Goal: Task Accomplishment & Management: Use online tool/utility

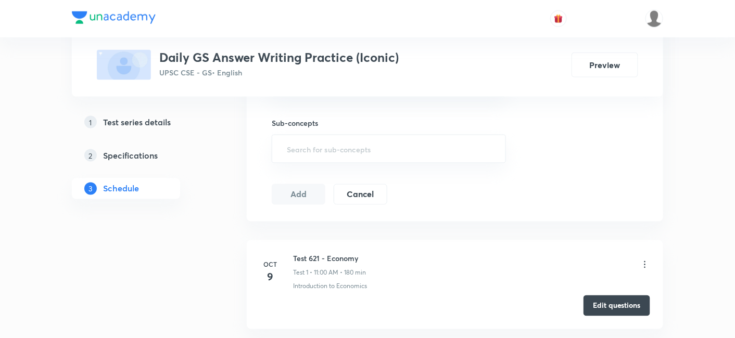
scroll to position [521, 0]
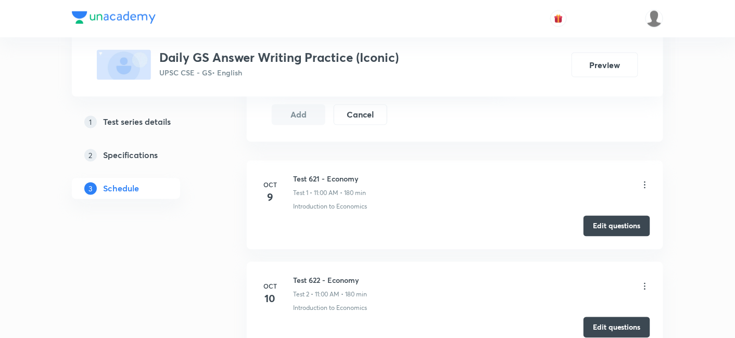
click at [646, 184] on icon at bounding box center [645, 185] width 10 height 10
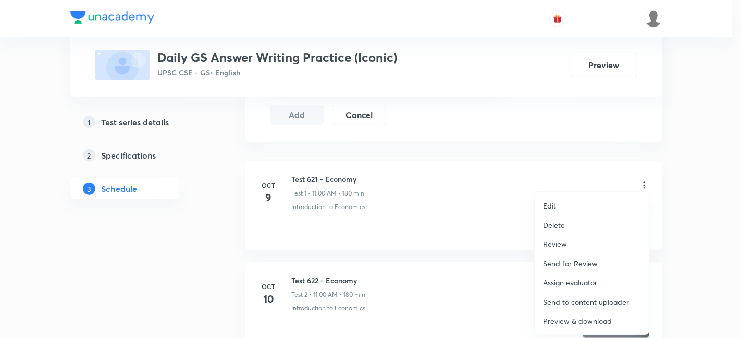
click at [572, 222] on li "Delete" at bounding box center [591, 225] width 114 height 19
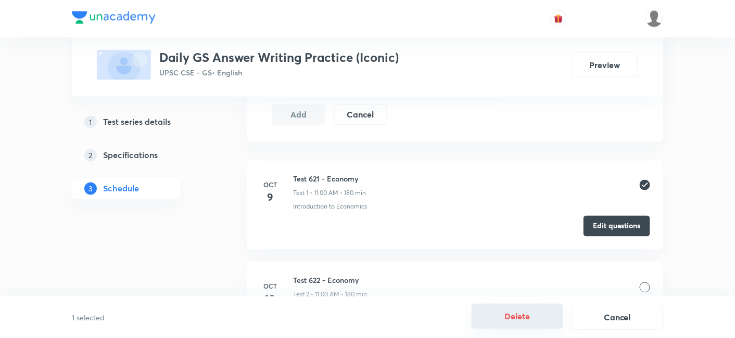
click at [542, 315] on button "Delete" at bounding box center [518, 316] width 92 height 25
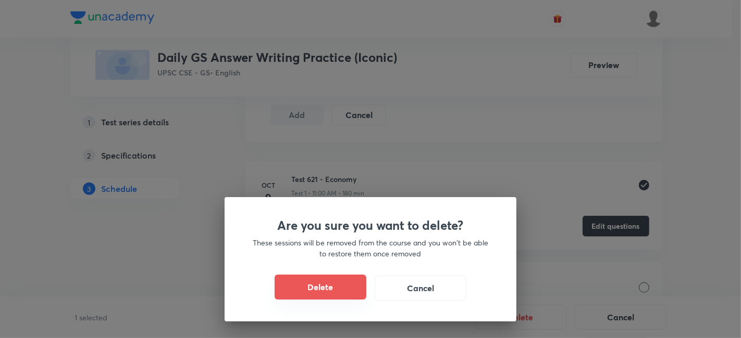
click at [353, 283] on button "Delete" at bounding box center [320, 287] width 92 height 25
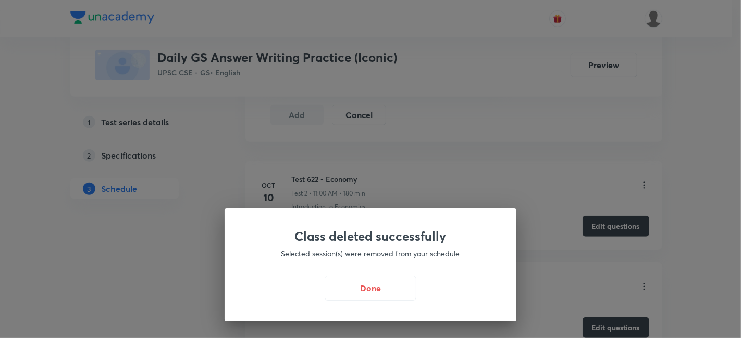
click at [373, 288] on button "Done" at bounding box center [370, 288] width 92 height 25
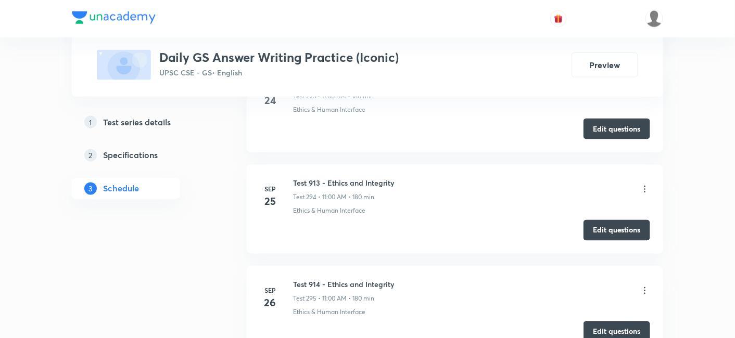
scroll to position [30700, 0]
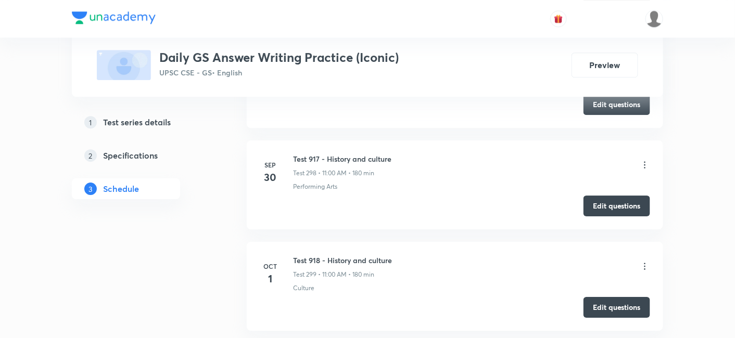
click at [370, 255] on h6 "Test 918 - History and culture" at bounding box center [342, 260] width 99 height 11
copy h6 "Test 918 - History and culture"
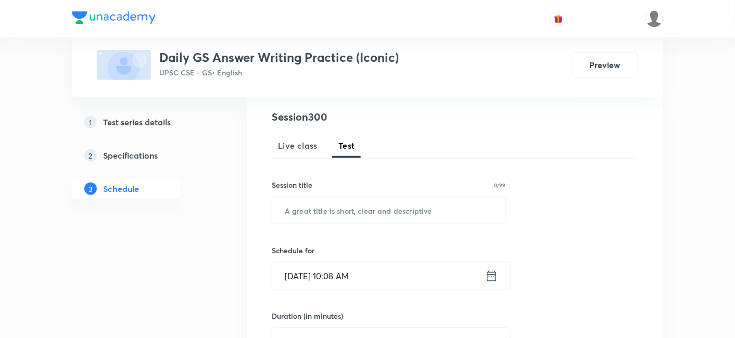
scroll to position [116, 0]
click at [382, 202] on input "text" at bounding box center [388, 210] width 233 height 27
paste input "Test 918 - History and culture"
paste input "World History"
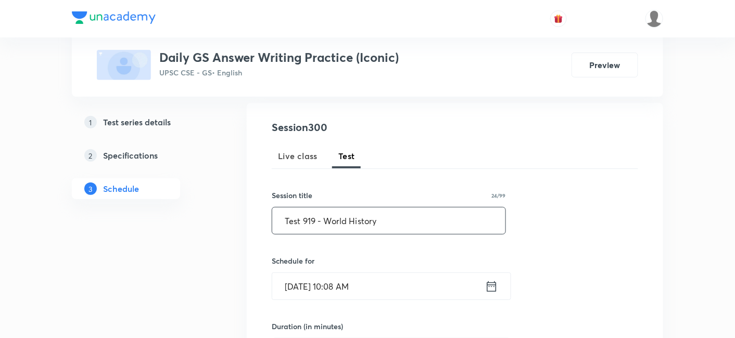
scroll to position [231, 0]
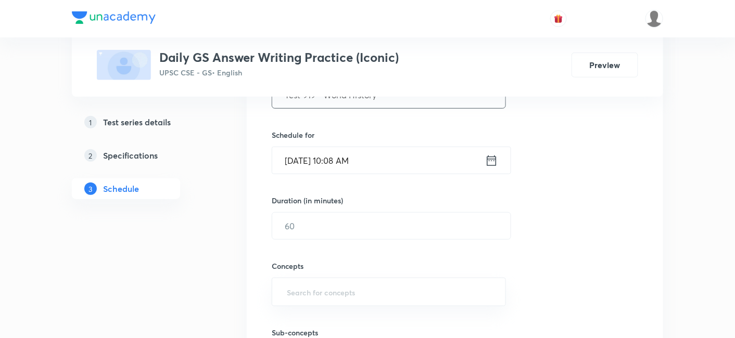
type input "Test 919 - World History"
click at [370, 158] on input "Oct 3, 2025, 10:08 AM" at bounding box center [378, 160] width 213 height 27
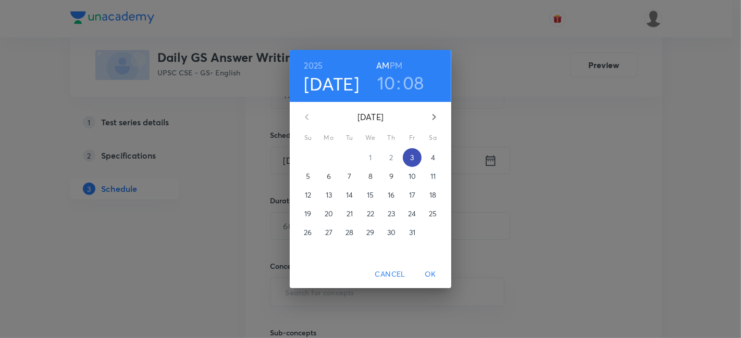
click at [413, 157] on p "3" at bounding box center [412, 158] width 4 height 10
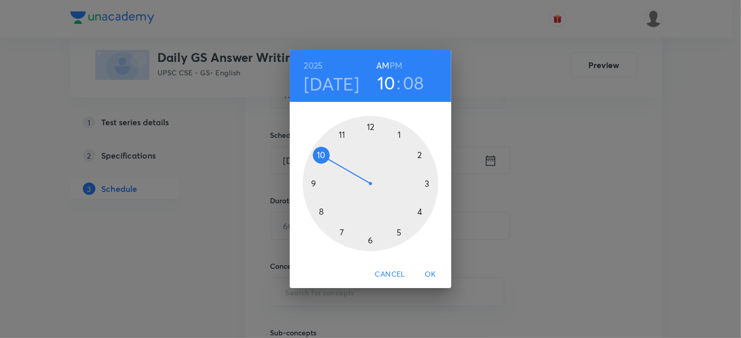
click at [342, 133] on div at bounding box center [370, 183] width 135 height 135
click at [369, 122] on div at bounding box center [370, 183] width 135 height 135
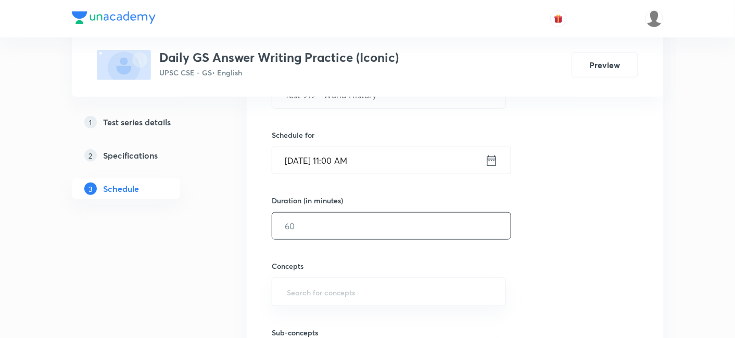
click at [338, 227] on input "text" at bounding box center [391, 226] width 239 height 27
type input "180"
click at [561, 195] on div "Session 300 Live class Test Session title 24/99 Test 919 - World History ​ Sche…" at bounding box center [455, 204] width 367 height 421
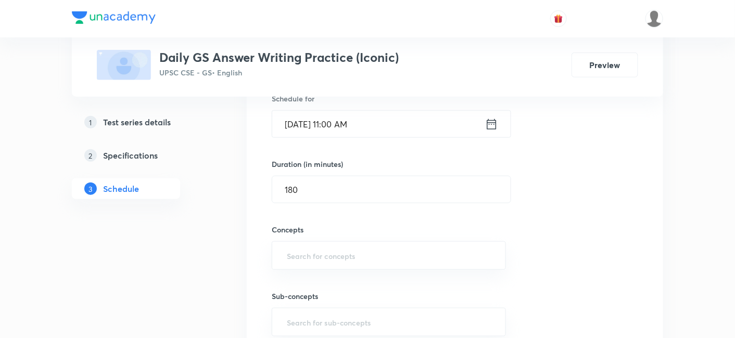
scroll to position [289, 0]
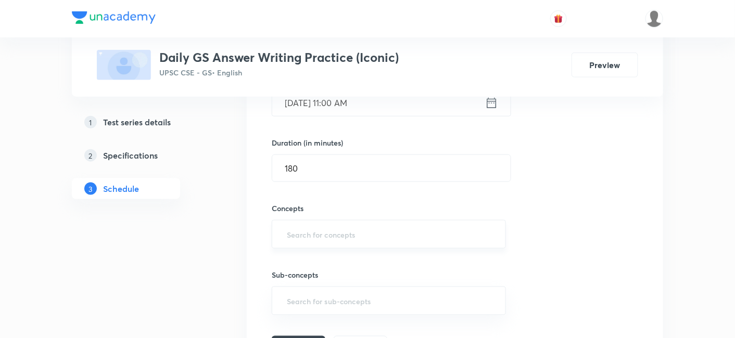
click at [367, 228] on input "text" at bounding box center [389, 234] width 208 height 19
type input "a"
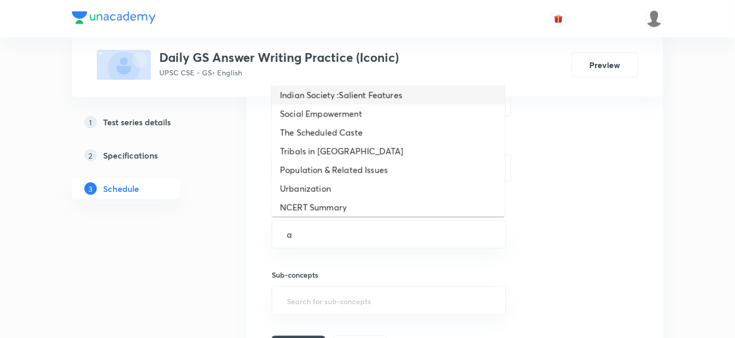
click at [388, 96] on li "Indian Society :Salient Features" at bounding box center [388, 95] width 233 height 19
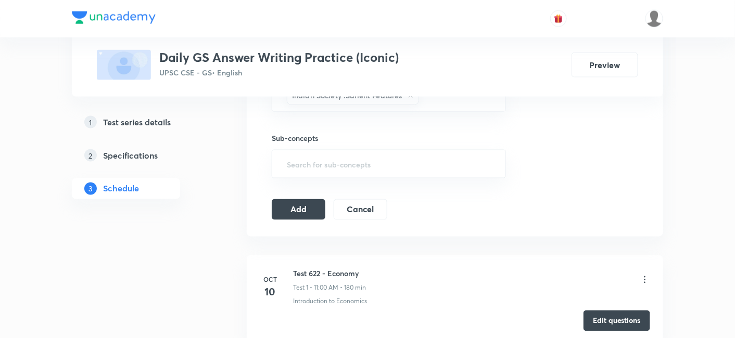
scroll to position [462, 0]
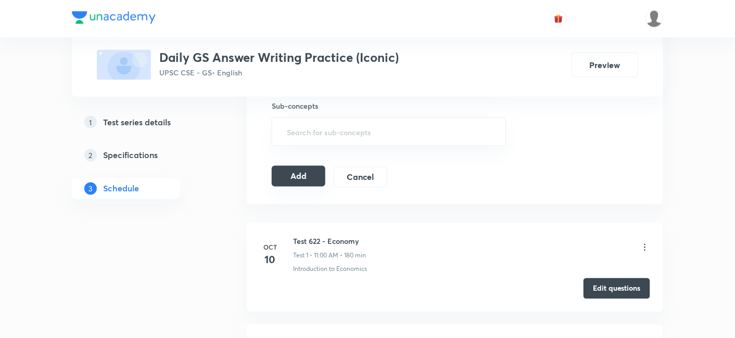
click at [312, 174] on button "Add" at bounding box center [299, 176] width 54 height 21
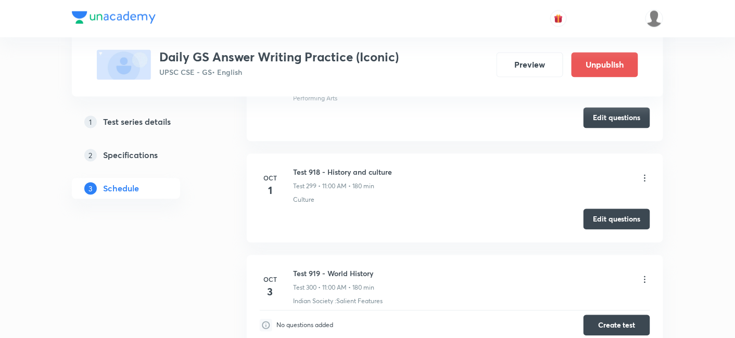
scroll to position [30397, 0]
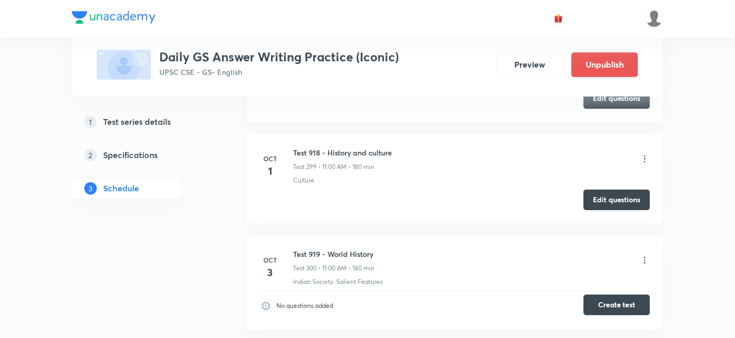
click at [620, 295] on button "Create test" at bounding box center [617, 305] width 67 height 21
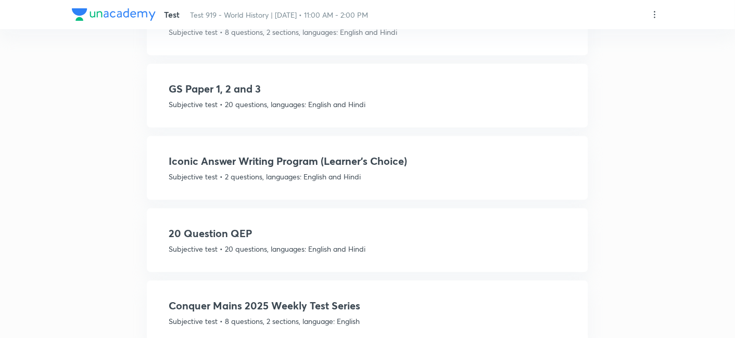
click at [406, 154] on h4 "Iconic Answer Writing Program (Learner's Choice)" at bounding box center [368, 162] width 398 height 16
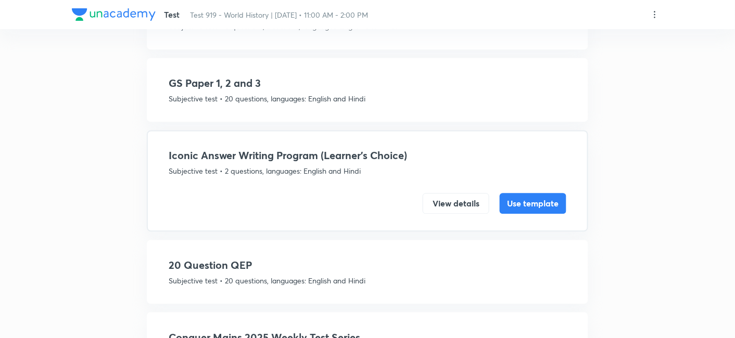
scroll to position [622, 0]
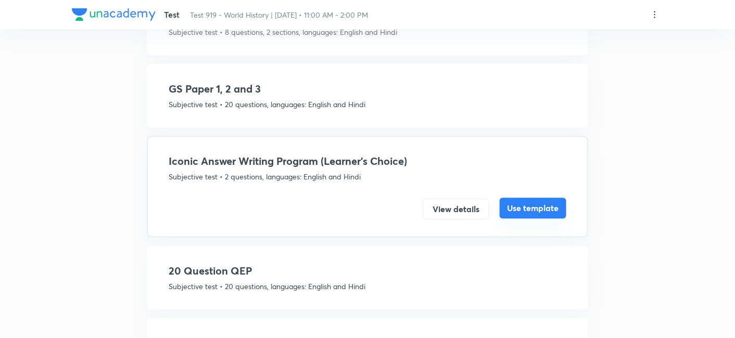
click at [526, 198] on button "Use template" at bounding box center [533, 208] width 67 height 21
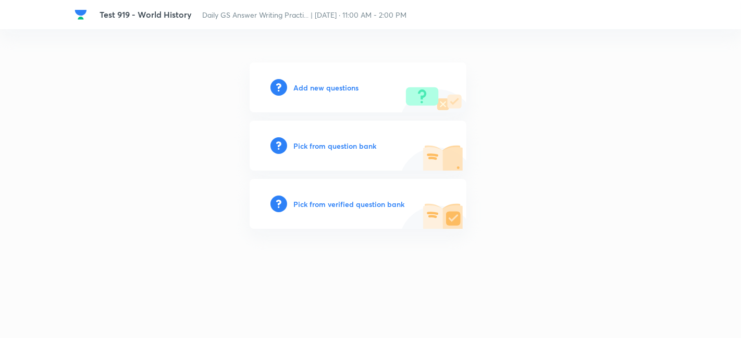
click at [321, 84] on h6 "Add new questions" at bounding box center [325, 87] width 65 height 11
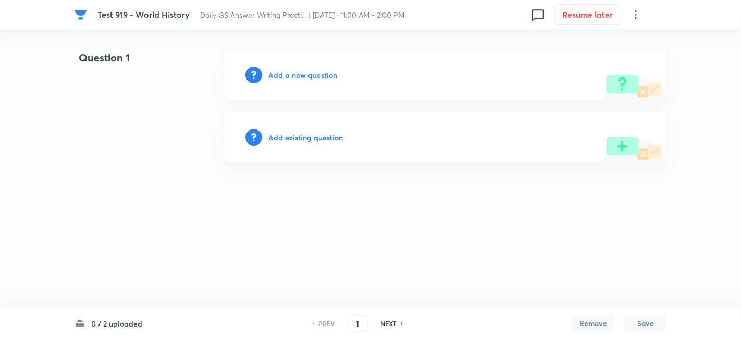
click at [288, 72] on h6 "Add a new question" at bounding box center [302, 75] width 69 height 11
click at [299, 69] on div "Choose a question type" at bounding box center [445, 75] width 442 height 50
click at [325, 81] on div "Choose a question type" at bounding box center [445, 75] width 442 height 50
click at [322, 72] on h6 "Choose a question type" at bounding box center [308, 75] width 80 height 11
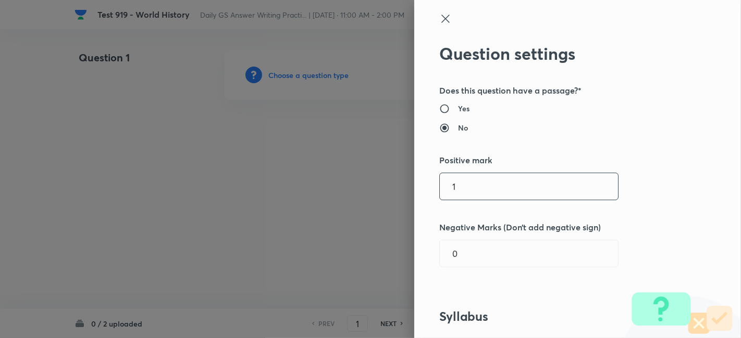
click at [453, 181] on input "1" at bounding box center [529, 186] width 178 height 27
type input "15"
click at [644, 198] on div "Question settings Does this question have a passage?* Yes No Positive mark 15 ​…" at bounding box center [577, 169] width 327 height 338
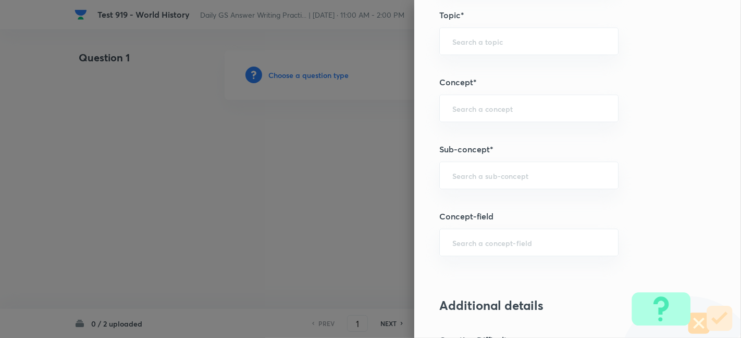
scroll to position [405, 0]
click at [525, 170] on input "text" at bounding box center [528, 175] width 153 height 10
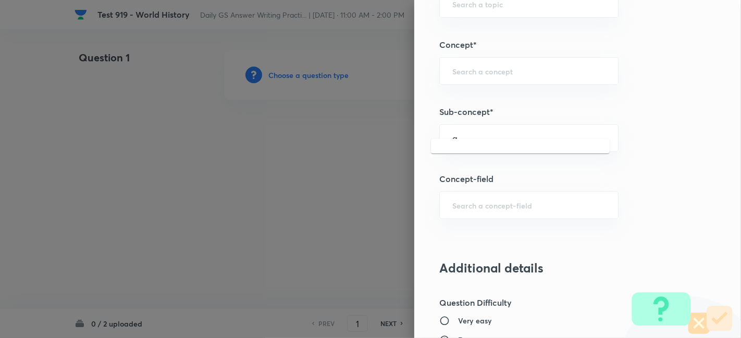
scroll to position [462, 0]
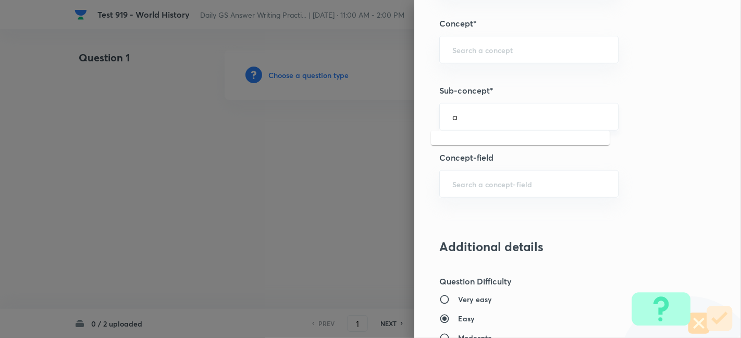
click at [498, 112] on input "a" at bounding box center [528, 117] width 153 height 10
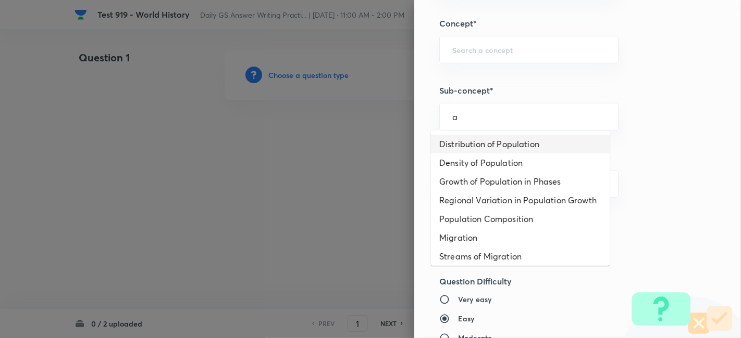
click at [500, 135] on li "Distribution of Population" at bounding box center [520, 144] width 179 height 19
type input "Distribution of Population"
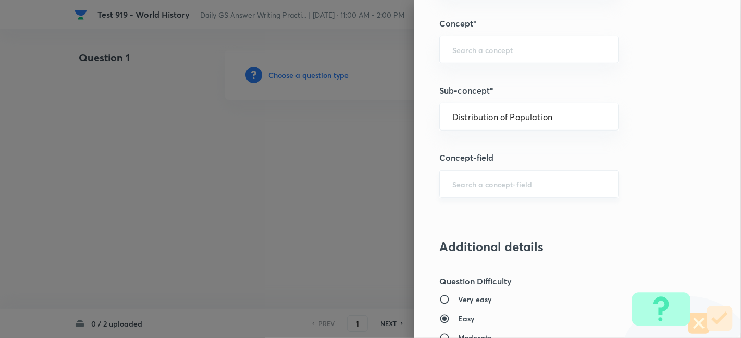
type input "Geography"
type input "Human Geography"
type input "Population:Growth and Composition"
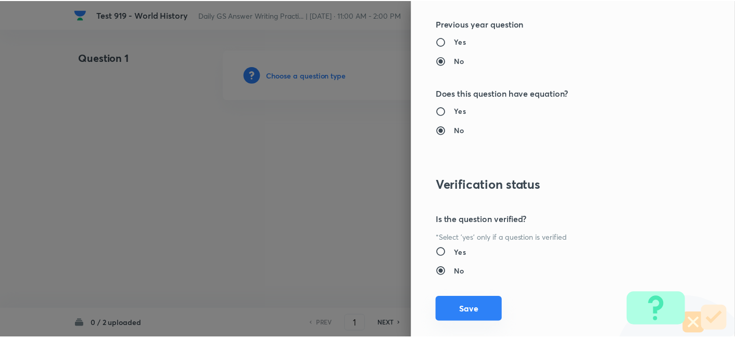
scroll to position [953, 0]
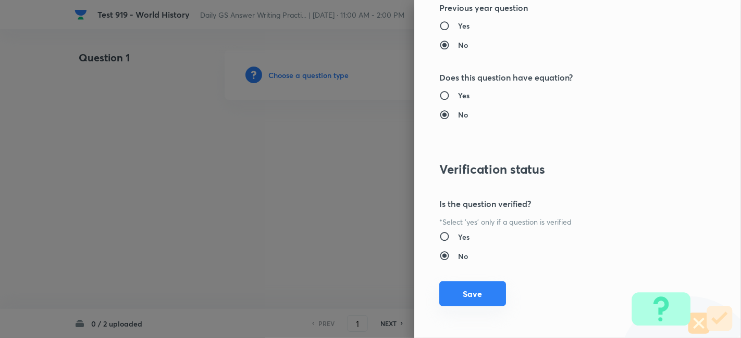
click at [474, 295] on button "Save" at bounding box center [472, 294] width 67 height 25
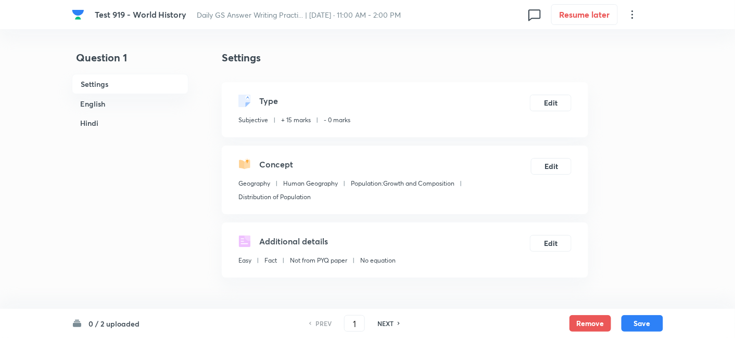
click at [112, 102] on h6 "English" at bounding box center [130, 103] width 117 height 19
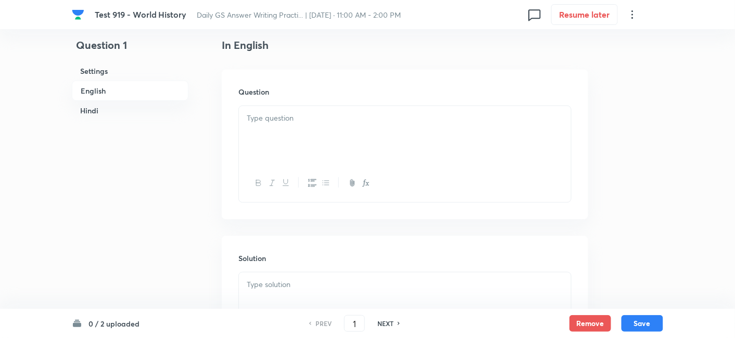
click at [336, 137] on div at bounding box center [405, 135] width 332 height 58
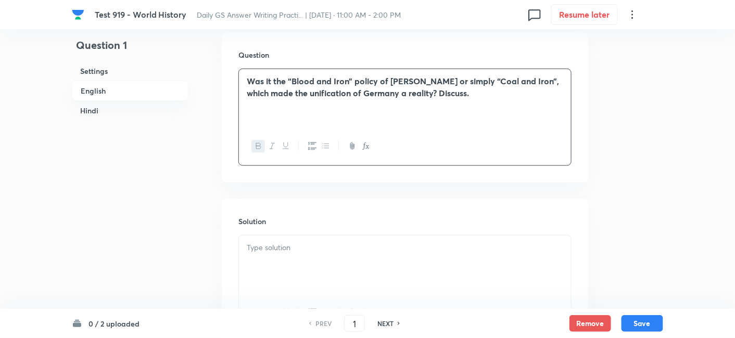
scroll to position [340, 0]
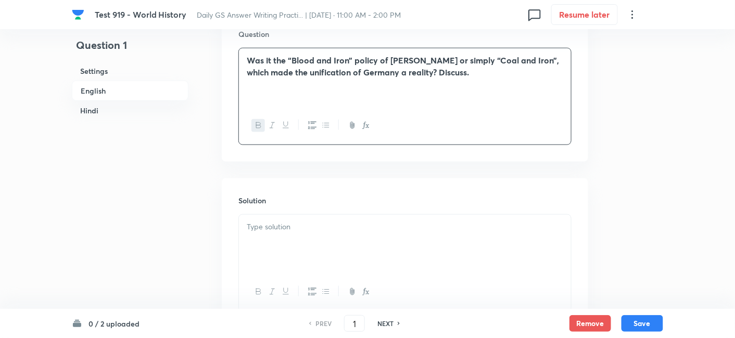
click at [367, 223] on p at bounding box center [405, 227] width 317 height 12
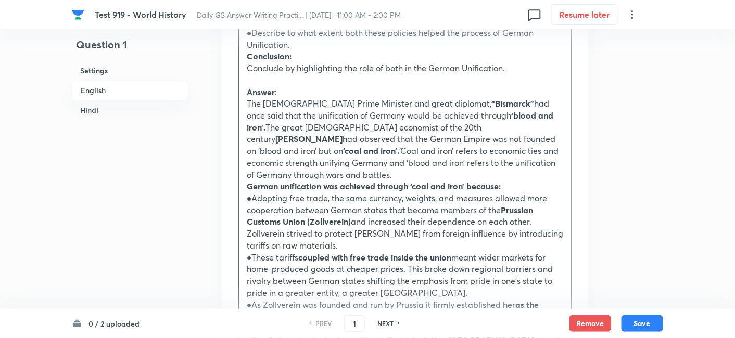
scroll to position [571, 0]
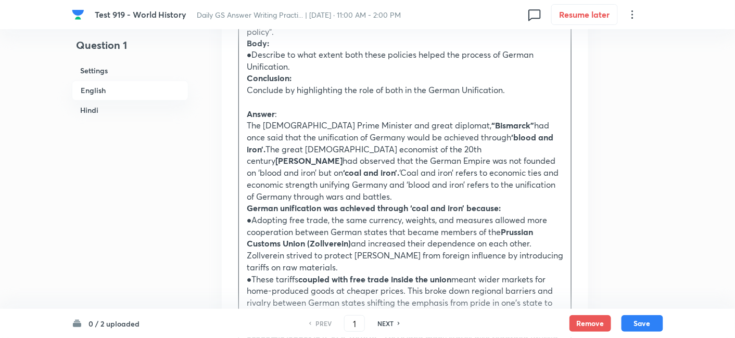
click at [300, 112] on p "Answer :" at bounding box center [405, 115] width 317 height 12
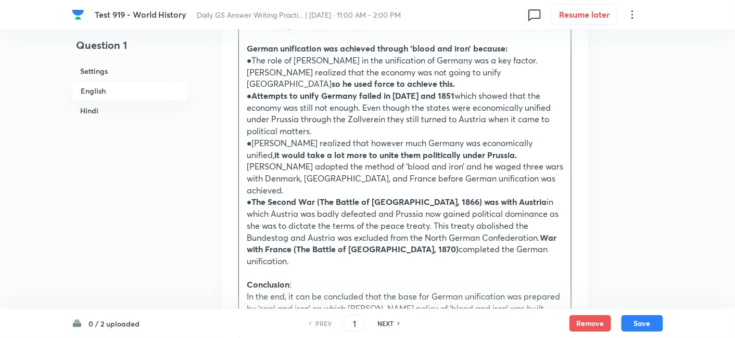
scroll to position [1266, 0]
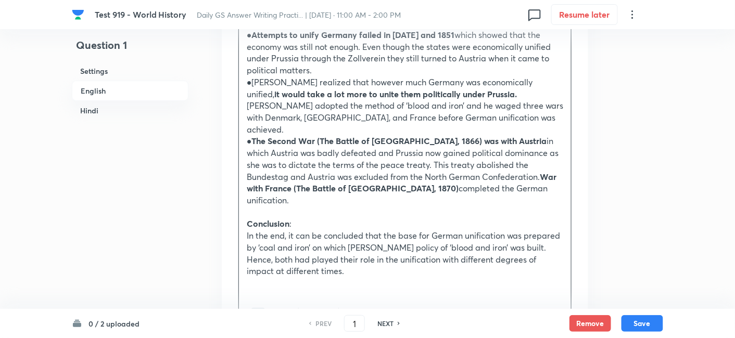
click at [124, 111] on h6 "Hindi" at bounding box center [130, 110] width 117 height 19
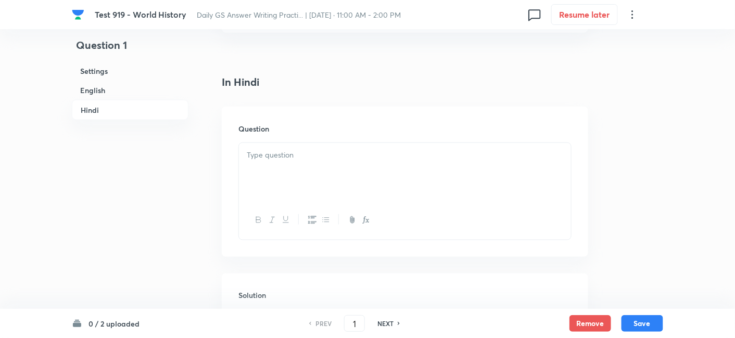
click at [263, 143] on div at bounding box center [405, 172] width 332 height 58
click at [366, 175] on div at bounding box center [405, 199] width 332 height 58
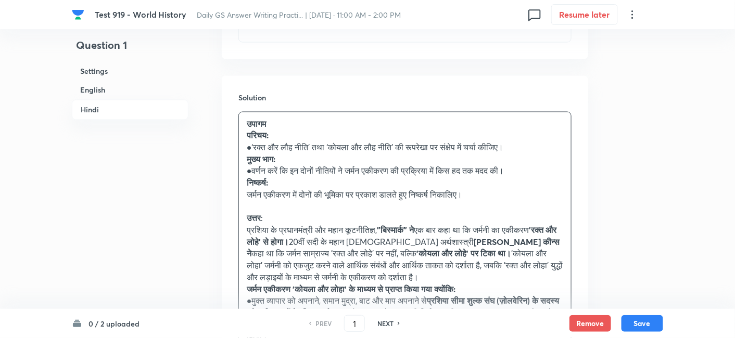
click at [290, 213] on p "उत्तर :" at bounding box center [405, 219] width 317 height 12
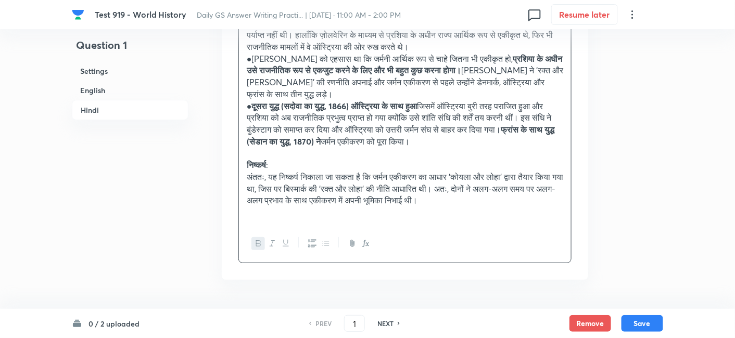
scroll to position [2476, 0]
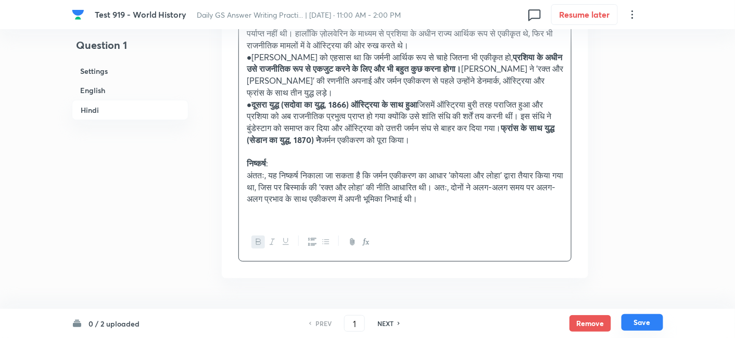
click at [646, 330] on button "Save" at bounding box center [643, 323] width 42 height 17
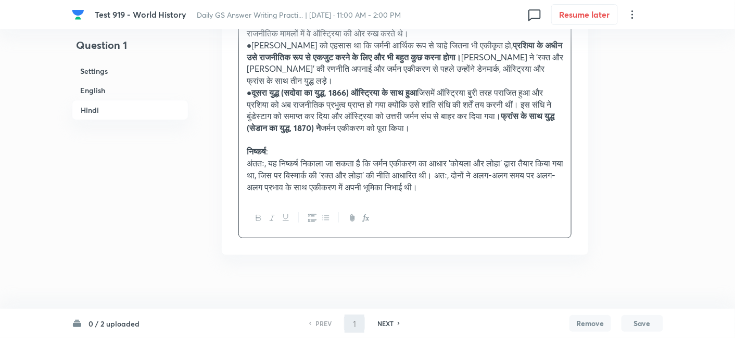
scroll to position [1688, 0]
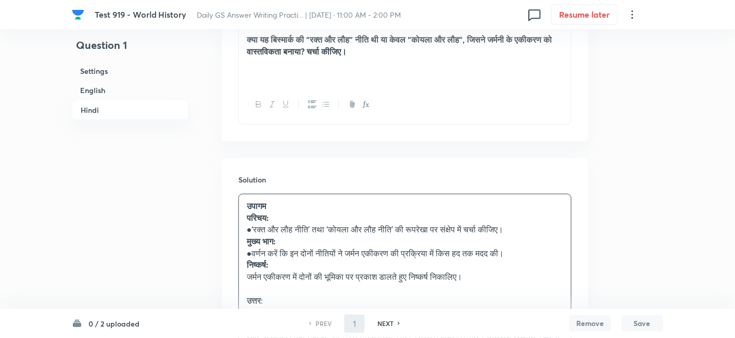
type input "2"
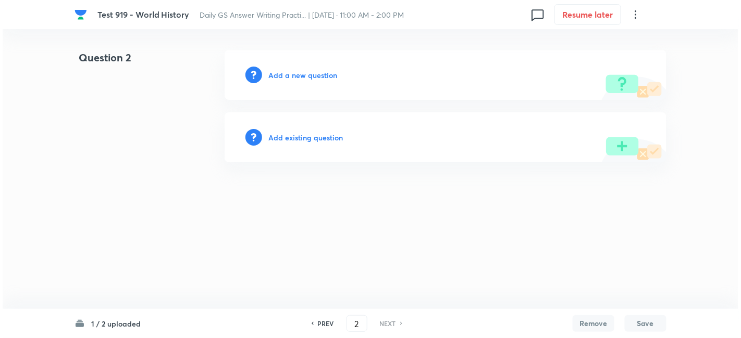
scroll to position [0, 0]
click at [311, 76] on h6 "Add a new question" at bounding box center [302, 75] width 69 height 11
click at [311, 76] on h6 "Choose a question type" at bounding box center [308, 75] width 80 height 11
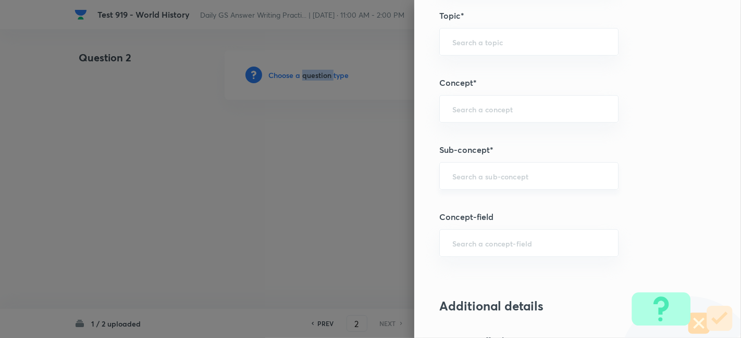
scroll to position [405, 0]
click at [507, 170] on input "text" at bounding box center [528, 175] width 153 height 10
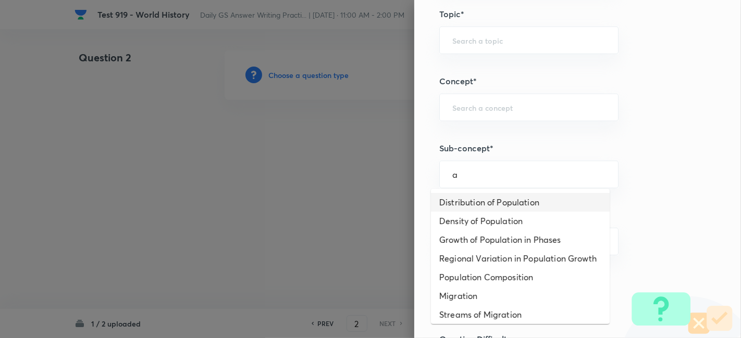
click at [506, 195] on li "Distribution of Population" at bounding box center [520, 202] width 179 height 19
type input "Distribution of Population"
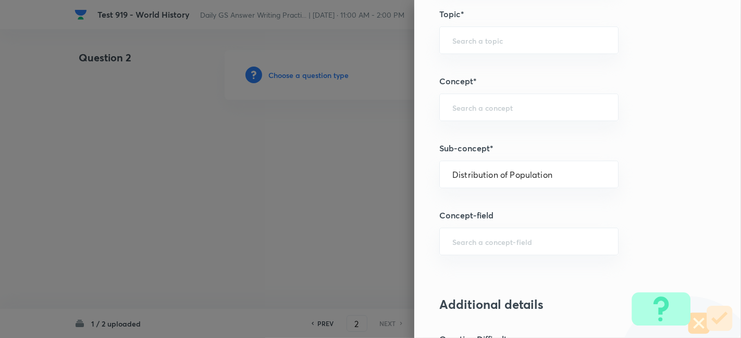
type input "Geography"
type input "Human Geography"
type input "Population:Growth and Composition"
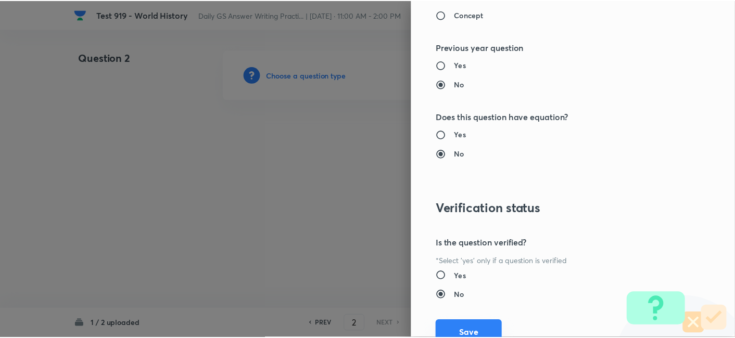
scroll to position [953, 0]
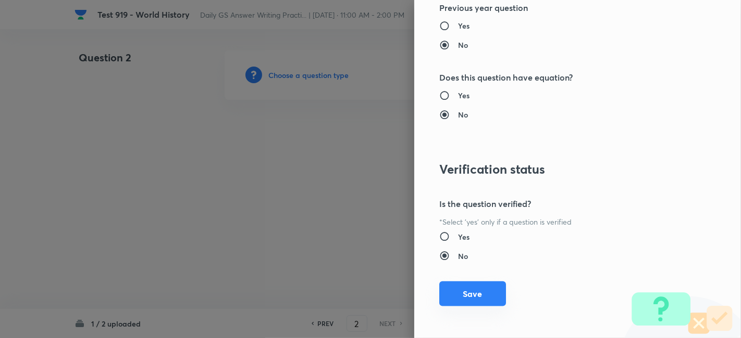
click at [483, 296] on button "Save" at bounding box center [472, 294] width 67 height 25
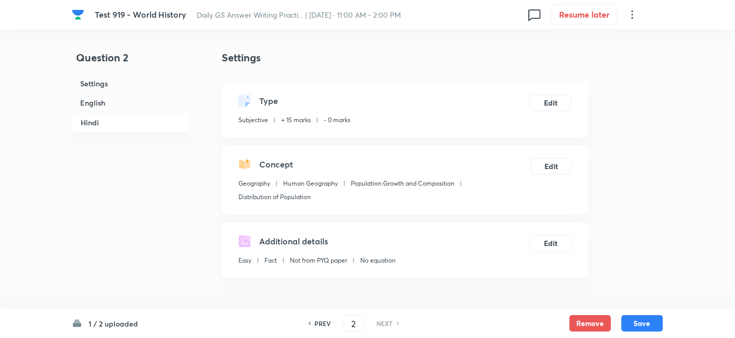
drag, startPoint x: 128, startPoint y: 102, endPoint x: 135, endPoint y: 114, distance: 14.0
click at [126, 102] on h6 "English" at bounding box center [130, 102] width 117 height 19
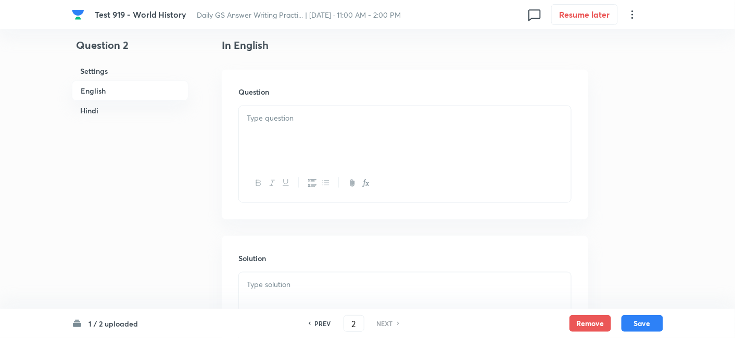
click at [343, 120] on p at bounding box center [405, 118] width 317 height 12
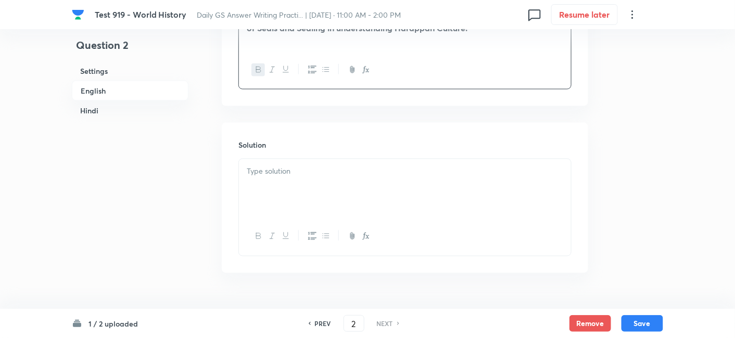
scroll to position [398, 0]
click at [297, 186] on div at bounding box center [405, 186] width 332 height 58
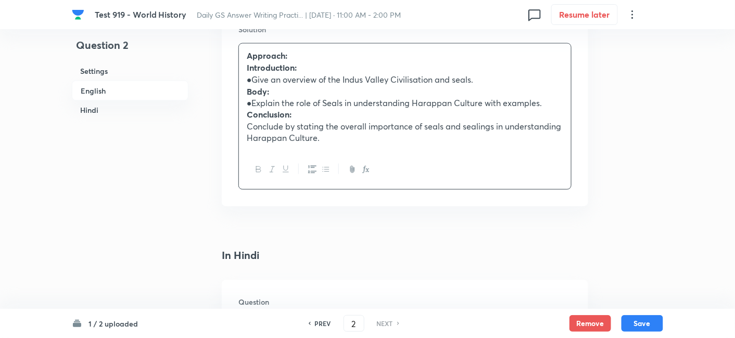
scroll to position [513, 0]
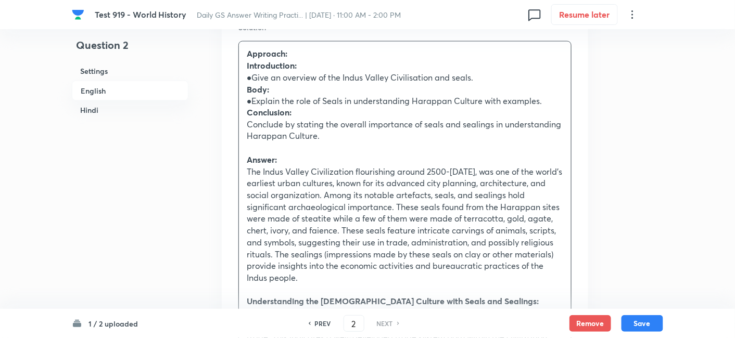
click at [318, 156] on p "Answer:" at bounding box center [405, 161] width 317 height 12
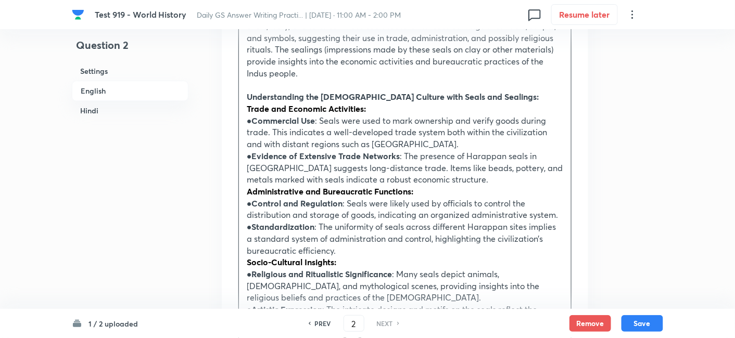
scroll to position [745, 0]
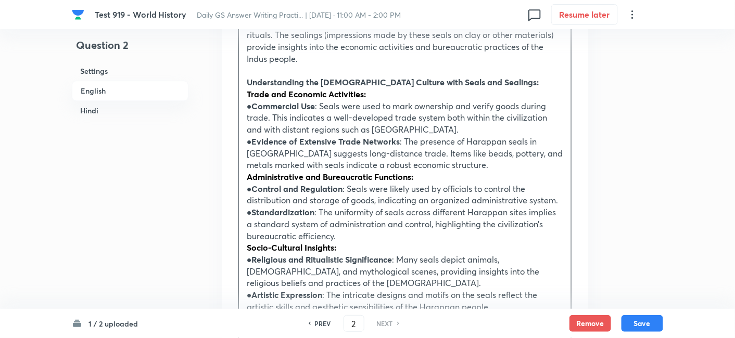
click at [247, 95] on strong "Trade and Economic Activities:" at bounding box center [306, 94] width 119 height 11
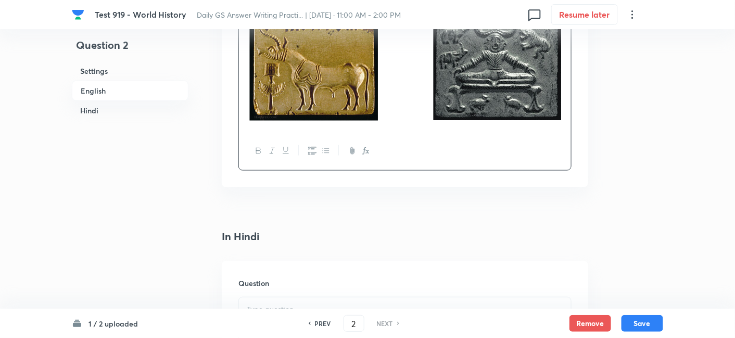
scroll to position [1382, 0]
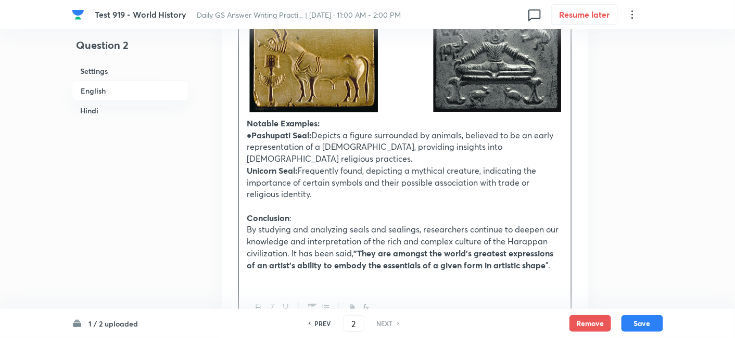
click at [128, 110] on h6 "Hindi" at bounding box center [130, 110] width 117 height 19
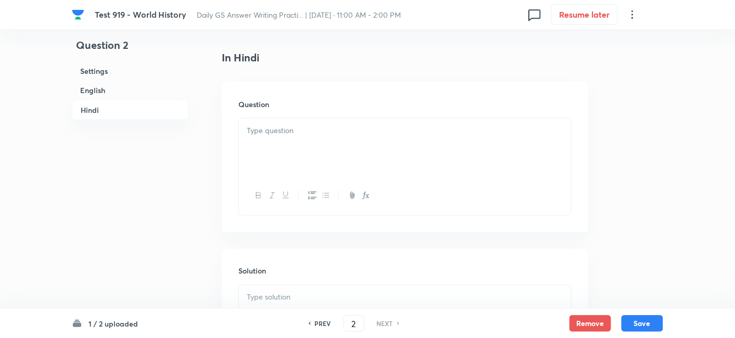
click at [302, 125] on div at bounding box center [405, 148] width 332 height 58
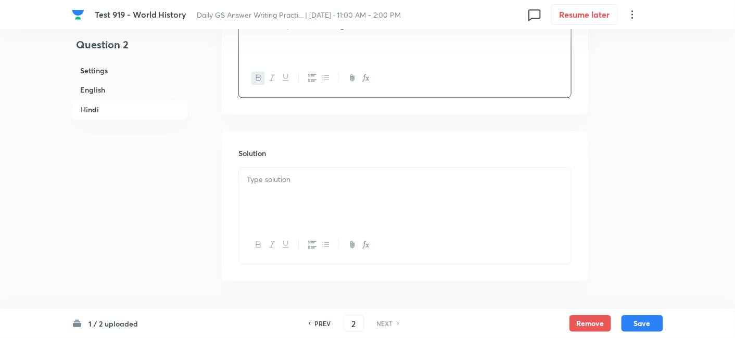
scroll to position [1857, 0]
click at [312, 164] on div at bounding box center [405, 176] width 332 height 58
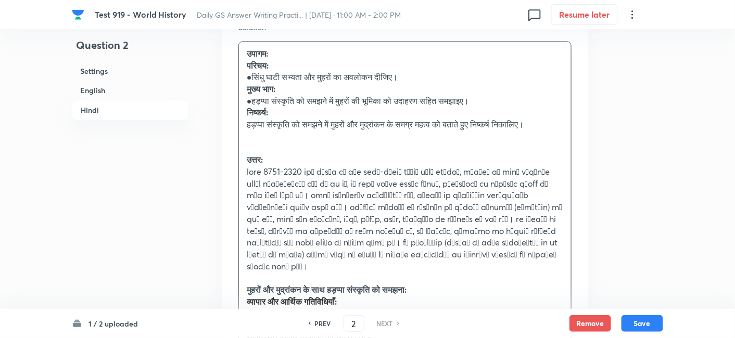
scroll to position [2031, 0]
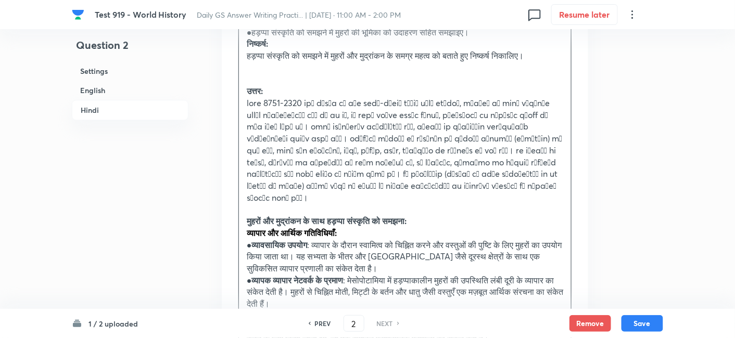
click at [337, 85] on p "उत्तर:" at bounding box center [405, 91] width 317 height 12
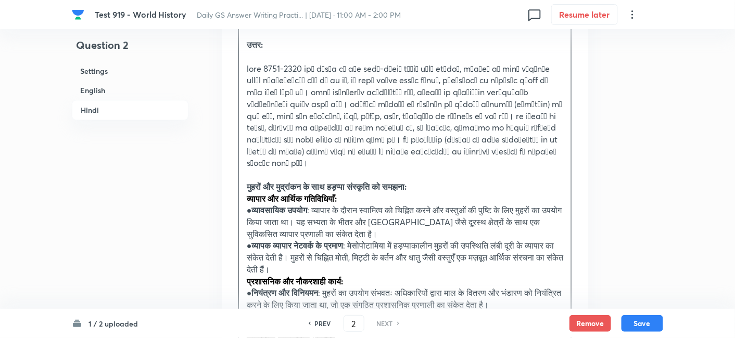
scroll to position [2147, 0]
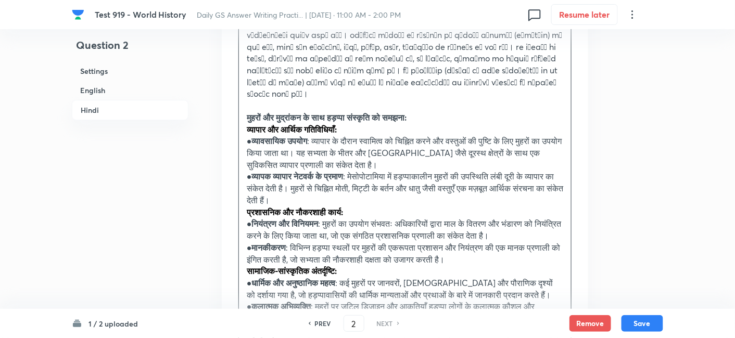
click at [247, 124] on strong "व्यापार और आर्थिक गतिविधियाँ:" at bounding box center [292, 129] width 90 height 11
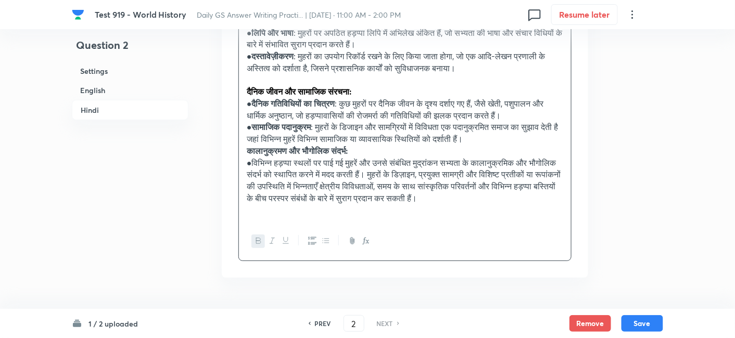
scroll to position [2520, 0]
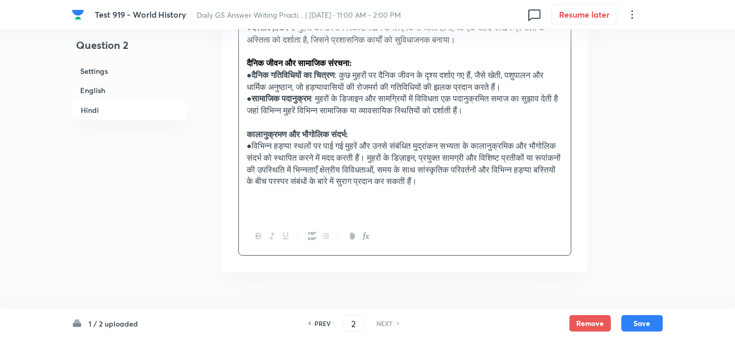
click at [136, 95] on h6 "English" at bounding box center [130, 90] width 117 height 19
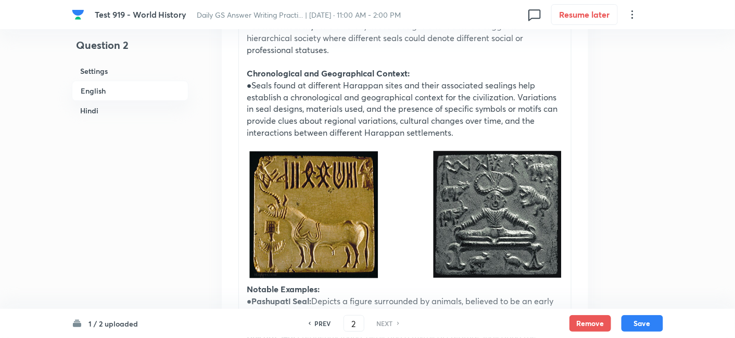
scroll to position [1266, 0]
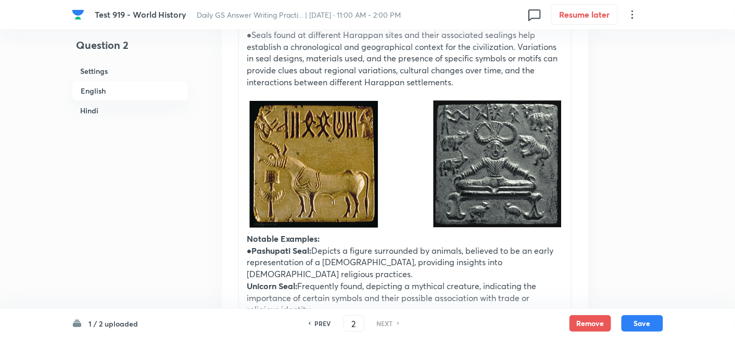
drag, startPoint x: 310, startPoint y: 160, endPoint x: 396, endPoint y: 157, distance: 86.0
click at [396, 157] on img at bounding box center [405, 165] width 317 height 130
click at [137, 115] on h6 "Hindi" at bounding box center [130, 110] width 117 height 19
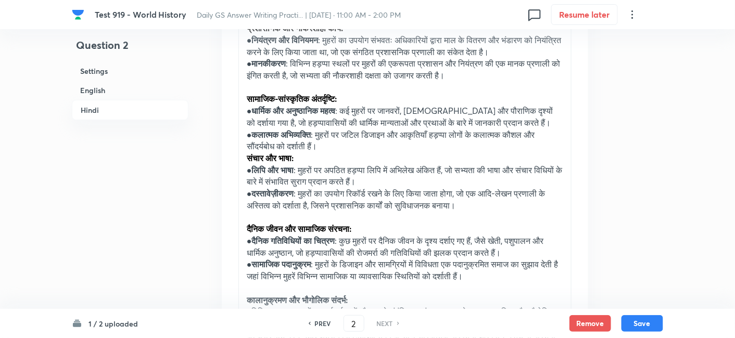
click at [369, 129] on p "● कलात्मक अभिव्यक्ति : मुहरों पर जटिल डिजाइन और आकृतियाँ हड़प्पा लोगों के कलात्…" at bounding box center [405, 140] width 317 height 23
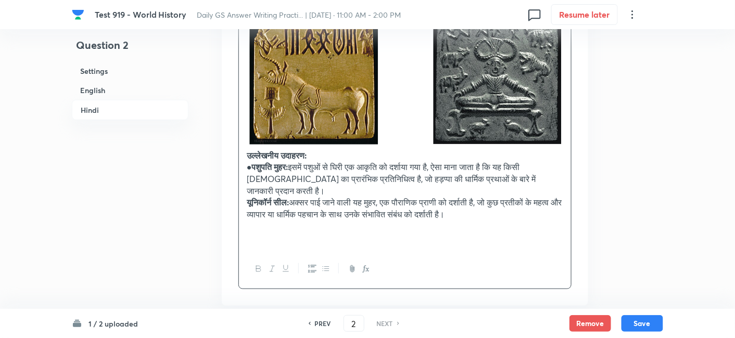
scroll to position [2724, 0]
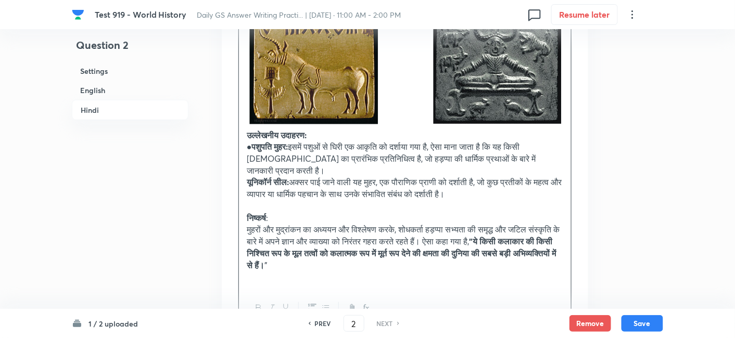
click at [635, 315] on div "1 / 2 uploaded PREV 2 ​ NEXT Remove Save" at bounding box center [368, 323] width 592 height 29
click at [642, 322] on button "Save" at bounding box center [643, 323] width 42 height 17
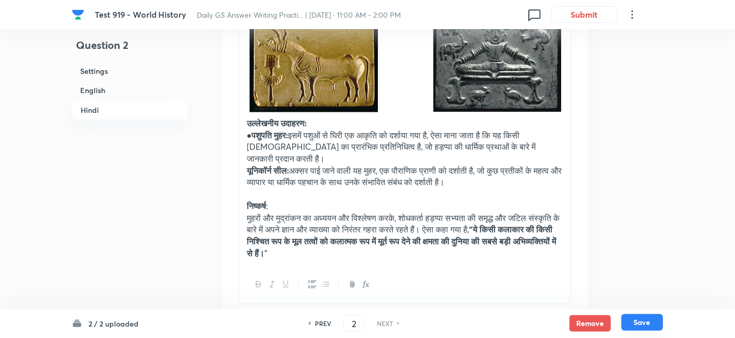
click at [647, 322] on button "Save" at bounding box center [643, 323] width 42 height 17
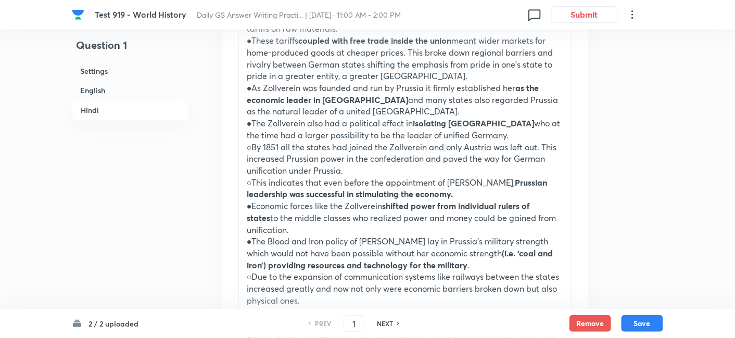
click at [139, 87] on h6 "English" at bounding box center [130, 90] width 117 height 19
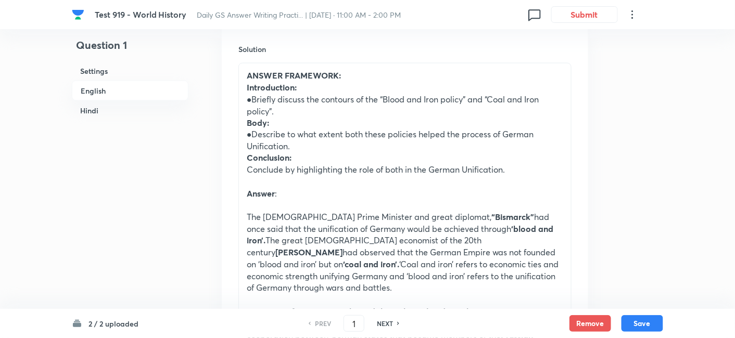
scroll to position [513, 0]
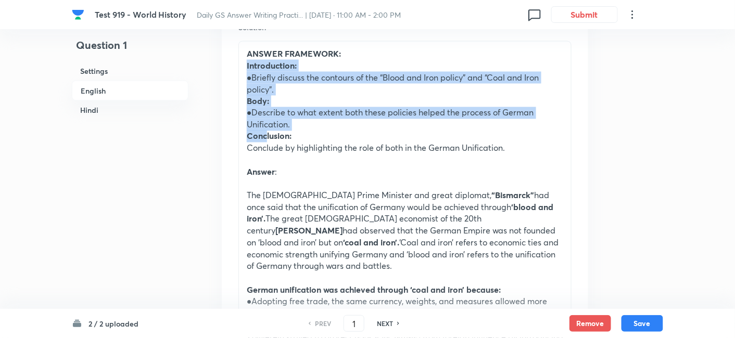
drag, startPoint x: 246, startPoint y: 68, endPoint x: 272, endPoint y: 143, distance: 79.2
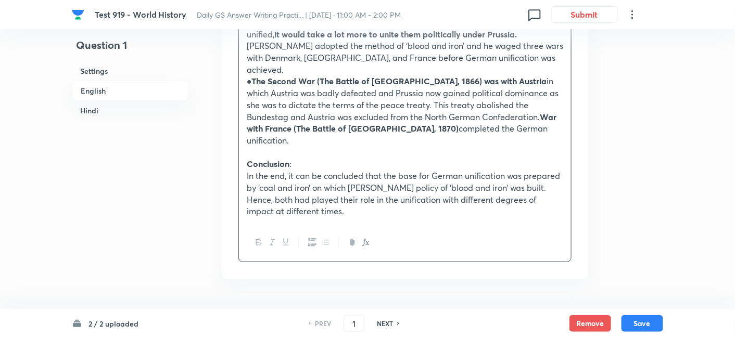
scroll to position [1382, 0]
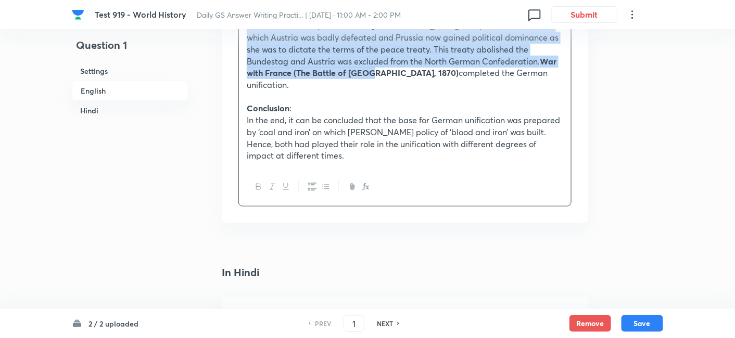
click at [324, 56] on strong "War with France (The Battle of [GEOGRAPHIC_DATA], 1870)" at bounding box center [402, 67] width 310 height 23
click at [328, 183] on icon "button" at bounding box center [326, 187] width 8 height 8
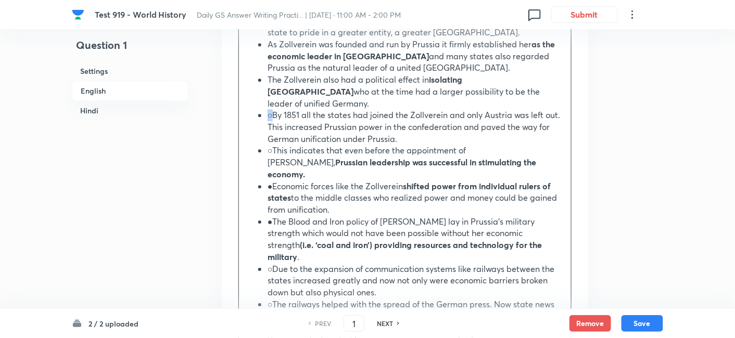
scroll to position [924, 0]
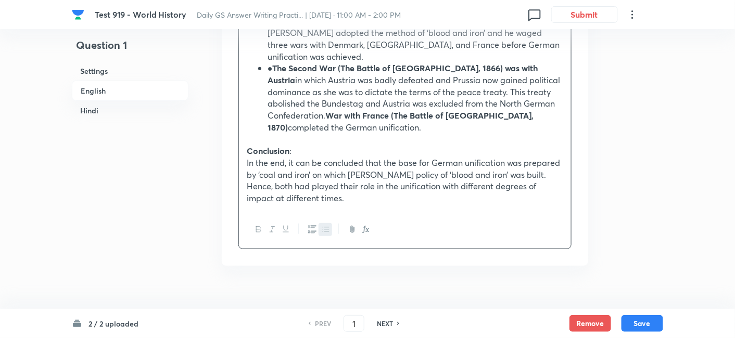
click at [311, 225] on icon "button" at bounding box center [312, 229] width 8 height 8
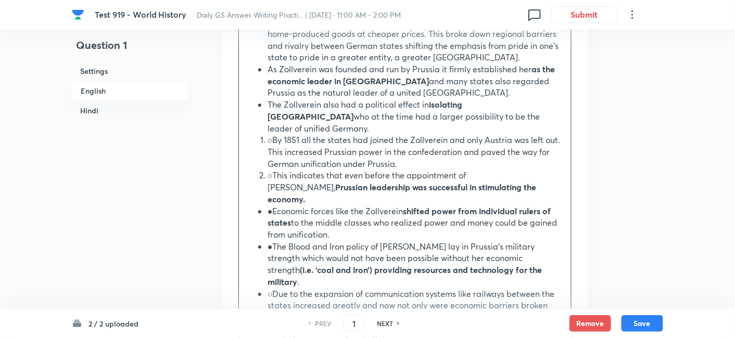
scroll to position [881, 0]
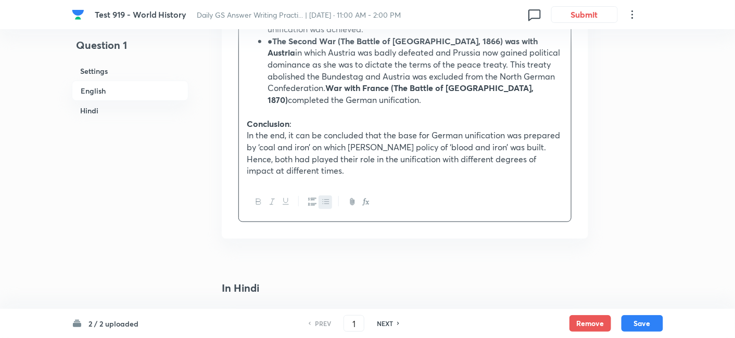
click at [313, 198] on icon "button" at bounding box center [312, 202] width 8 height 8
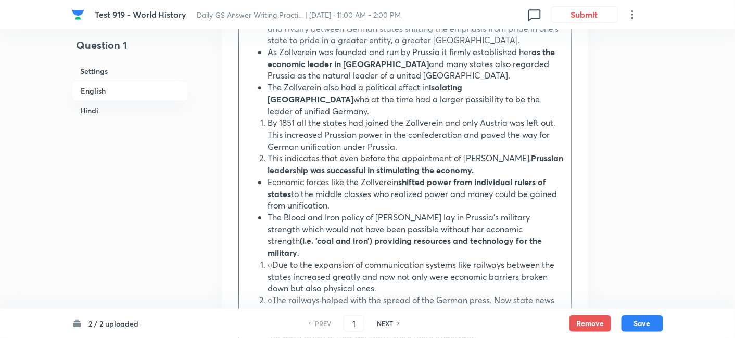
scroll to position [948, 0]
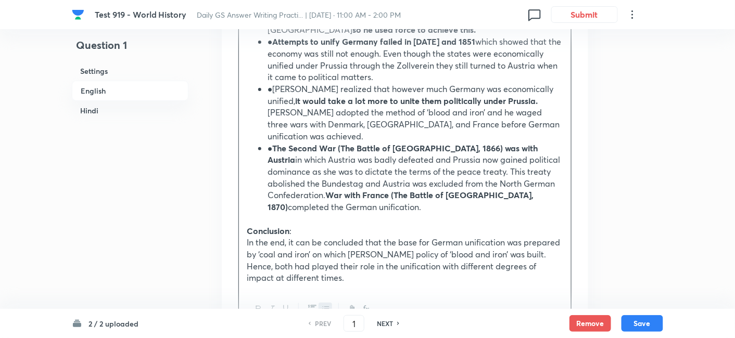
click at [311, 303] on button "button" at bounding box center [312, 309] width 14 height 13
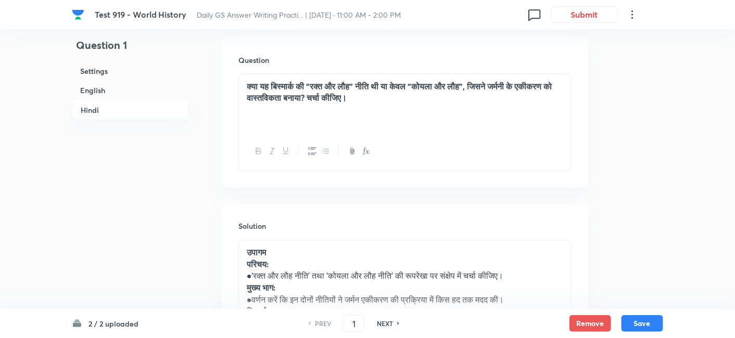
scroll to position [1707, 0]
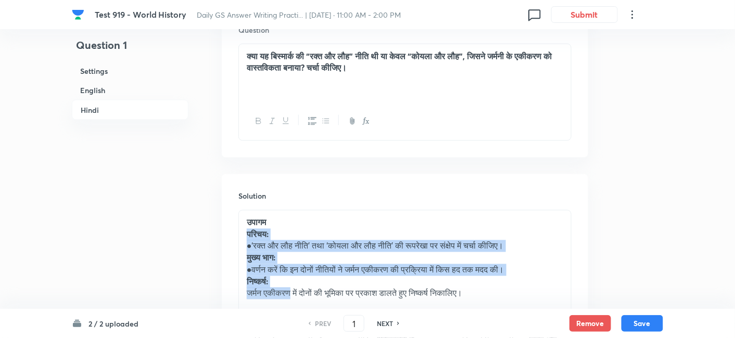
drag, startPoint x: 244, startPoint y: 172, endPoint x: 297, endPoint y: 231, distance: 79.7
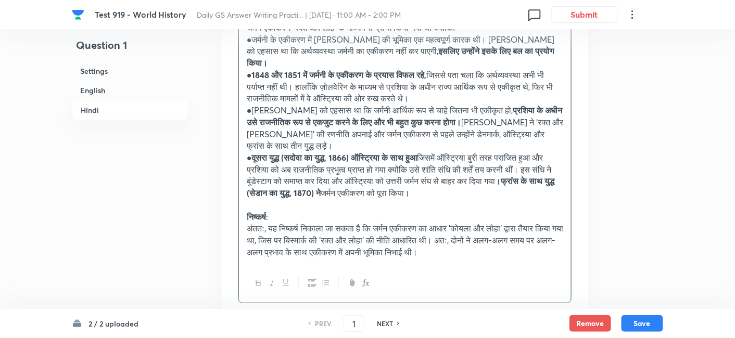
scroll to position [2459, 0]
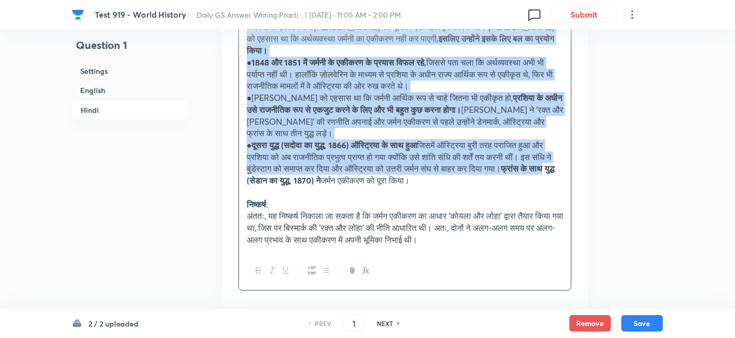
click at [309, 163] on strong "फ्रांस के साथ युद्ध (सेडान का युद्ध, 1870) ने" at bounding box center [401, 174] width 308 height 23
click at [331, 265] on button "button" at bounding box center [326, 271] width 14 height 13
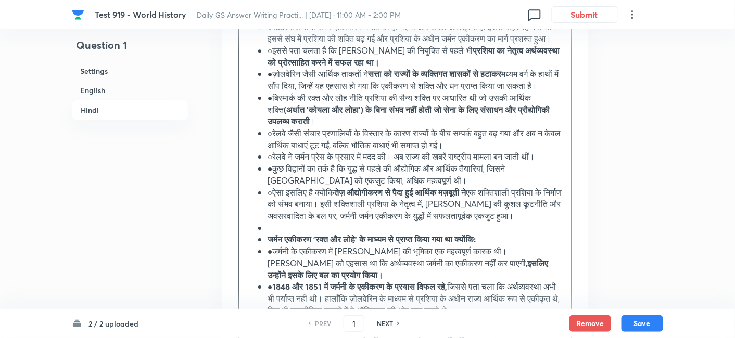
click at [126, 104] on h6 "Hindi" at bounding box center [130, 110] width 117 height 20
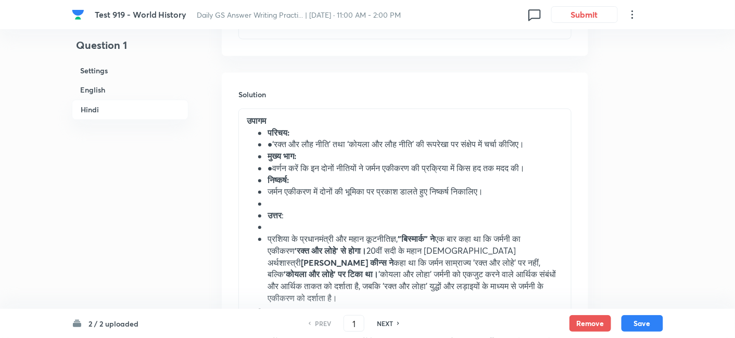
scroll to position [1816, 0]
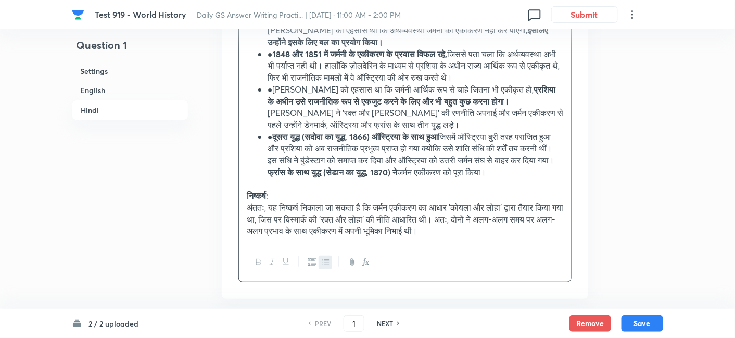
scroll to position [2529, 0]
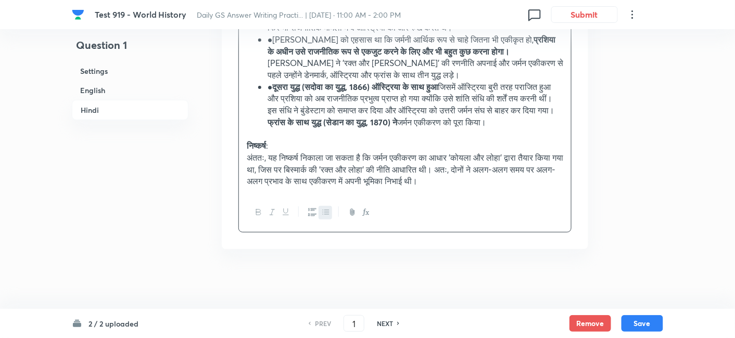
click at [312, 209] on icon "button" at bounding box center [312, 213] width 8 height 8
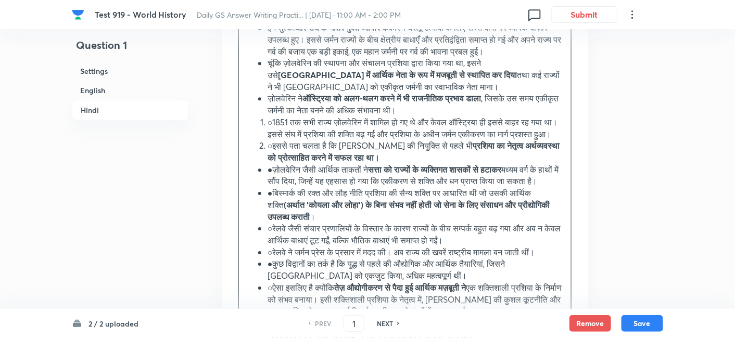
scroll to position [2136, 0]
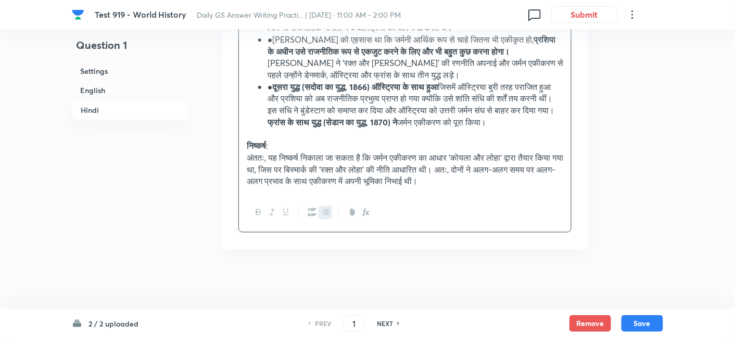
click at [313, 210] on icon "button" at bounding box center [312, 212] width 8 height 8
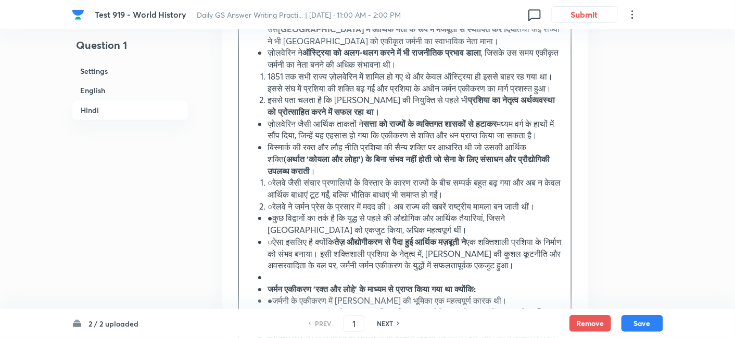
scroll to position [2139, 0]
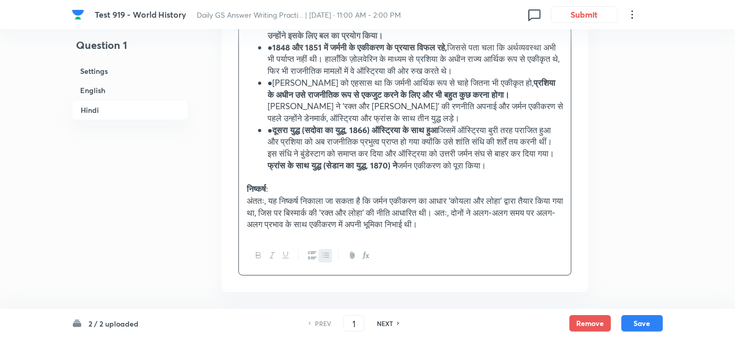
click at [312, 252] on icon "button" at bounding box center [312, 256] width 8 height 8
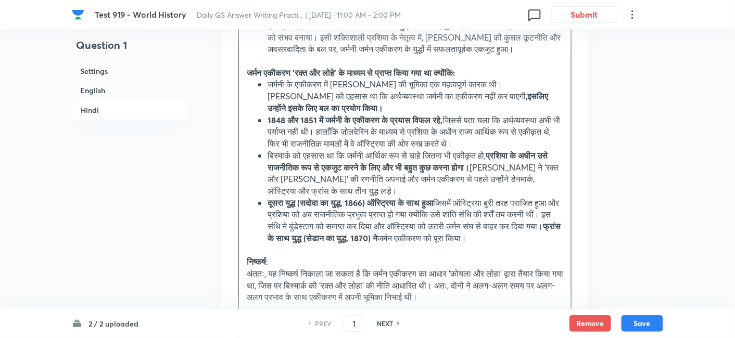
scroll to position [2476, 0]
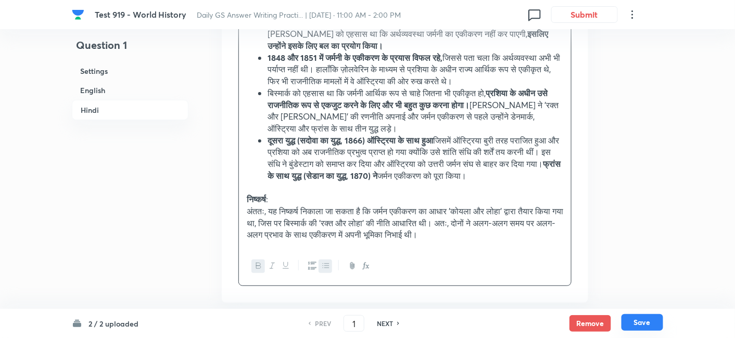
click at [661, 319] on button "Save" at bounding box center [643, 323] width 42 height 17
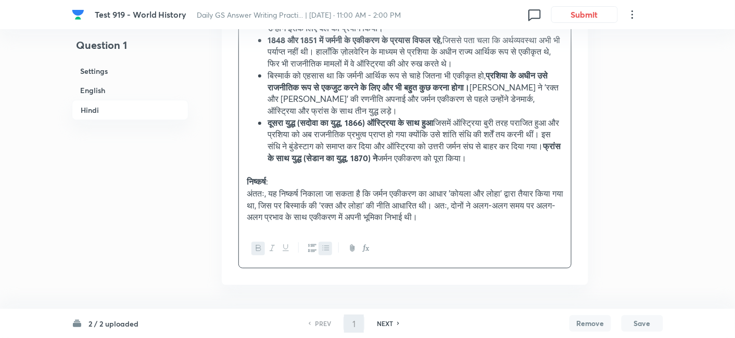
type input "2"
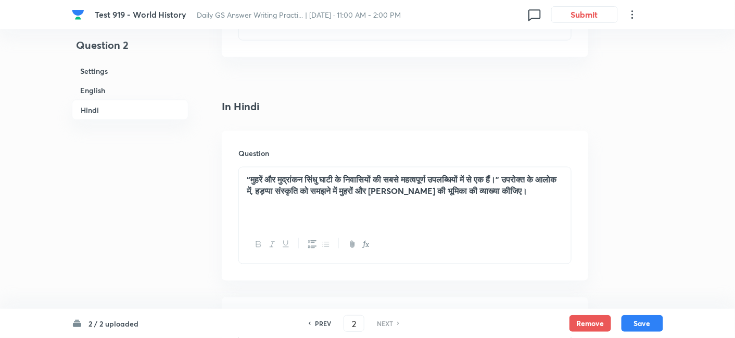
click at [113, 79] on h6 "Settings" at bounding box center [130, 70] width 117 height 19
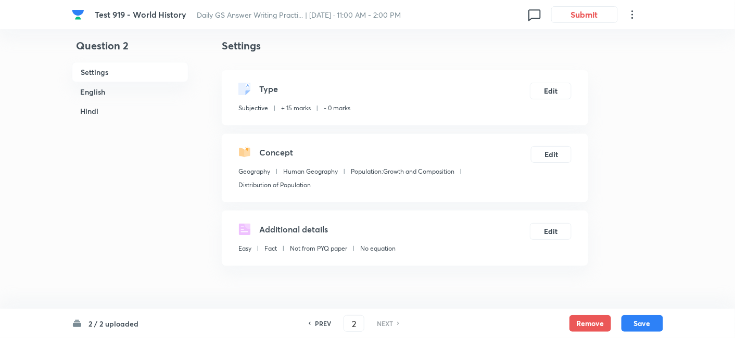
click at [110, 89] on h6 "English" at bounding box center [130, 91] width 117 height 19
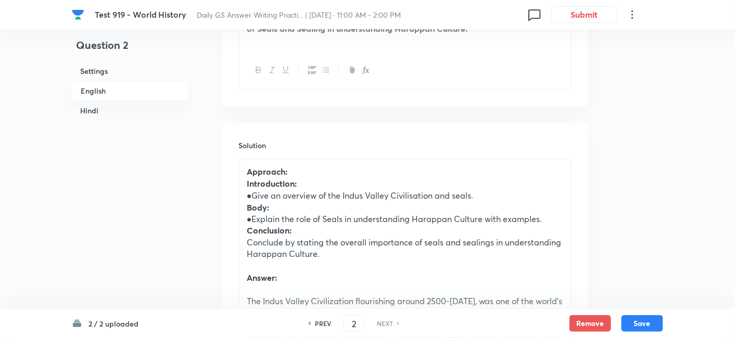
scroll to position [456, 0]
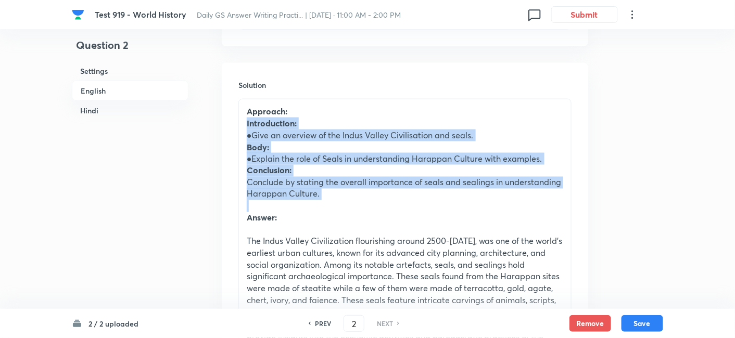
drag, startPoint x: 245, startPoint y: 122, endPoint x: 288, endPoint y: 206, distance: 94.6
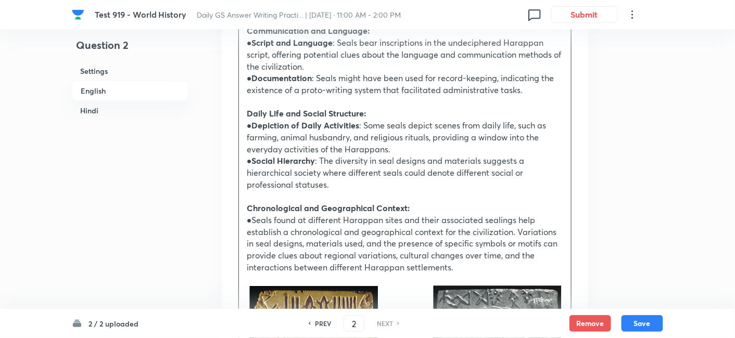
scroll to position [1092, 0]
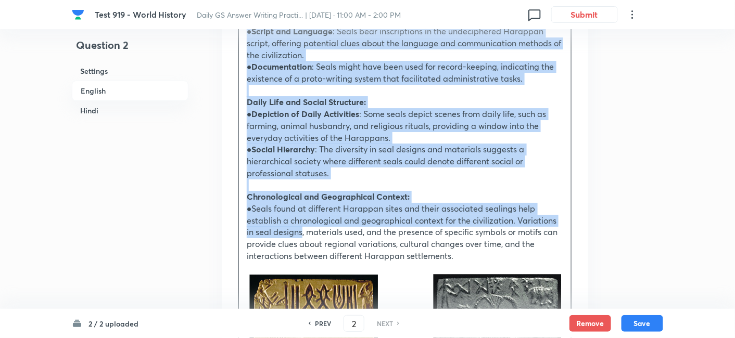
click at [303, 231] on p "●Seals found at different Harappan sites and their associated sealings help est…" at bounding box center [405, 232] width 317 height 59
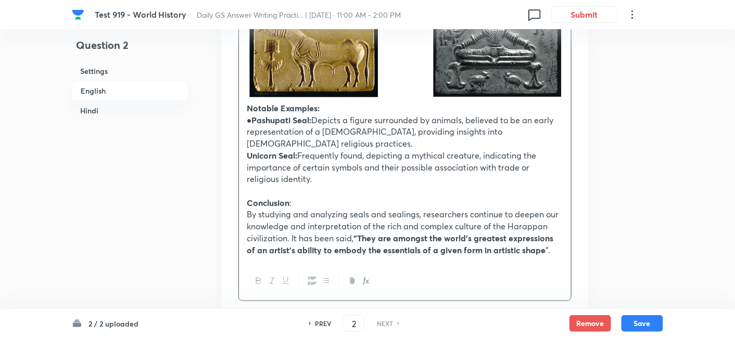
scroll to position [1382, 0]
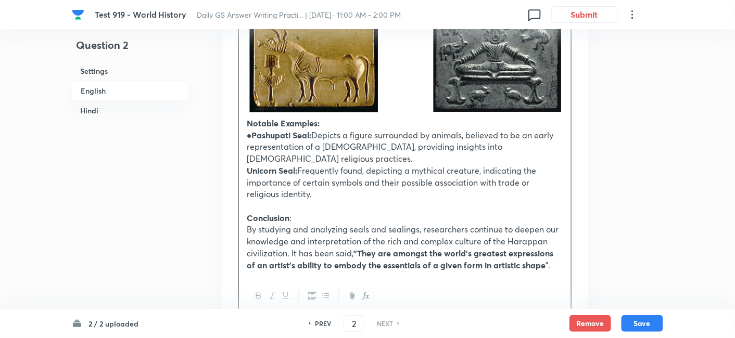
drag, startPoint x: 325, startPoint y: 280, endPoint x: 325, endPoint y: 271, distance: 9.4
click at [324, 292] on icon "button" at bounding box center [326, 296] width 8 height 8
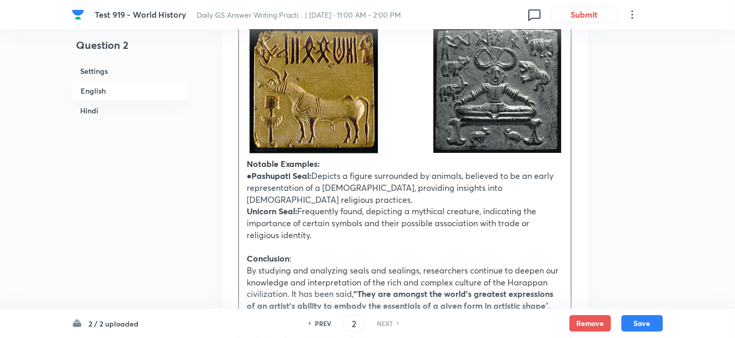
scroll to position [1418, 0]
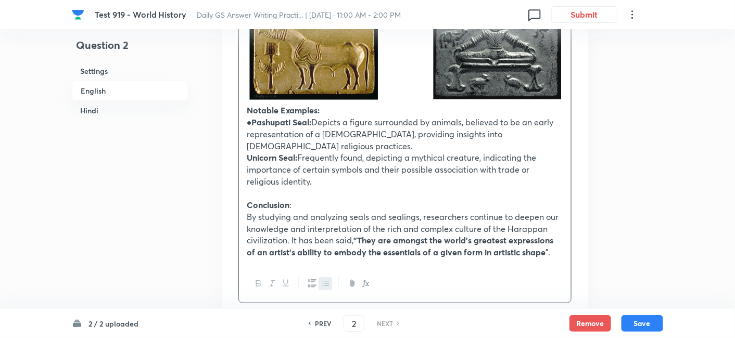
click at [258, 124] on strong "Pashupati Seal:" at bounding box center [282, 122] width 60 height 11
click at [324, 278] on button "button" at bounding box center [326, 284] width 14 height 13
click at [327, 284] on icon "button" at bounding box center [326, 284] width 8 height 8
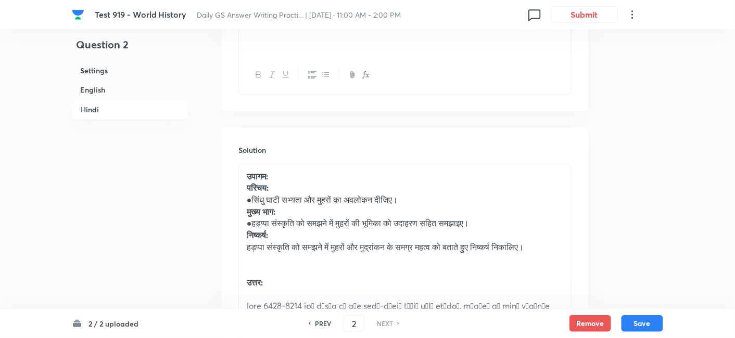
scroll to position [1881, 0]
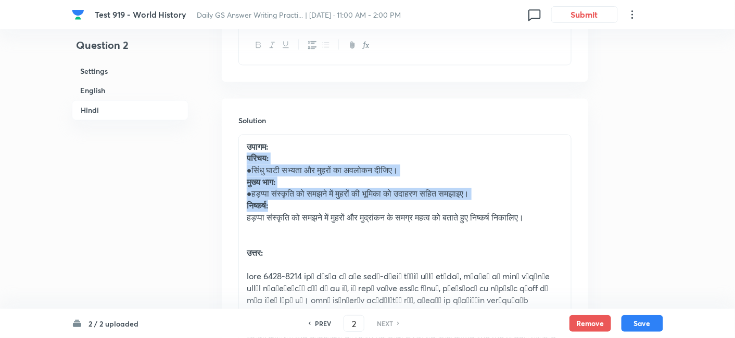
drag, startPoint x: 243, startPoint y: 156, endPoint x: 280, endPoint y: 207, distance: 62.7
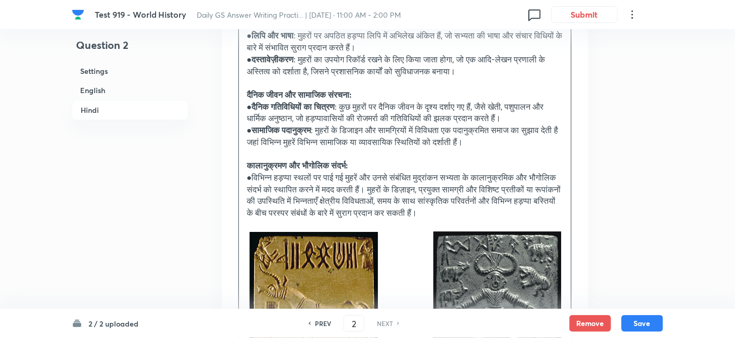
scroll to position [2517, 0]
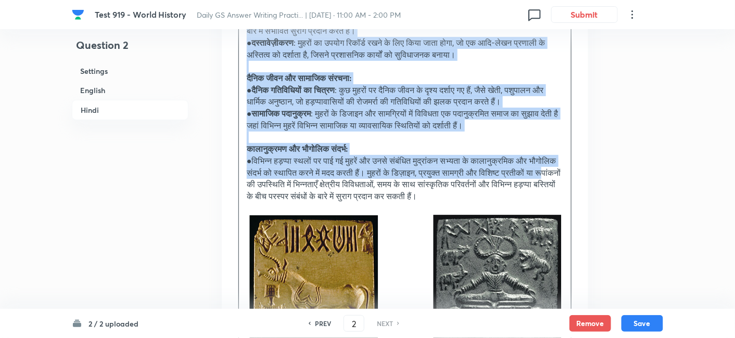
drag, startPoint x: 284, startPoint y: 195, endPoint x: 293, endPoint y: 190, distance: 10.5
click at [284, 195] on p "●विभिन्न हड़प्पा स्थलों पर पाई गई मुहरें और उनसे संबंधित मुद्रांकन सभ्यता के का…" at bounding box center [405, 178] width 317 height 47
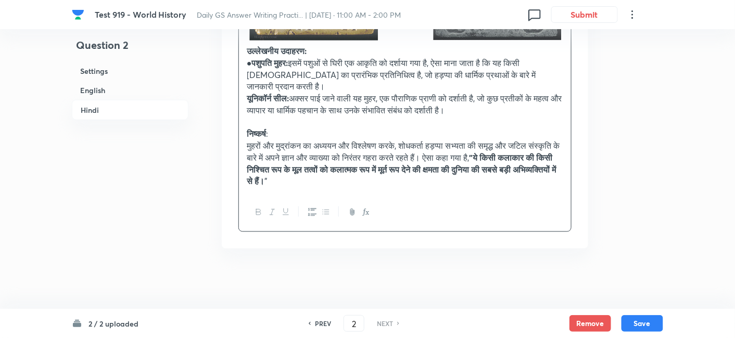
click at [332, 210] on button "button" at bounding box center [326, 212] width 14 height 13
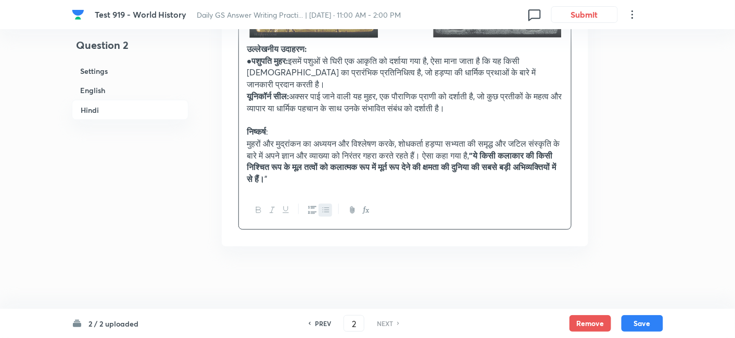
scroll to position [2855, 0]
click at [300, 96] on p "यूनिकॉर्न सील: अक्सर पाई जाने वाली यह मुहर, एक पौराणिक प्राणी को दर्शाती है, जो…" at bounding box center [405, 102] width 317 height 23
click at [326, 209] on icon "button" at bounding box center [326, 210] width 8 height 8
click at [293, 82] on p "● पशुपति मुहर: इसमें पशुओं से घिरी एक आकृति को दर्शाया गया है, ऐसा माना जाता है…" at bounding box center [405, 72] width 317 height 35
click at [328, 212] on icon "button" at bounding box center [326, 210] width 6 height 4
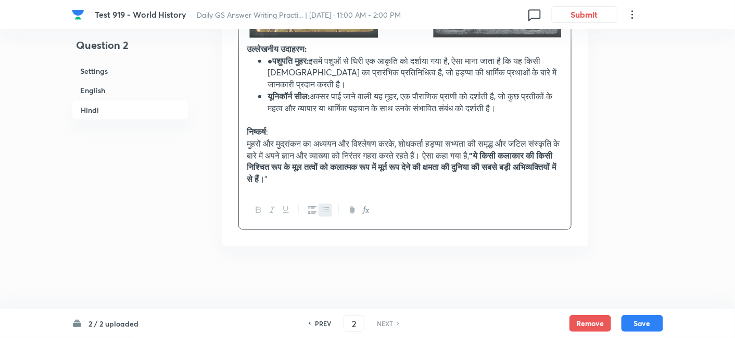
click at [271, 72] on li "● पशुपति मुहर: इसमें पशुओं से घिरी एक आकृति को दर्शाया गया है, ऐसा माना जाता है…" at bounding box center [416, 72] width 296 height 35
click at [334, 103] on li "यूनिकॉर्न सील: अक्सर पाई जाने वाली यह मुहर, एक पौराणिक प्राणी को दर्शाती है, जो…" at bounding box center [416, 102] width 296 height 23
click at [638, 323] on button "Save" at bounding box center [643, 323] width 42 height 17
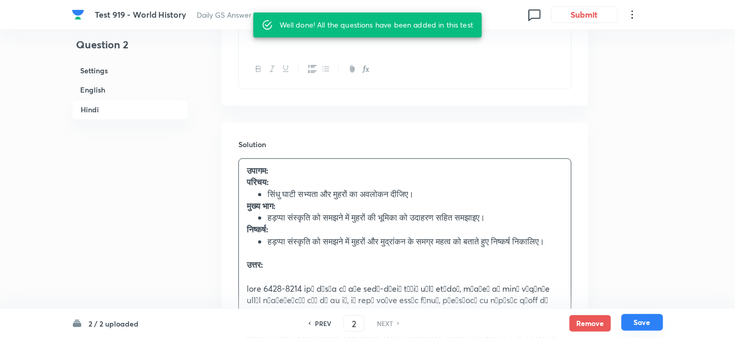
click at [638, 323] on button "Save" at bounding box center [643, 323] width 42 height 17
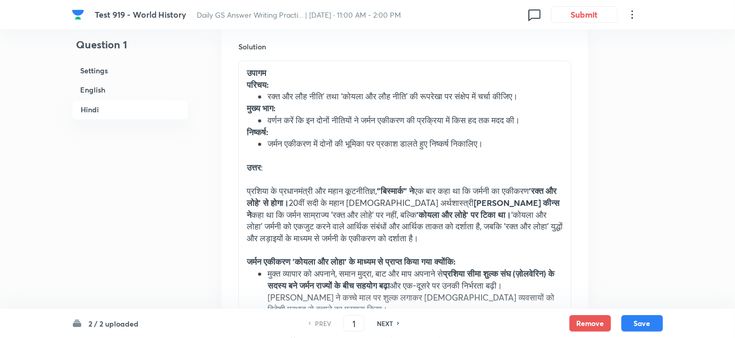
click at [170, 85] on h6 "English" at bounding box center [130, 90] width 117 height 19
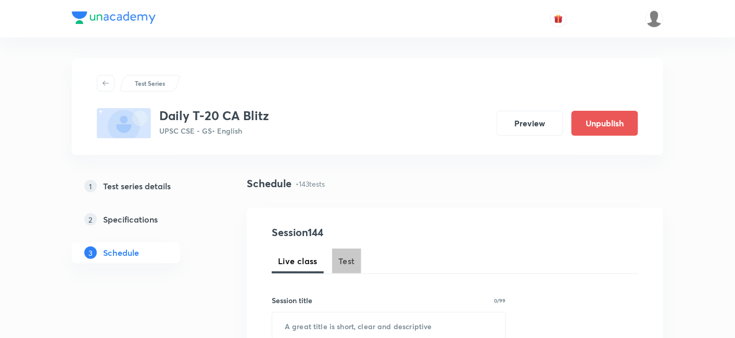
click at [345, 262] on span "Test" at bounding box center [346, 261] width 17 height 12
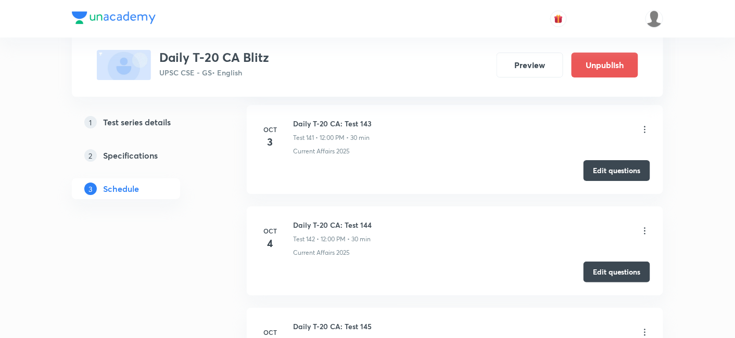
scroll to position [14736, 0]
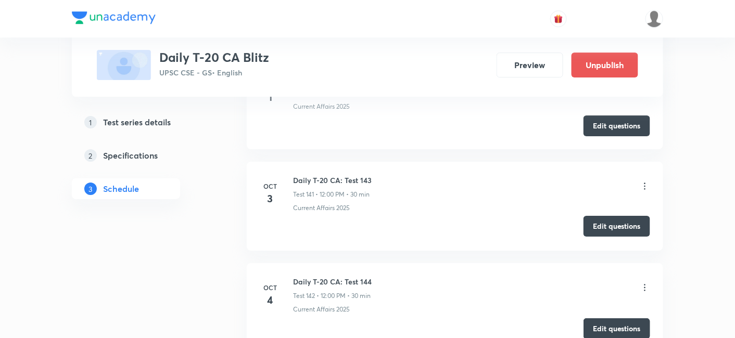
click at [609, 216] on button "Edit questions" at bounding box center [617, 226] width 67 height 21
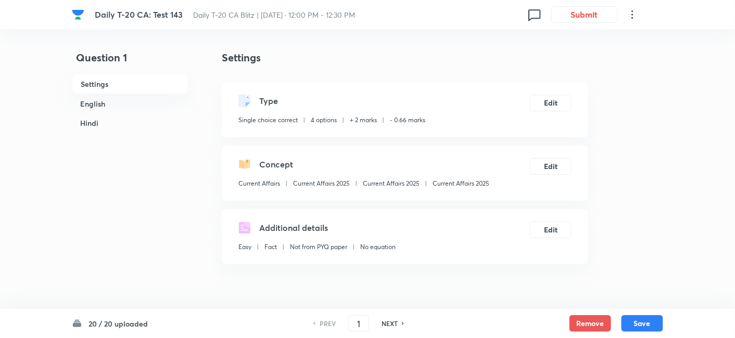
checkbox input "true"
click at [114, 105] on h6 "English" at bounding box center [130, 103] width 117 height 19
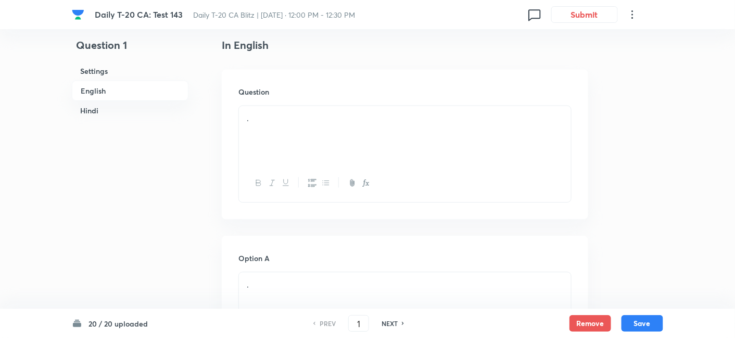
click at [132, 89] on h6 "English" at bounding box center [130, 91] width 117 height 20
click at [300, 133] on div "." at bounding box center [405, 135] width 332 height 58
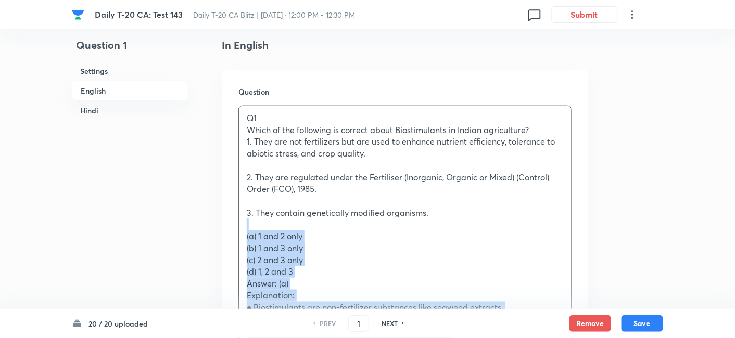
drag, startPoint x: 240, startPoint y: 223, endPoint x: 219, endPoint y: 230, distance: 21.2
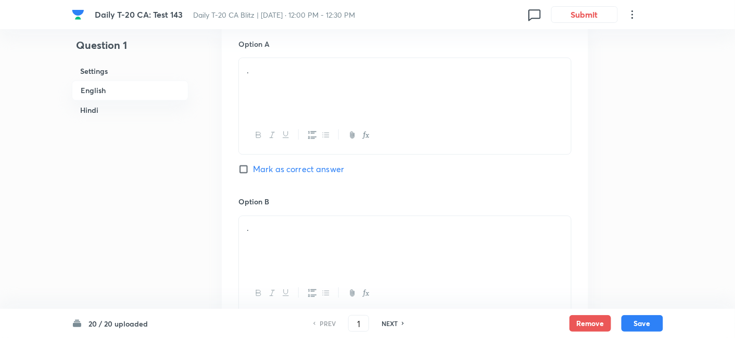
scroll to position [500, 0]
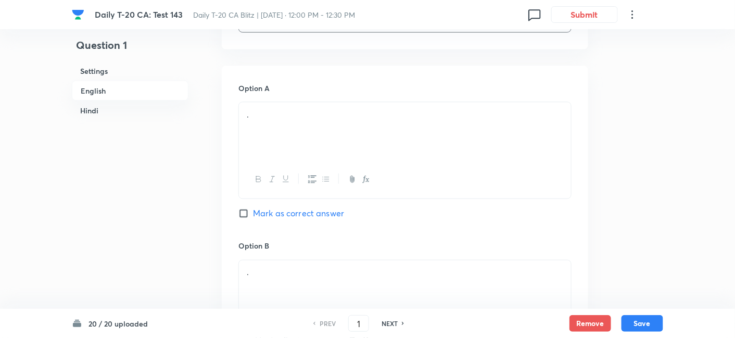
click at [300, 122] on div "." at bounding box center [405, 132] width 332 height 58
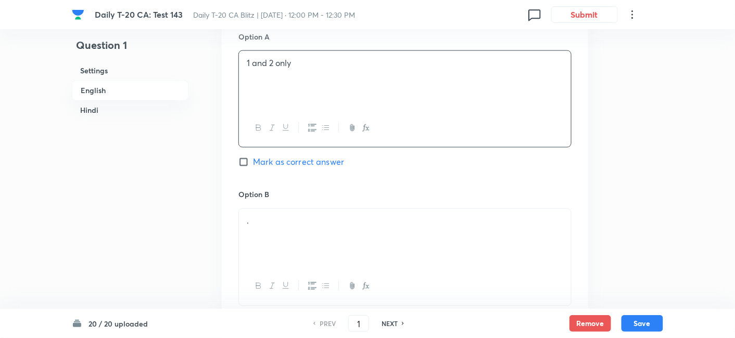
scroll to position [558, 0]
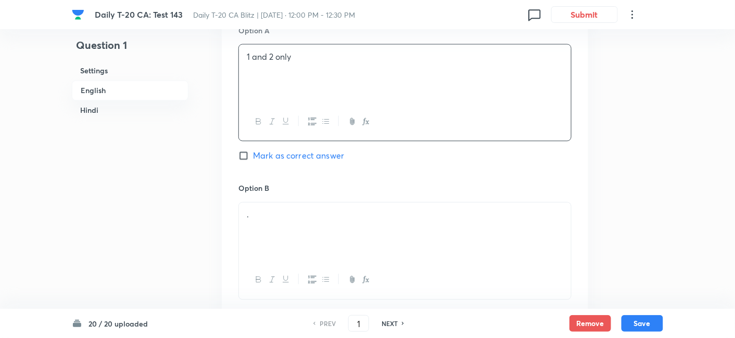
click at [296, 211] on p "." at bounding box center [405, 215] width 317 height 12
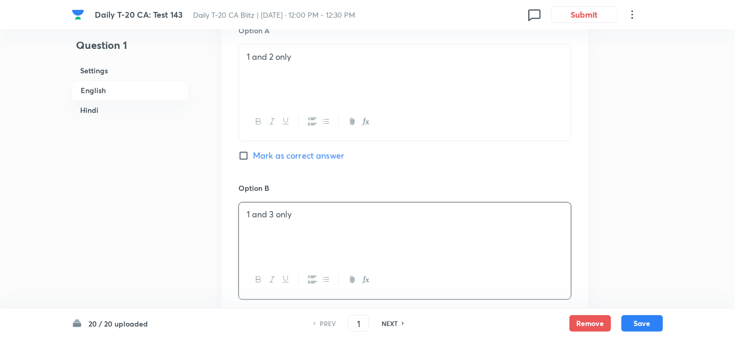
click at [282, 167] on div "Option A 1 and 2 only [PERSON_NAME] as correct answer" at bounding box center [405, 104] width 333 height 158
click at [289, 155] on span "Mark as correct answer" at bounding box center [298, 156] width 91 height 12
click at [253, 155] on input "Mark as correct answer" at bounding box center [246, 156] width 15 height 10
checkbox input "true"
checkbox input "false"
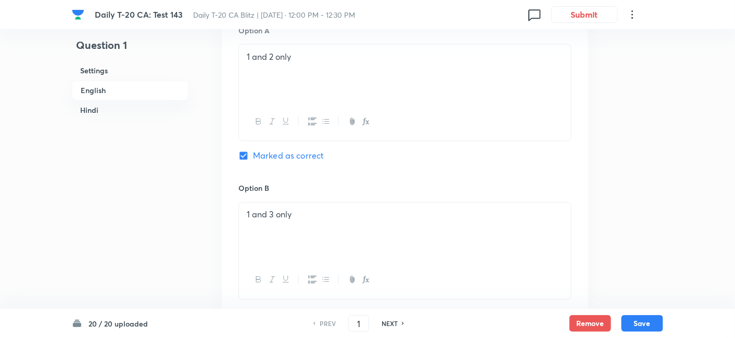
checkbox input "true"
checkbox input "false"
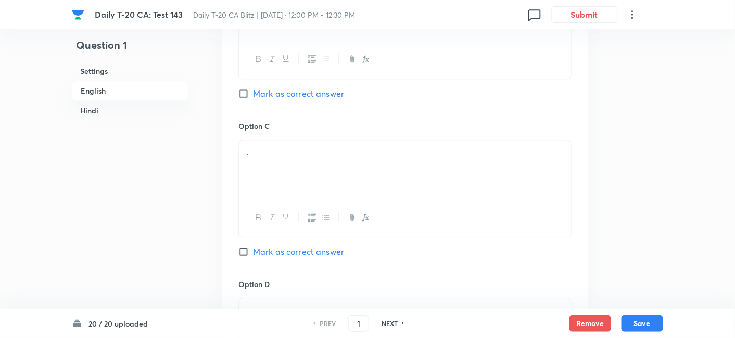
scroll to position [789, 0]
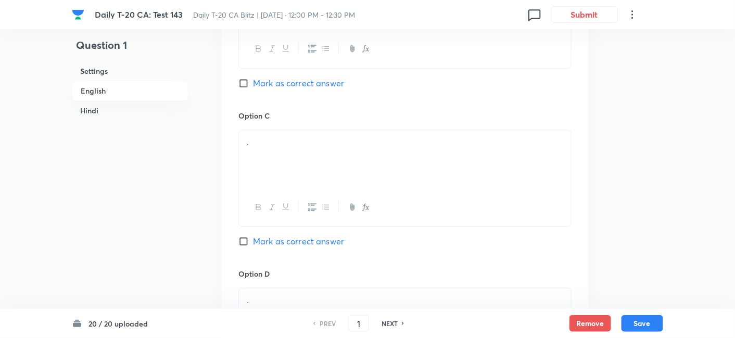
click at [302, 174] on div "." at bounding box center [405, 159] width 332 height 58
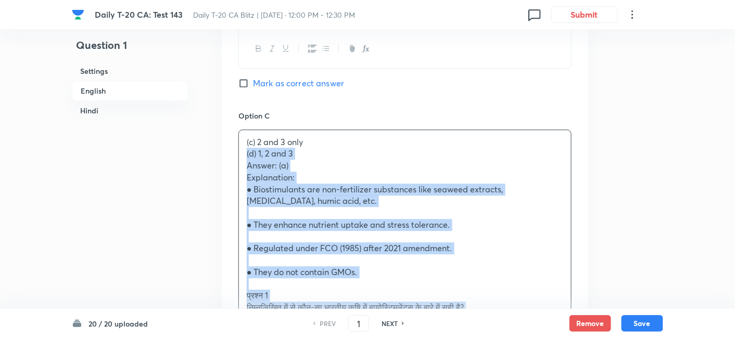
drag, startPoint x: 268, startPoint y: 170, endPoint x: 192, endPoint y: 153, distance: 78.5
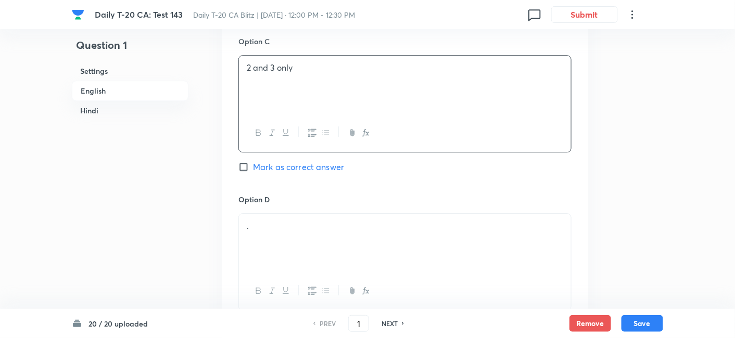
scroll to position [905, 0]
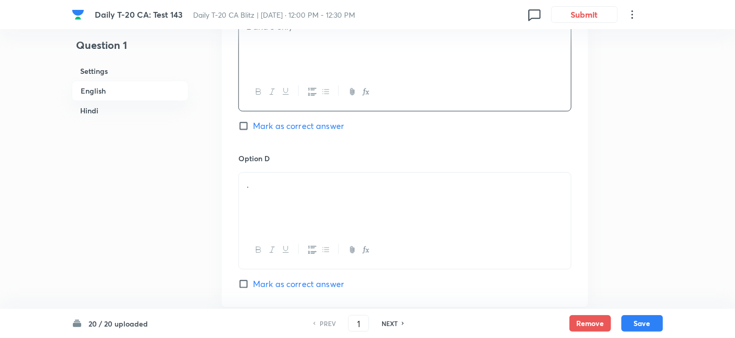
click at [300, 206] on div "." at bounding box center [405, 202] width 332 height 58
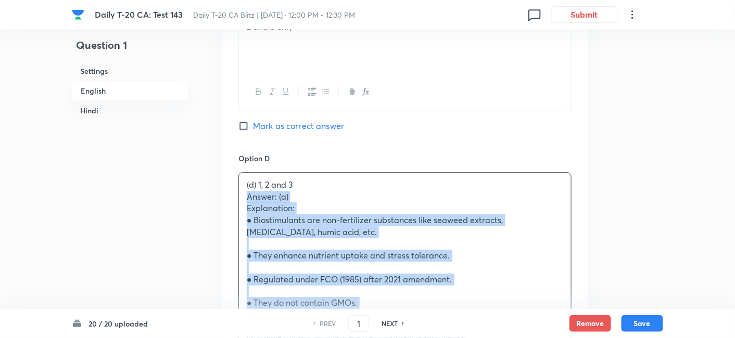
drag, startPoint x: 268, startPoint y: 203, endPoint x: 248, endPoint y: 198, distance: 20.0
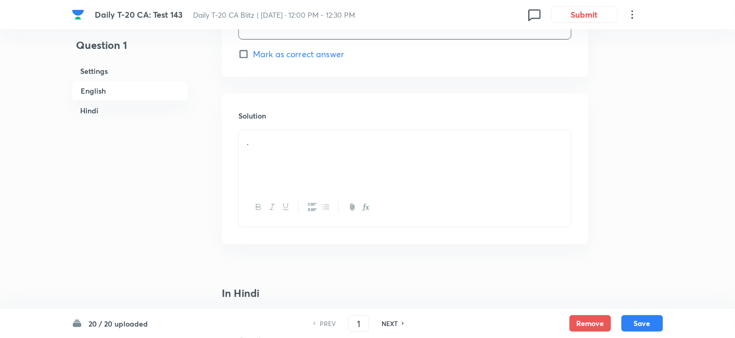
scroll to position [1136, 0]
click at [291, 149] on div "." at bounding box center [405, 158] width 332 height 58
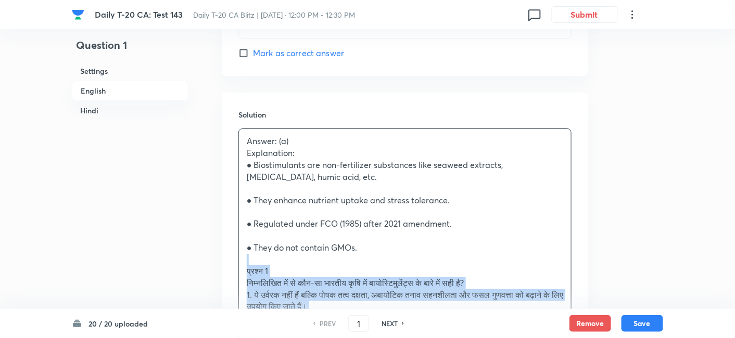
click at [228, 262] on div "Solution Answer: (a) Explanation: ● Biostimulants are non-fertilizer substances…" at bounding box center [405, 340] width 367 height 495
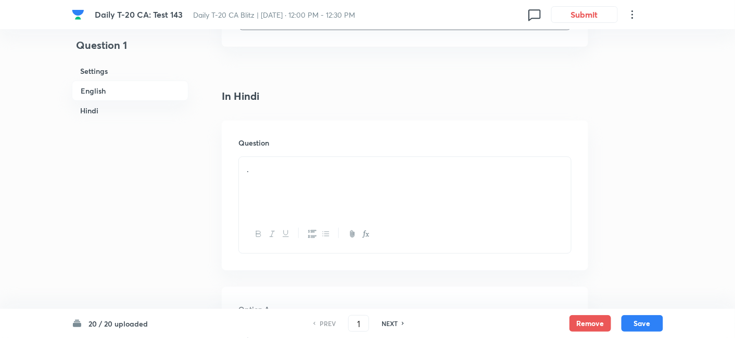
scroll to position [1426, 0]
click at [298, 171] on div "." at bounding box center [405, 177] width 332 height 58
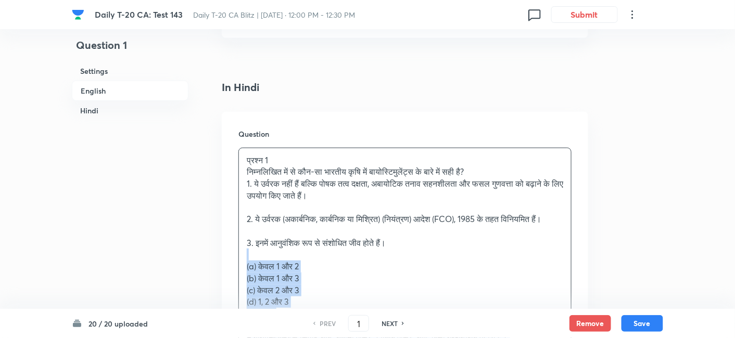
drag, startPoint x: 246, startPoint y: 268, endPoint x: 228, endPoint y: 267, distance: 17.8
click at [229, 267] on div "Question प्रश्न 1 निम्नलिखित में से कौन-सा भारतीय कृषि में बायोस्टिमुलेंट्स के …" at bounding box center [405, 294] width 367 height 365
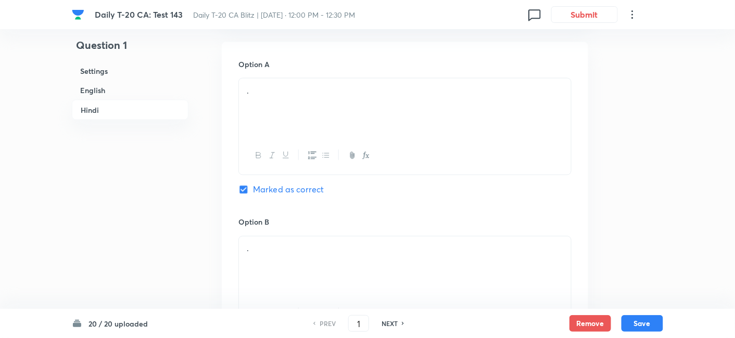
scroll to position [1715, 0]
click at [280, 171] on div at bounding box center [405, 152] width 332 height 38
click at [294, 126] on div "." at bounding box center [405, 103] width 332 height 58
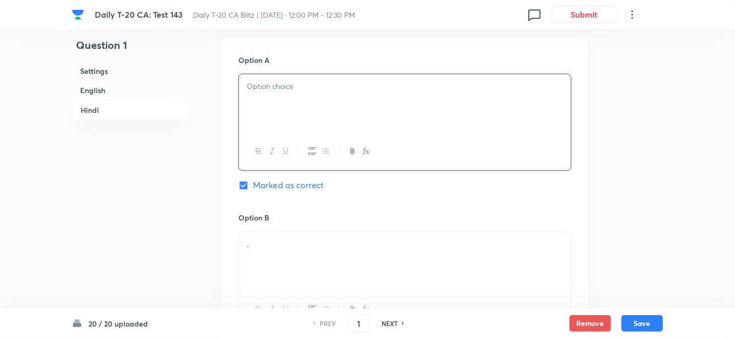
paste div
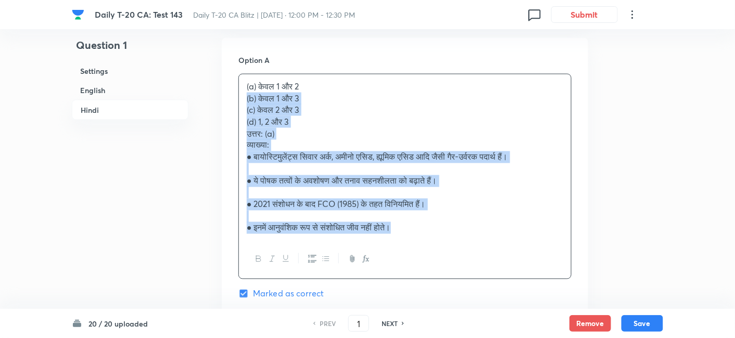
drag, startPoint x: 273, startPoint y: 123, endPoint x: 205, endPoint y: 111, distance: 68.7
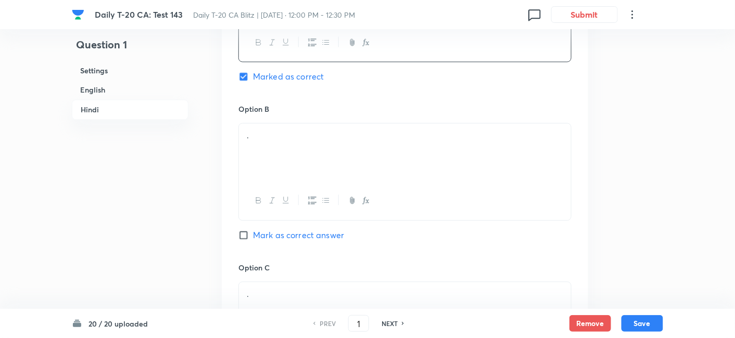
scroll to position [1831, 0]
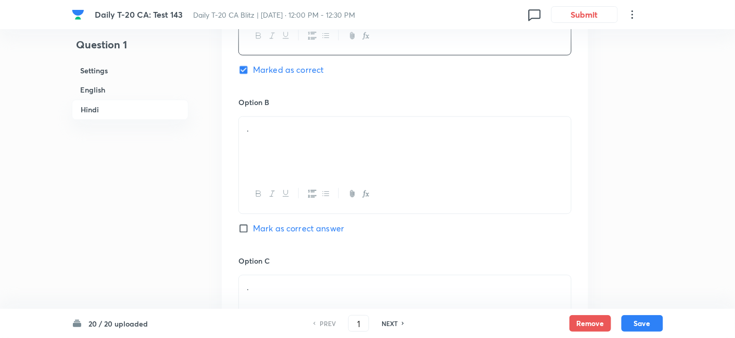
click at [277, 164] on div "." at bounding box center [405, 146] width 332 height 58
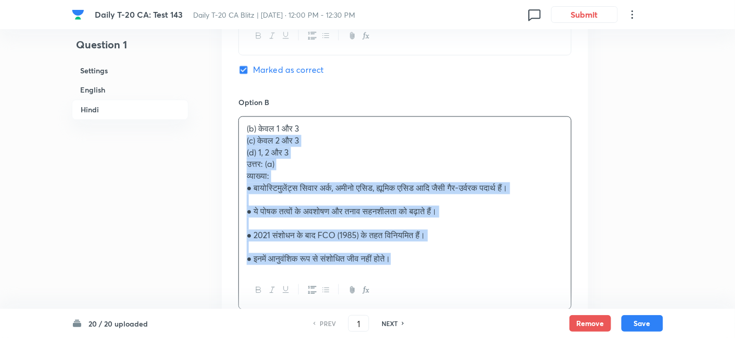
drag, startPoint x: 248, startPoint y: 155, endPoint x: 217, endPoint y: 150, distance: 31.7
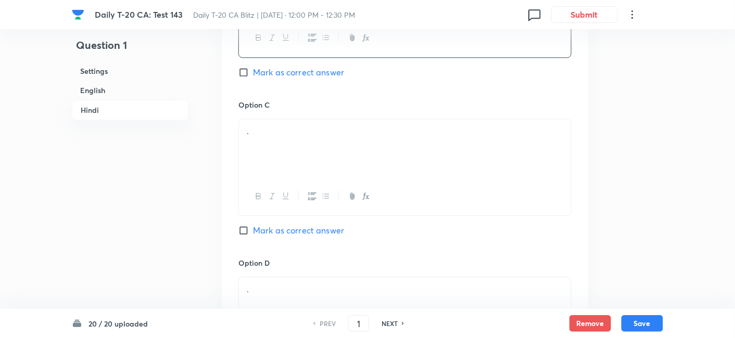
scroll to position [2004, 0]
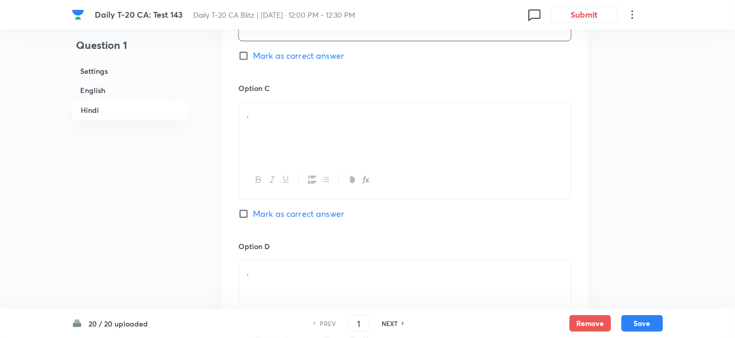
click at [283, 150] on div "." at bounding box center [405, 132] width 332 height 58
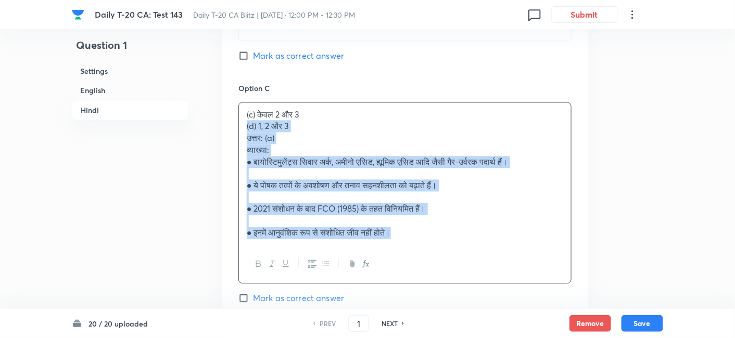
drag, startPoint x: 242, startPoint y: 146, endPoint x: 220, endPoint y: 140, distance: 23.4
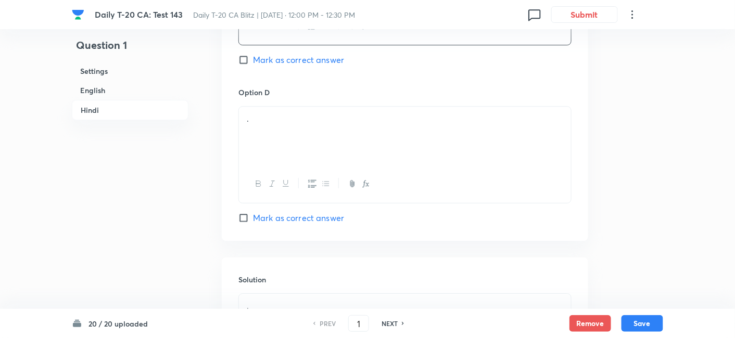
scroll to position [2178, 0]
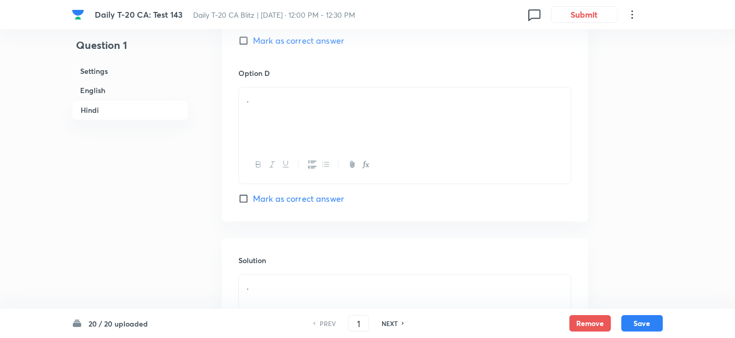
click at [297, 137] on div "." at bounding box center [405, 116] width 332 height 58
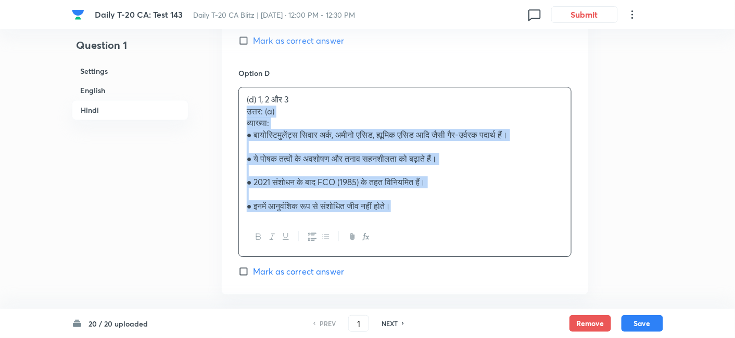
drag, startPoint x: 263, startPoint y: 139, endPoint x: 212, endPoint y: 124, distance: 52.6
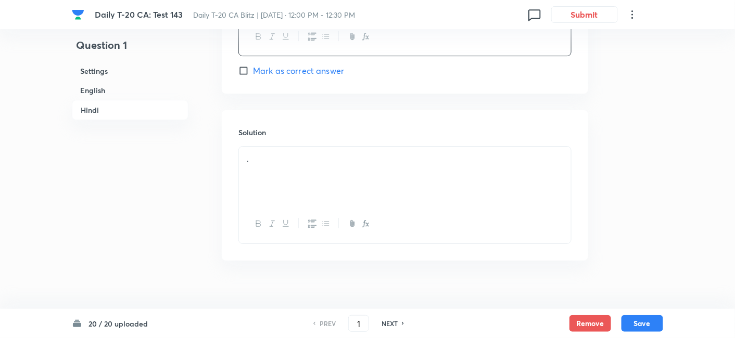
scroll to position [2328, 0]
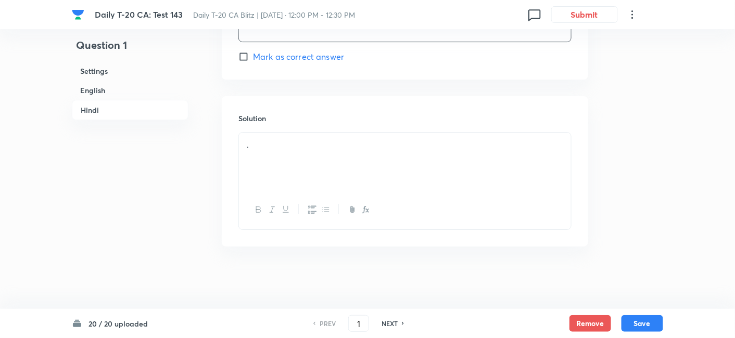
click at [294, 168] on div "." at bounding box center [405, 162] width 332 height 58
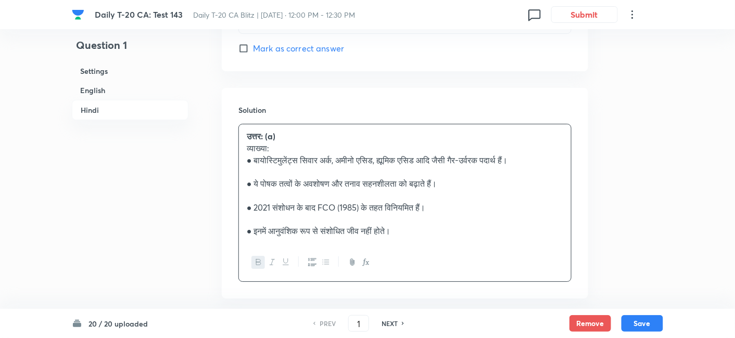
click at [112, 73] on h6 "Settings" at bounding box center [130, 70] width 117 height 19
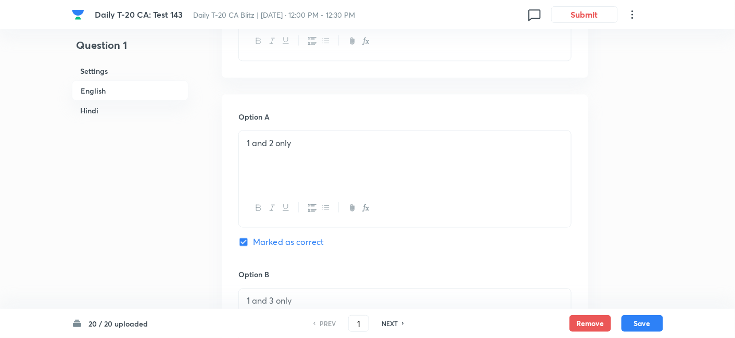
scroll to position [475, 0]
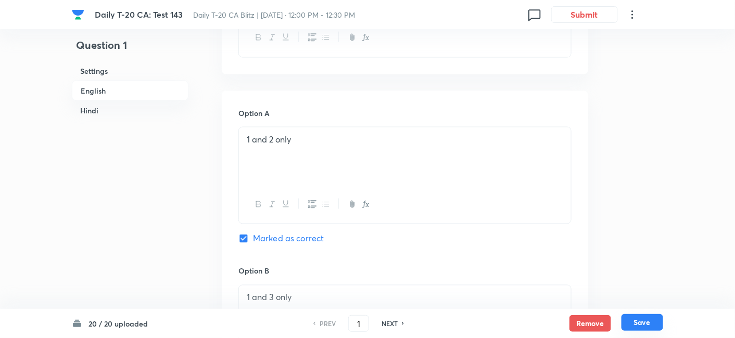
click at [650, 322] on button "Save" at bounding box center [643, 323] width 42 height 17
type input "2"
checkbox input "false"
checkbox input "true"
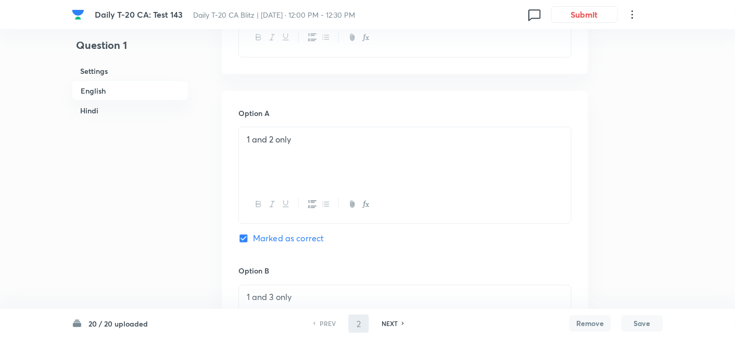
checkbox input "true"
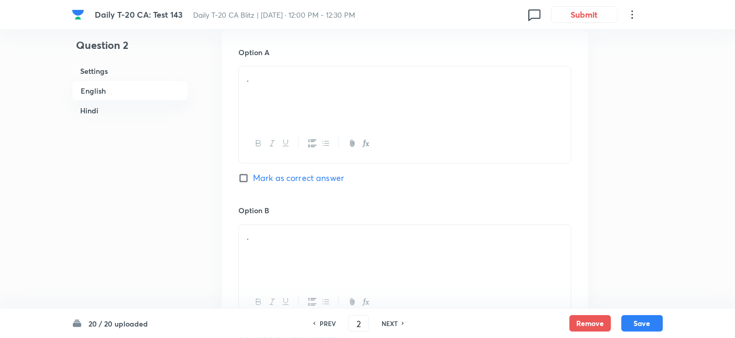
click at [108, 87] on h6 "English" at bounding box center [130, 91] width 117 height 20
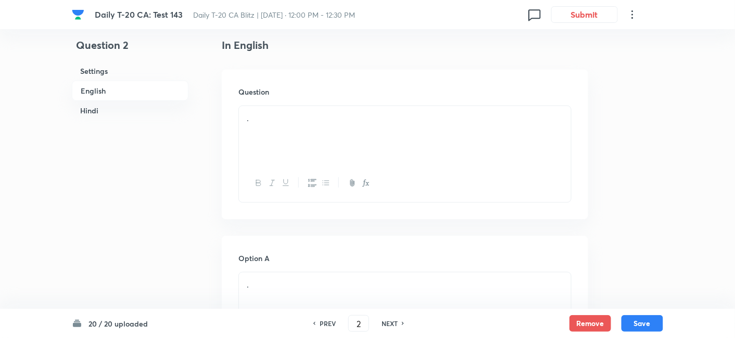
click at [333, 140] on div "." at bounding box center [405, 135] width 332 height 58
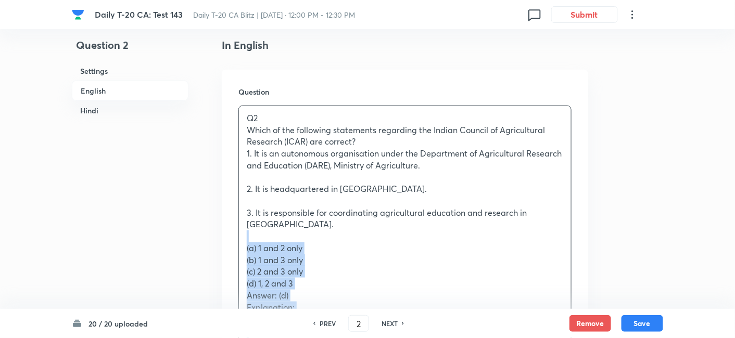
drag, startPoint x: 249, startPoint y: 221, endPoint x: 223, endPoint y: 227, distance: 26.7
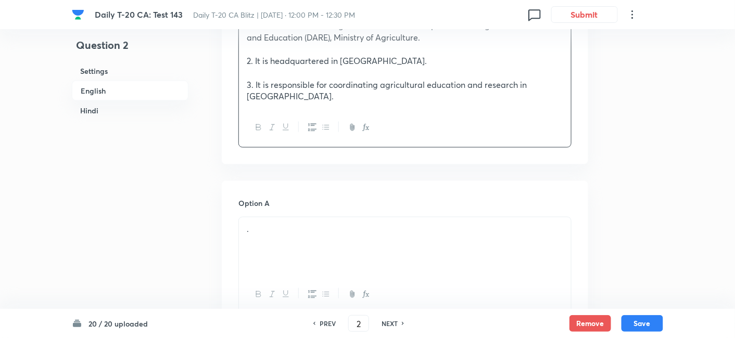
scroll to position [500, 0]
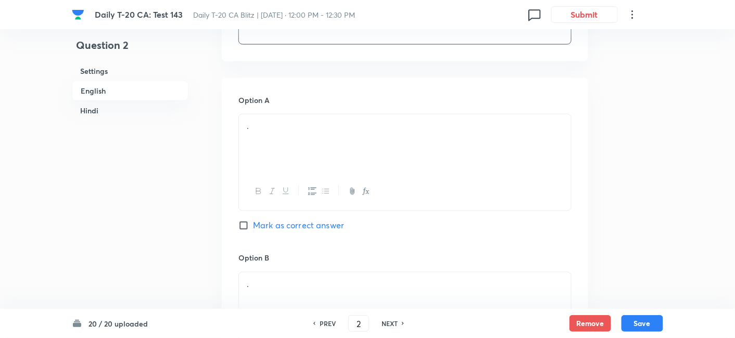
click at [299, 136] on div "." at bounding box center [405, 144] width 332 height 58
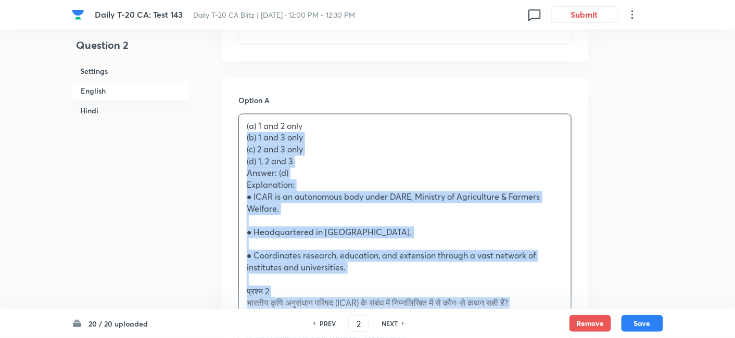
drag, startPoint x: 282, startPoint y: 135, endPoint x: 207, endPoint y: 131, distance: 75.6
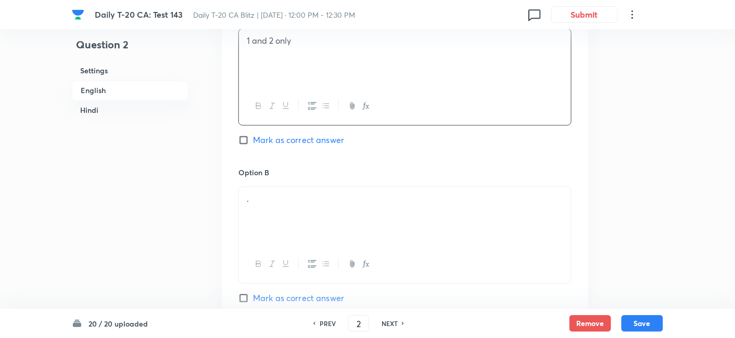
scroll to position [674, 0]
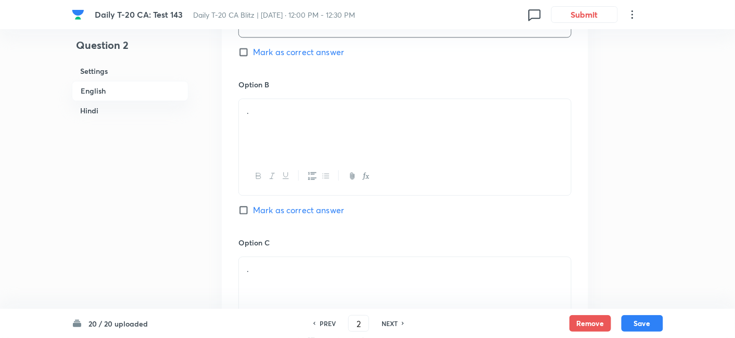
click at [294, 130] on div "." at bounding box center [405, 128] width 332 height 58
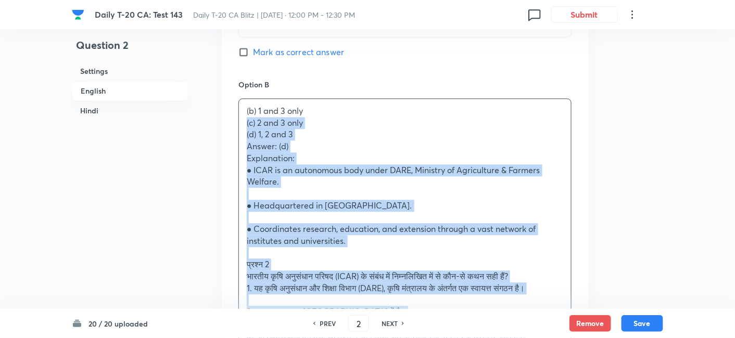
drag, startPoint x: 235, startPoint y: 112, endPoint x: 225, endPoint y: 109, distance: 10.9
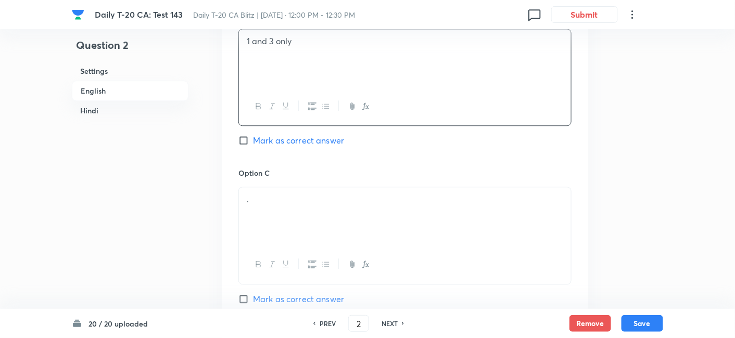
scroll to position [789, 0]
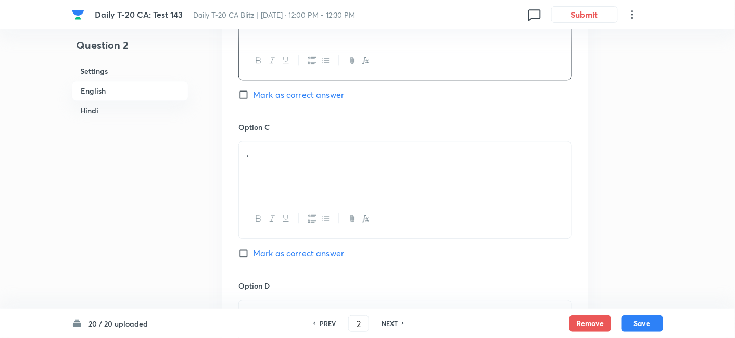
click at [281, 159] on div "." at bounding box center [405, 171] width 332 height 58
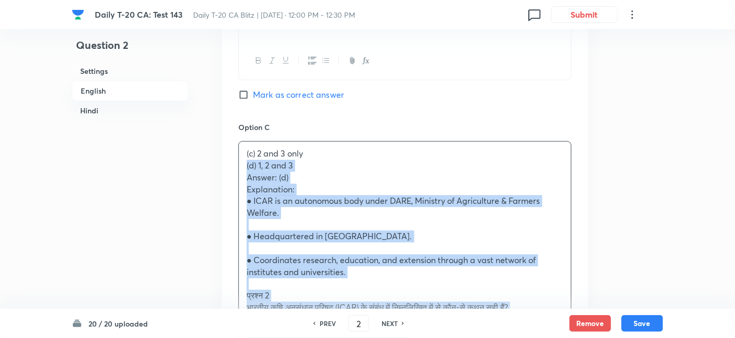
drag, startPoint x: 261, startPoint y: 158, endPoint x: 227, endPoint y: 155, distance: 35.0
click at [227, 155] on div "Option A 1 and 2 only Mark as correct answer Option B 1 and 3 only Mark as corr…" at bounding box center [405, 273] width 367 height 968
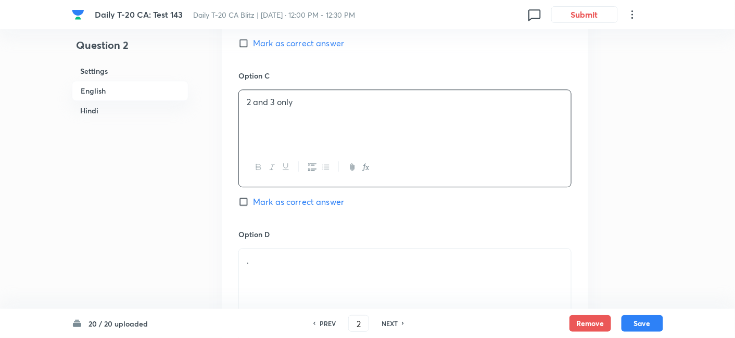
scroll to position [905, 0]
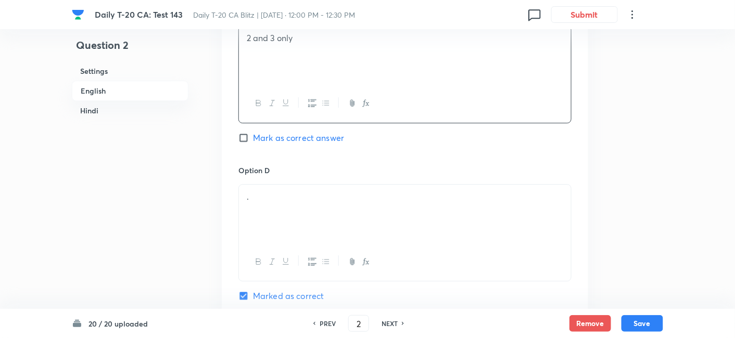
click at [288, 191] on p "." at bounding box center [405, 197] width 317 height 12
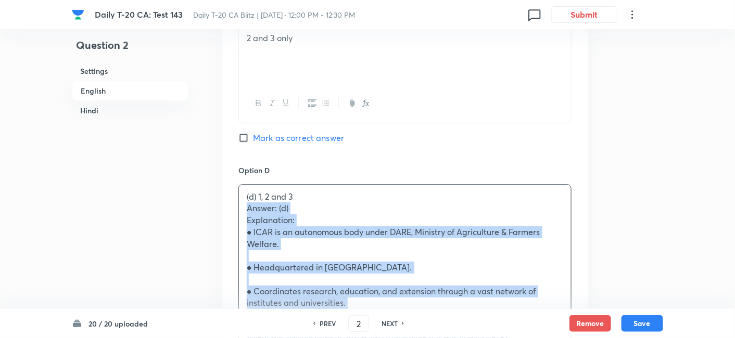
drag, startPoint x: 235, startPoint y: 199, endPoint x: 198, endPoint y: 196, distance: 37.6
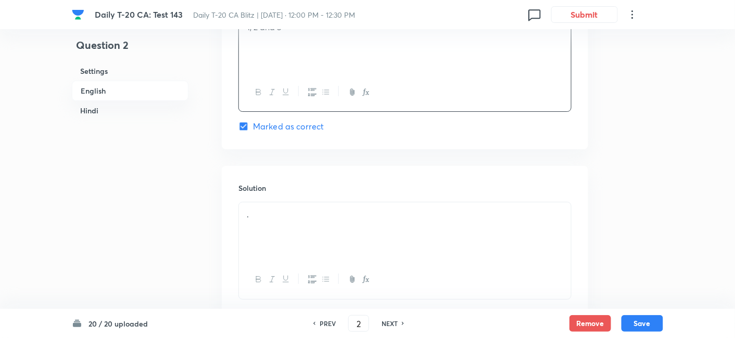
scroll to position [1078, 0]
click at [302, 209] on div "." at bounding box center [405, 228] width 332 height 58
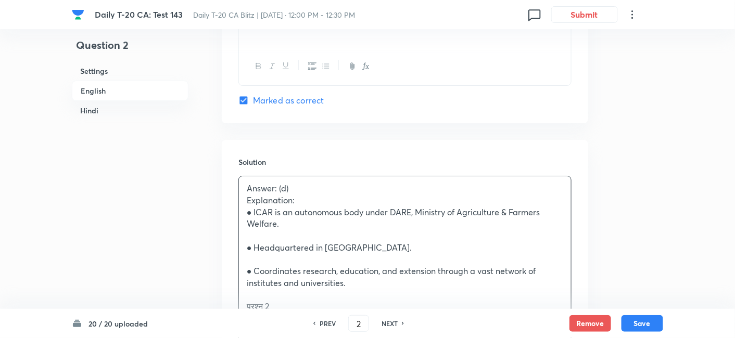
scroll to position [1136, 0]
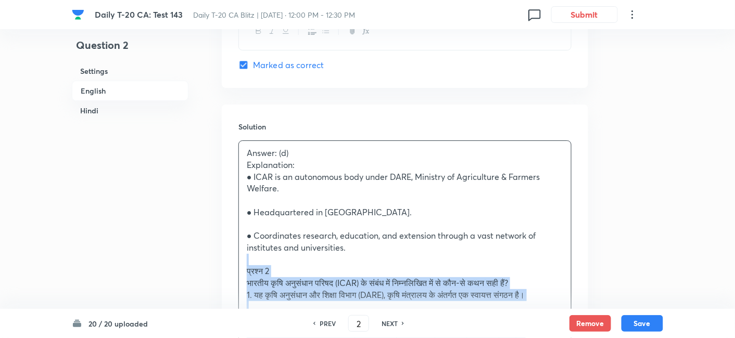
drag, startPoint x: 251, startPoint y: 250, endPoint x: 197, endPoint y: 245, distance: 53.9
click at [232, 251] on div "Solution Answer: (d) Explanation: ● ICAR is an autonomous body under DARE, Mini…" at bounding box center [405, 328] width 367 height 447
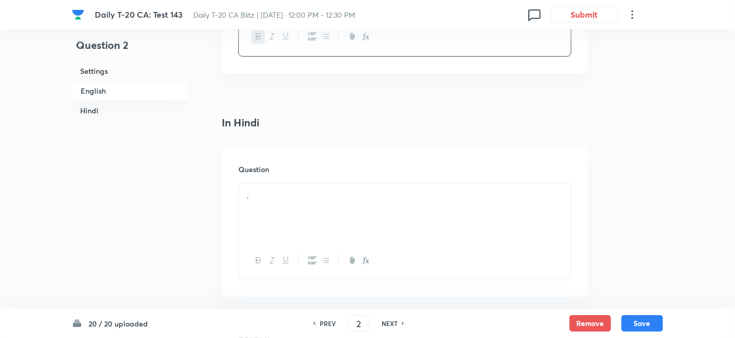
scroll to position [1426, 0]
click at [298, 181] on div "." at bounding box center [405, 177] width 332 height 58
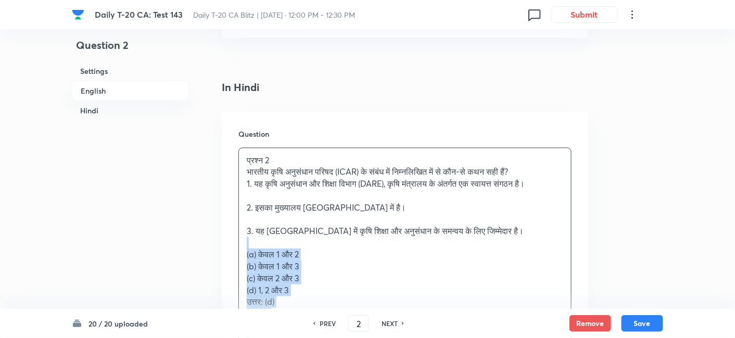
drag, startPoint x: 236, startPoint y: 231, endPoint x: 220, endPoint y: 234, distance: 16.4
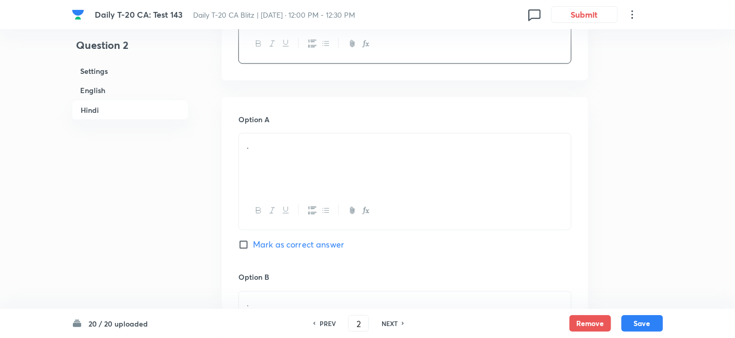
scroll to position [1657, 0]
click at [282, 149] on div "." at bounding box center [405, 162] width 332 height 58
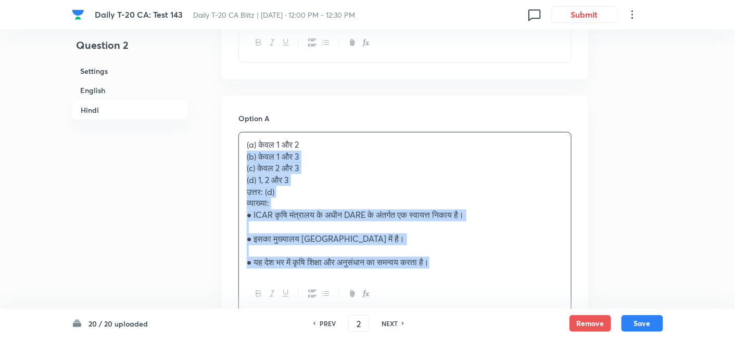
drag, startPoint x: 254, startPoint y: 153, endPoint x: 228, endPoint y: 147, distance: 27.3
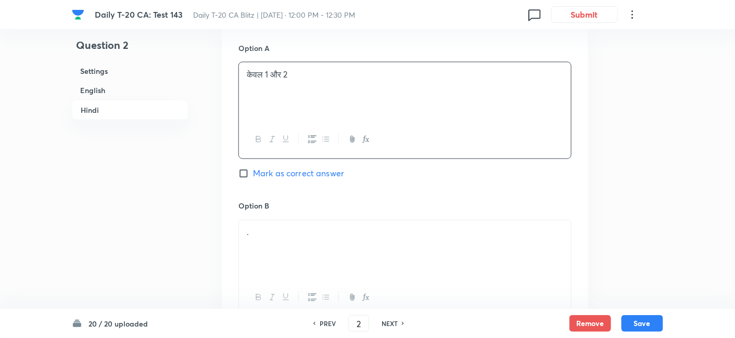
scroll to position [1889, 0]
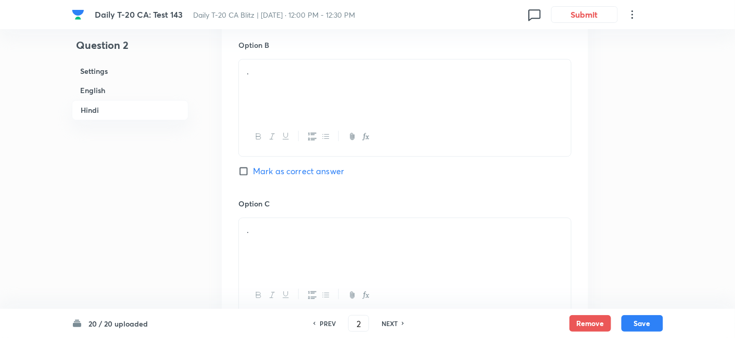
click at [291, 86] on div "." at bounding box center [405, 88] width 332 height 58
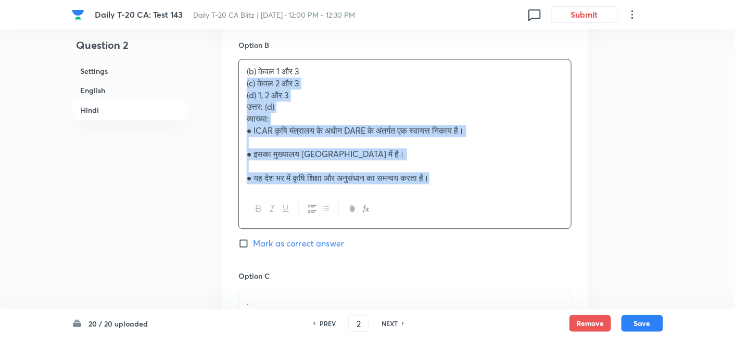
drag, startPoint x: 244, startPoint y: 90, endPoint x: 220, endPoint y: 69, distance: 31.4
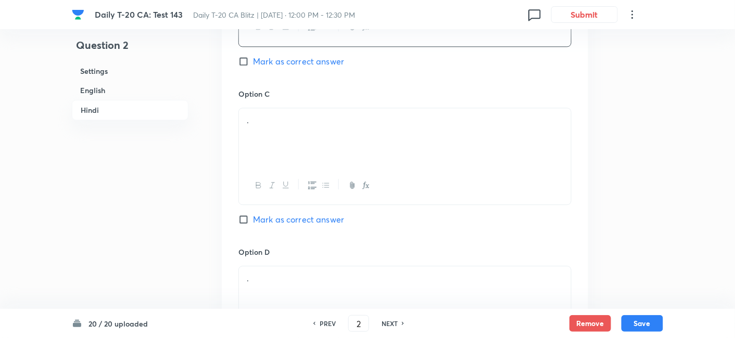
scroll to position [2004, 0]
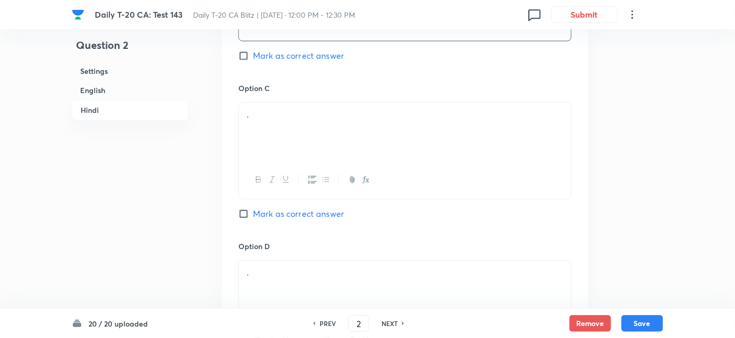
click at [287, 115] on div "." at bounding box center [405, 132] width 332 height 58
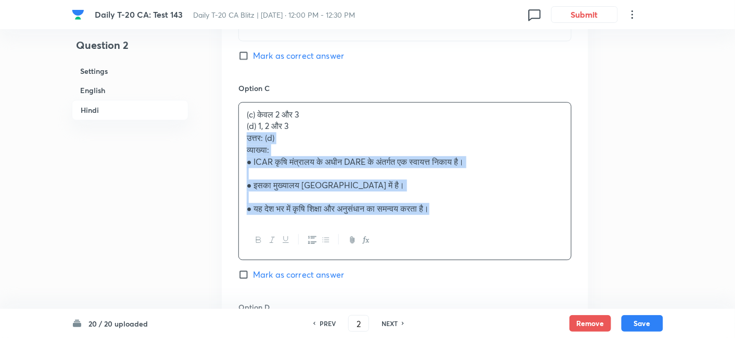
drag, startPoint x: 240, startPoint y: 121, endPoint x: 220, endPoint y: 117, distance: 20.2
click at [229, 119] on div "Option A केवल 1 और 2 Mark as correct answer Option B केवल 1 और 3 Mark as correc…" at bounding box center [405, 102] width 367 height 707
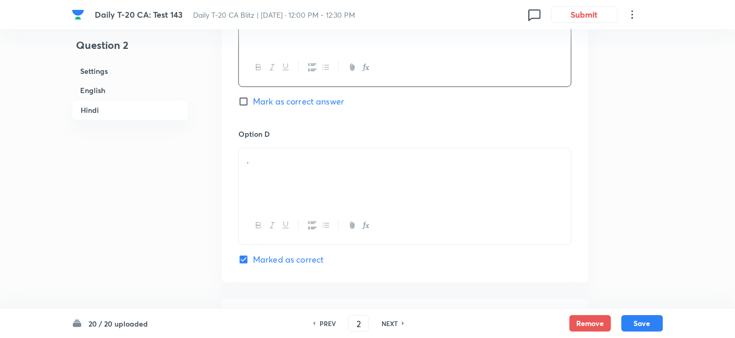
scroll to position [2120, 0]
click at [276, 157] on div "." at bounding box center [405, 174] width 332 height 58
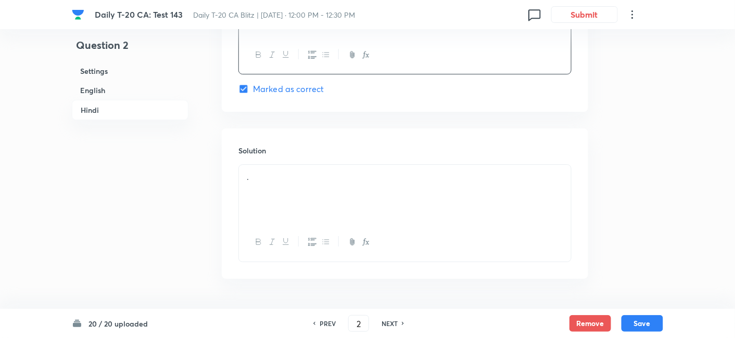
scroll to position [2294, 0]
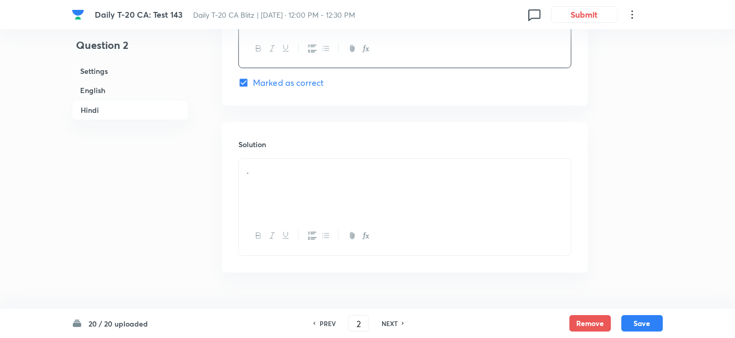
click at [302, 164] on div "." at bounding box center [405, 188] width 332 height 58
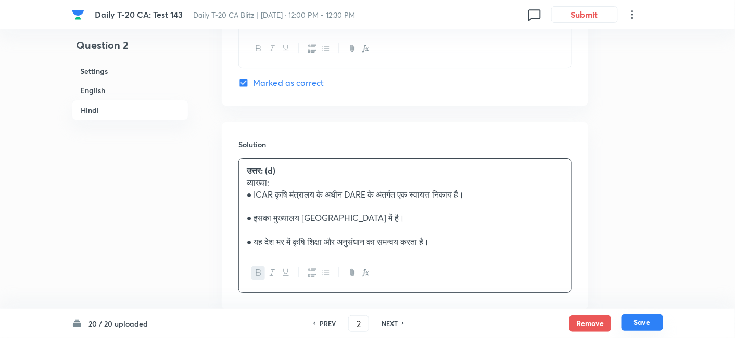
click at [647, 316] on button "Save" at bounding box center [643, 323] width 42 height 17
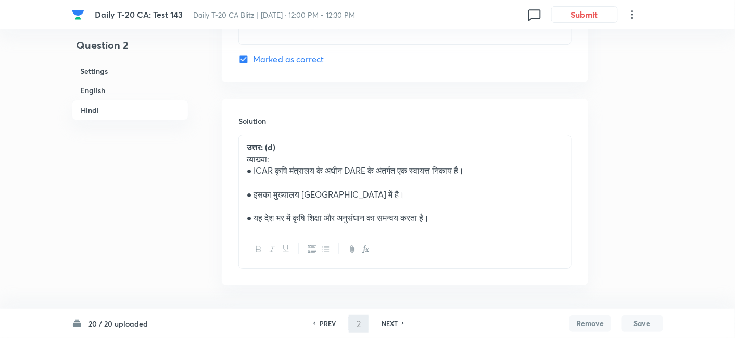
type input "3"
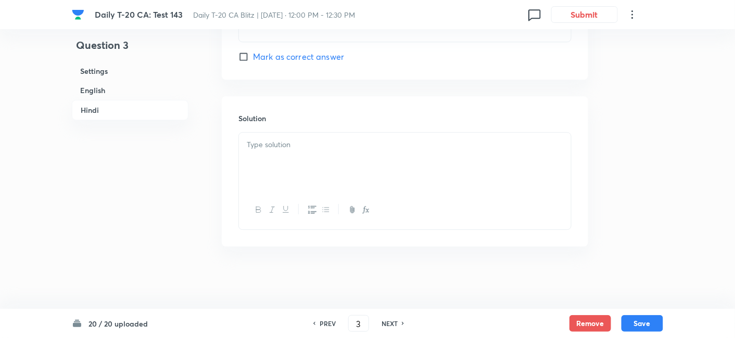
checkbox input "false"
checkbox input "true"
click at [133, 88] on h6 "English" at bounding box center [130, 90] width 117 height 19
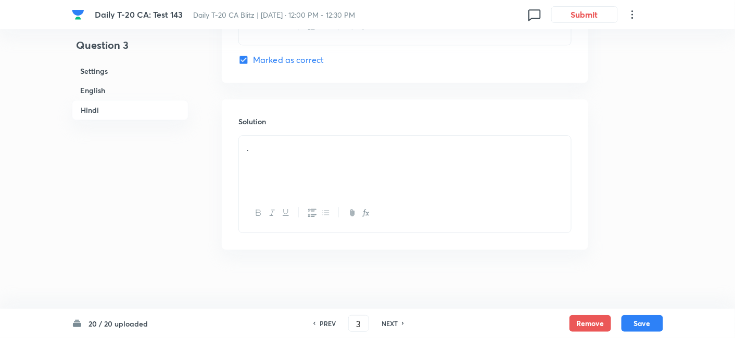
scroll to position [269, 0]
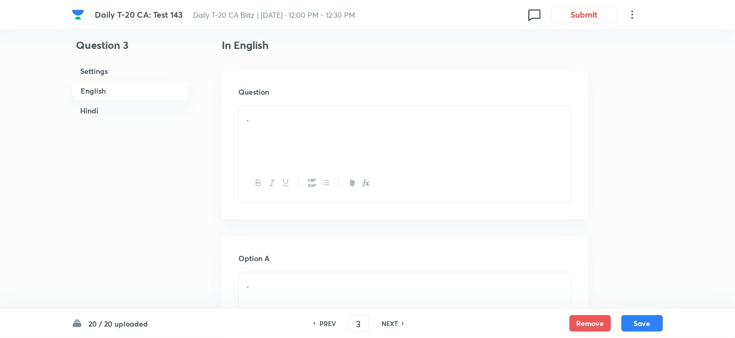
click at [310, 160] on div "." at bounding box center [405, 135] width 332 height 58
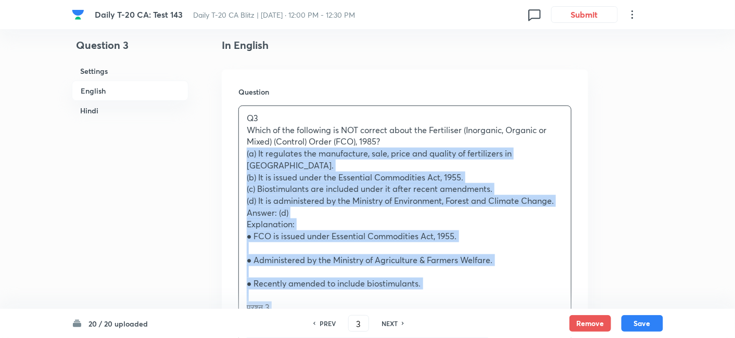
drag, startPoint x: 245, startPoint y: 162, endPoint x: 219, endPoint y: 156, distance: 26.8
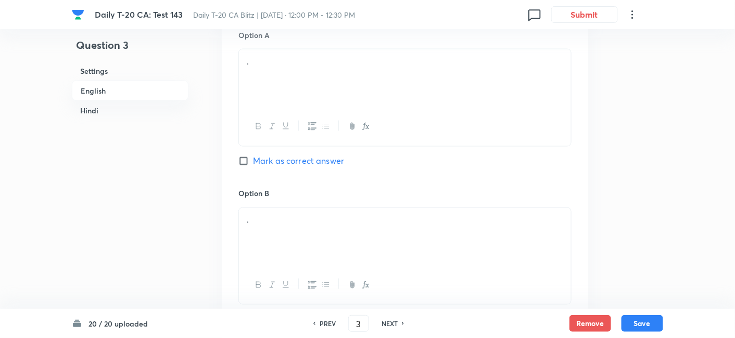
scroll to position [500, 0]
click at [280, 126] on div at bounding box center [405, 119] width 332 height 38
click at [307, 76] on div "." at bounding box center [405, 71] width 332 height 58
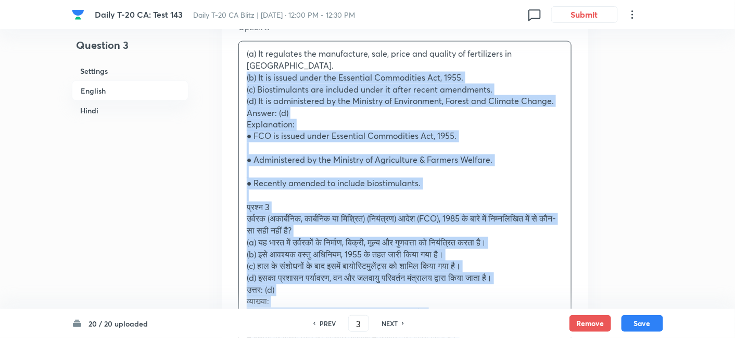
drag, startPoint x: 247, startPoint y: 68, endPoint x: 231, endPoint y: 64, distance: 16.7
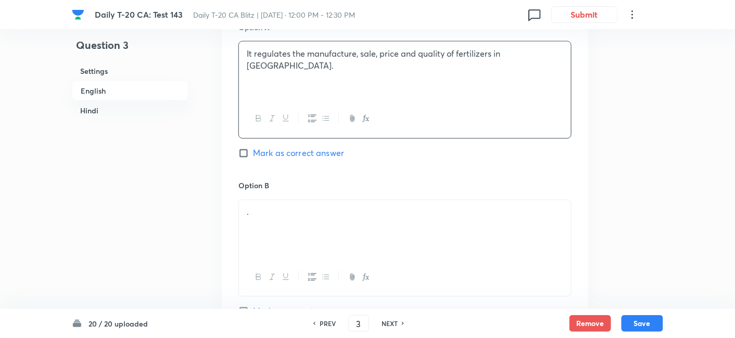
scroll to position [558, 0]
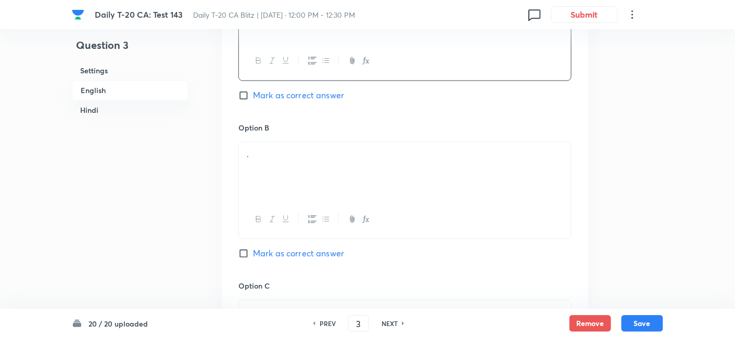
click at [281, 161] on div "." at bounding box center [405, 172] width 332 height 58
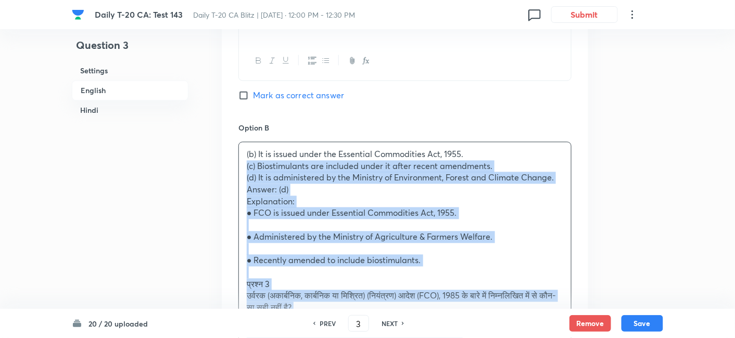
drag, startPoint x: 258, startPoint y: 167, endPoint x: 209, endPoint y: 165, distance: 49.0
click at [244, 164] on div "(b) It is issued under the Essential Commodities Act, 1955. (c) Biostimulants a…" at bounding box center [405, 297] width 332 height 308
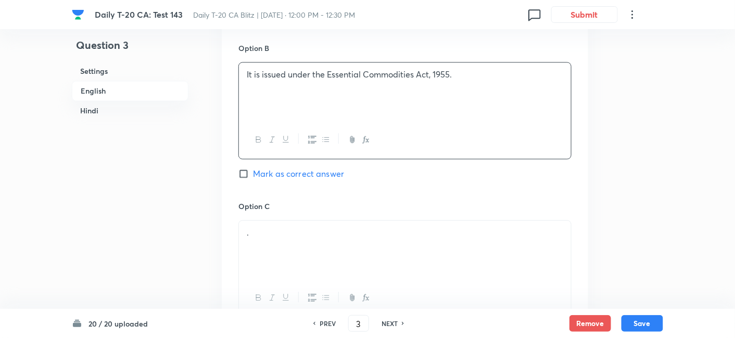
scroll to position [732, 0]
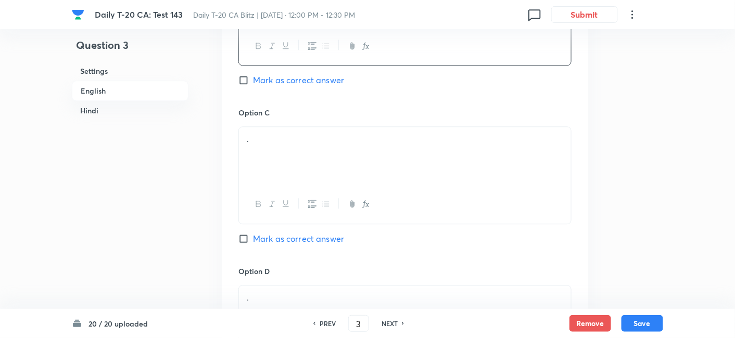
click at [288, 159] on div "." at bounding box center [405, 156] width 332 height 58
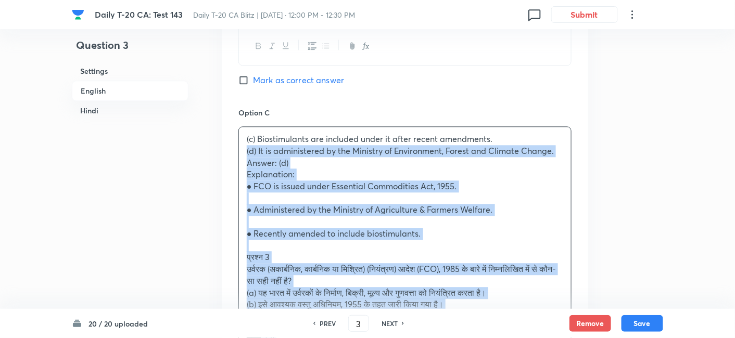
click at [235, 148] on div "Option A It regulates the manufacture, sale, price and quality of fertilizers i…" at bounding box center [405, 215] width 367 height 885
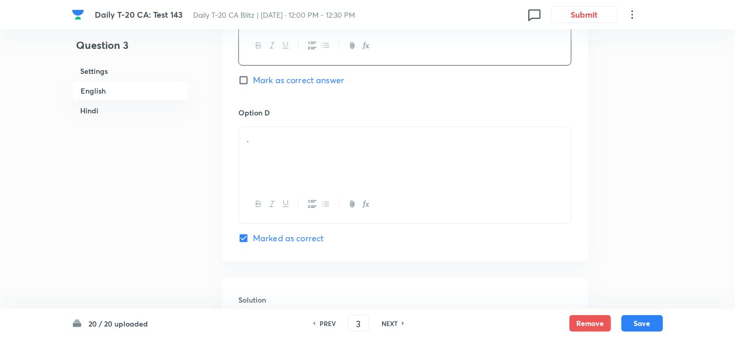
scroll to position [905, 0]
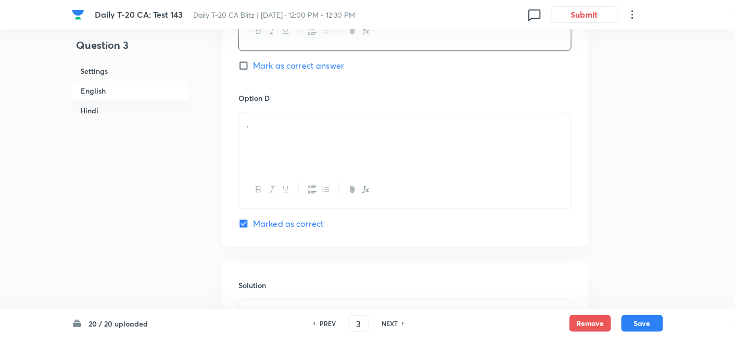
click at [282, 135] on div "." at bounding box center [405, 141] width 332 height 58
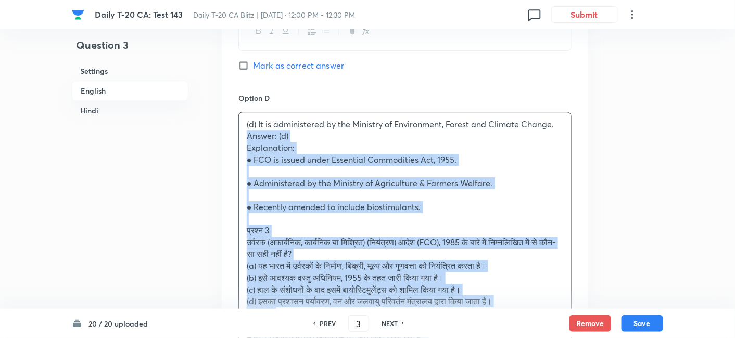
drag, startPoint x: 257, startPoint y: 144, endPoint x: 217, endPoint y: 136, distance: 40.9
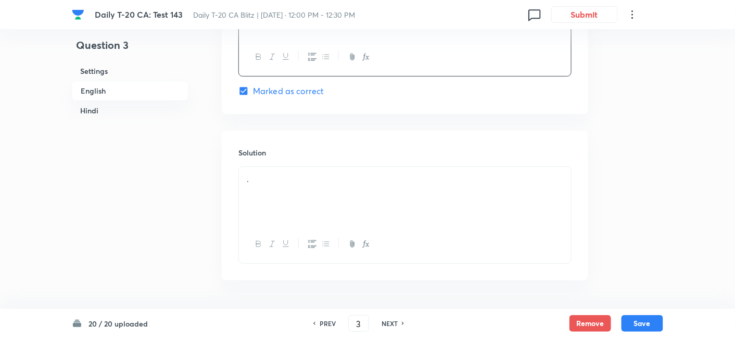
scroll to position [1078, 0]
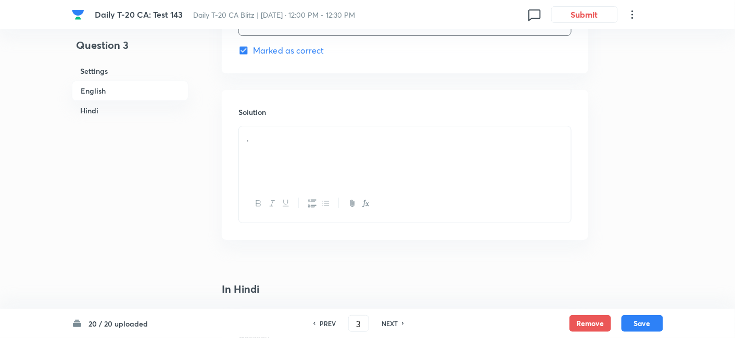
click at [283, 169] on div "." at bounding box center [405, 156] width 332 height 58
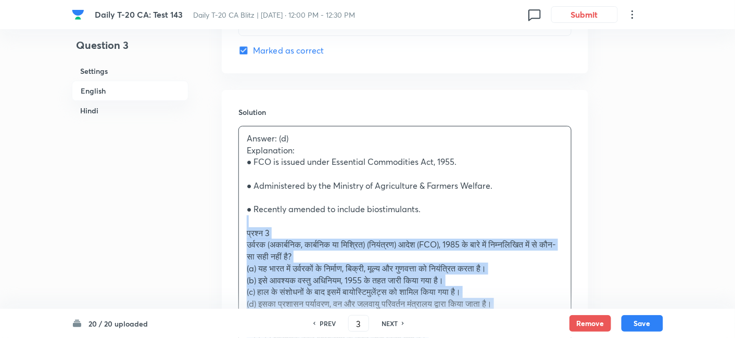
drag, startPoint x: 244, startPoint y: 225, endPoint x: 236, endPoint y: 225, distance: 7.8
click at [238, 225] on div "Solution Answer: (d) Explanation: ● FCO is issued under Essential Commodities A…" at bounding box center [405, 272] width 367 height 365
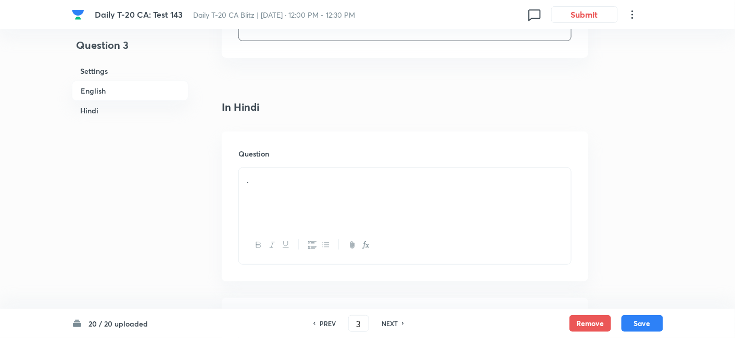
scroll to position [1310, 0]
click at [292, 217] on div "." at bounding box center [405, 197] width 332 height 58
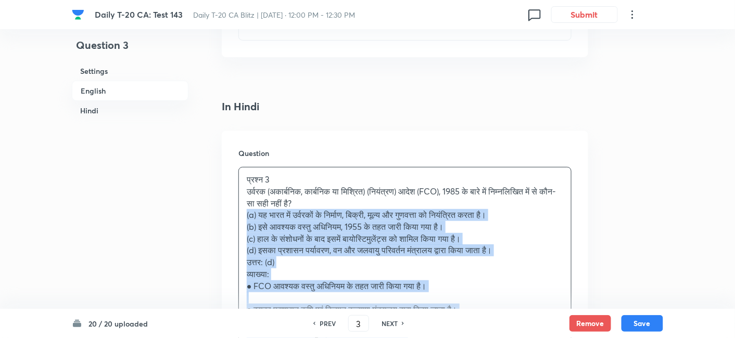
drag, startPoint x: 236, startPoint y: 224, endPoint x: 216, endPoint y: 215, distance: 23.1
click at [216, 215] on div "Question 3 Settings English Hindi Settings Type Single choice correct 4 options…" at bounding box center [368, 6] width 592 height 2533
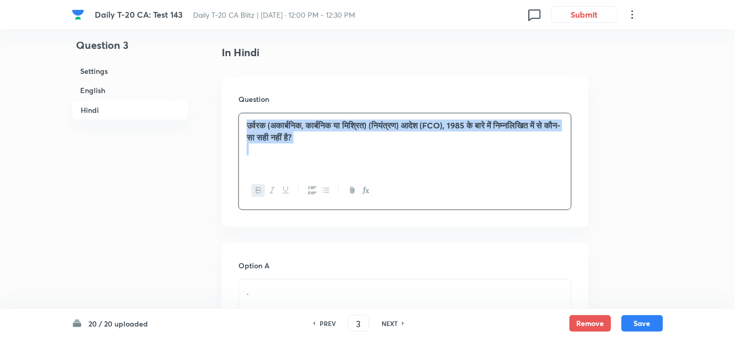
scroll to position [1368, 0]
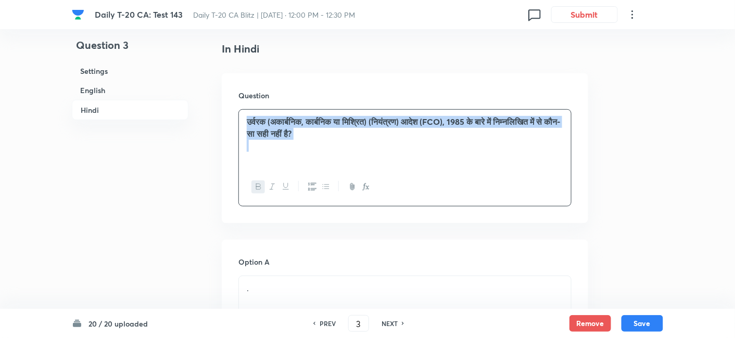
click at [318, 132] on strong "उर्वरक (अकार्बनिक, कार्बनिक या मिश्रित) (नियंत्रण) आदेश (FCO), 1985 के बारे में…" at bounding box center [403, 127] width 313 height 23
click at [309, 160] on div "उर्वरक (अकार्बनिक, कार्बनिक या मिश्रित) (नियंत्रण) आदेश (FCO), 1985 के बारे में…" at bounding box center [405, 139] width 332 height 58
click at [316, 134] on strong "उर्वरक (अकार्बनिक, कार्बनिक या मिश्रित) (नियंत्रण) आदेश (FCO), 1985 के बारे में…" at bounding box center [403, 127] width 313 height 23
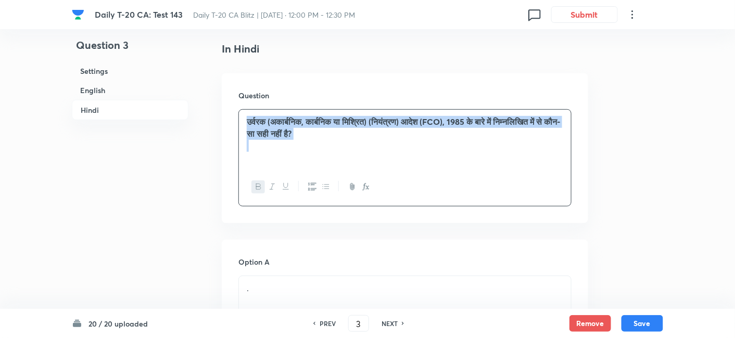
click at [311, 161] on div "उर्वरक (अकार्बनिक, कार्बनिक या मिश्रित) (नियंत्रण) आदेश (FCO), 1985 के बारे में…" at bounding box center [405, 139] width 332 height 58
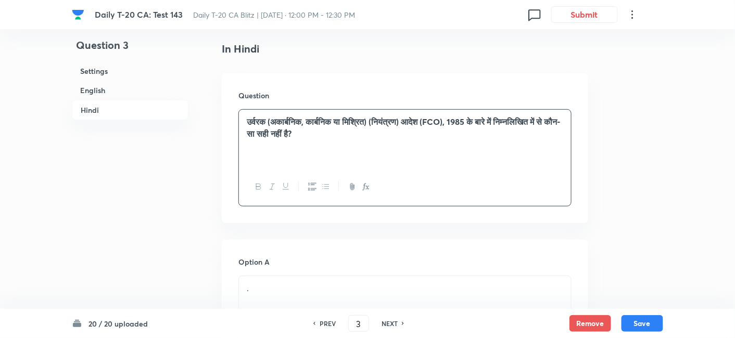
click at [315, 132] on strong "उर्वरक (अकार्बनिक, कार्बनिक या मिश्रित) (नियंत्रण) आदेश (FCO), 1985 के बारे में…" at bounding box center [403, 127] width 313 height 23
click at [274, 183] on icon "button" at bounding box center [272, 187] width 8 height 8
click at [113, 88] on h6 "English" at bounding box center [130, 90] width 117 height 19
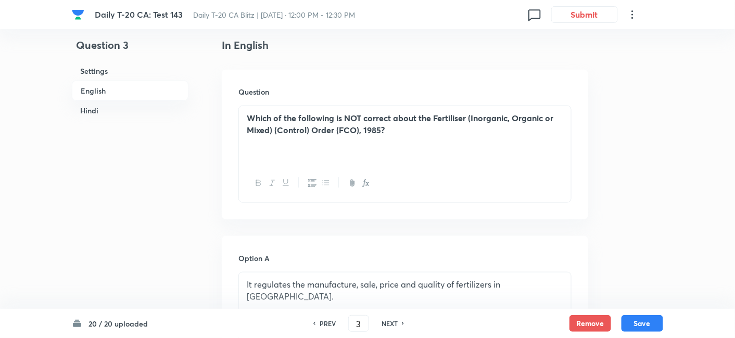
click at [355, 118] on strong "Which of the following is NOT correct about the Fertiliser (Inorganic, Organic …" at bounding box center [400, 123] width 307 height 23
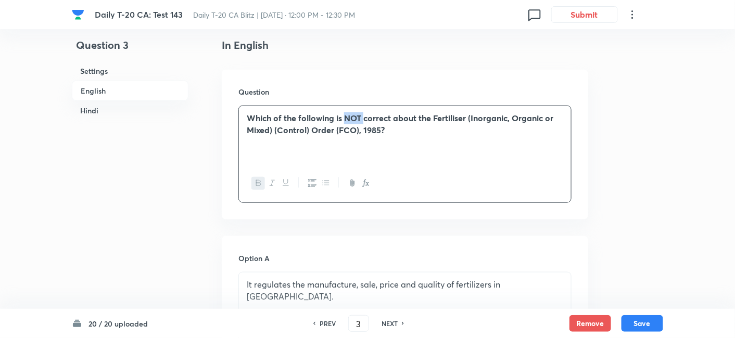
click at [271, 183] on icon "button" at bounding box center [272, 183] width 8 height 8
click at [111, 112] on h6 "Hindi" at bounding box center [130, 110] width 117 height 19
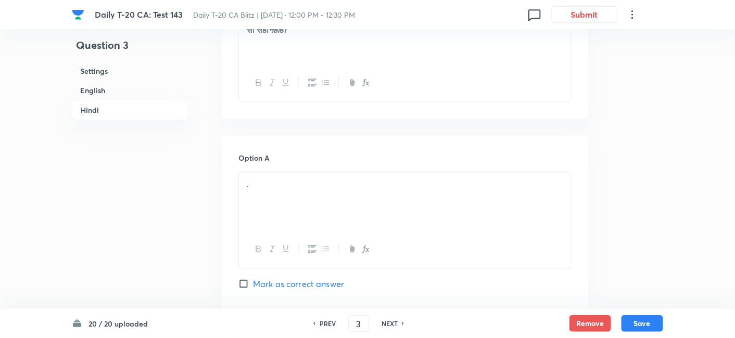
scroll to position [1486, 0]
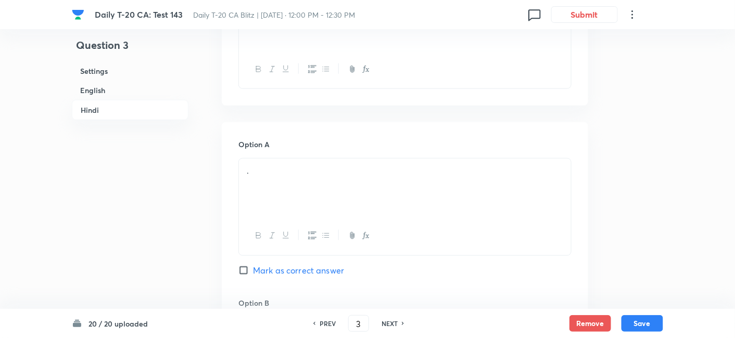
click at [302, 174] on p "." at bounding box center [405, 171] width 317 height 12
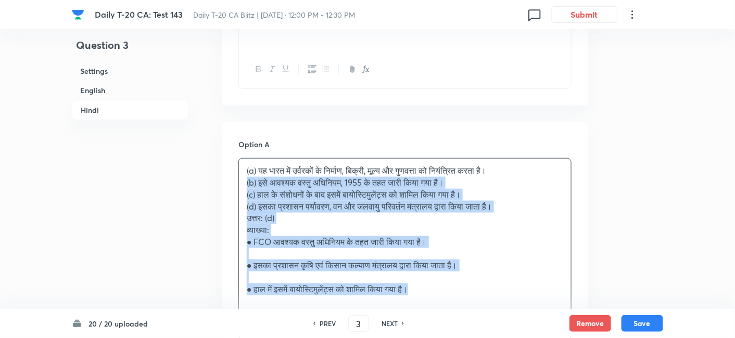
drag, startPoint x: 265, startPoint y: 182, endPoint x: 224, endPoint y: 182, distance: 40.1
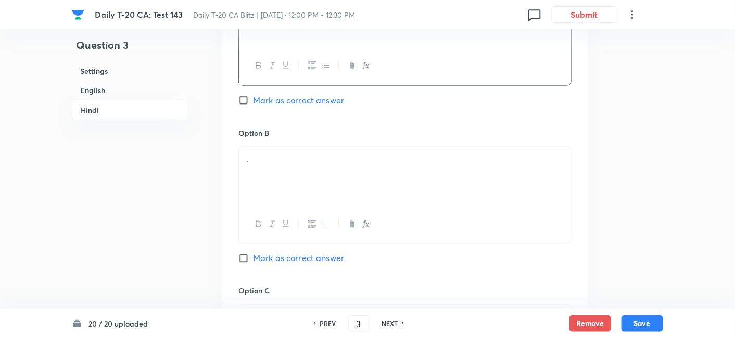
scroll to position [1659, 0]
click at [292, 161] on div "." at bounding box center [405, 173] width 332 height 58
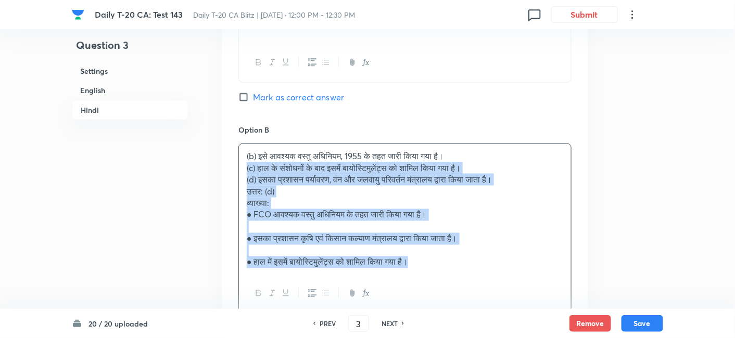
drag, startPoint x: 262, startPoint y: 162, endPoint x: 229, endPoint y: 164, distance: 33.4
click at [233, 164] on div "Option A यह भारत में उर्वरकों के निर्माण, बिक्री, मूल्य और गुणवत्ता को नियंत्रि…" at bounding box center [405, 308] width 367 height 719
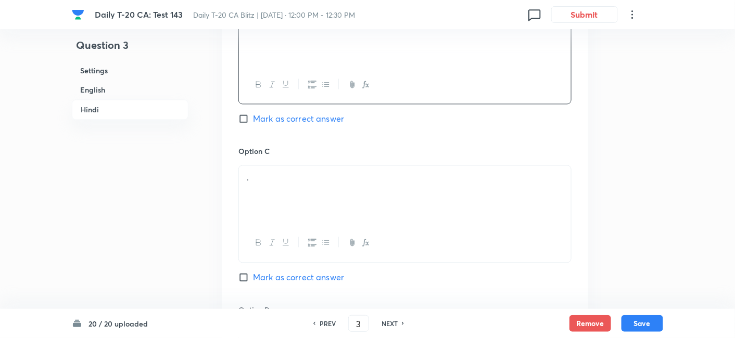
scroll to position [1833, 0]
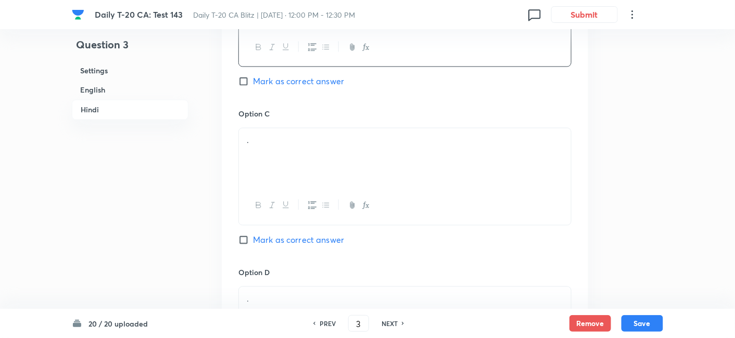
click at [287, 143] on p "." at bounding box center [405, 141] width 317 height 12
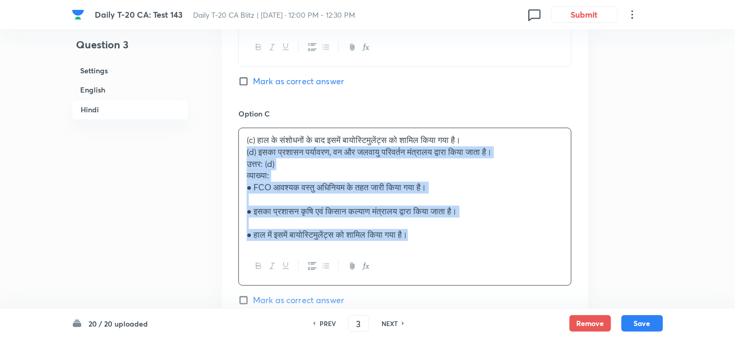
drag, startPoint x: 256, startPoint y: 149, endPoint x: 229, endPoint y: 151, distance: 26.6
click at [229, 151] on div "Option A यह भारत में उर्वरकों के निर्माण, बिक्री, मूल्य और गुणवत्ता को नियंत्रि…" at bounding box center [405, 128] width 367 height 707
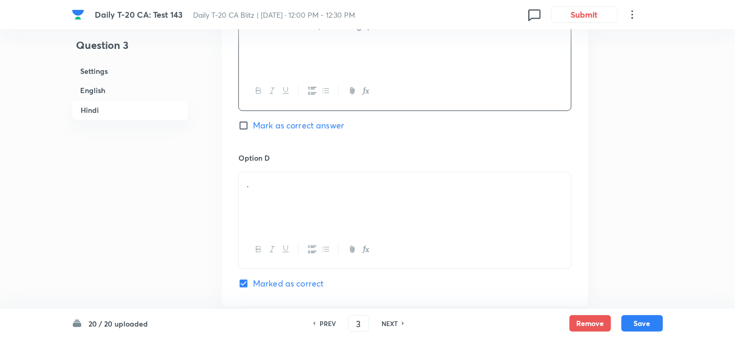
scroll to position [1949, 0]
click at [284, 174] on div "." at bounding box center [405, 201] width 332 height 58
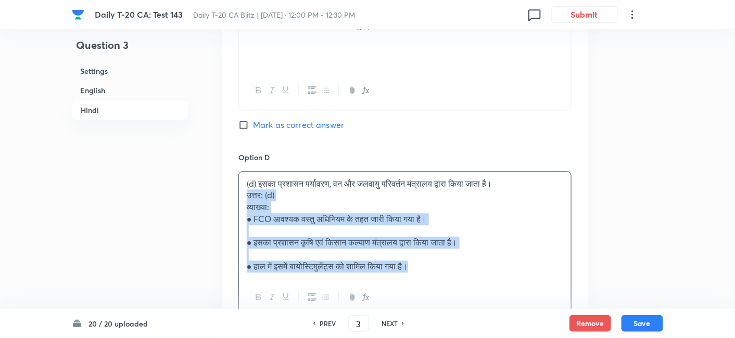
click at [225, 193] on div "Option A यह भारत में उर्वरकों के निर्माण, बिक्री, मूल्य और गुणवत्ता को नियंत्रि…" at bounding box center [405, 6] width 367 height 695
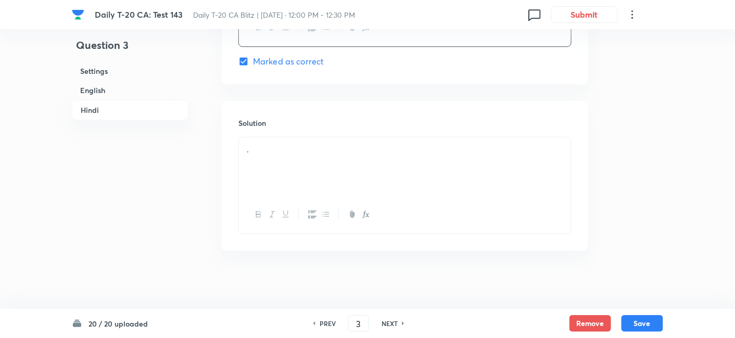
scroll to position [2172, 0]
click at [298, 166] on div "." at bounding box center [405, 165] width 332 height 58
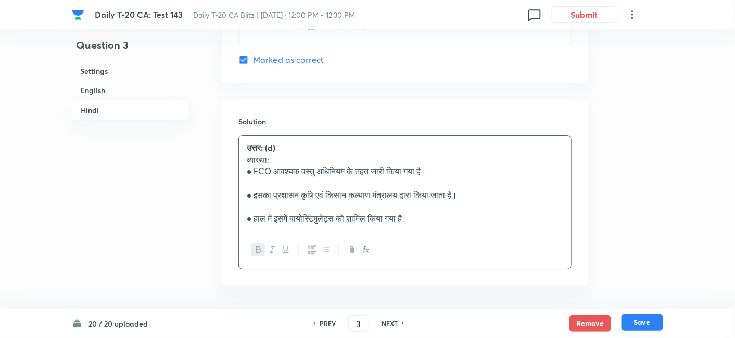
click at [642, 320] on button "Save" at bounding box center [643, 323] width 42 height 17
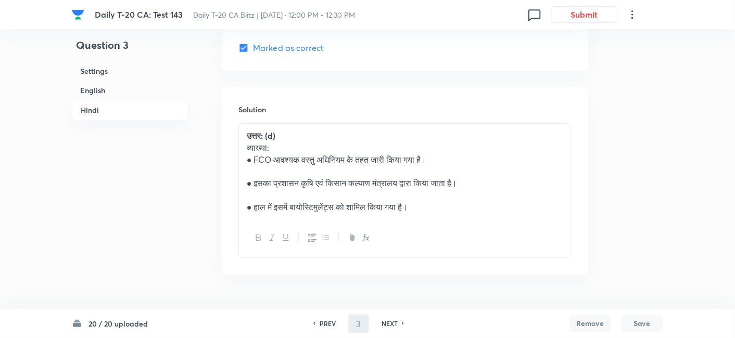
type input "4"
checkbox input "false"
checkbox input "true"
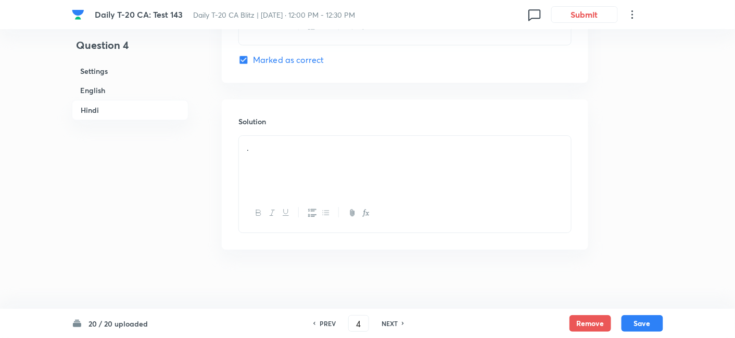
click at [124, 91] on h6 "English" at bounding box center [130, 90] width 117 height 19
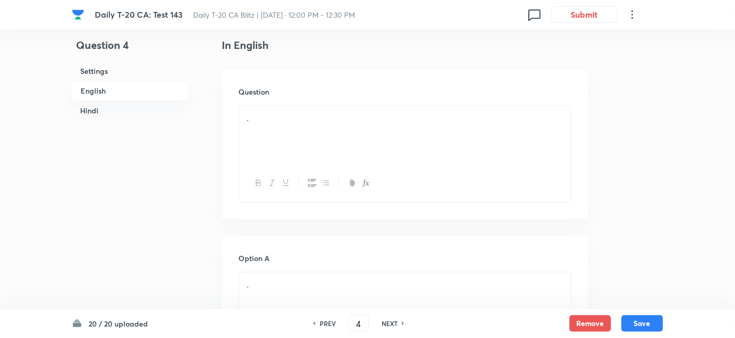
click at [285, 134] on div "." at bounding box center [405, 135] width 332 height 58
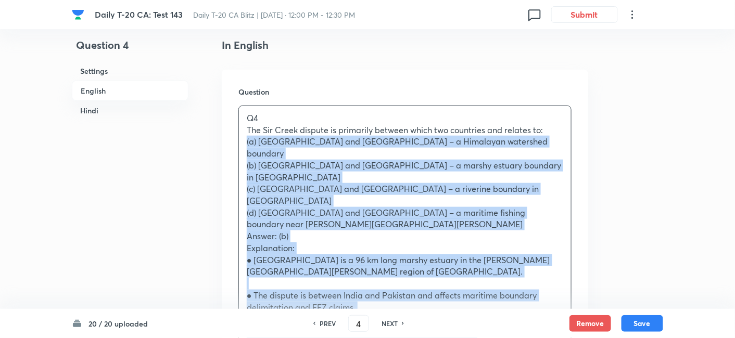
drag, startPoint x: 245, startPoint y: 141, endPoint x: 223, endPoint y: 143, distance: 22.5
click at [223, 143] on div "Question Q4 The Sir Creek dispute is primarily between which two countries and …" at bounding box center [405, 329] width 367 height 519
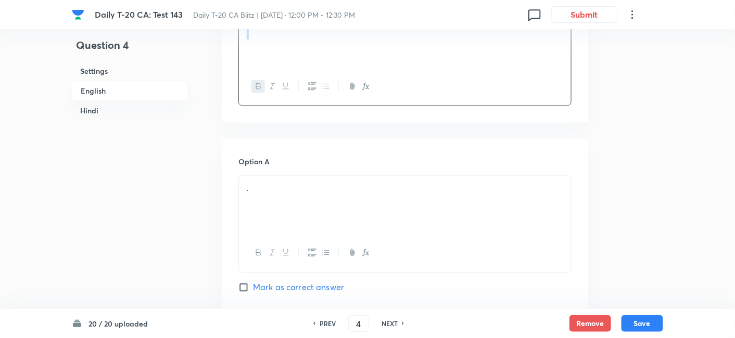
scroll to position [384, 0]
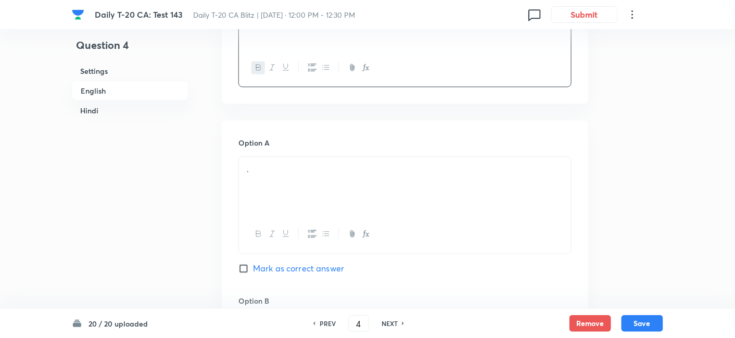
click at [281, 162] on div "." at bounding box center [405, 186] width 332 height 58
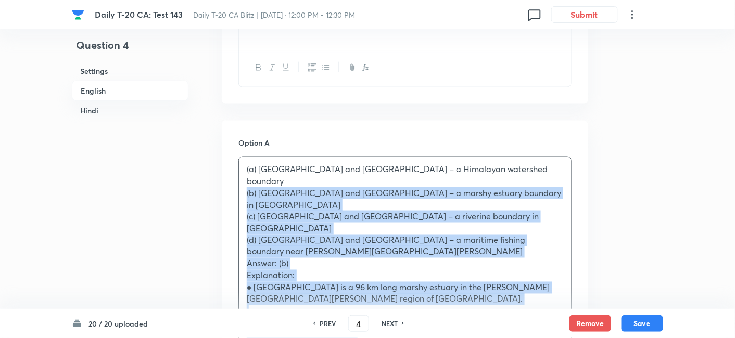
drag, startPoint x: 255, startPoint y: 191, endPoint x: 223, endPoint y: 181, distance: 32.8
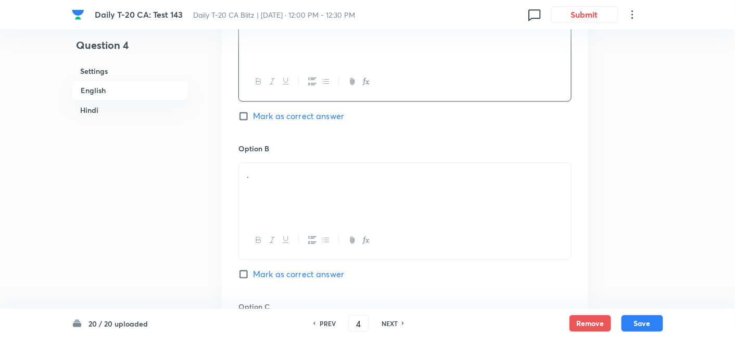
scroll to position [558, 0]
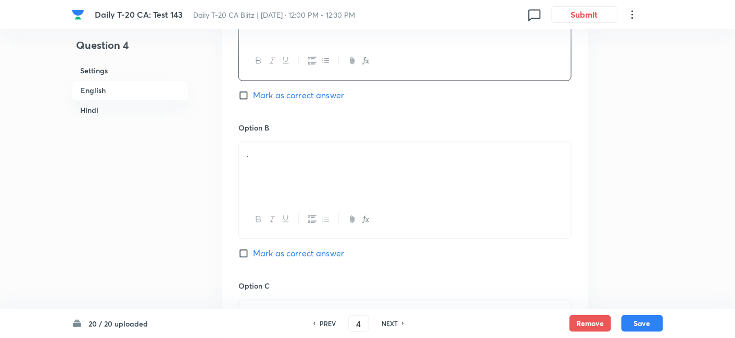
drag, startPoint x: 298, startPoint y: 156, endPoint x: 286, endPoint y: 147, distance: 14.2
click at [298, 155] on p "." at bounding box center [405, 155] width 317 height 12
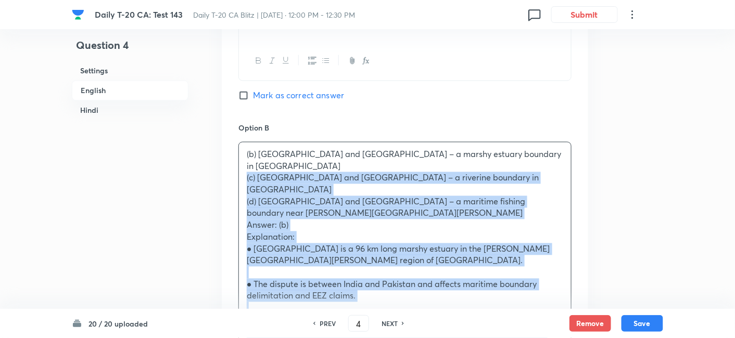
drag, startPoint x: 244, startPoint y: 170, endPoint x: 219, endPoint y: 165, distance: 25.4
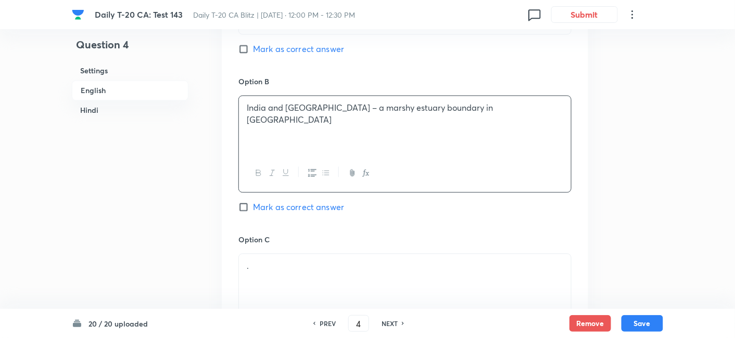
scroll to position [674, 0]
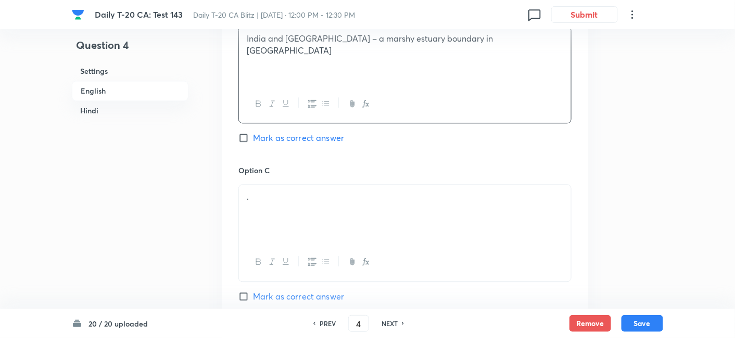
click at [303, 137] on span "Mark as correct answer" at bounding box center [298, 138] width 91 height 12
click at [253, 137] on input "Mark as correct answer" at bounding box center [246, 138] width 15 height 10
checkbox input "true"
checkbox input "false"
checkbox input "true"
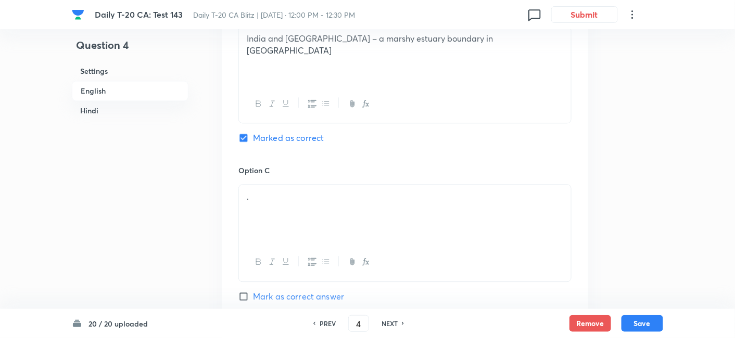
checkbox input "false"
click at [284, 197] on p "." at bounding box center [405, 197] width 317 height 12
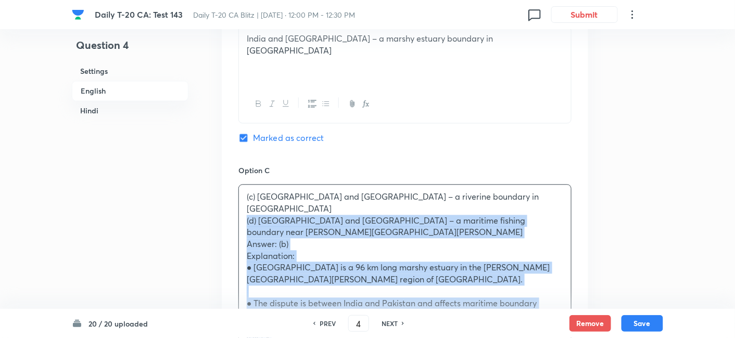
drag, startPoint x: 245, startPoint y: 208, endPoint x: 235, endPoint y: 207, distance: 9.9
click at [235, 207] on div "Option A India and China – a Himalayan watershed boundary Mark as correct answe…" at bounding box center [405, 297] width 367 height 932
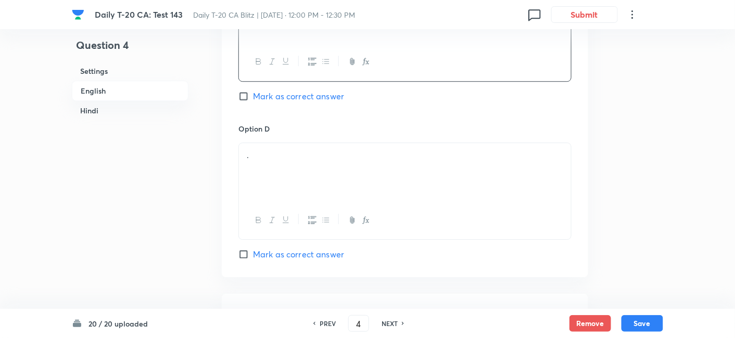
scroll to position [905, 0]
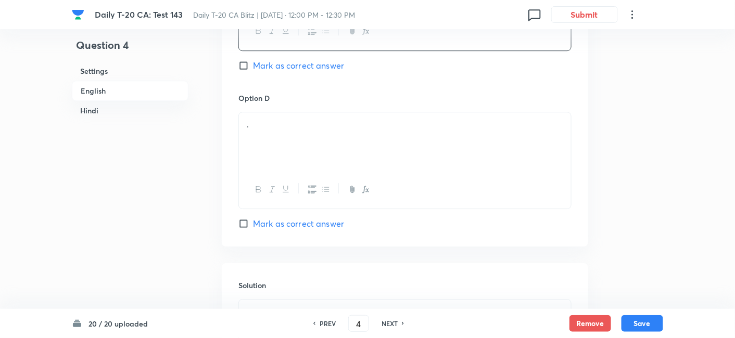
click at [277, 141] on div "." at bounding box center [405, 141] width 332 height 58
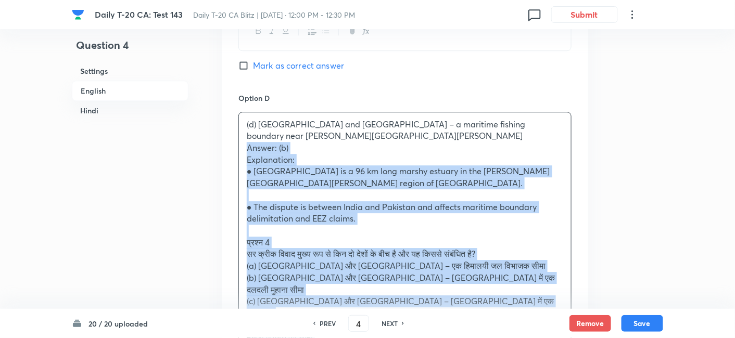
drag, startPoint x: 235, startPoint y: 136, endPoint x: 229, endPoint y: 135, distance: 5.8
click at [229, 135] on div "Option A India and China – a Himalayan watershed boundary Mark as correct answe…" at bounding box center [405, 54] width 367 height 908
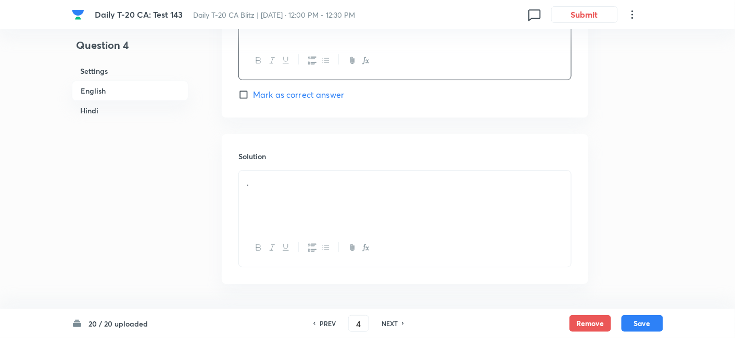
scroll to position [1078, 0]
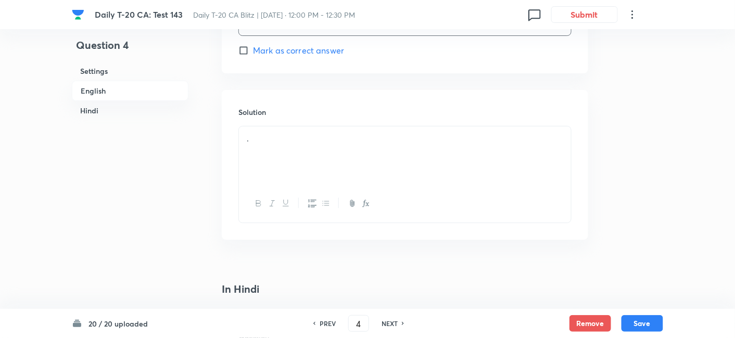
click at [290, 155] on div "." at bounding box center [405, 156] width 332 height 58
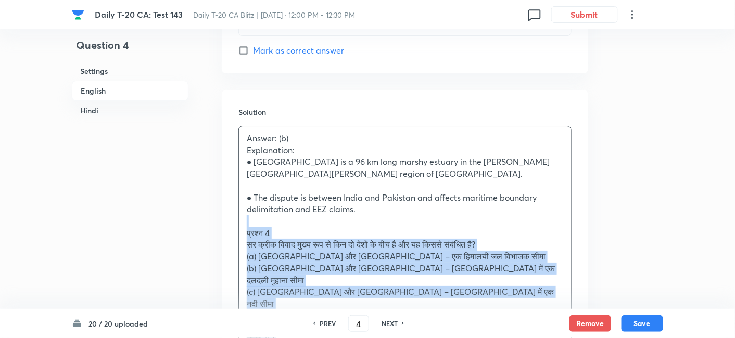
click at [225, 208] on div "Solution Answer: (b) Explanation: ● Sir Creek is a 96 km long marshy estuary in…" at bounding box center [405, 284] width 367 height 388
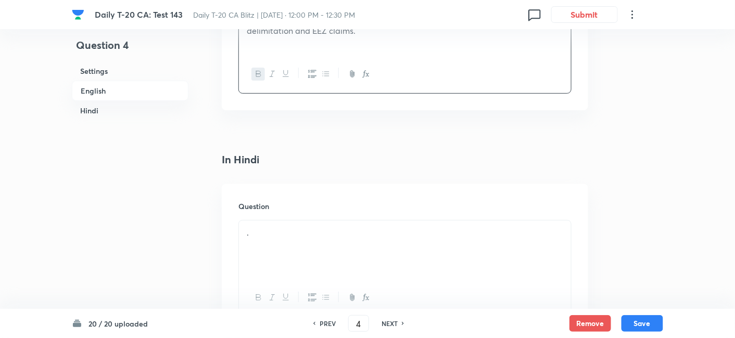
scroll to position [1310, 0]
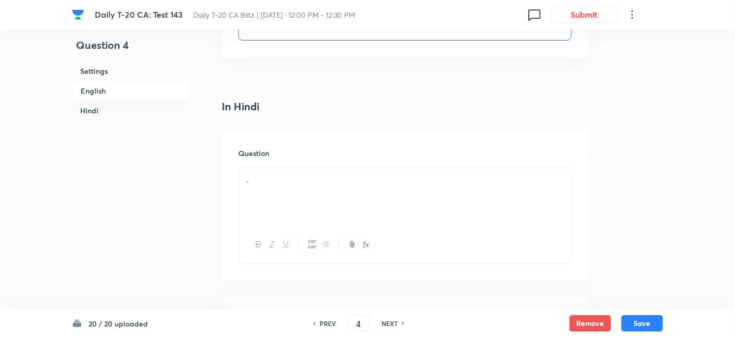
click at [296, 179] on div "." at bounding box center [405, 197] width 332 height 58
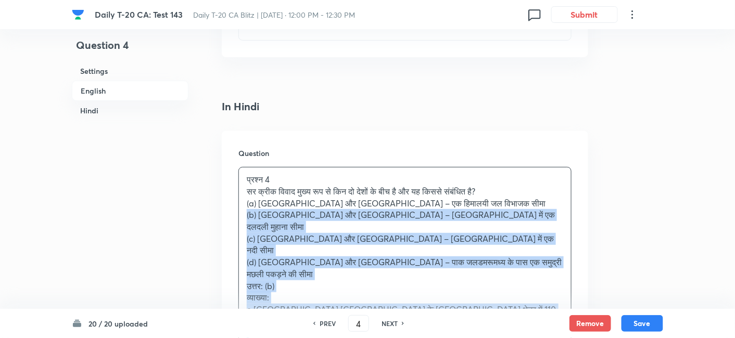
drag, startPoint x: 256, startPoint y: 202, endPoint x: 233, endPoint y: 197, distance: 23.3
click at [233, 197] on div "Question प्रश्न 4 सर क्रीक विवाद मुख्य रूप से किन दो देशों के बीच है और यह किसस…" at bounding box center [405, 278] width 367 height 294
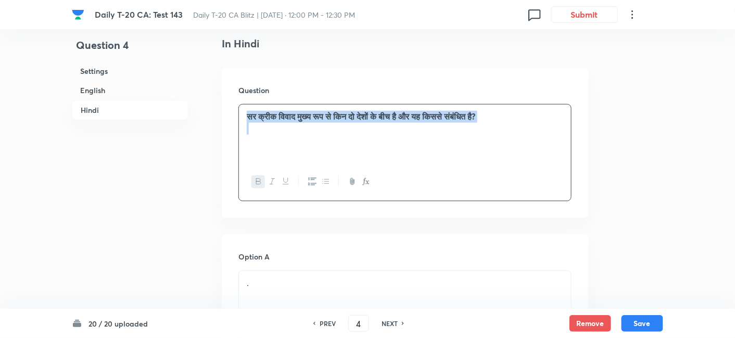
scroll to position [1484, 0]
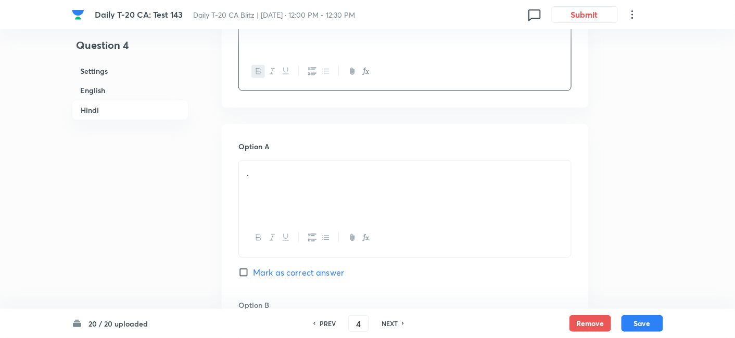
click at [291, 165] on div "." at bounding box center [405, 190] width 332 height 58
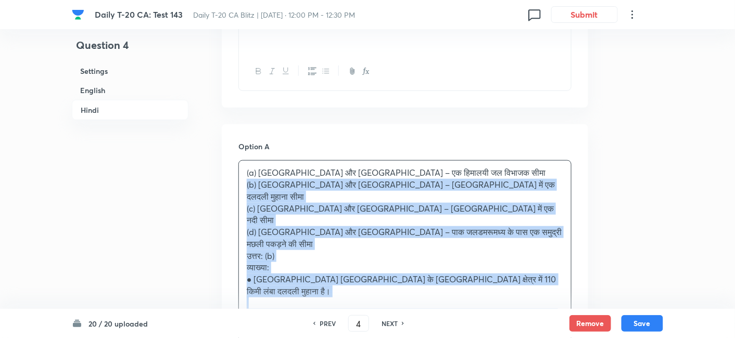
drag, startPoint x: 250, startPoint y: 176, endPoint x: 213, endPoint y: 169, distance: 37.7
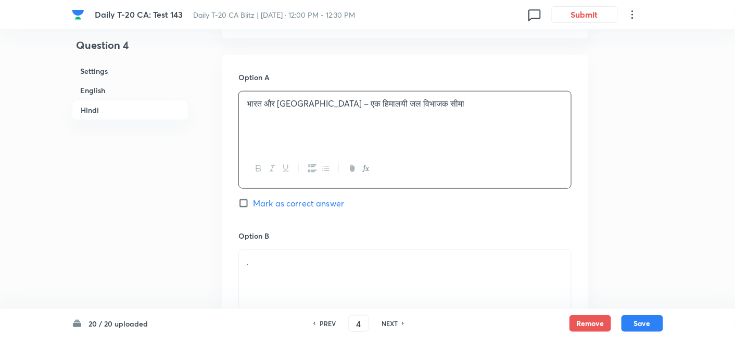
scroll to position [1657, 0]
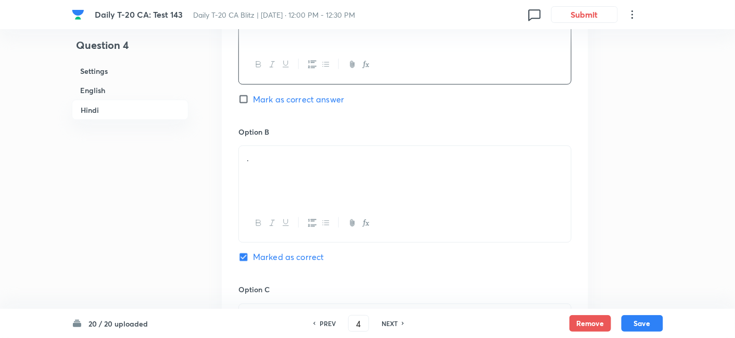
click at [300, 157] on div "." at bounding box center [405, 175] width 332 height 58
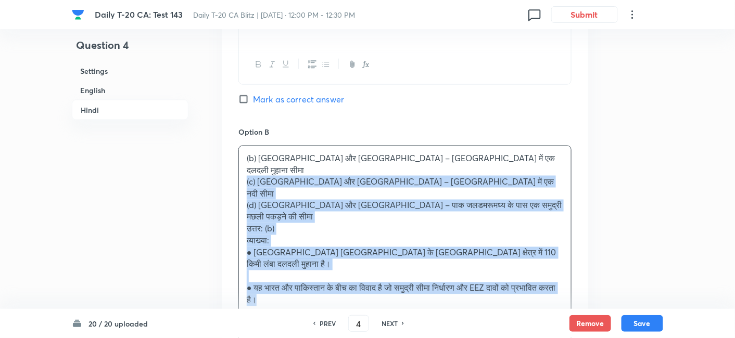
drag, startPoint x: 242, startPoint y: 158, endPoint x: 230, endPoint y: 155, distance: 12.4
click at [230, 155] on div "Option A भारत और चीन – एक हिमालयी जल विभाजक सीमा Mark as correct answer Option …" at bounding box center [405, 328] width 367 height 755
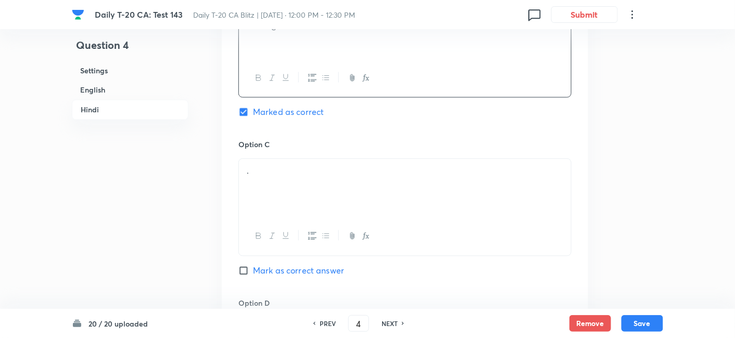
scroll to position [1831, 0]
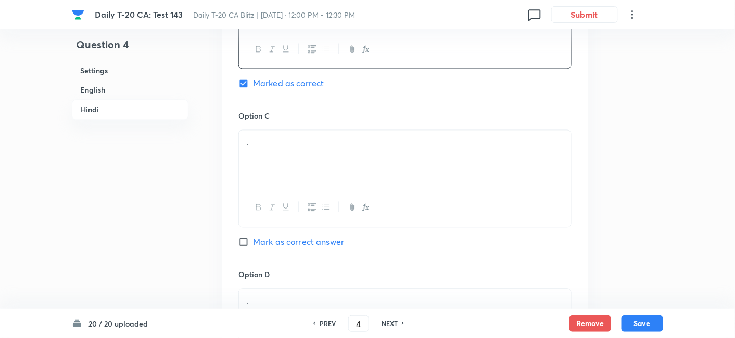
click at [278, 137] on p "." at bounding box center [405, 143] width 317 height 12
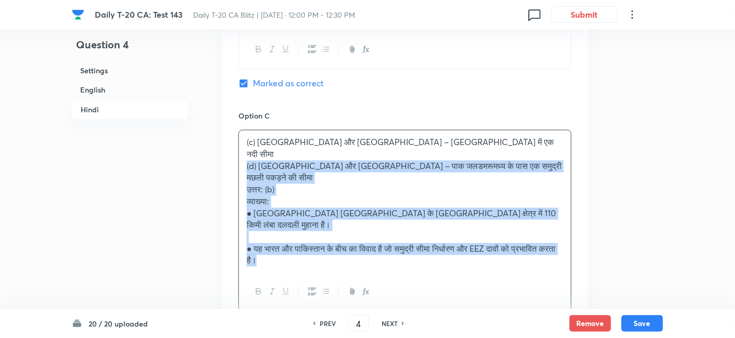
drag, startPoint x: 242, startPoint y: 148, endPoint x: 226, endPoint y: 143, distance: 16.8
click at [226, 143] on div "Option A भारत और चीन – एक हिमालयी जल विभाजक सीमा Mark as correct answer Option …" at bounding box center [405, 142] width 367 height 731
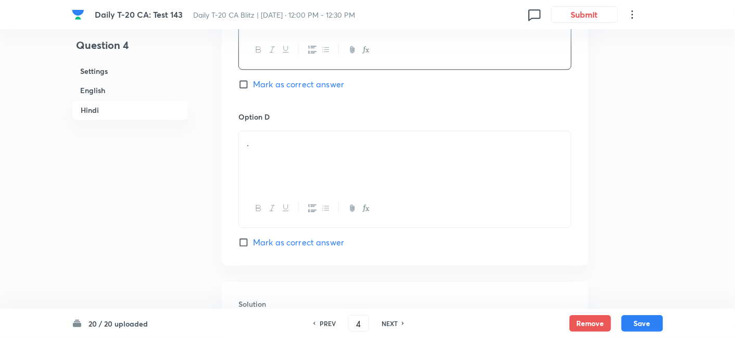
scroll to position [2004, 0]
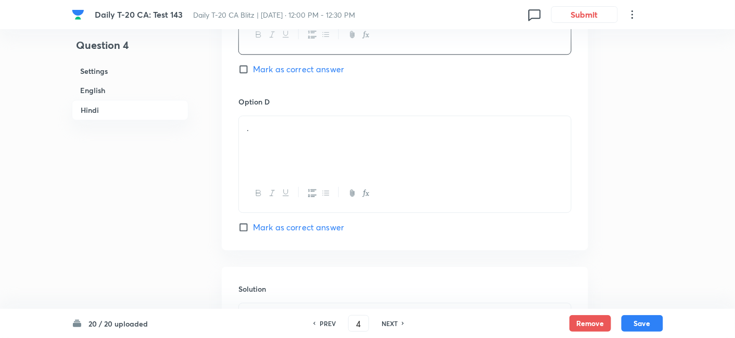
click at [285, 122] on div "." at bounding box center [405, 145] width 332 height 58
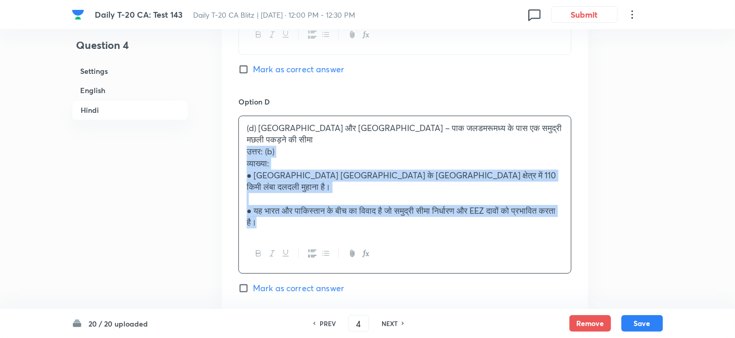
drag, startPoint x: 262, startPoint y: 126, endPoint x: 240, endPoint y: 121, distance: 22.9
click at [240, 121] on div "(d) भारत और श्रीलंका – पाक जलडमरूमध्य के पास एक समुद्री मछली पकड़ने की सीमा उत्…" at bounding box center [405, 175] width 332 height 119
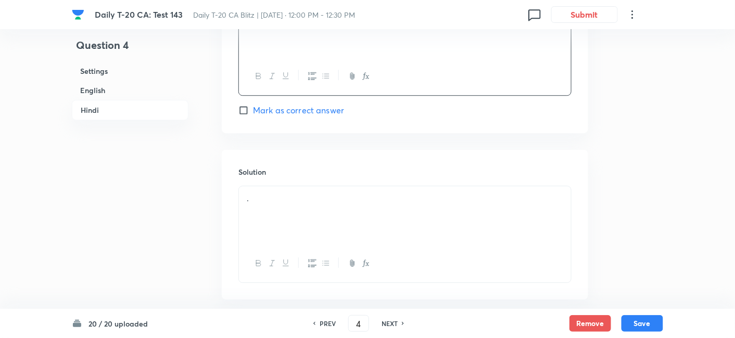
scroll to position [2160, 0]
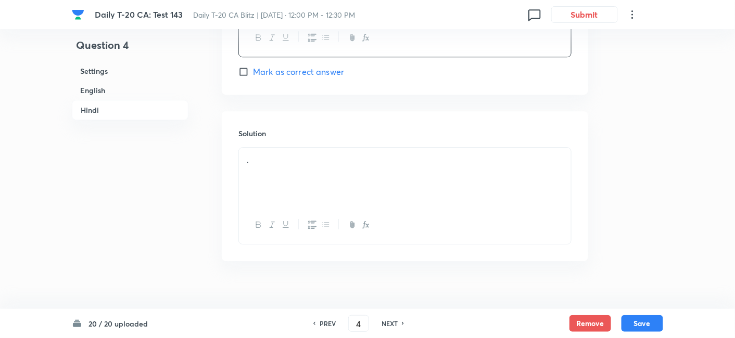
click at [294, 154] on p "." at bounding box center [405, 160] width 317 height 12
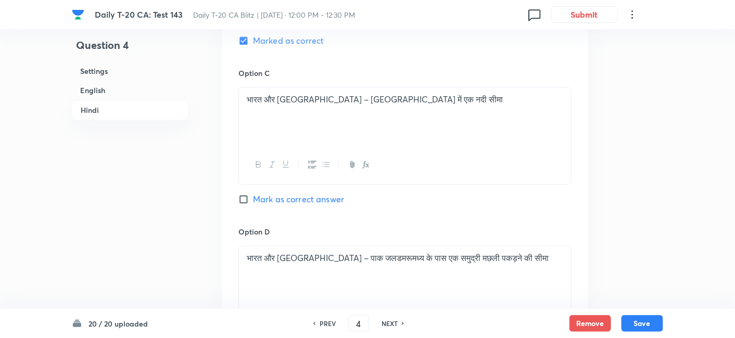
scroll to position [1838, 0]
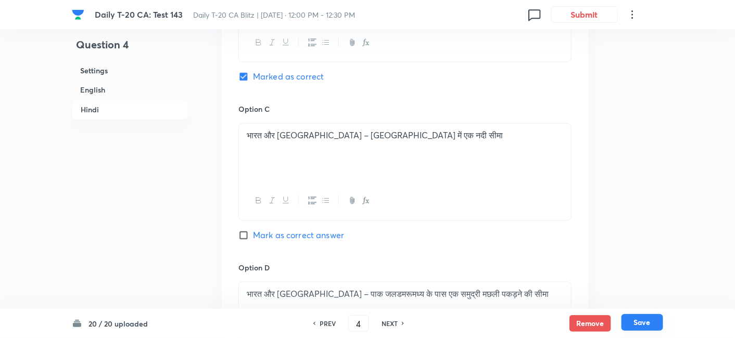
click at [646, 320] on button "Save" at bounding box center [643, 323] width 42 height 17
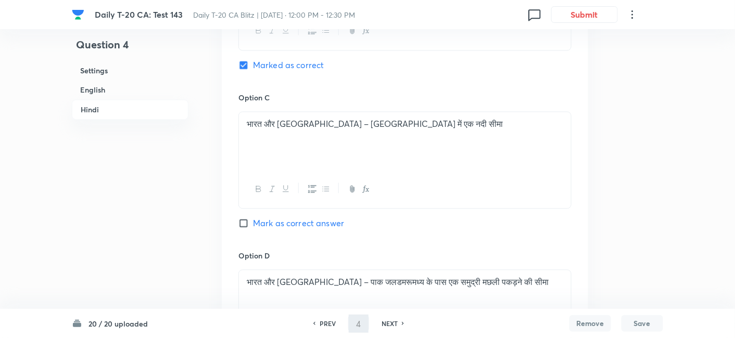
type input "5"
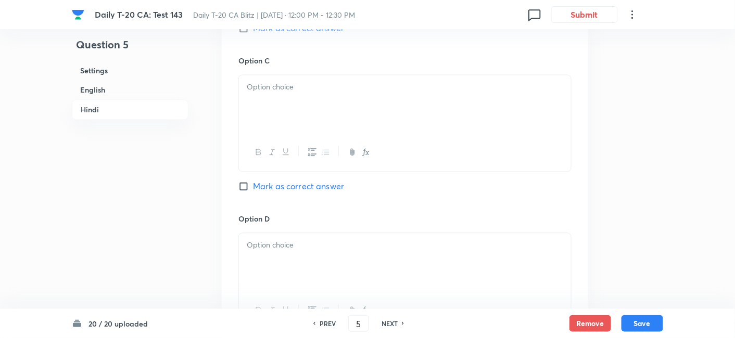
checkbox input "false"
checkbox input "true"
click at [126, 87] on h6 "English" at bounding box center [130, 90] width 117 height 19
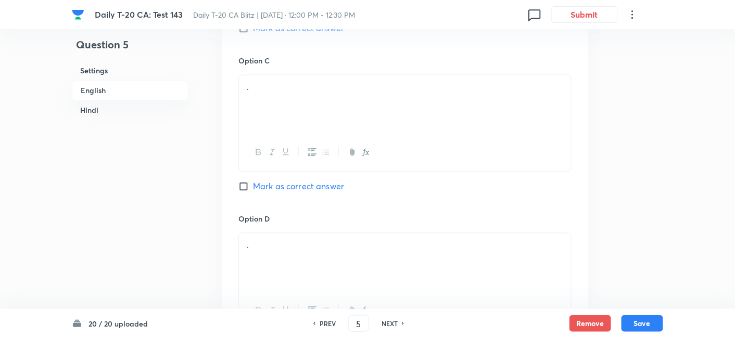
scroll to position [269, 0]
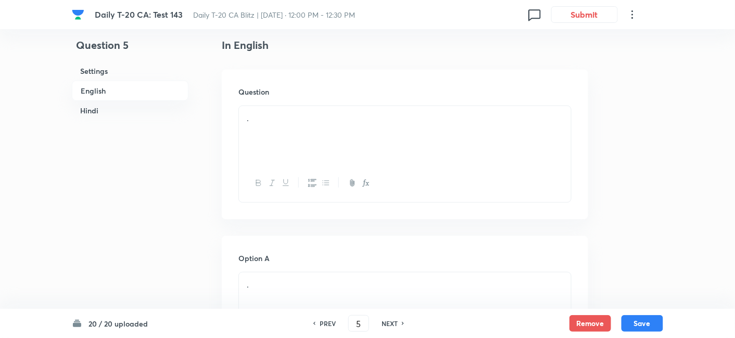
click at [301, 135] on div "." at bounding box center [405, 135] width 332 height 58
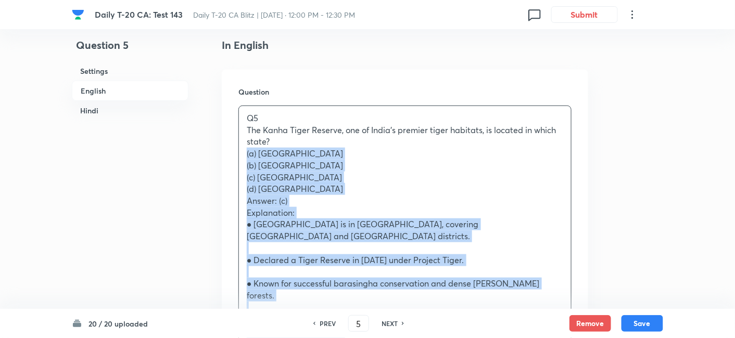
click at [229, 153] on div "Question Q5 The Kanha Tiger Reserve, one of India’s premier tiger habitats, is …" at bounding box center [405, 311] width 367 height 483
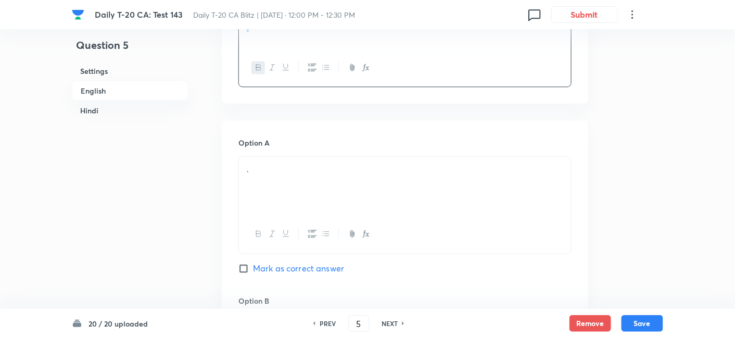
scroll to position [442, 0]
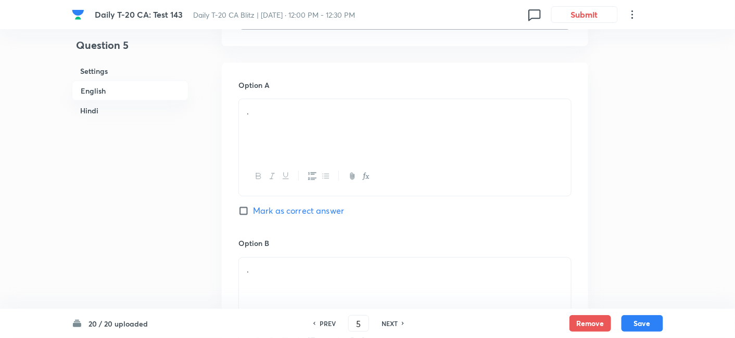
click at [290, 176] on button "button" at bounding box center [286, 176] width 14 height 13
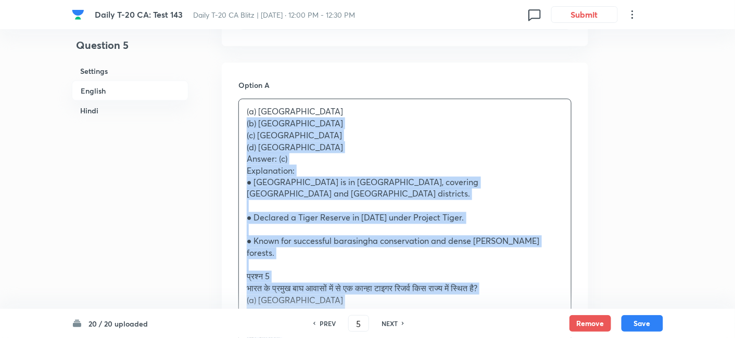
drag, startPoint x: 253, startPoint y: 142, endPoint x: 194, endPoint y: 118, distance: 63.5
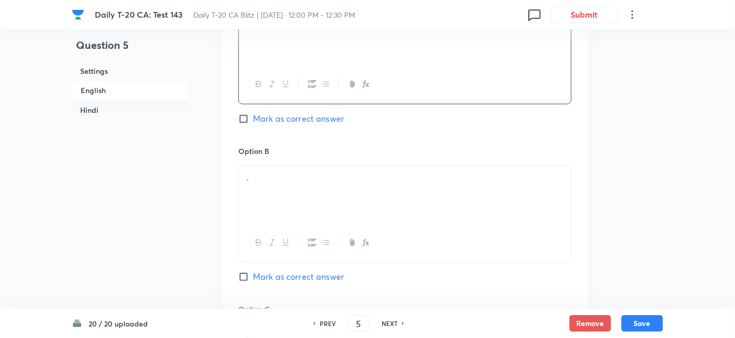
scroll to position [558, 0]
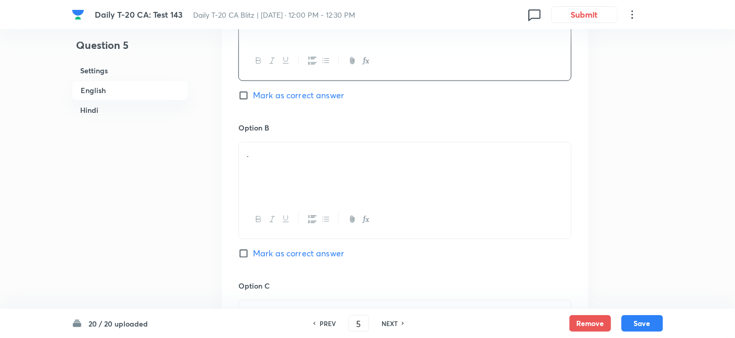
click at [296, 158] on p "." at bounding box center [405, 155] width 317 height 12
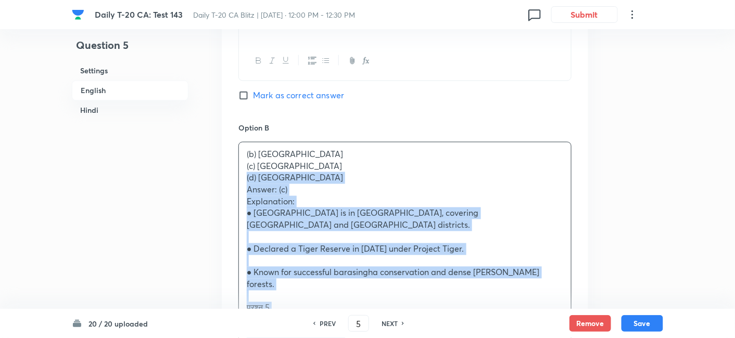
drag, startPoint x: 206, startPoint y: 178, endPoint x: 195, endPoint y: 168, distance: 14.4
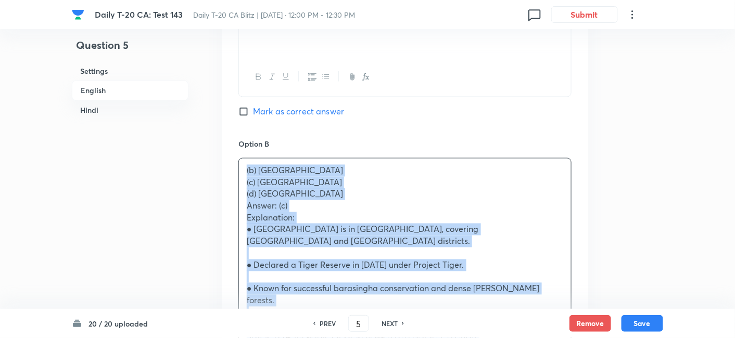
scroll to position [535, 0]
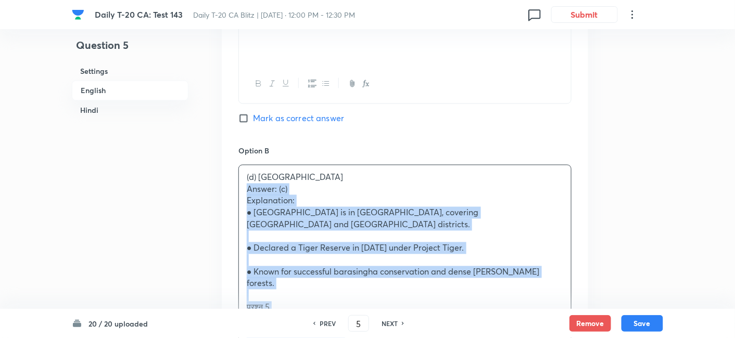
drag, startPoint x: 229, startPoint y: 194, endPoint x: 219, endPoint y: 192, distance: 10.5
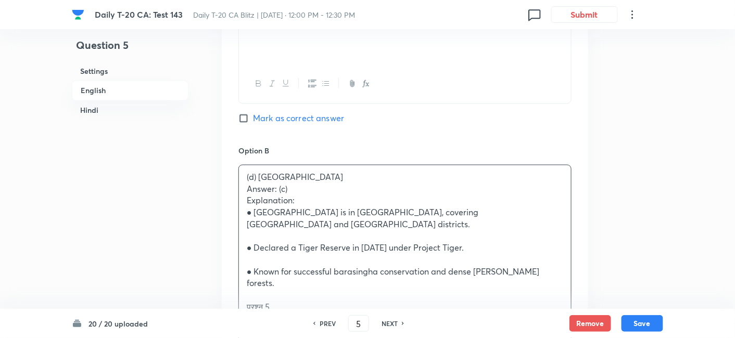
click at [316, 169] on div "(d) Odisha Answer: (c) Explanation: ● Kanha Tiger Reserve is in Madhya Pradesh,…" at bounding box center [405, 320] width 332 height 308
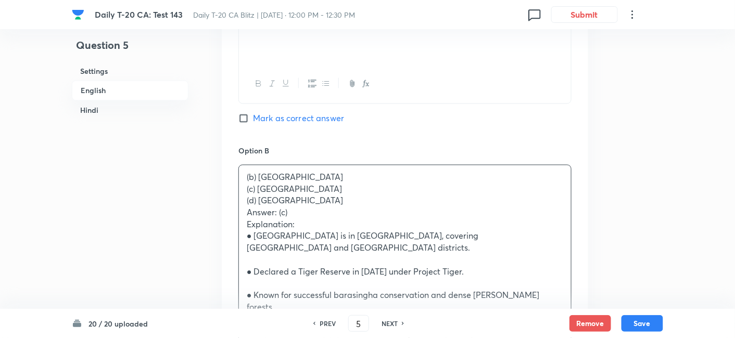
click at [334, 207] on p "Answer: (c)" at bounding box center [405, 213] width 317 height 12
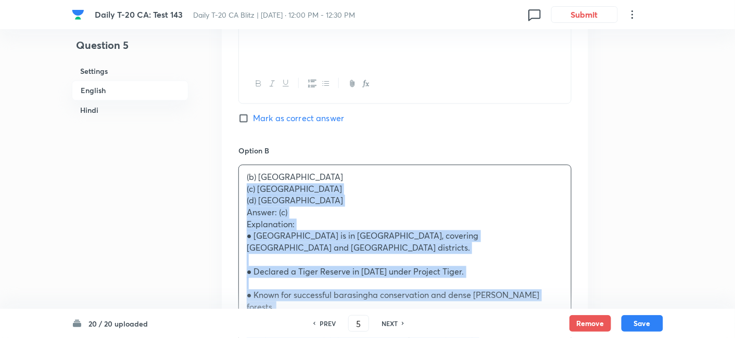
drag, startPoint x: 235, startPoint y: 194, endPoint x: 228, endPoint y: 186, distance: 11.4
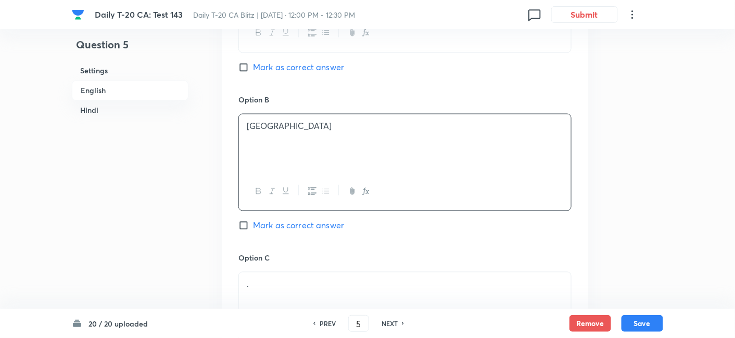
scroll to position [708, 0]
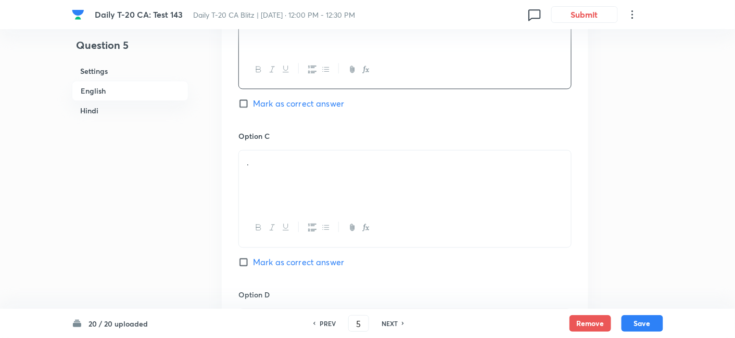
click at [294, 167] on div "." at bounding box center [405, 179] width 332 height 58
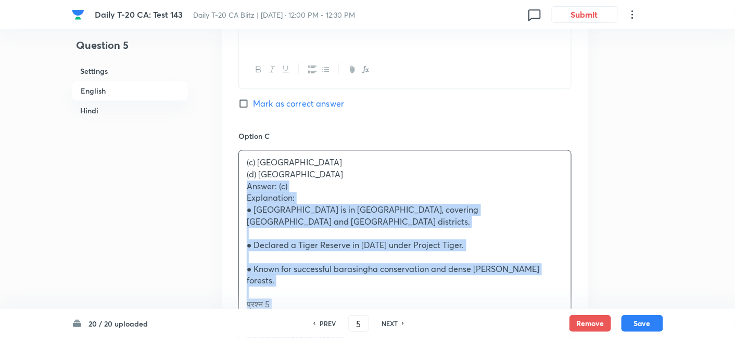
drag, startPoint x: 244, startPoint y: 176, endPoint x: 217, endPoint y: 181, distance: 27.0
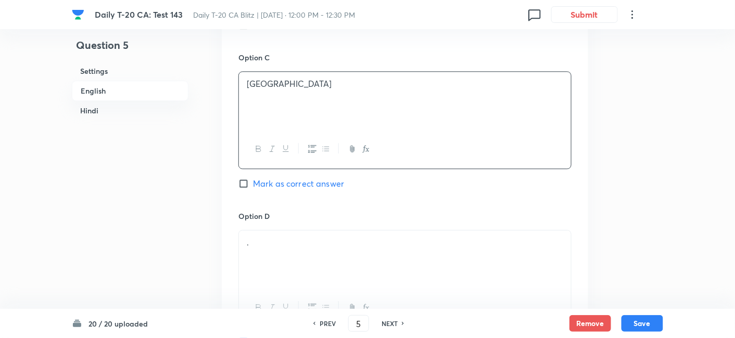
scroll to position [824, 0]
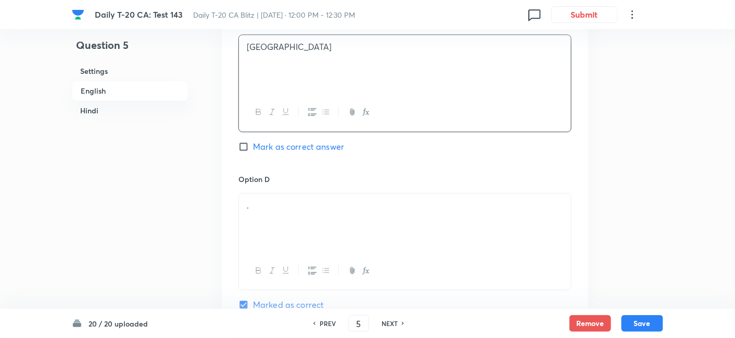
click at [307, 142] on span "Mark as correct answer" at bounding box center [298, 147] width 91 height 12
click at [253, 142] on input "Mark as correct answer" at bounding box center [246, 147] width 15 height 10
checkbox input "true"
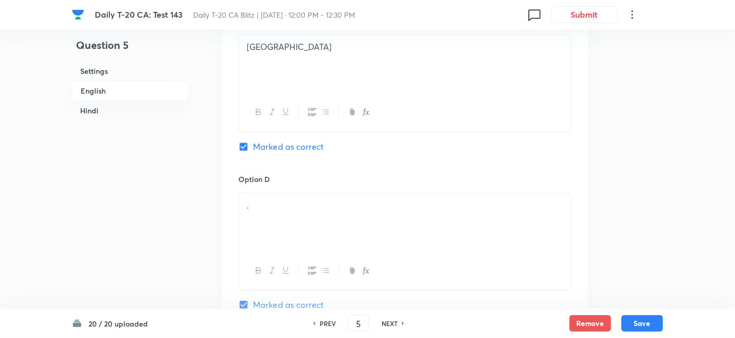
checkbox input "false"
checkbox input "true"
checkbox input "false"
click at [282, 210] on div "." at bounding box center [405, 223] width 332 height 58
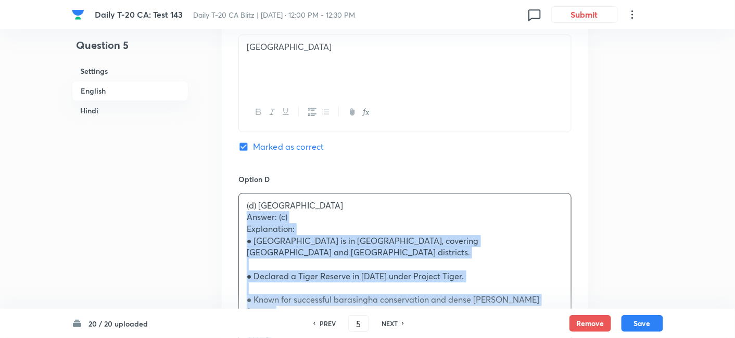
drag, startPoint x: 256, startPoint y: 212, endPoint x: 240, endPoint y: 214, distance: 15.7
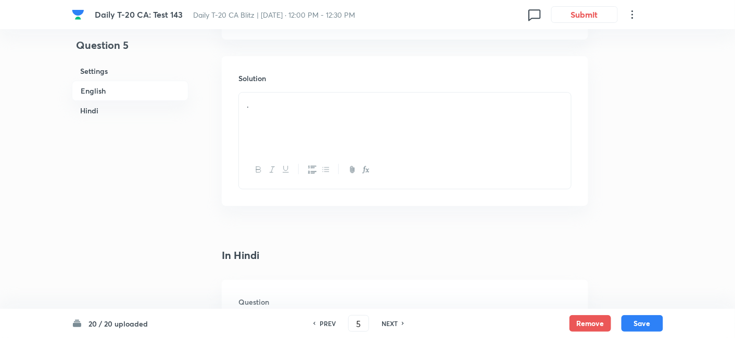
scroll to position [1113, 0]
click at [294, 142] on div "." at bounding box center [405, 121] width 332 height 58
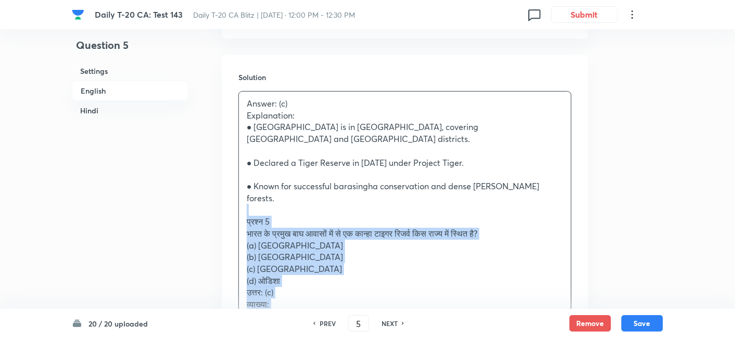
drag, startPoint x: 246, startPoint y: 193, endPoint x: 239, endPoint y: 194, distance: 6.8
click at [239, 194] on div "Answer: (c) Explanation: ● Kanha Tiger Reserve is in Madhya Pradesh, covering M…" at bounding box center [405, 240] width 332 height 296
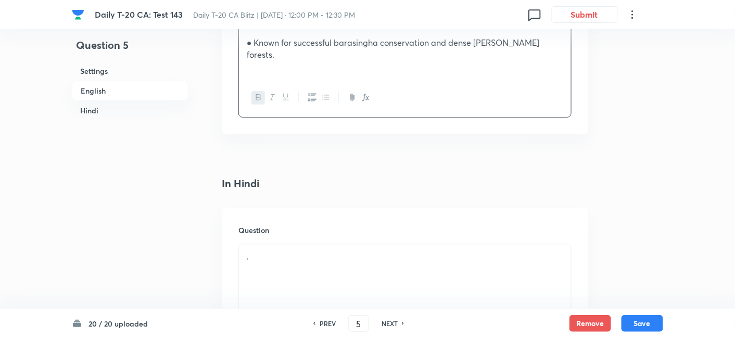
scroll to position [1345, 0]
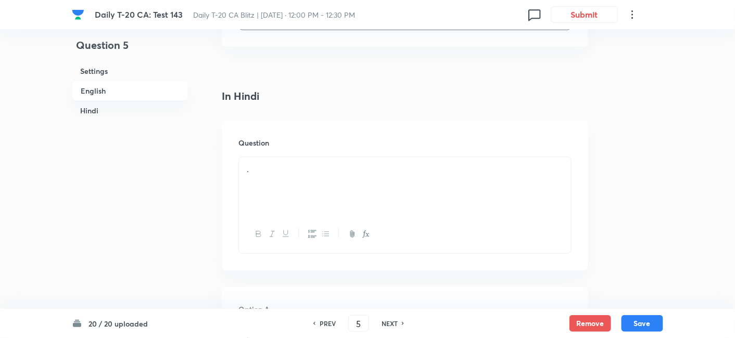
click at [297, 168] on div "." at bounding box center [405, 186] width 332 height 58
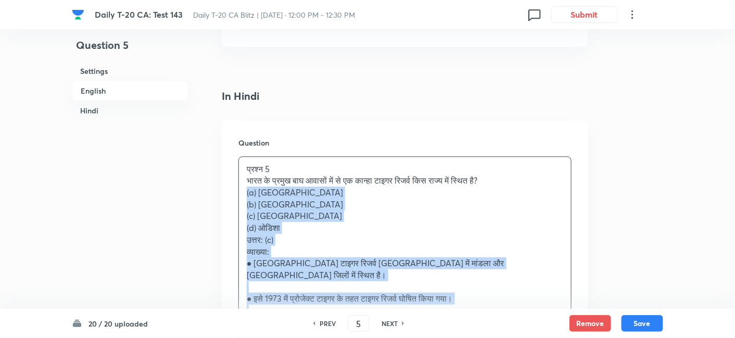
drag, startPoint x: 244, startPoint y: 186, endPoint x: 235, endPoint y: 183, distance: 10.1
click at [235, 183] on div "Question प्रश्न 5 भारत के प्रमुख बाघ आवासों में से एक कान्हा टाइगर रिजर्व किस र…" at bounding box center [405, 256] width 367 height 270
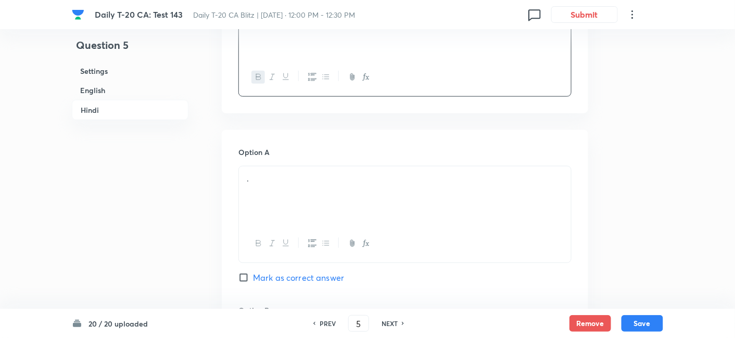
scroll to position [1518, 0]
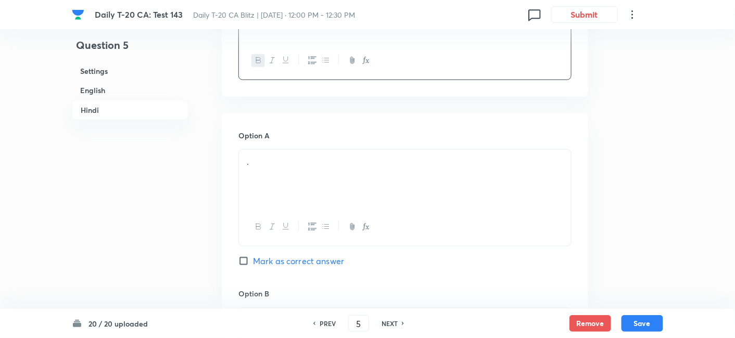
click at [283, 164] on div "." at bounding box center [405, 179] width 332 height 58
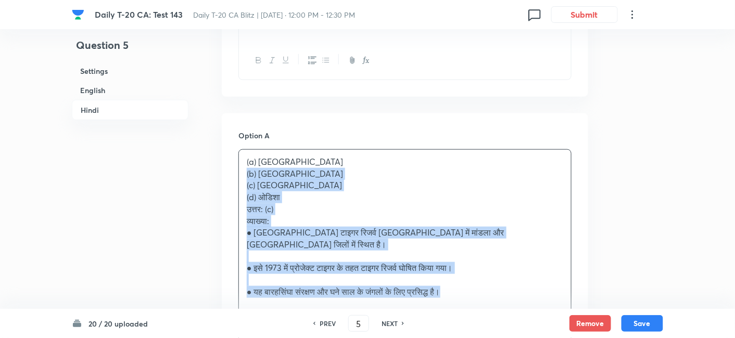
drag, startPoint x: 253, startPoint y: 163, endPoint x: 235, endPoint y: 160, distance: 18.4
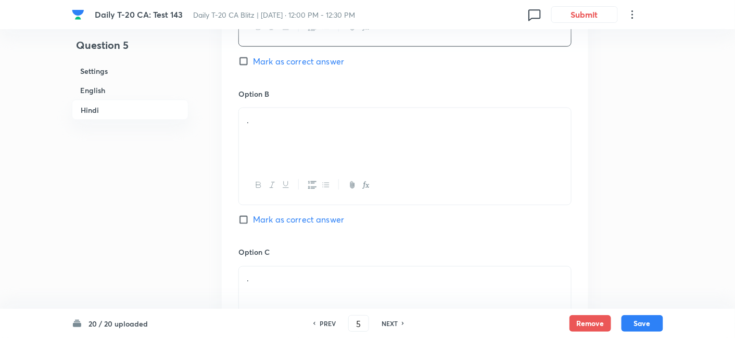
scroll to position [1750, 0]
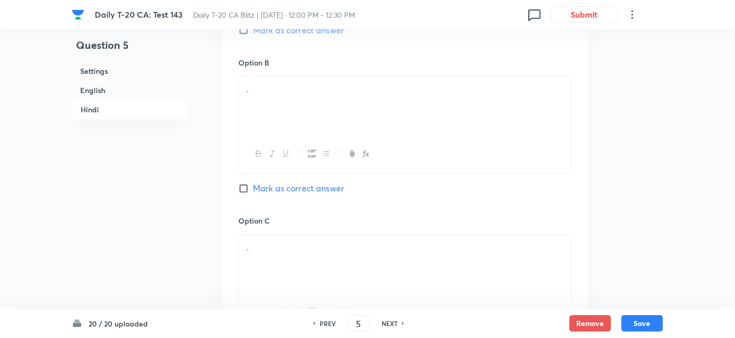
click at [287, 101] on div "." at bounding box center [405, 106] width 332 height 58
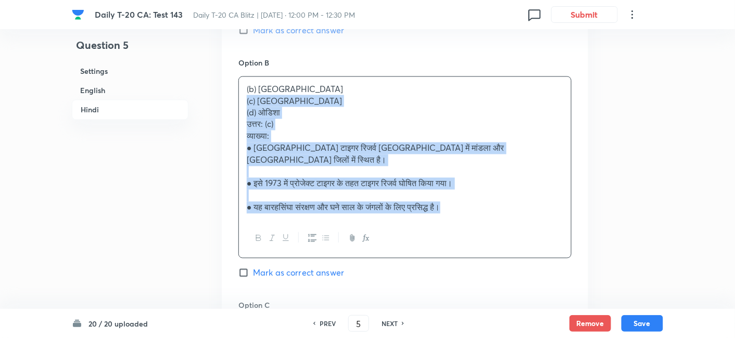
drag, startPoint x: 241, startPoint y: 98, endPoint x: 231, endPoint y: 89, distance: 14.0
click at [231, 89] on div "Option A महाराष्ट्र Mark as correct answer Option B (b) छत्तीसगढ़ (c) मध्य प्रद…" at bounding box center [405, 247] width 367 height 731
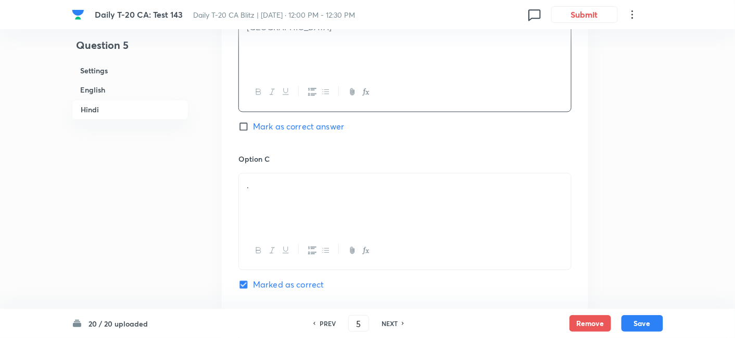
scroll to position [1865, 0]
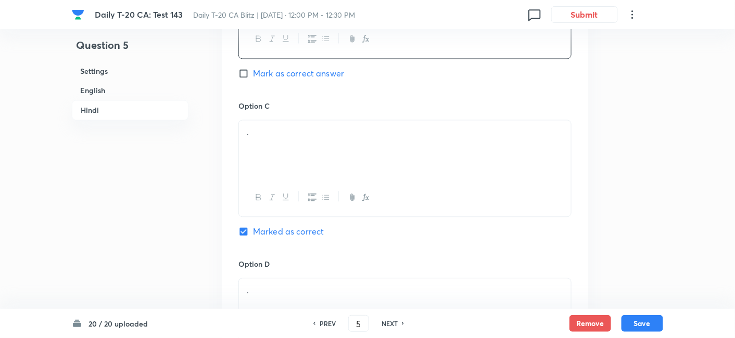
click at [295, 121] on div "." at bounding box center [405, 149] width 332 height 58
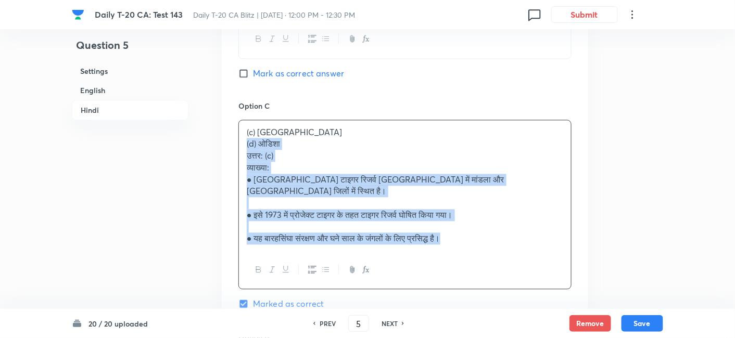
drag, startPoint x: 244, startPoint y: 133, endPoint x: 215, endPoint y: 133, distance: 29.2
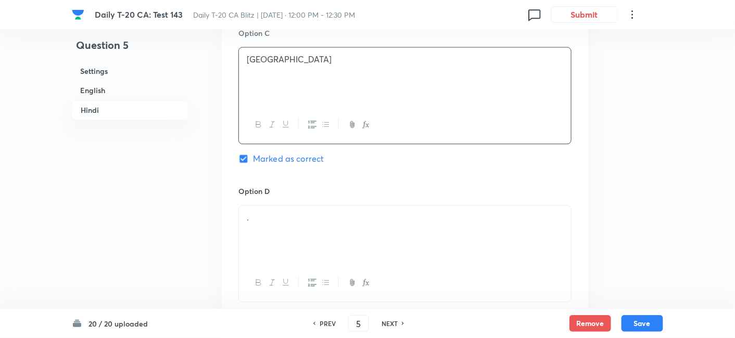
scroll to position [1981, 0]
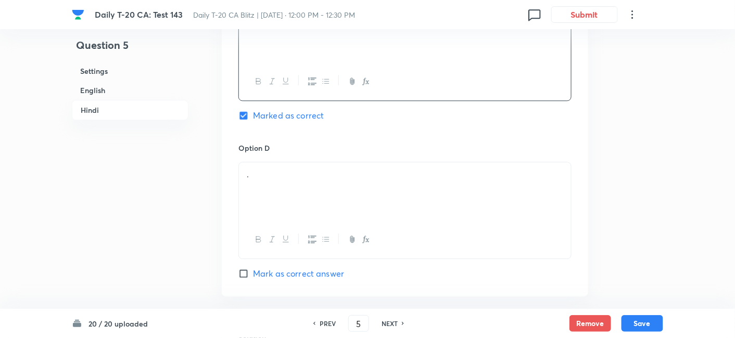
click at [290, 169] on p "." at bounding box center [405, 175] width 317 height 12
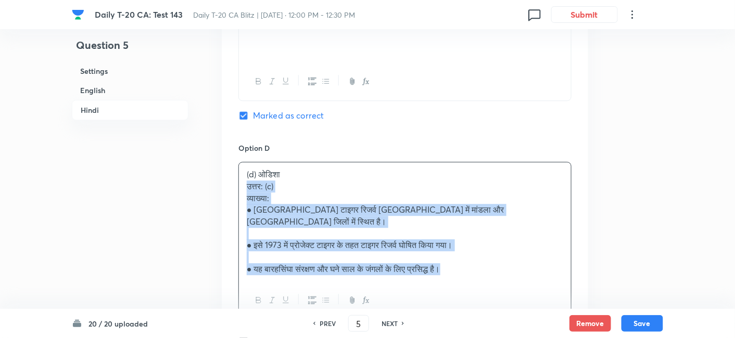
drag, startPoint x: 256, startPoint y: 170, endPoint x: 224, endPoint y: 169, distance: 31.8
click at [224, 169] on div "Option A महाराष्ट्र Mark as correct answer Option B छत्तीसगढ़ Mark as correct a…" at bounding box center [405, 4] width 367 height 707
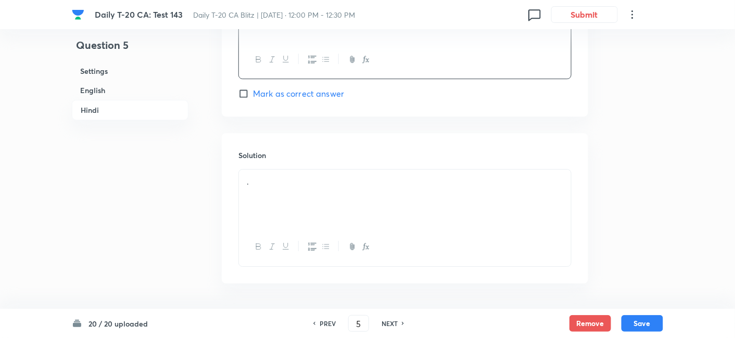
scroll to position [2183, 0]
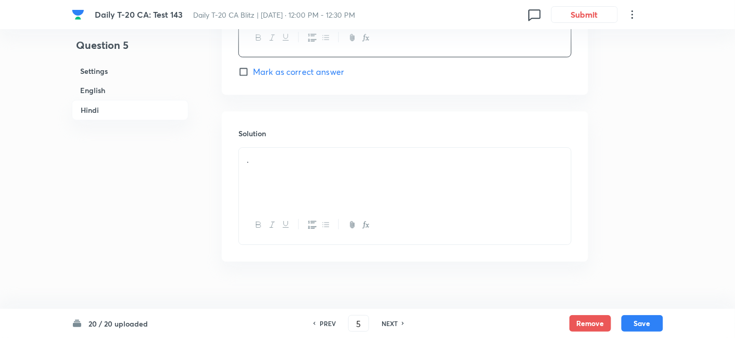
click at [291, 154] on div "." at bounding box center [405, 177] width 332 height 58
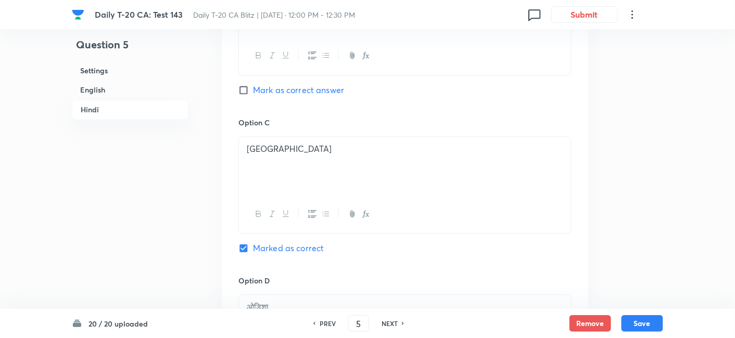
scroll to position [1836, 0]
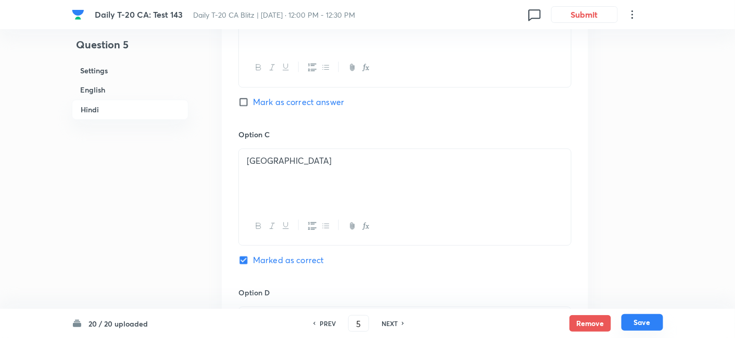
click at [652, 322] on button "Save" at bounding box center [643, 323] width 42 height 17
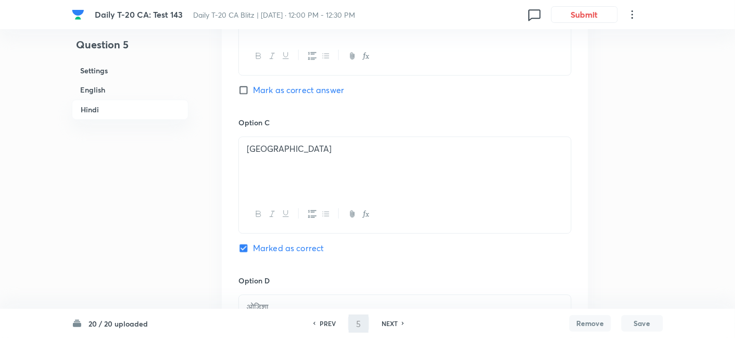
type input "6"
checkbox input "false"
checkbox input "true"
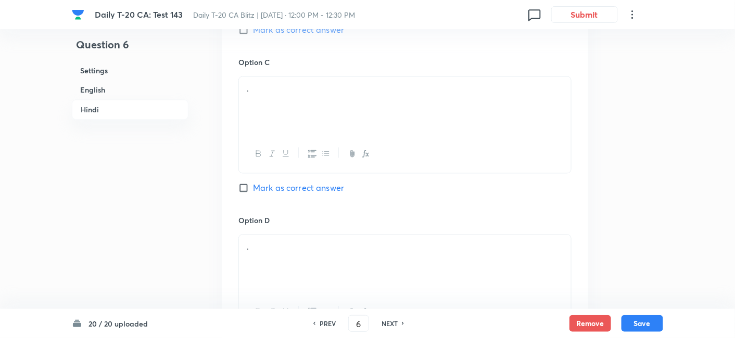
click at [109, 85] on h6 "English" at bounding box center [130, 90] width 117 height 19
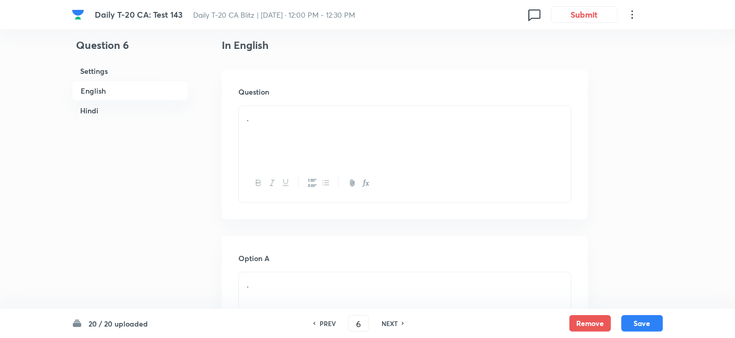
click at [310, 128] on div "." at bounding box center [405, 135] width 332 height 58
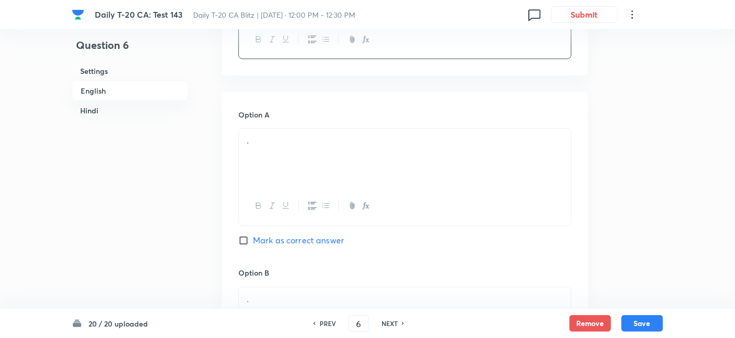
scroll to position [500, 0]
click at [293, 160] on div "." at bounding box center [405, 155] width 332 height 58
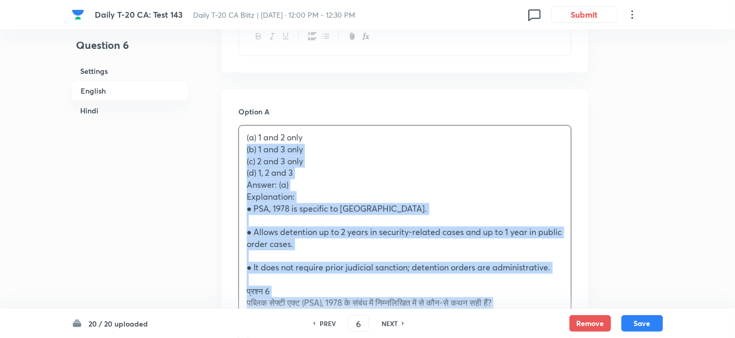
drag, startPoint x: 235, startPoint y: 160, endPoint x: 225, endPoint y: 152, distance: 13.0
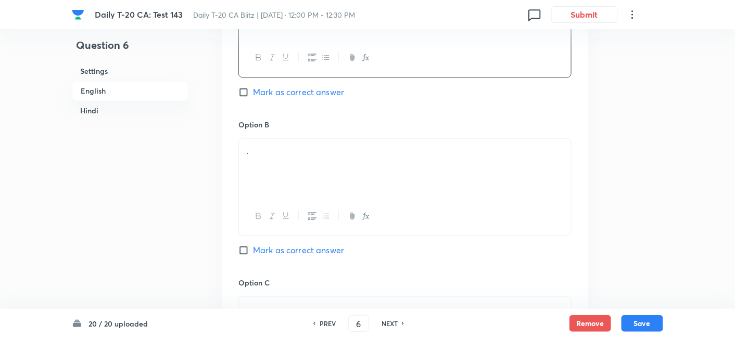
scroll to position [674, 0]
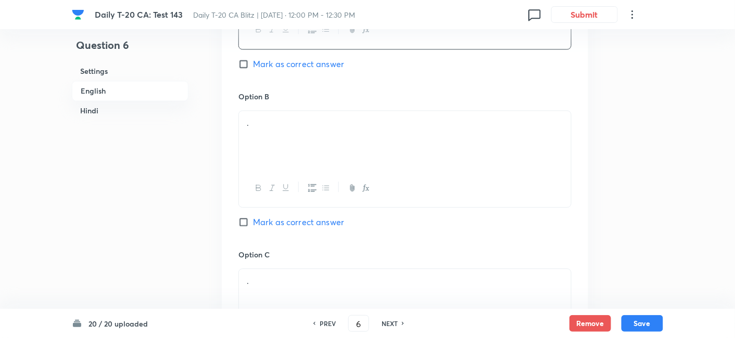
click at [289, 127] on div "." at bounding box center [405, 140] width 332 height 58
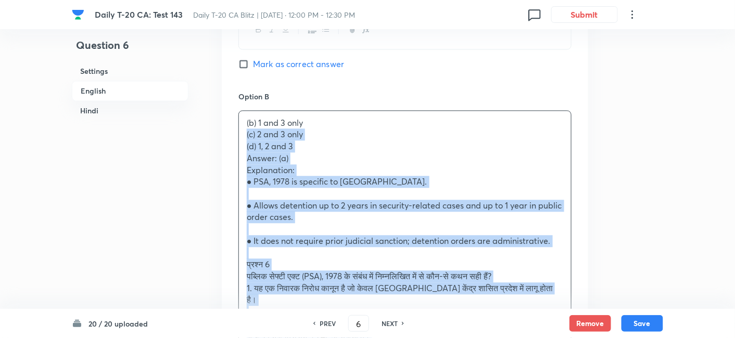
drag, startPoint x: 263, startPoint y: 136, endPoint x: 230, endPoint y: 136, distance: 32.8
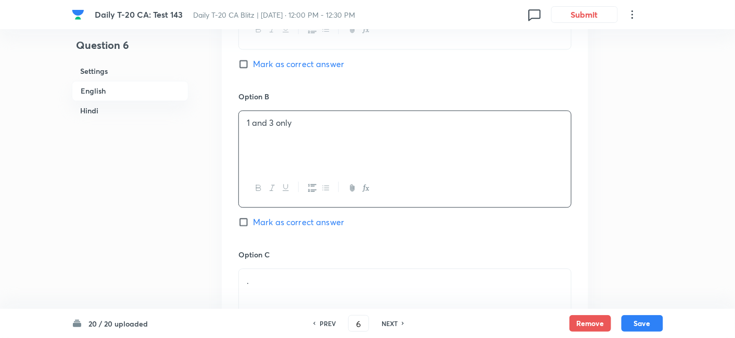
click at [283, 68] on span "Mark as correct answer" at bounding box center [298, 64] width 91 height 12
click at [253, 68] on input "Mark as correct answer" at bounding box center [246, 64] width 15 height 10
checkbox input "true"
checkbox input "false"
checkbox input "true"
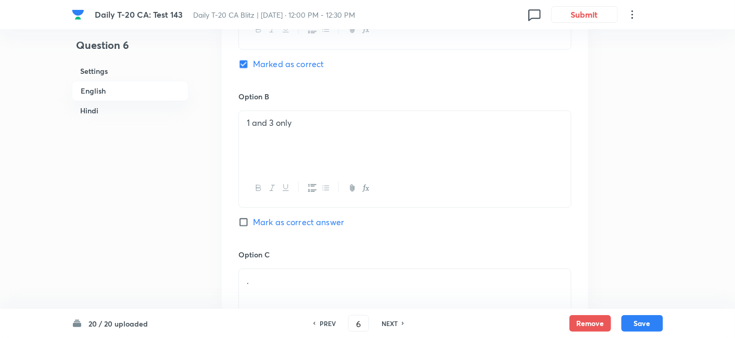
checkbox input "false"
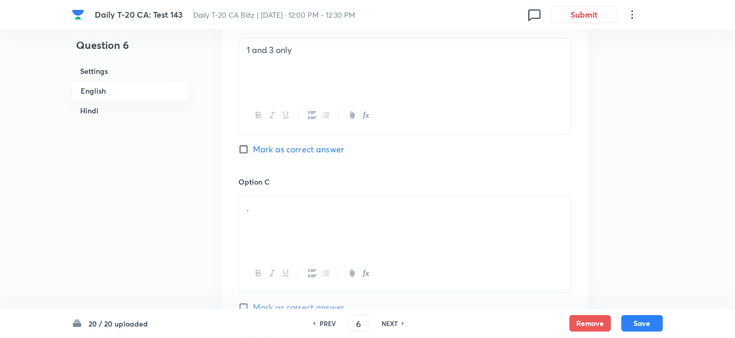
scroll to position [789, 0]
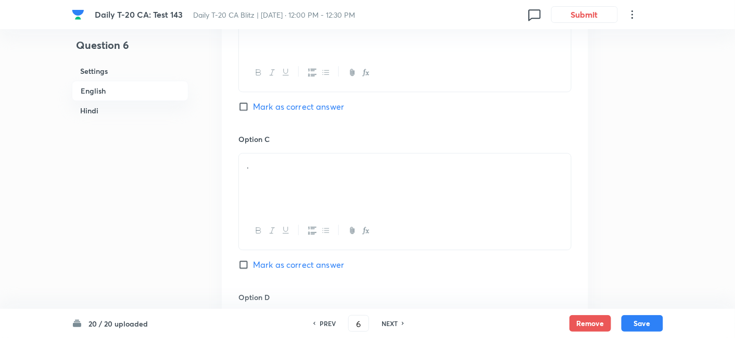
click at [294, 162] on p "." at bounding box center [405, 166] width 317 height 12
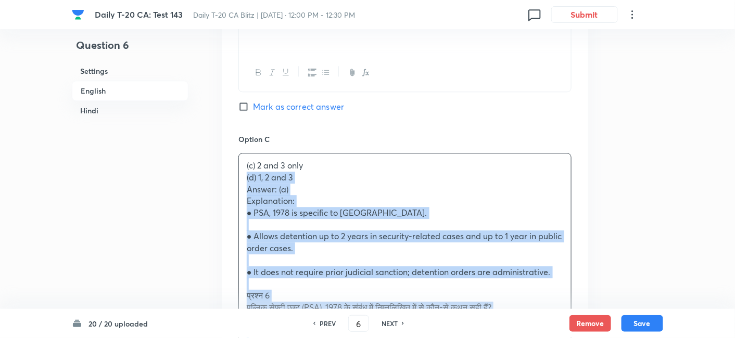
drag, startPoint x: 240, startPoint y: 178, endPoint x: 234, endPoint y: 177, distance: 6.3
click at [235, 177] on div "Option A 1 and 2 only Marked as correct Option B 1 and 3 only Mark as correct a…" at bounding box center [405, 290] width 367 height 980
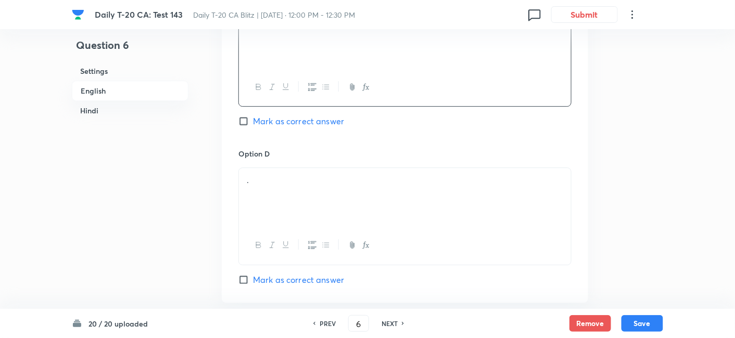
scroll to position [963, 0]
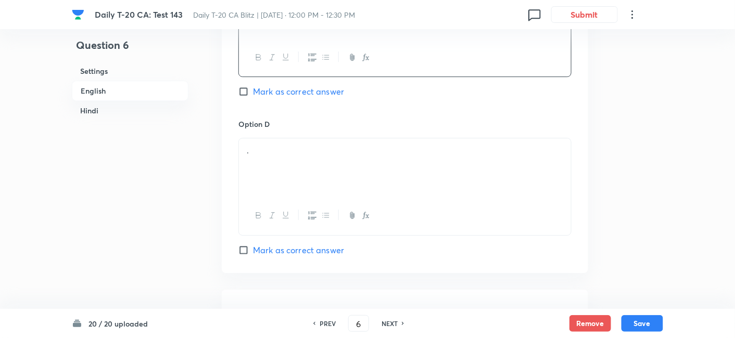
click at [284, 177] on div "." at bounding box center [405, 168] width 332 height 58
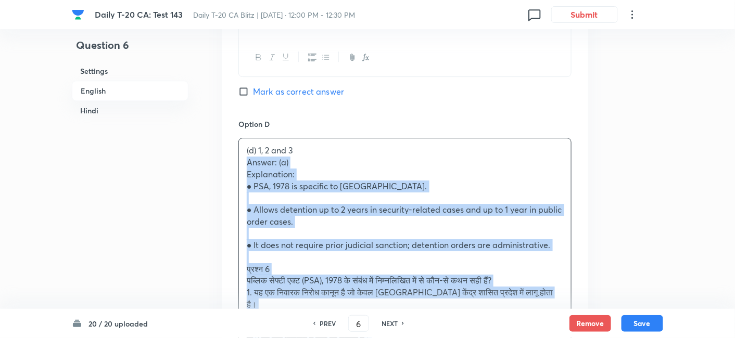
drag, startPoint x: 238, startPoint y: 166, endPoint x: 231, endPoint y: 162, distance: 7.5
click at [231, 162] on div "Option A 1 and 2 only Marked as correct Option B 1 and 3 only Mark as correct a…" at bounding box center [405, 111] width 367 height 968
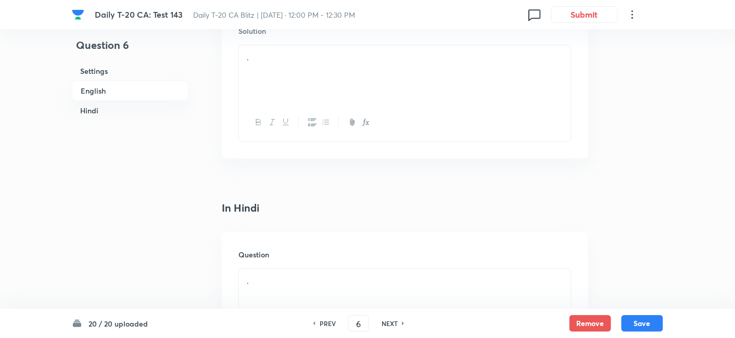
scroll to position [1252, 0]
click at [303, 61] on div "." at bounding box center [405, 66] width 332 height 58
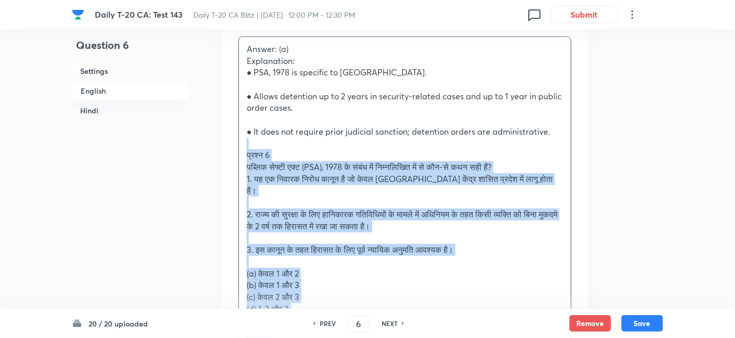
drag, startPoint x: 242, startPoint y: 144, endPoint x: 232, endPoint y: 142, distance: 10.6
click at [232, 142] on div "Solution Answer: (a) Explanation: ● PSA, 1978 is specific to Jammu & Kashmir. ●…" at bounding box center [405, 230] width 367 height 459
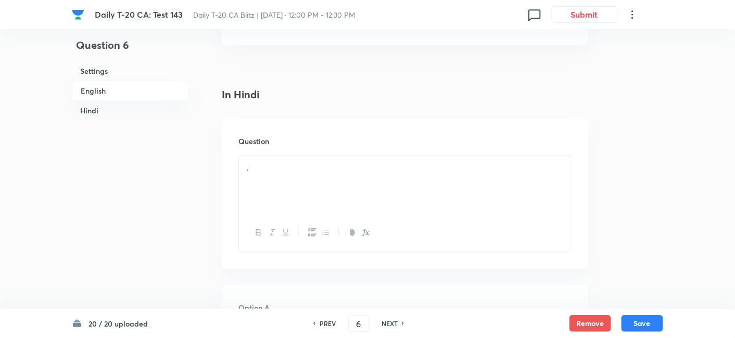
scroll to position [1426, 0]
click at [294, 139] on div "Question ." at bounding box center [405, 187] width 367 height 150
click at [290, 167] on div "." at bounding box center [405, 177] width 332 height 58
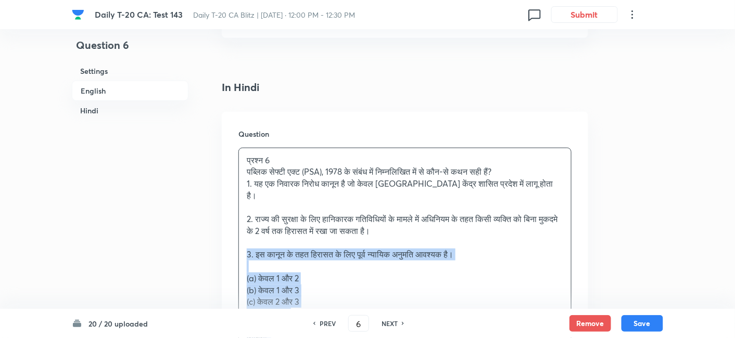
click at [239, 246] on div "प्रश्न 6 पब्लिक सेफ्टी एक्ट (PSA), 1978 के संबंध में निम्नलिखित में से कौन-से क…" at bounding box center [405, 278] width 332 height 261
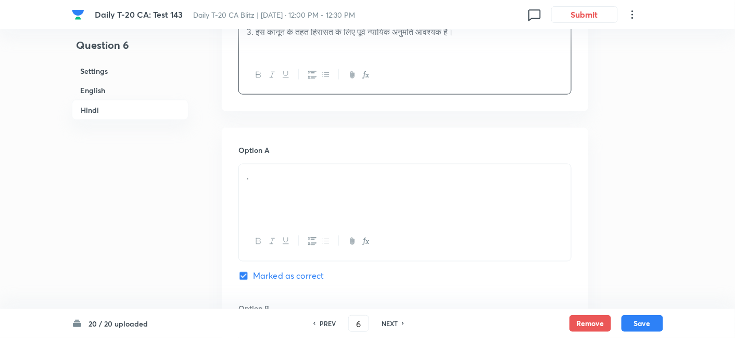
scroll to position [1657, 0]
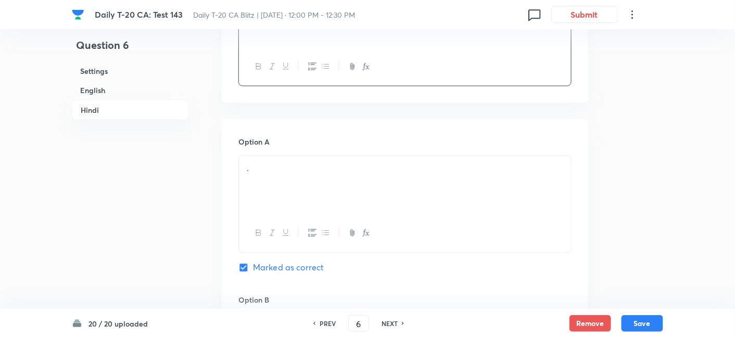
click at [281, 174] on div "." at bounding box center [405, 185] width 332 height 58
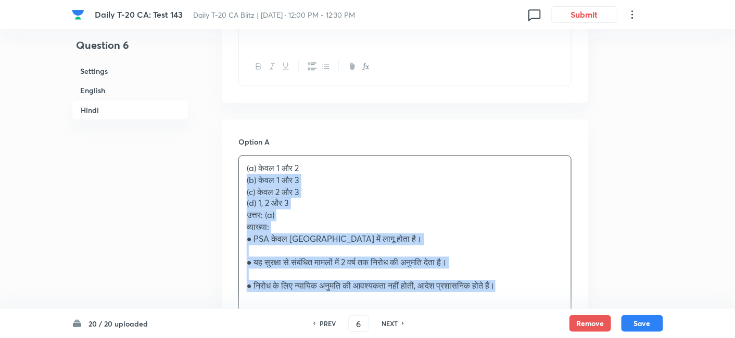
drag, startPoint x: 257, startPoint y: 171, endPoint x: 233, endPoint y: 162, distance: 26.2
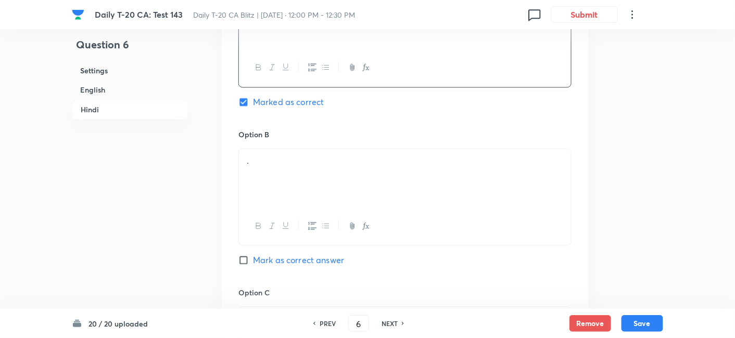
scroll to position [1831, 0]
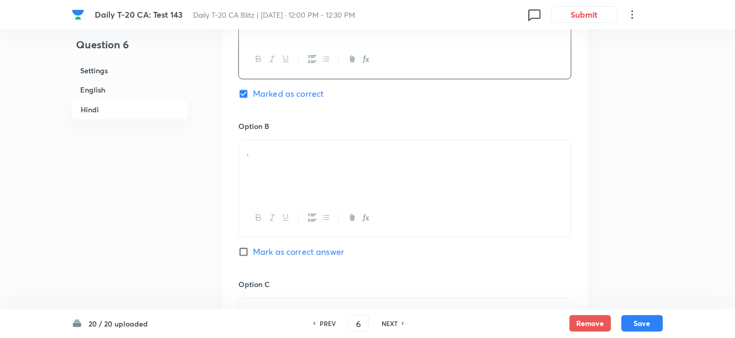
click at [270, 181] on div "." at bounding box center [405, 170] width 332 height 58
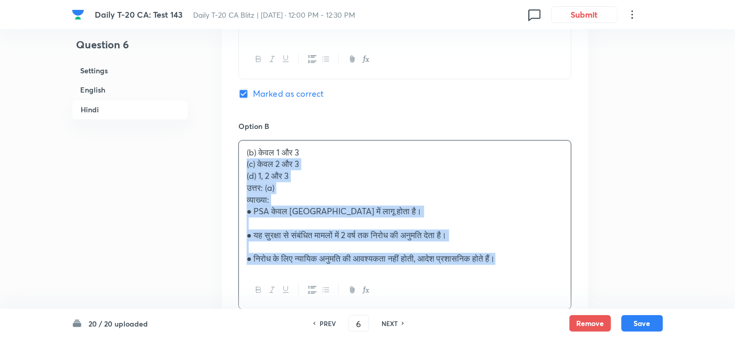
click at [239, 149] on div "(b) केवल 1 और 3 (c) केवल 2 और 3 (d) 1, 2 और 3 उत्तर: (a) व्याख्या: ● PSA केवल ज…" at bounding box center [405, 206] width 332 height 131
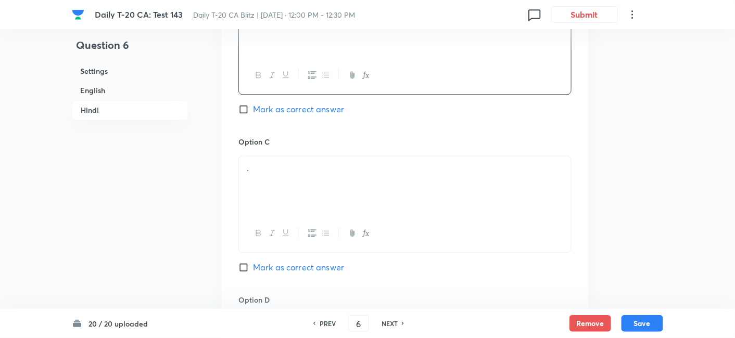
scroll to position [2004, 0]
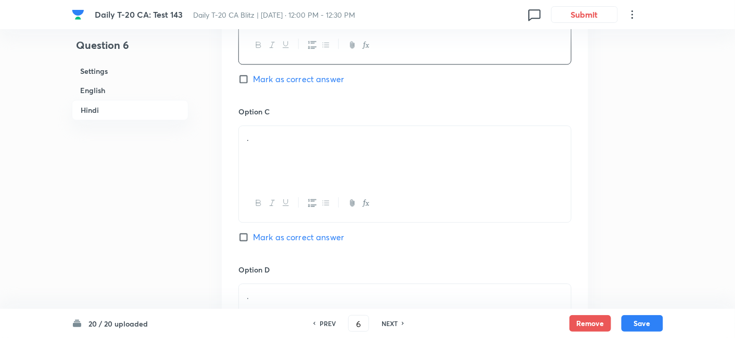
click at [286, 136] on div "." at bounding box center [405, 155] width 332 height 58
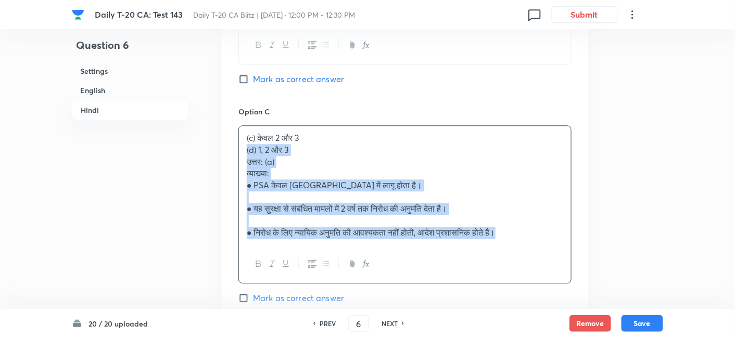
drag, startPoint x: 249, startPoint y: 140, endPoint x: 239, endPoint y: 137, distance: 10.7
click at [240, 137] on div "(c) केवल 2 और 3 (d) 1, 2 और 3 उत्तर: (a) व्याख्या: ● PSA केवल जम्मू और कश्मीर म…" at bounding box center [405, 185] width 332 height 119
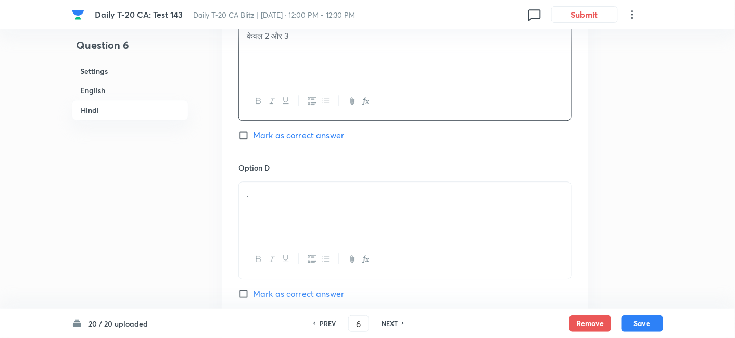
scroll to position [2120, 0]
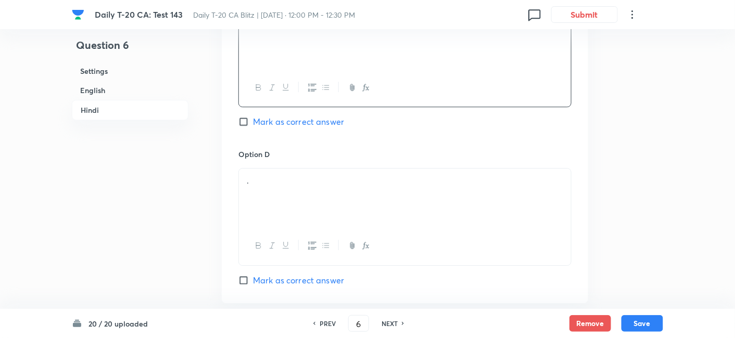
click at [287, 174] on div "." at bounding box center [405, 198] width 332 height 58
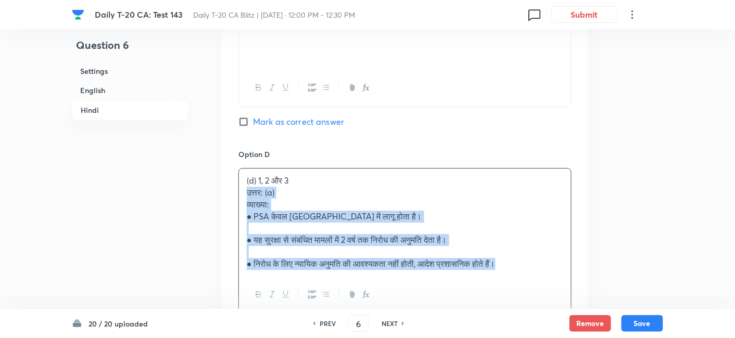
drag, startPoint x: 248, startPoint y: 177, endPoint x: 243, endPoint y: 176, distance: 5.8
click at [240, 177] on div "(d) 1, 2 और 3 उत्तर: (a) व्याख्या: ● PSA केवल जम्मू और कश्मीर में लागू होता है।…" at bounding box center [405, 222] width 332 height 107
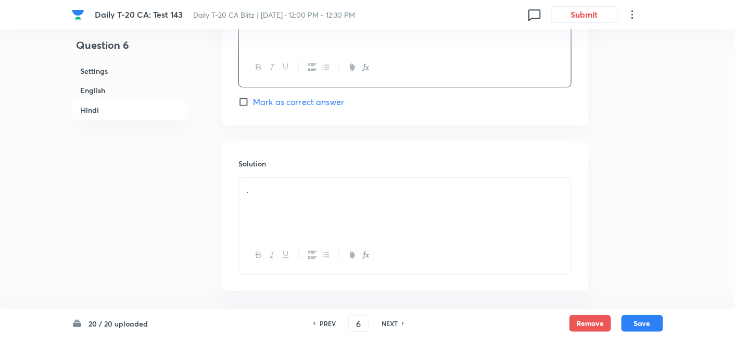
scroll to position [2328, 0]
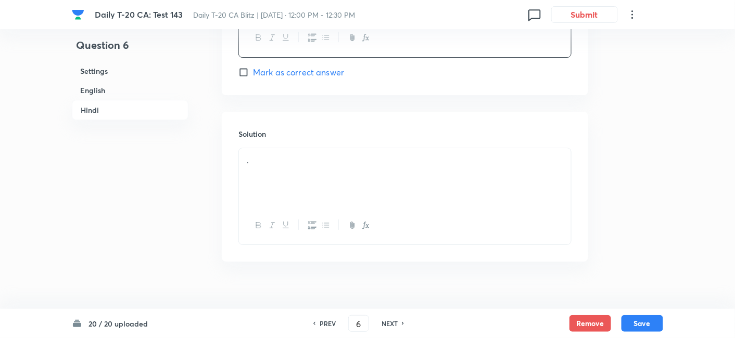
click at [292, 174] on div "." at bounding box center [405, 177] width 332 height 58
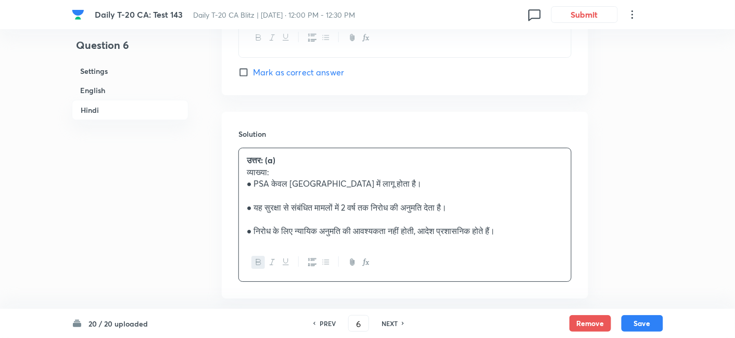
click at [115, 103] on h6 "Hindi" at bounding box center [130, 110] width 117 height 20
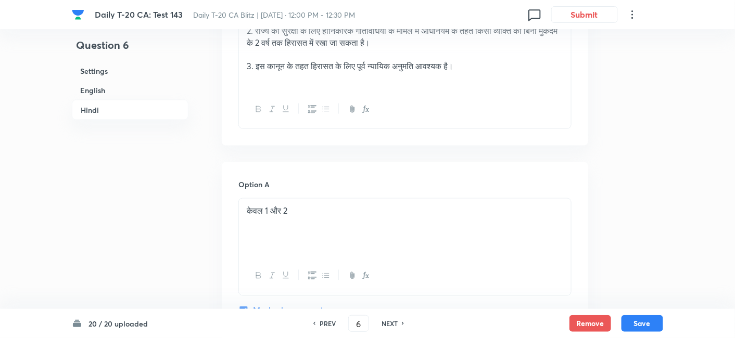
scroll to position [1698, 0]
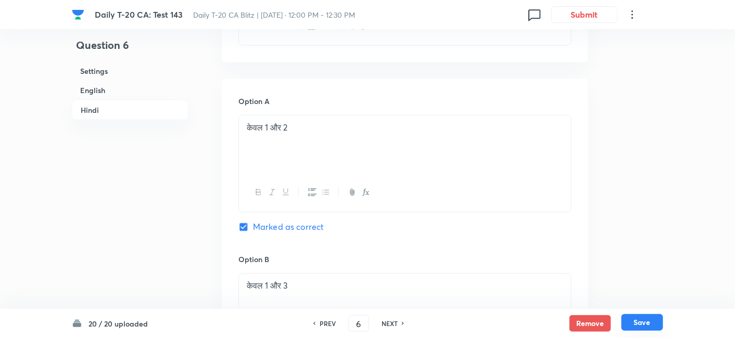
click at [638, 323] on button "Save" at bounding box center [643, 323] width 42 height 17
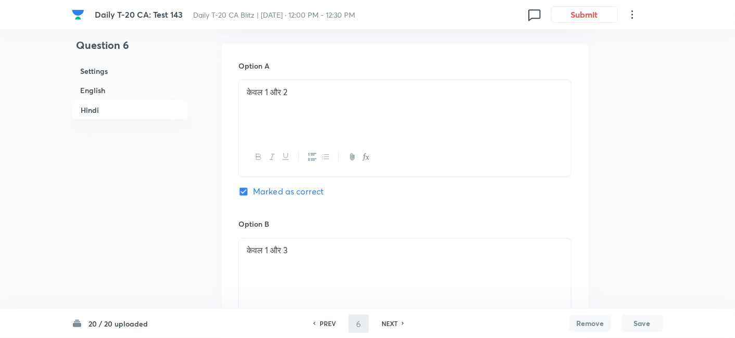
type input "7"
checkbox input "false"
checkbox input "true"
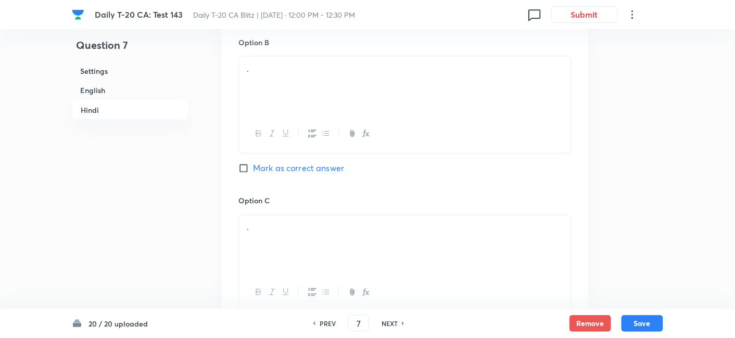
click at [115, 93] on h6 "English" at bounding box center [130, 90] width 117 height 19
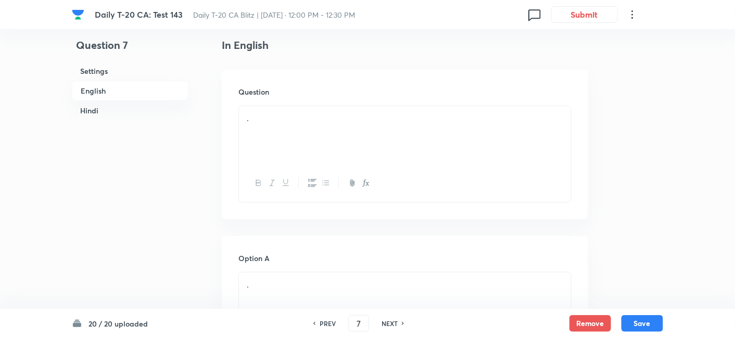
click at [290, 174] on div at bounding box center [405, 184] width 332 height 38
click at [306, 138] on div "." at bounding box center [405, 135] width 332 height 58
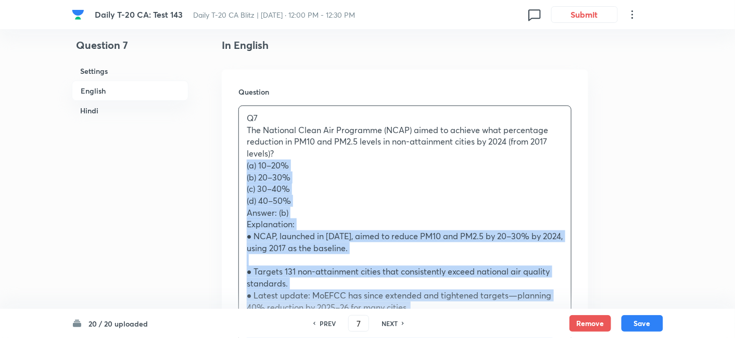
drag, startPoint x: 230, startPoint y: 169, endPoint x: 215, endPoint y: 169, distance: 15.6
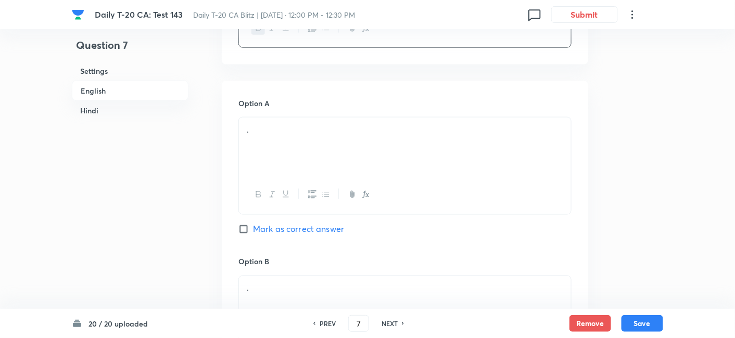
scroll to position [442, 0]
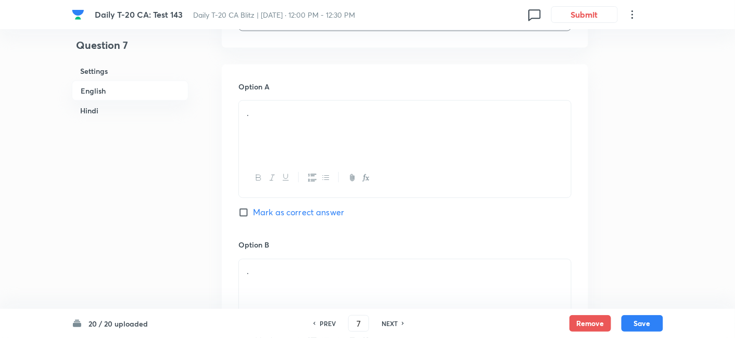
click at [293, 117] on div "." at bounding box center [405, 130] width 332 height 58
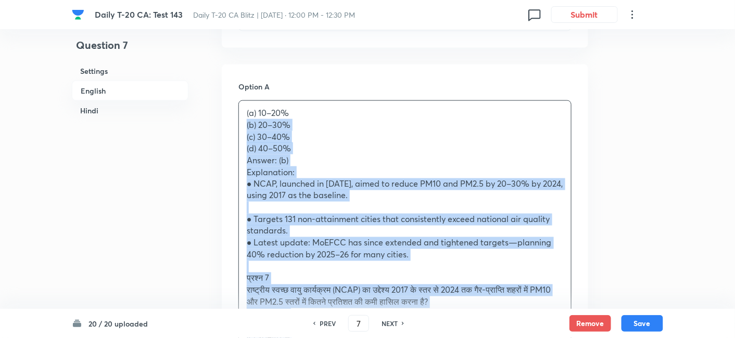
drag, startPoint x: 253, startPoint y: 124, endPoint x: 232, endPoint y: 126, distance: 20.9
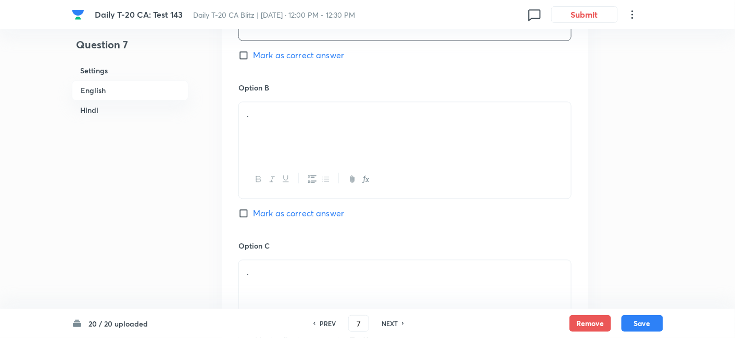
scroll to position [616, 0]
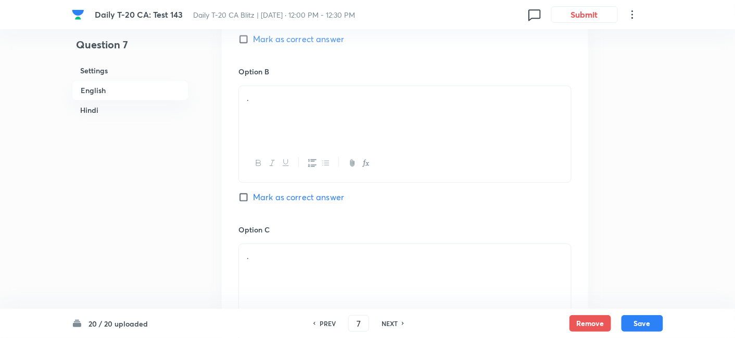
click at [285, 125] on div "." at bounding box center [405, 115] width 332 height 58
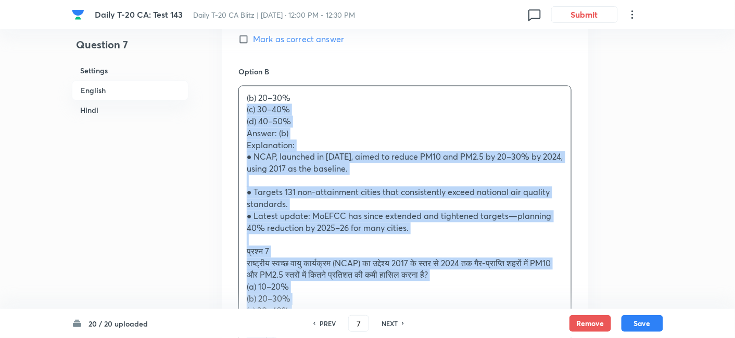
drag, startPoint x: 247, startPoint y: 115, endPoint x: 212, endPoint y: 114, distance: 34.9
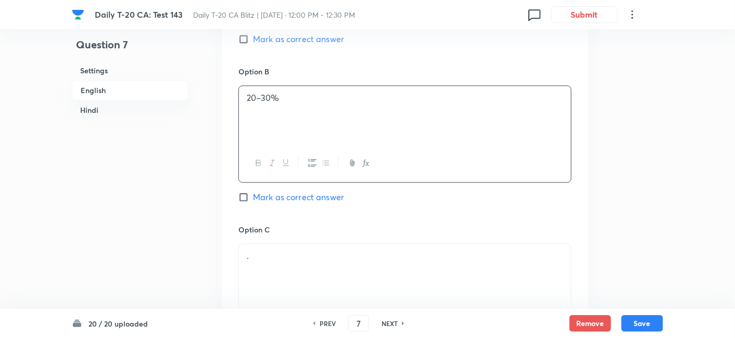
click at [307, 196] on span "Mark as correct answer" at bounding box center [298, 198] width 91 height 12
click at [253, 196] on input "Mark as correct answer" at bounding box center [246, 198] width 15 height 10
checkbox input "true"
checkbox input "false"
checkbox input "true"
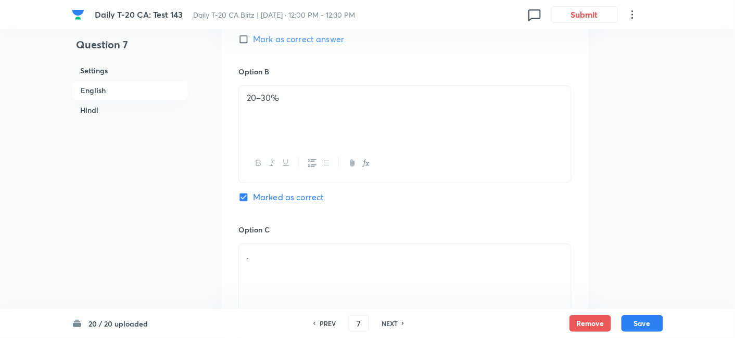
checkbox input "false"
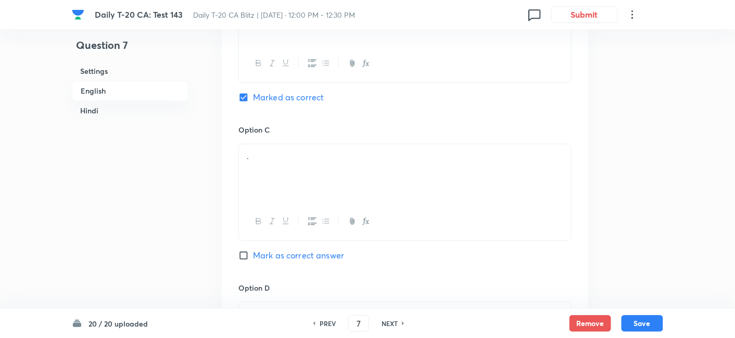
scroll to position [732, 0]
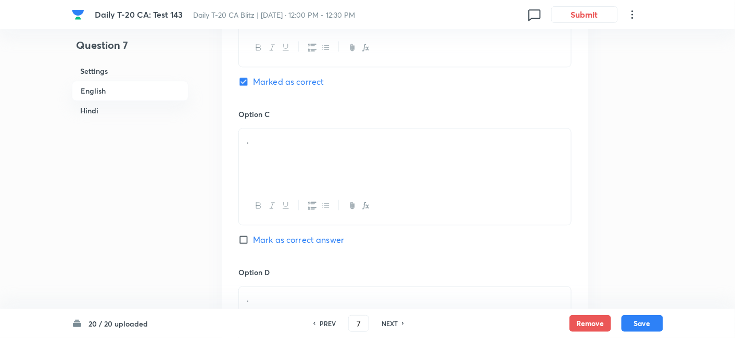
click at [291, 158] on div "." at bounding box center [405, 158] width 332 height 58
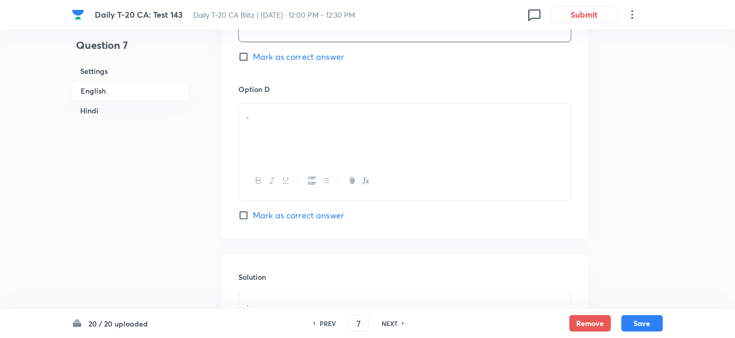
scroll to position [963, 0]
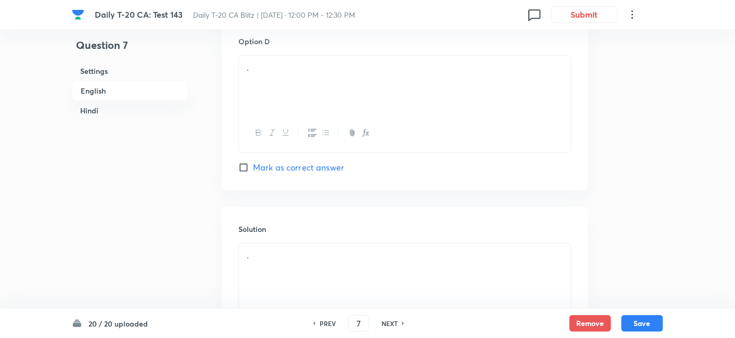
click at [288, 134] on icon "button" at bounding box center [286, 133] width 8 height 8
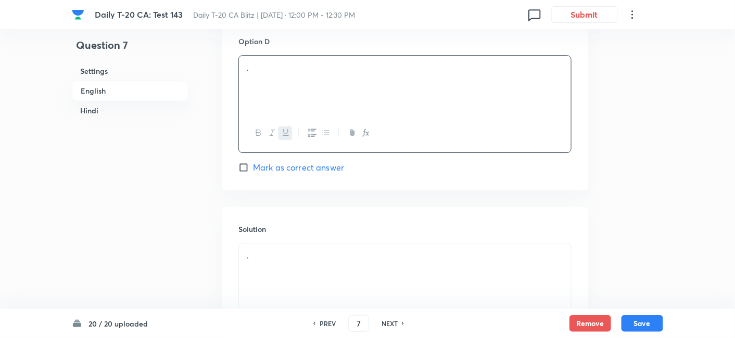
click at [255, 57] on div "﻿ ." at bounding box center [405, 85] width 332 height 58
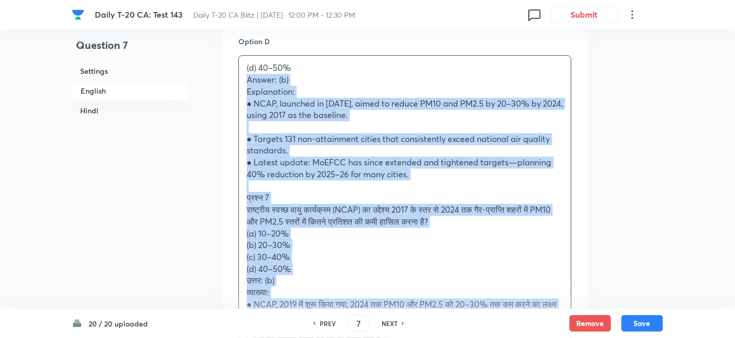
drag, startPoint x: 247, startPoint y: 77, endPoint x: 241, endPoint y: 78, distance: 6.9
click at [242, 77] on div "(d) 40–50% Answer: (b) Explanation: ● NCAP, launched in 2019, aimed to reduce P…" at bounding box center [405, 216] width 332 height 320
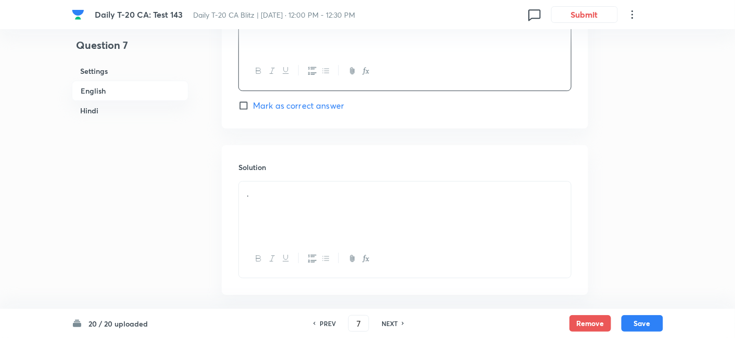
scroll to position [1078, 0]
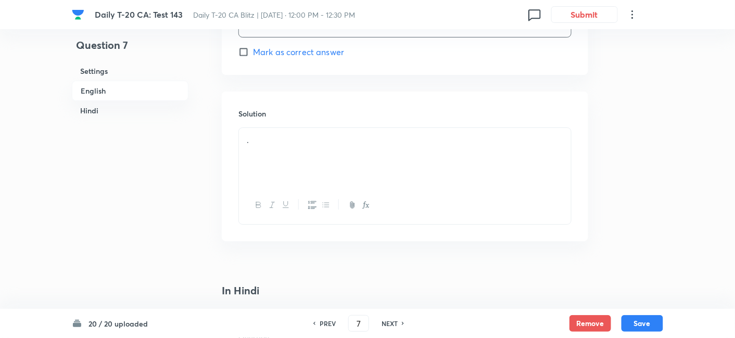
click at [291, 145] on div "." at bounding box center [405, 157] width 332 height 58
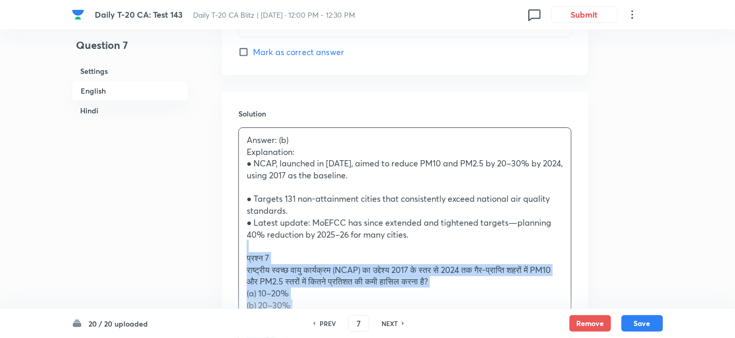
drag, startPoint x: 256, startPoint y: 244, endPoint x: 211, endPoint y: 249, distance: 45.1
click at [220, 245] on div "Question 7 Settings English Hindi Settings Type Single choice correct 4 options…" at bounding box center [368, 280] width 592 height 2616
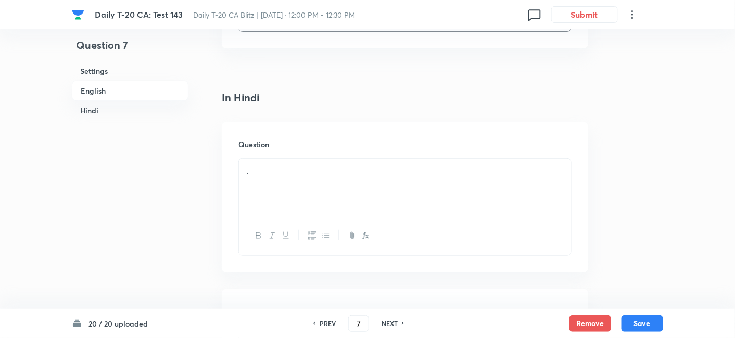
scroll to position [1368, 0]
click at [301, 181] on div "." at bounding box center [405, 176] width 332 height 58
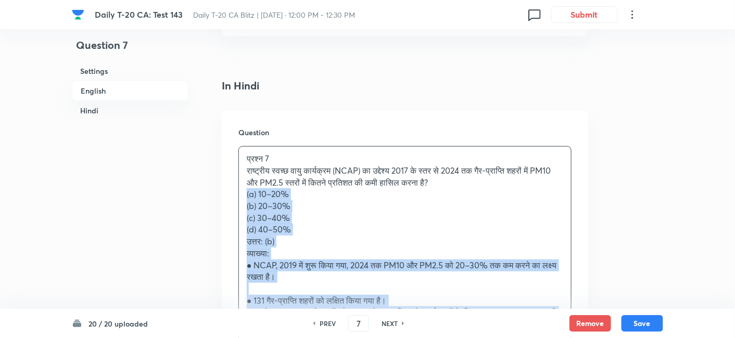
drag, startPoint x: 241, startPoint y: 187, endPoint x: 216, endPoint y: 187, distance: 25.0
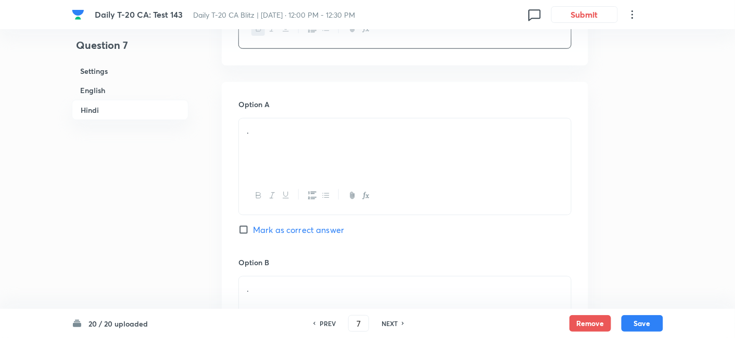
scroll to position [1599, 0]
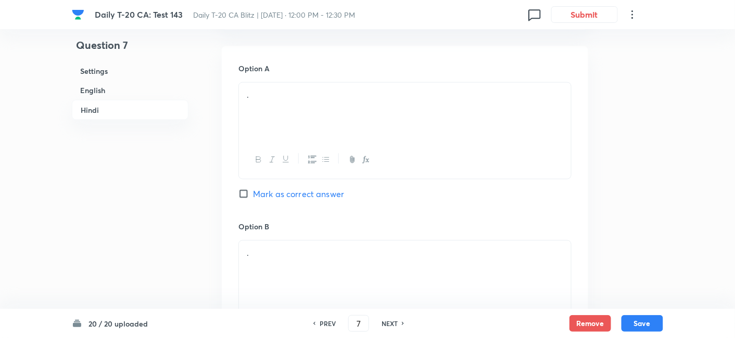
click at [305, 119] on div "." at bounding box center [405, 112] width 332 height 58
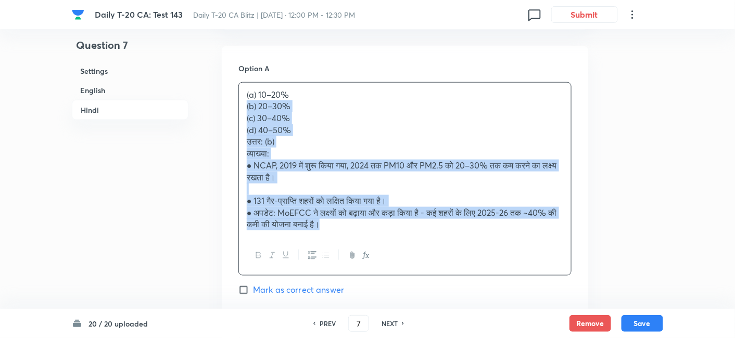
drag, startPoint x: 255, startPoint y: 114, endPoint x: 225, endPoint y: 106, distance: 30.8
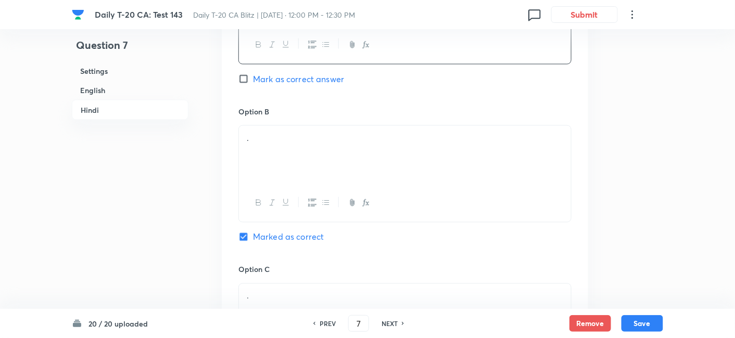
scroll to position [1715, 0]
click at [293, 149] on div "." at bounding box center [405, 154] width 332 height 58
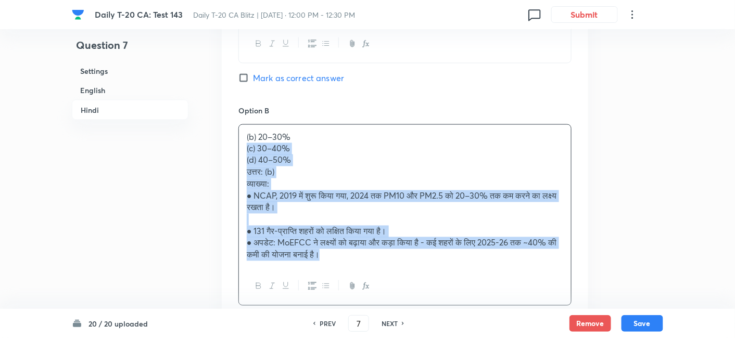
click at [222, 147] on div "Option A 10–20% Mark as correct answer Option B (b) 20–30% (c) 30–40% (d) 40–50…" at bounding box center [405, 295] width 367 height 731
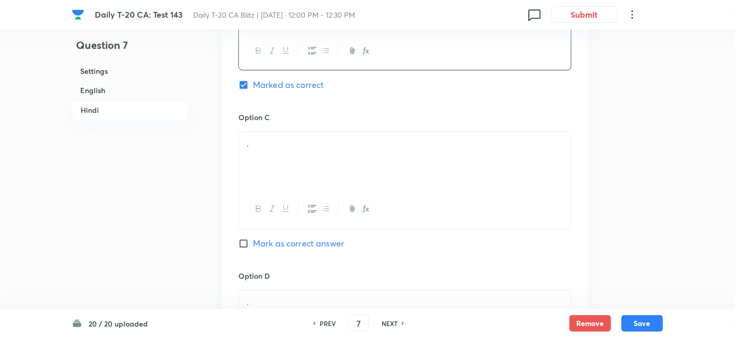
scroll to position [1889, 0]
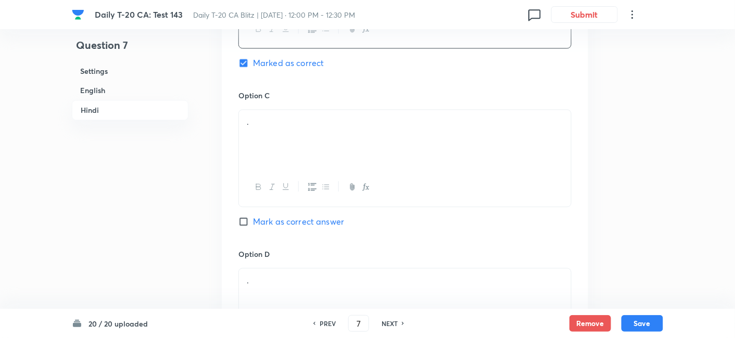
click at [291, 144] on div "." at bounding box center [405, 139] width 332 height 58
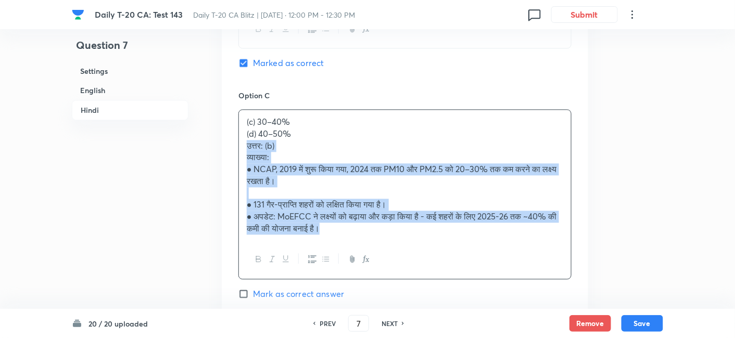
drag, startPoint x: 245, startPoint y: 142, endPoint x: 217, endPoint y: 139, distance: 28.2
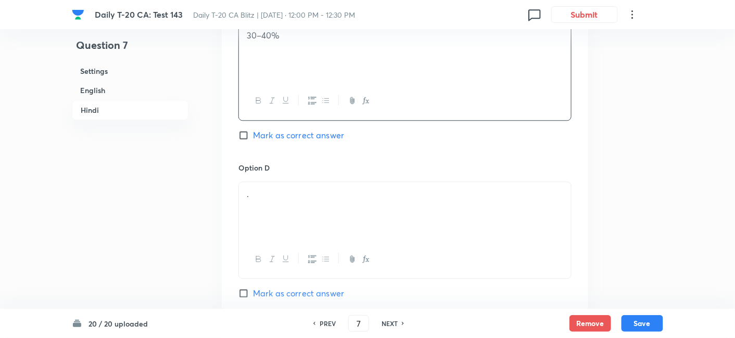
scroll to position [2004, 0]
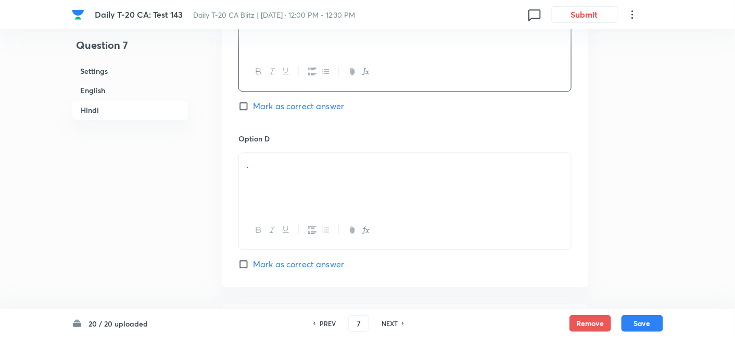
click at [286, 169] on div "." at bounding box center [405, 182] width 332 height 58
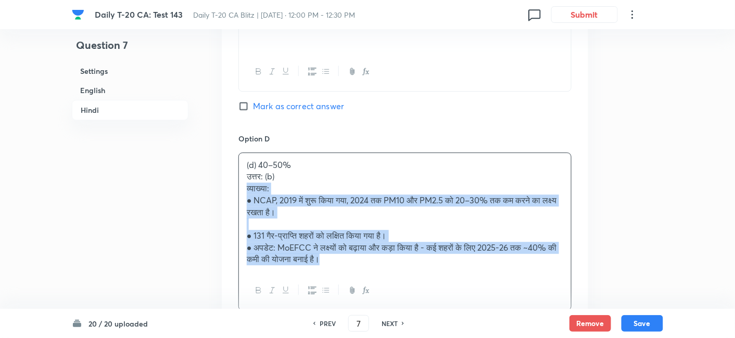
drag, startPoint x: 246, startPoint y: 178, endPoint x: 219, endPoint y: 189, distance: 29.7
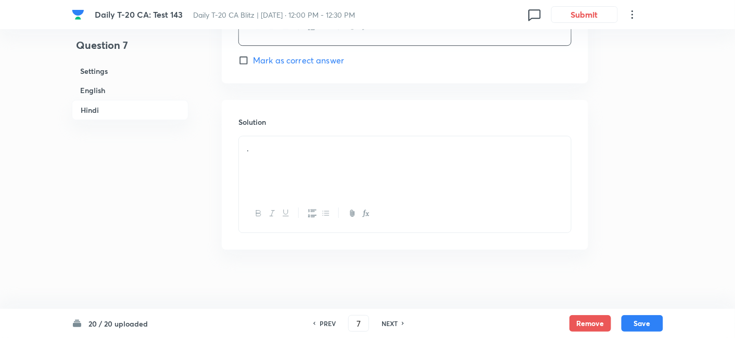
scroll to position [2209, 0]
click at [307, 164] on div "." at bounding box center [405, 165] width 332 height 58
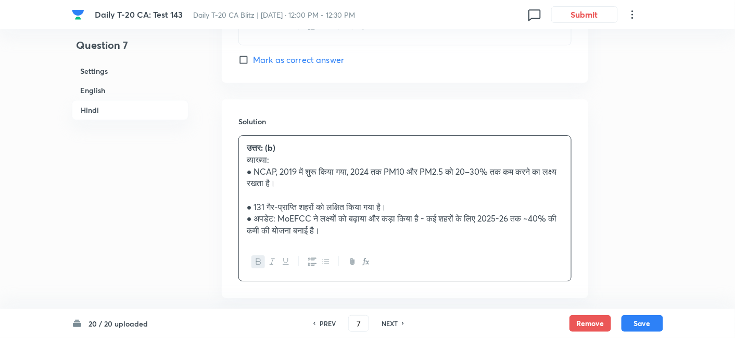
drag, startPoint x: 159, startPoint y: 108, endPoint x: 180, endPoint y: 120, distance: 23.8
click at [158, 108] on h6 "Hindi" at bounding box center [130, 110] width 117 height 20
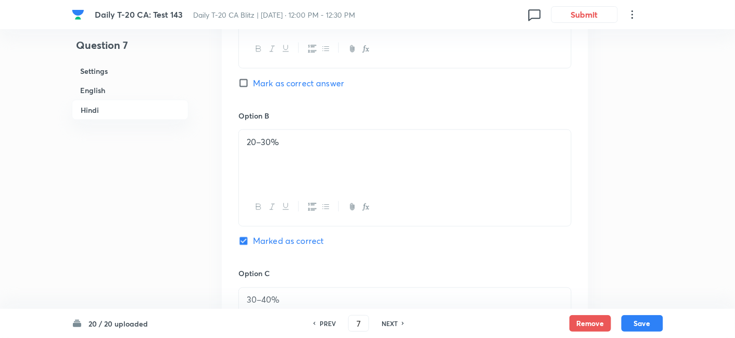
scroll to position [1812, 0]
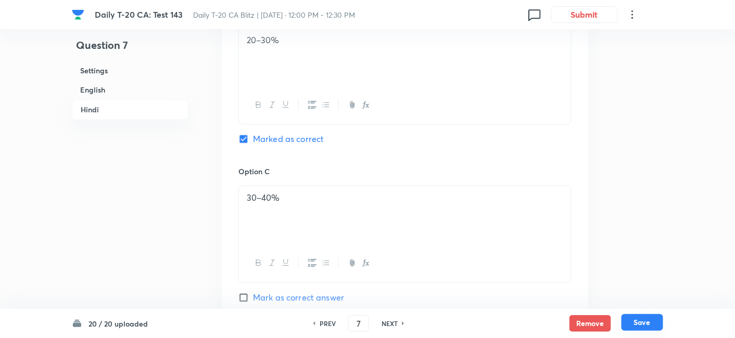
click at [659, 322] on button "Save" at bounding box center [643, 323] width 42 height 17
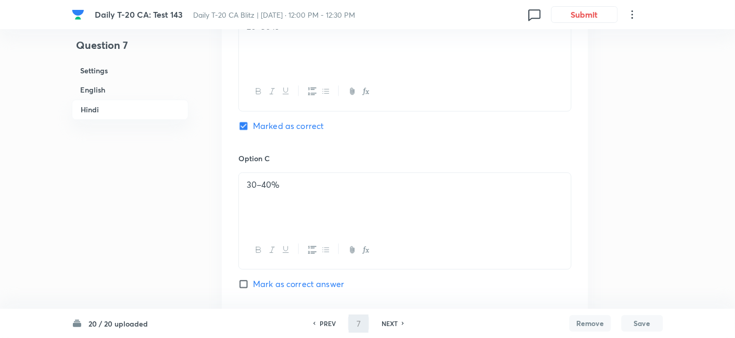
type input "8"
checkbox input "false"
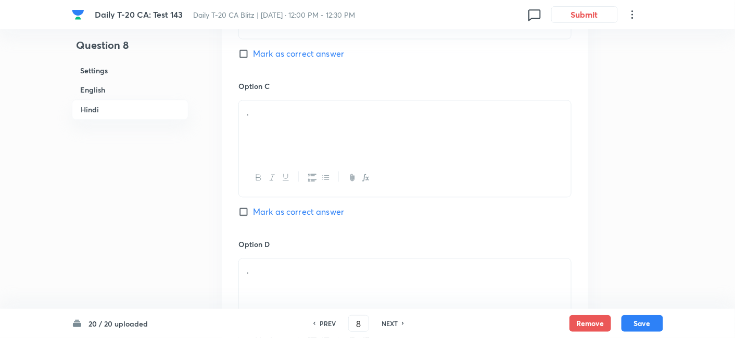
checkbox input "true"
click at [126, 81] on h6 "English" at bounding box center [130, 90] width 117 height 19
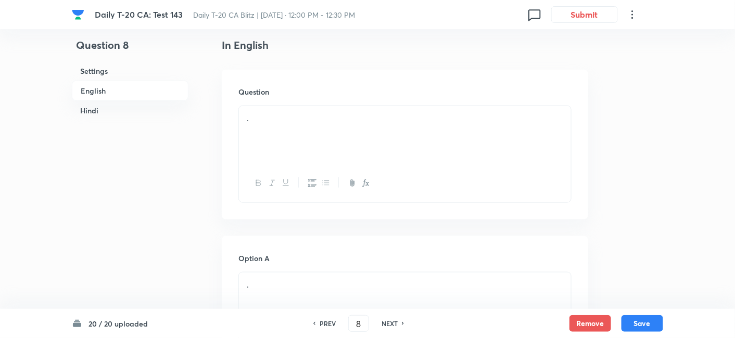
click at [108, 94] on h6 "English" at bounding box center [130, 91] width 117 height 20
click at [303, 130] on div "." at bounding box center [405, 135] width 332 height 58
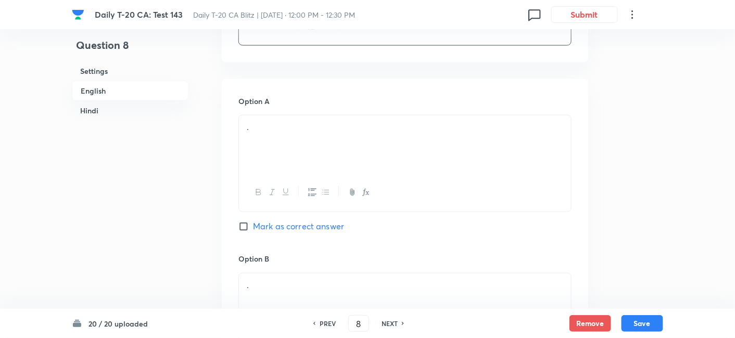
scroll to position [500, 0]
click at [300, 131] on div "." at bounding box center [405, 144] width 332 height 58
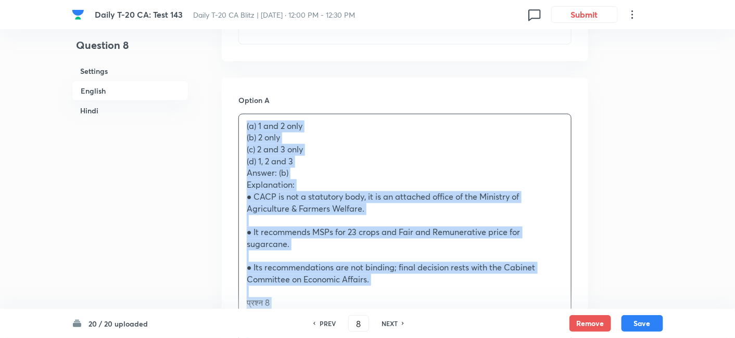
drag, startPoint x: 271, startPoint y: 129, endPoint x: 231, endPoint y: 129, distance: 40.6
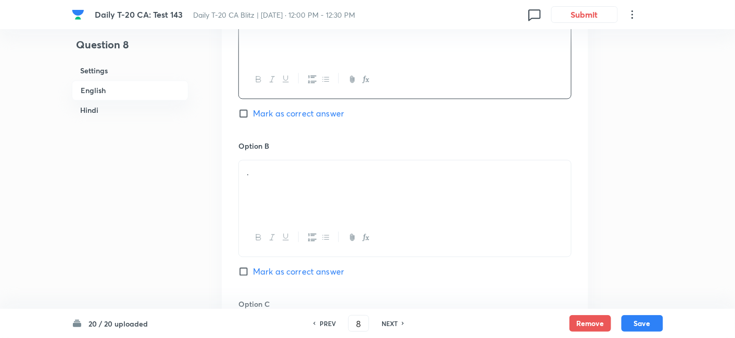
scroll to position [616, 0]
click at [288, 167] on p "." at bounding box center [405, 170] width 317 height 12
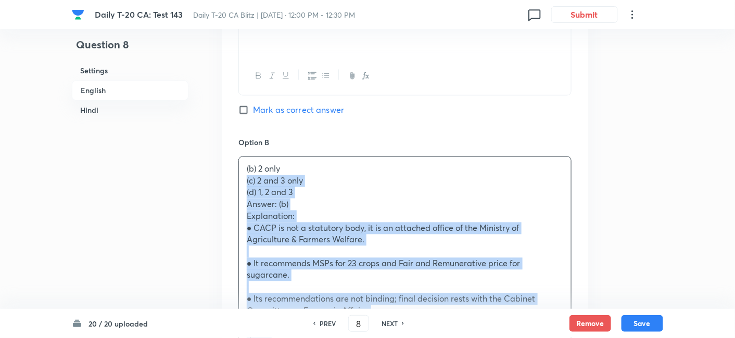
drag, startPoint x: 237, startPoint y: 187, endPoint x: 229, endPoint y: 184, distance: 8.9
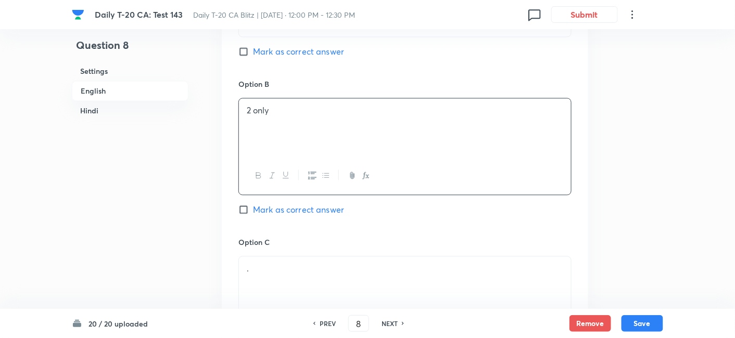
scroll to position [732, 0]
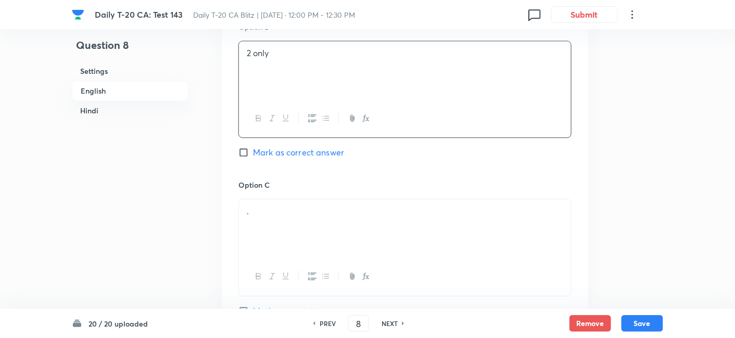
click at [313, 155] on span "Mark as correct answer" at bounding box center [298, 152] width 91 height 12
click at [253, 155] on input "Mark as correct answer" at bounding box center [246, 152] width 15 height 10
checkbox input "true"
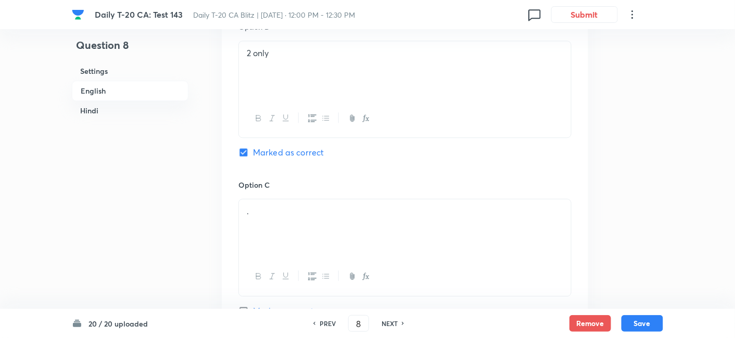
checkbox input "false"
checkbox input "true"
checkbox input "false"
click at [294, 224] on div "." at bounding box center [405, 228] width 332 height 58
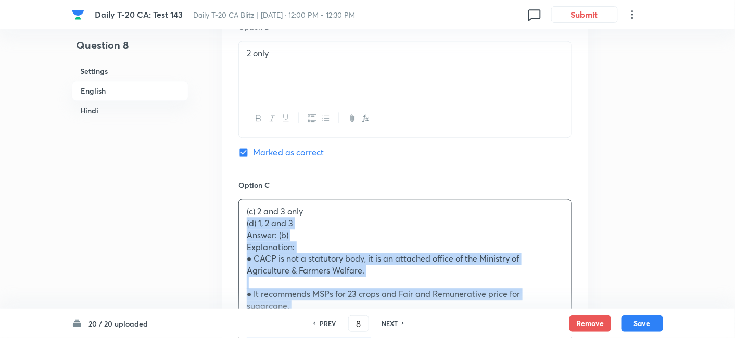
drag, startPoint x: 234, startPoint y: 222, endPoint x: 205, endPoint y: 219, distance: 29.3
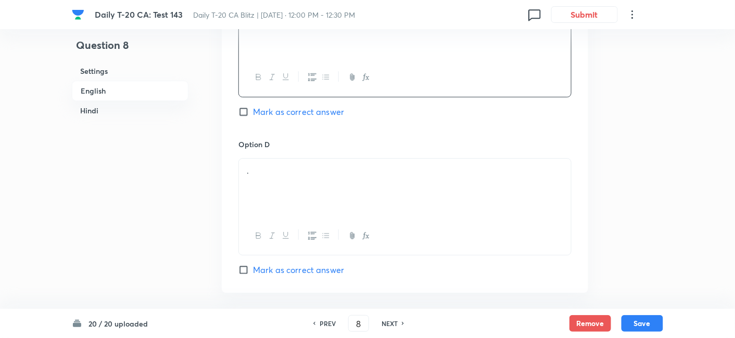
scroll to position [963, 0]
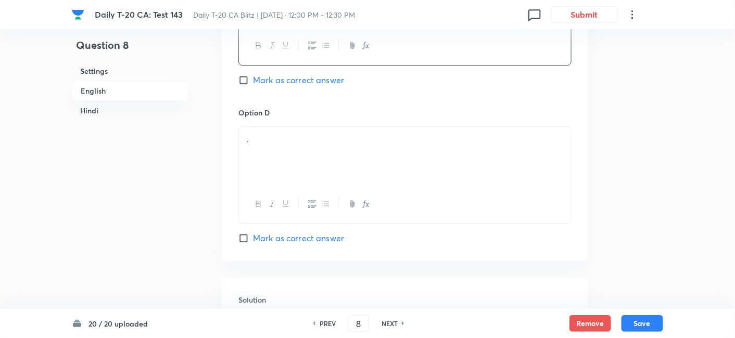
click at [285, 147] on div "." at bounding box center [405, 156] width 332 height 58
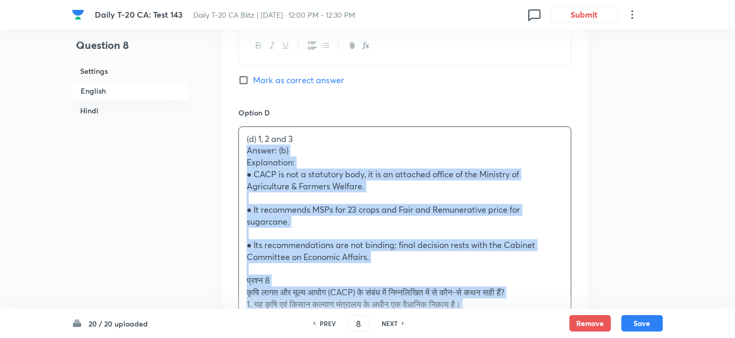
drag, startPoint x: 262, startPoint y: 148, endPoint x: 239, endPoint y: 145, distance: 23.6
click at [239, 145] on div "(d) 1, 2 and 3 Answer: (b) Explanation: ● CACP is not a statutory body, it is a…" at bounding box center [405, 311] width 332 height 368
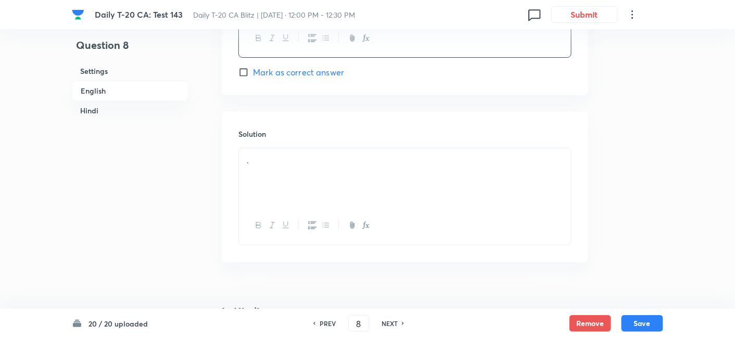
scroll to position [1136, 0]
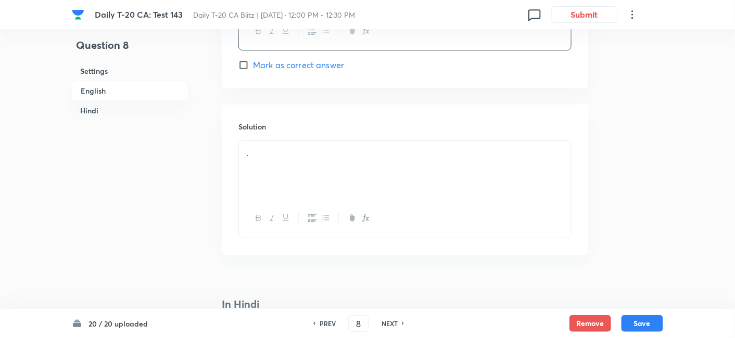
click at [296, 166] on div "." at bounding box center [405, 170] width 332 height 58
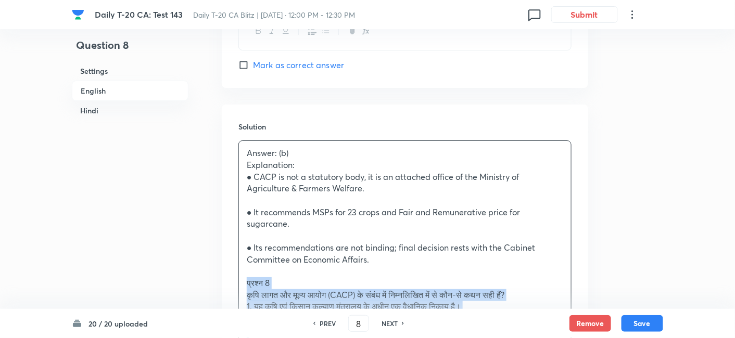
drag, startPoint x: 246, startPoint y: 277, endPoint x: 221, endPoint y: 268, distance: 26.0
click at [235, 276] on div "Solution Answer: (b) Explanation: ● CACP is not a statutory body, it is an atta…" at bounding box center [405, 328] width 367 height 447
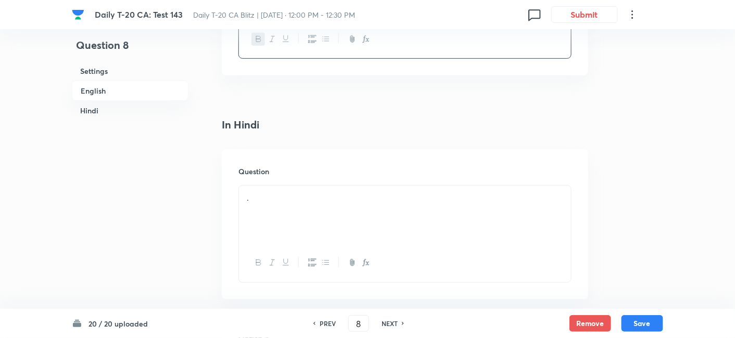
scroll to position [1426, 0]
click at [295, 181] on p "." at bounding box center [405, 184] width 317 height 12
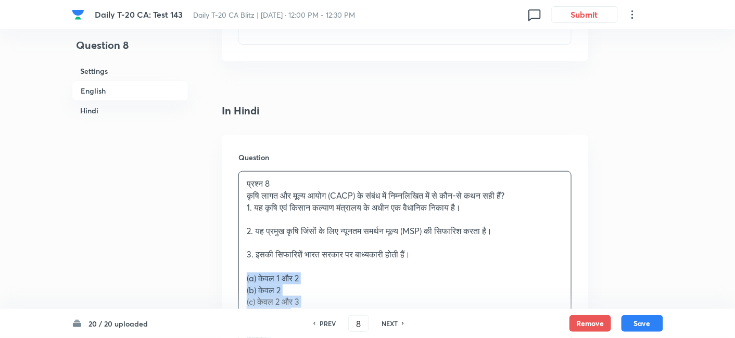
drag, startPoint x: 248, startPoint y: 267, endPoint x: 205, endPoint y: 269, distance: 43.3
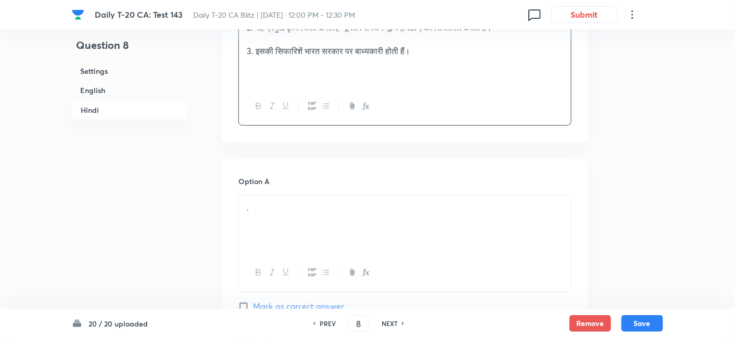
scroll to position [1715, 0]
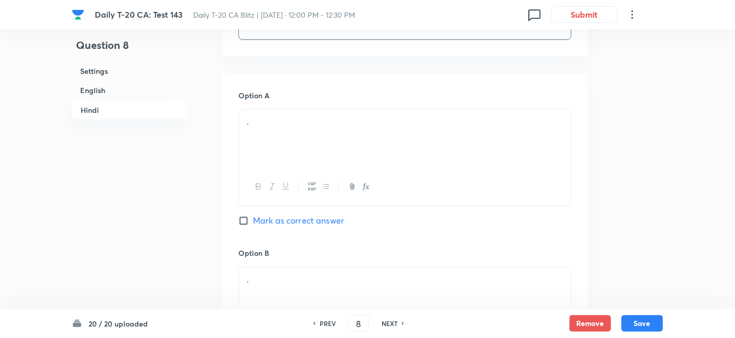
click at [303, 144] on div "." at bounding box center [405, 139] width 332 height 58
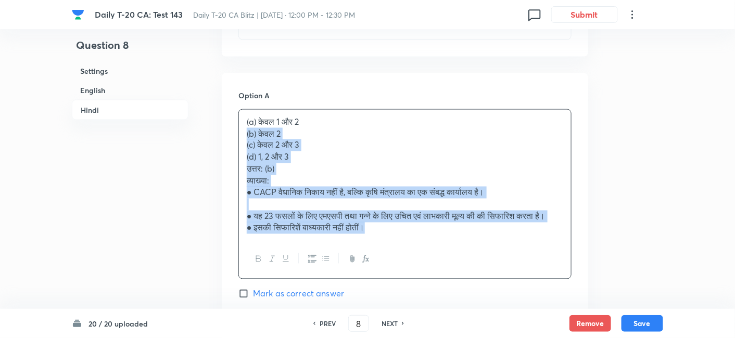
drag, startPoint x: 211, startPoint y: 137, endPoint x: 193, endPoint y: 133, distance: 18.7
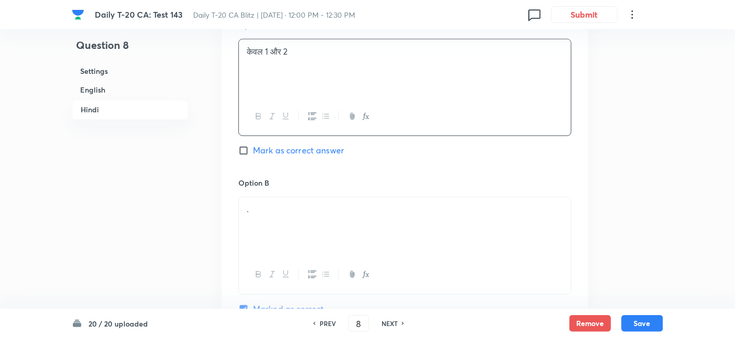
scroll to position [1831, 0]
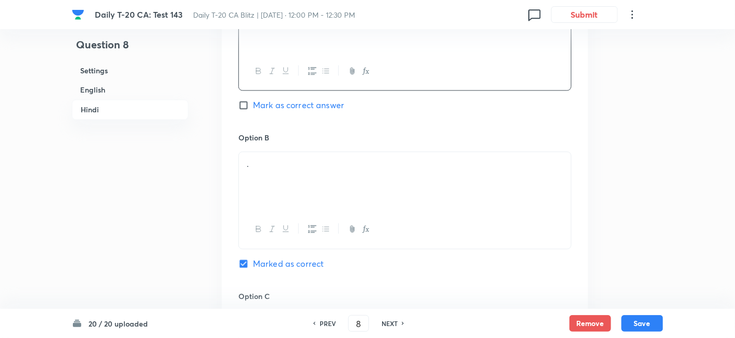
click at [274, 166] on p "." at bounding box center [405, 165] width 317 height 12
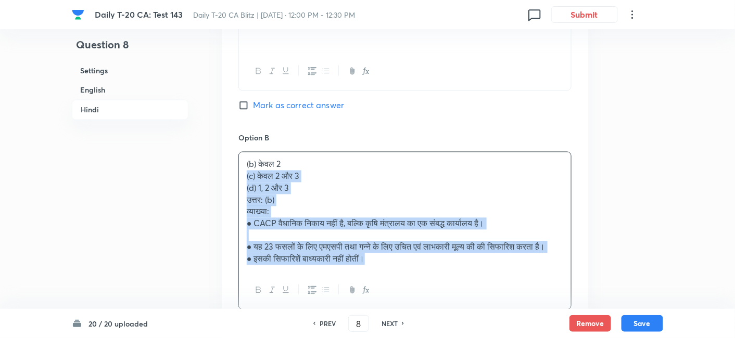
drag, startPoint x: 244, startPoint y: 169, endPoint x: 239, endPoint y: 169, distance: 5.7
click at [239, 169] on div "(b) केवल 2 (c) केवल 2 और 3 (d) 1, 2 और 3 उत्तर: (b) व्याख्या: ● CACP वैधानिक नि…" at bounding box center [405, 212] width 332 height 119
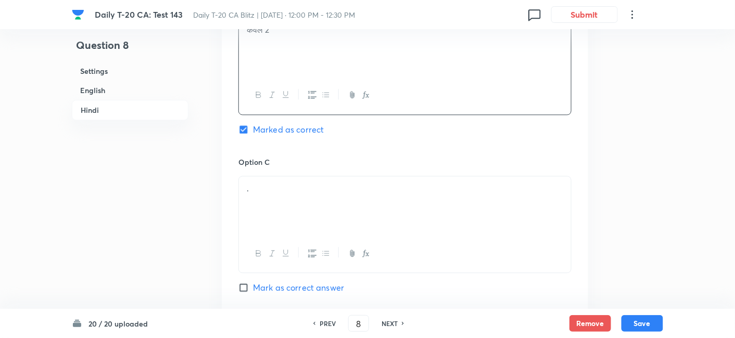
scroll to position [2004, 0]
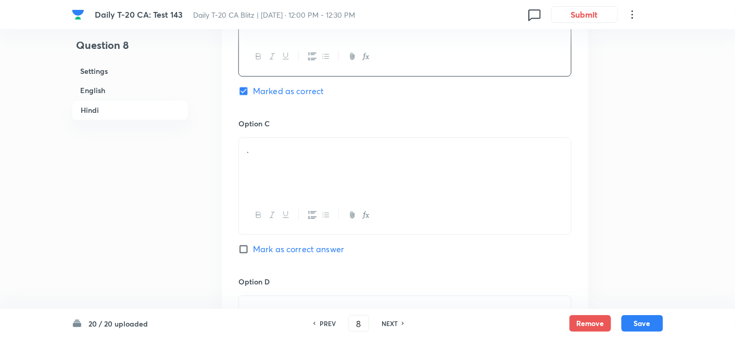
click at [284, 173] on div "." at bounding box center [405, 167] width 332 height 58
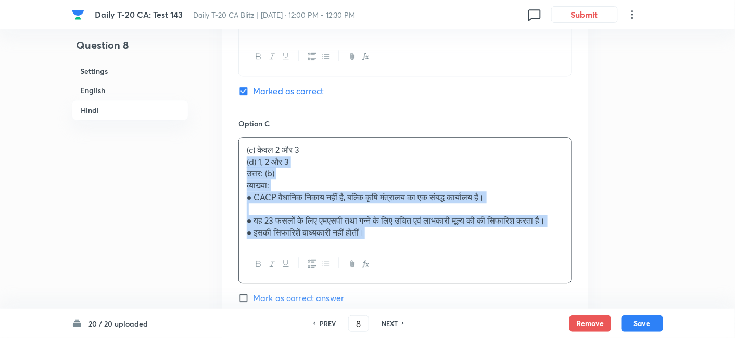
drag, startPoint x: 236, startPoint y: 160, endPoint x: 228, endPoint y: 159, distance: 8.9
click at [228, 159] on div "Option A केवल 1 और 2 Mark as correct answer Option B केवल 2 Marked as correct O…" at bounding box center [405, 131] width 367 height 695
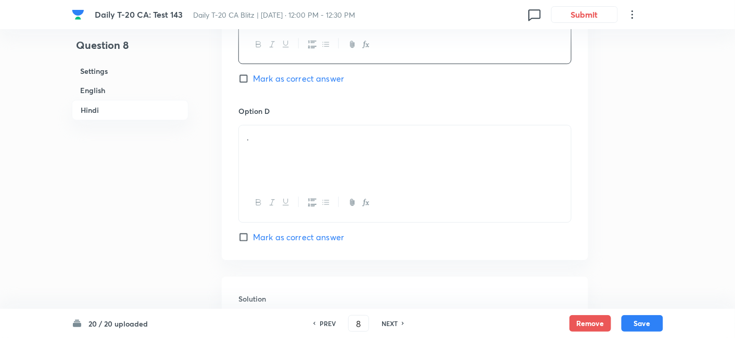
scroll to position [2178, 0]
click at [293, 150] on div "." at bounding box center [405, 152] width 332 height 58
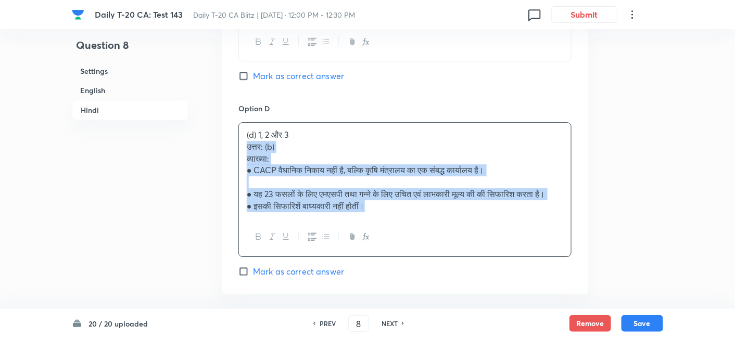
drag, startPoint x: 255, startPoint y: 148, endPoint x: 247, endPoint y: 145, distance: 7.9
click at [246, 145] on div "(d) 1, 2 और 3 उत्तर: (b) व्याख्या: ● CACP वैधानिक निकाय नहीं है, बल्कि कृषि मंत…" at bounding box center [405, 170] width 332 height 95
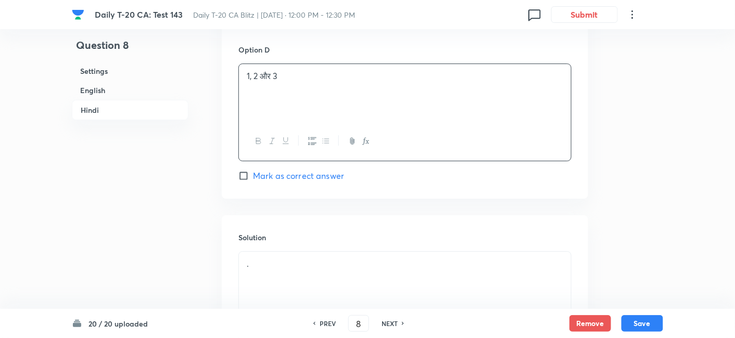
scroll to position [2352, 0]
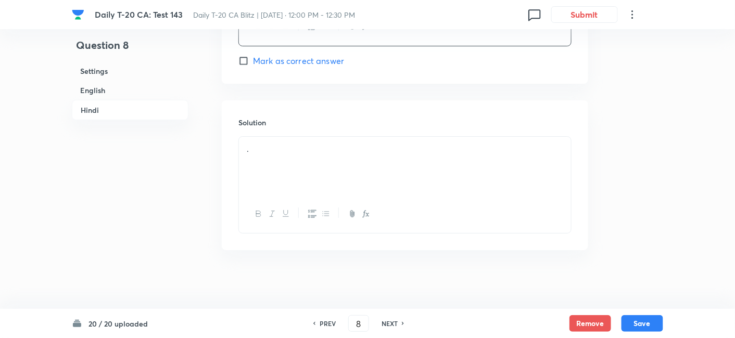
click at [295, 197] on div at bounding box center [405, 214] width 332 height 38
click at [295, 169] on div "." at bounding box center [405, 166] width 332 height 58
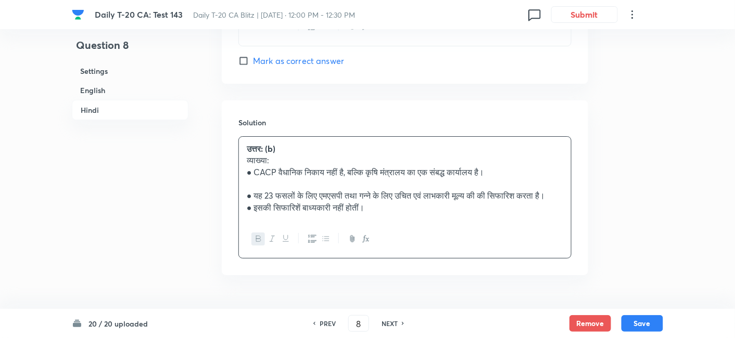
click at [100, 94] on h6 "English" at bounding box center [130, 90] width 117 height 19
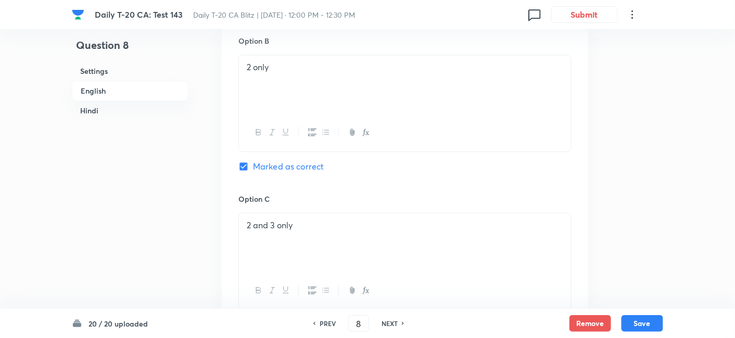
scroll to position [732, 0]
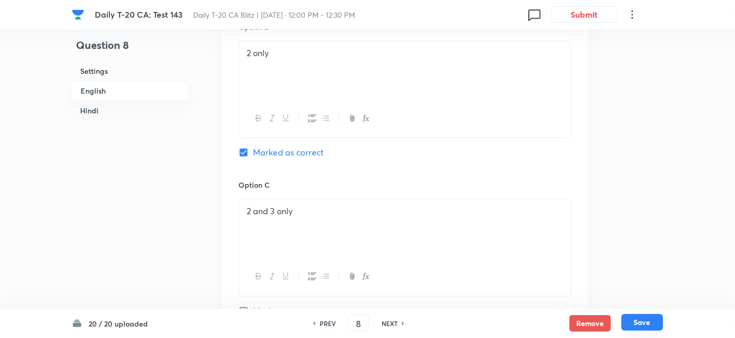
click at [641, 323] on button "Save" at bounding box center [643, 323] width 42 height 17
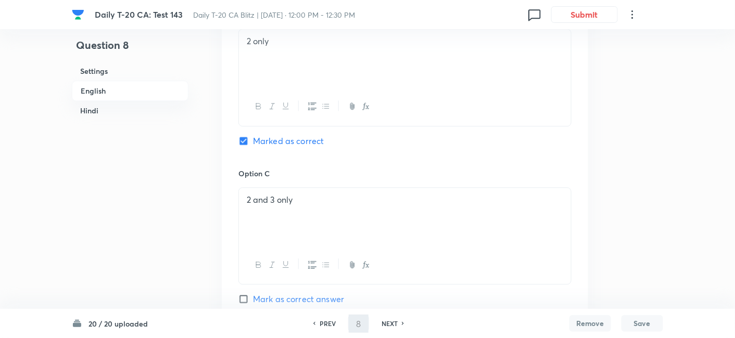
type input "9"
checkbox input "false"
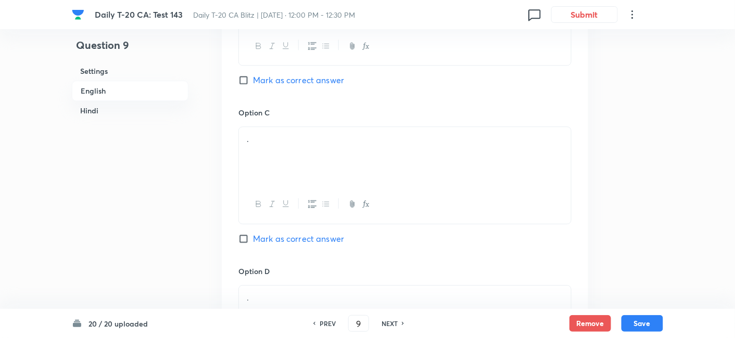
checkbox input "true"
click at [110, 87] on h6 "English" at bounding box center [130, 91] width 117 height 20
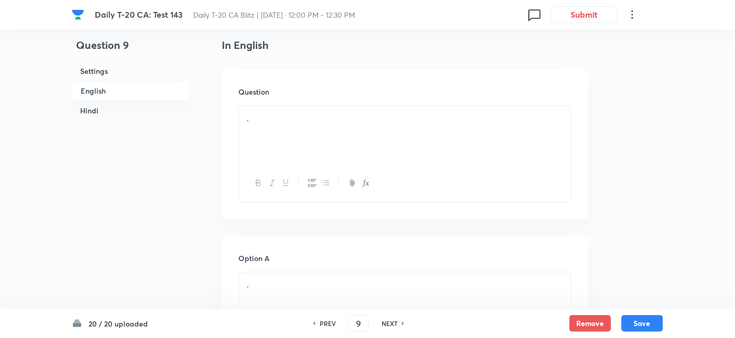
click at [313, 127] on div "." at bounding box center [405, 135] width 332 height 58
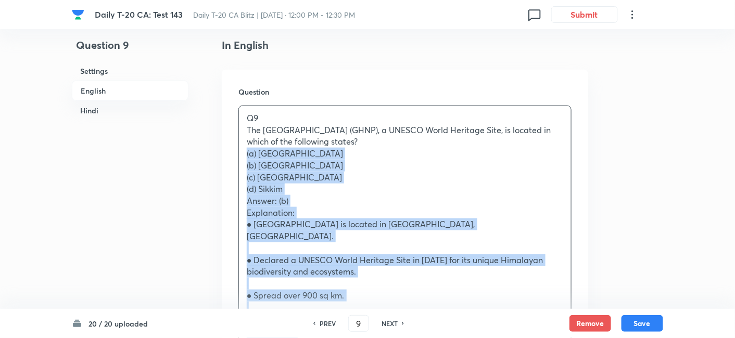
drag, startPoint x: 247, startPoint y: 160, endPoint x: 229, endPoint y: 156, distance: 18.3
click at [229, 156] on div "Question Q9 The Great Himalayan National Park (GHNP), a UNESCO World Heritage S…" at bounding box center [405, 317] width 367 height 495
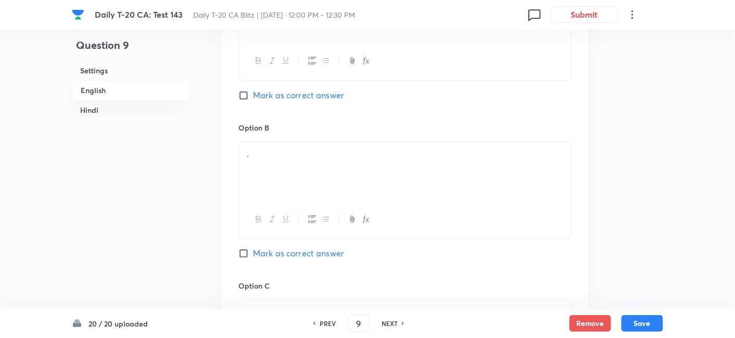
click at [281, 143] on div "." at bounding box center [405, 172] width 332 height 58
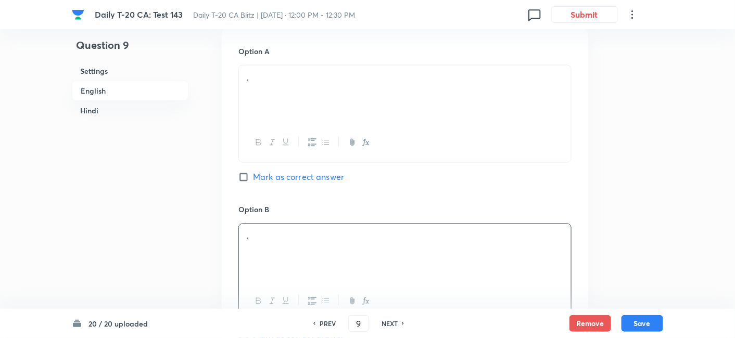
scroll to position [442, 0]
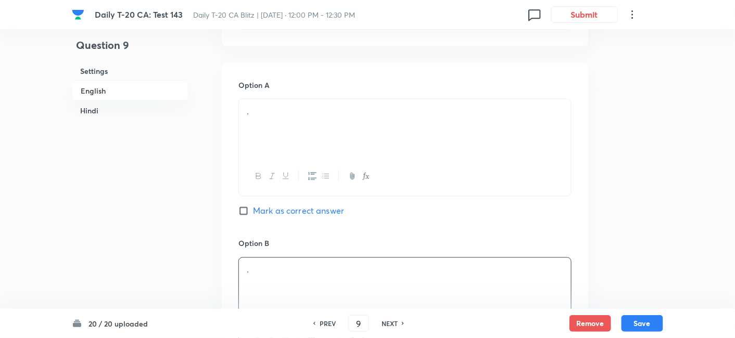
click at [296, 100] on div "." at bounding box center [405, 128] width 332 height 58
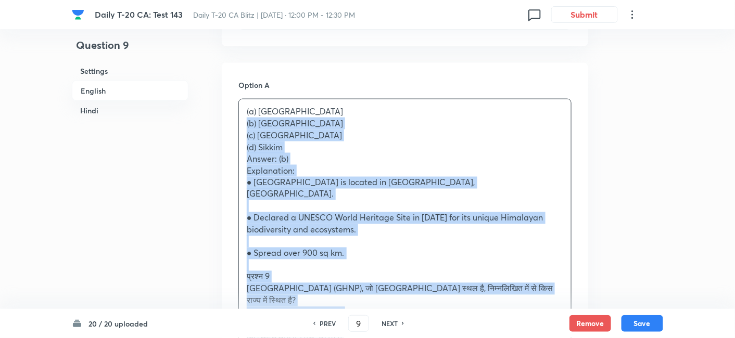
drag, startPoint x: 245, startPoint y: 133, endPoint x: 218, endPoint y: 126, distance: 28.4
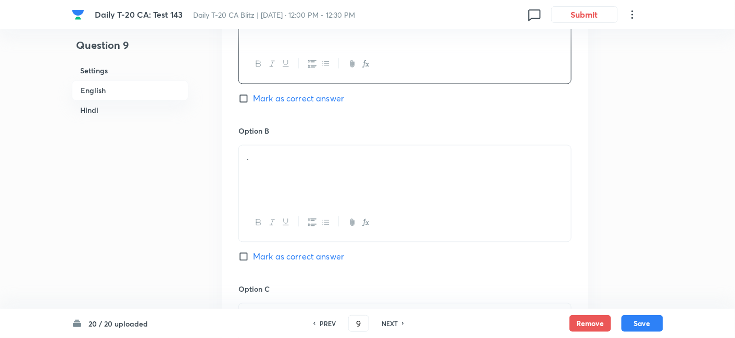
scroll to position [558, 0]
click at [288, 167] on div "." at bounding box center [405, 172] width 332 height 58
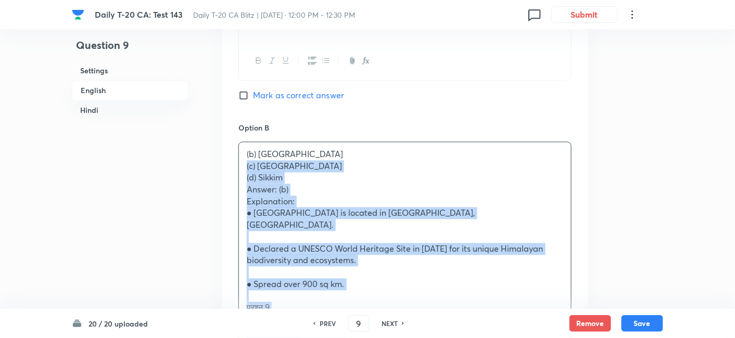
drag, startPoint x: 254, startPoint y: 168, endPoint x: 238, endPoint y: 167, distance: 16.2
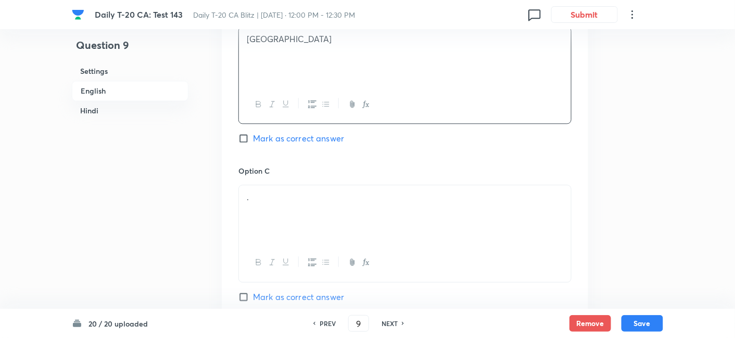
scroll to position [674, 0]
click at [300, 136] on span "Mark as correct answer" at bounding box center [298, 138] width 91 height 12
click at [253, 136] on input "Mark as correct answer" at bounding box center [246, 138] width 15 height 10
checkbox input "true"
checkbox input "false"
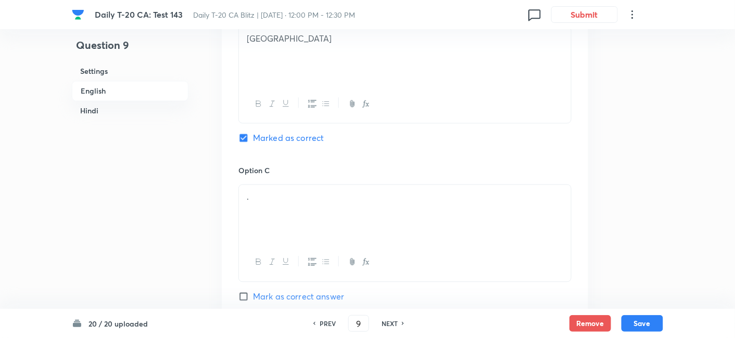
checkbox input "true"
checkbox input "false"
click at [281, 206] on div "." at bounding box center [405, 214] width 332 height 58
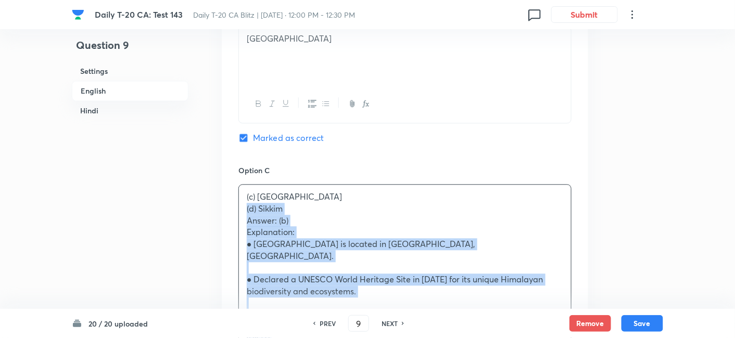
drag, startPoint x: 241, startPoint y: 212, endPoint x: 199, endPoint y: 214, distance: 41.7
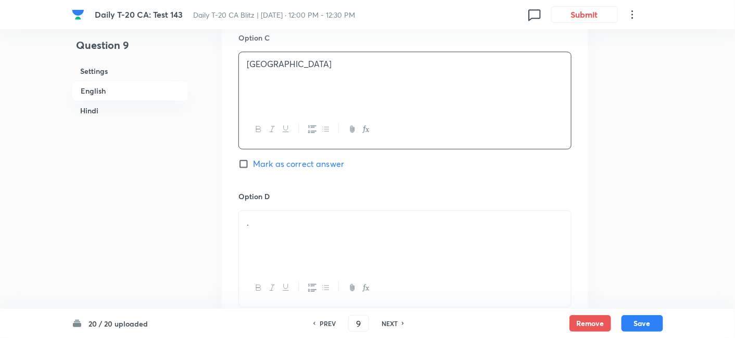
scroll to position [847, 0]
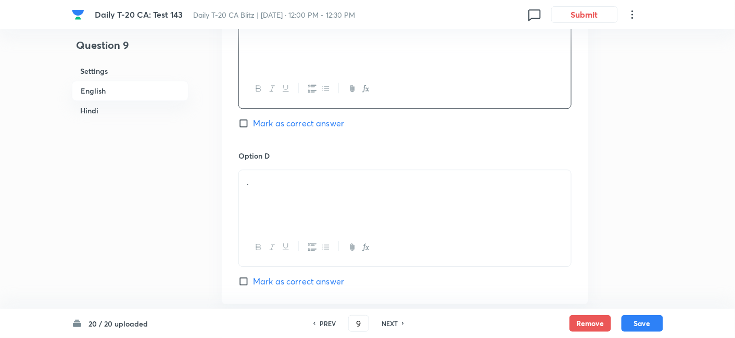
click at [304, 187] on div "." at bounding box center [405, 199] width 332 height 58
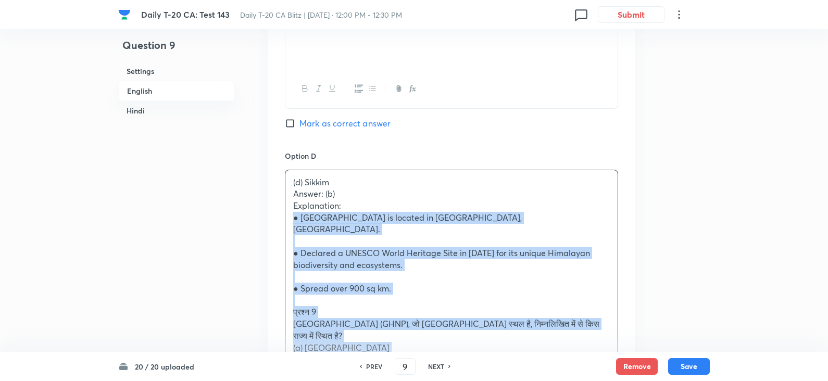
drag, startPoint x: 257, startPoint y: 218, endPoint x: 212, endPoint y: 219, distance: 44.8
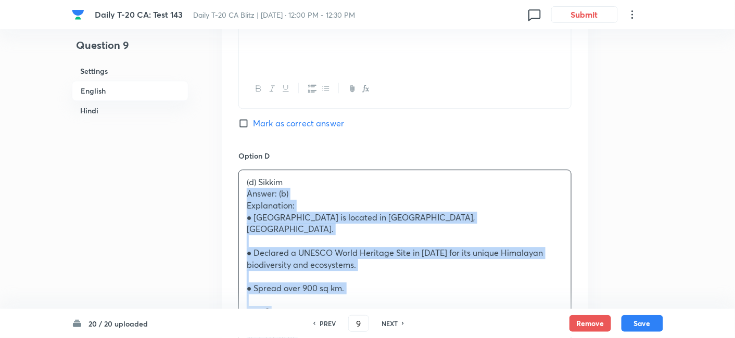
click at [222, 188] on div "Option A Uttarakhand Mark as correct answer Option B Himachal Pradesh Marked as…" at bounding box center [405, 112] width 367 height 908
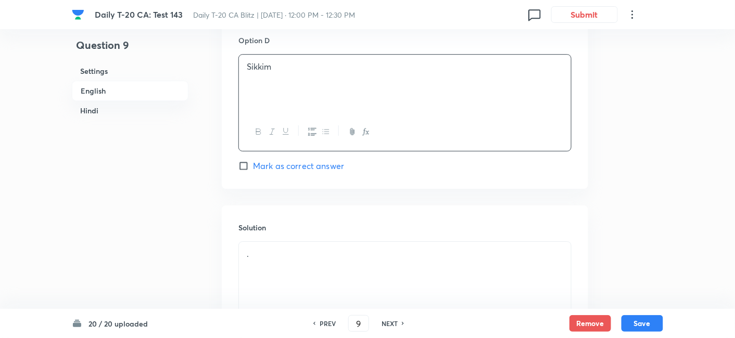
scroll to position [1021, 0]
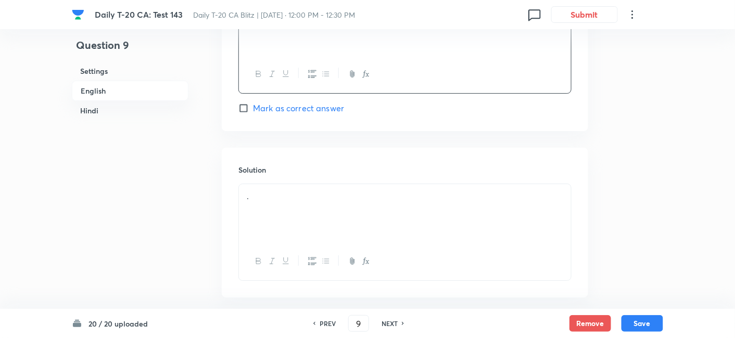
click at [288, 197] on p "." at bounding box center [405, 197] width 317 height 12
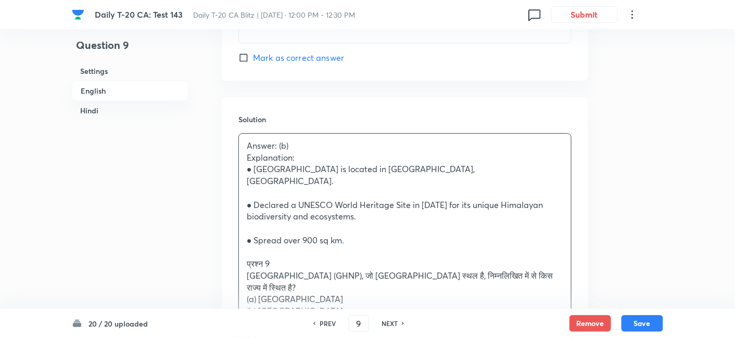
scroll to position [1078, 0]
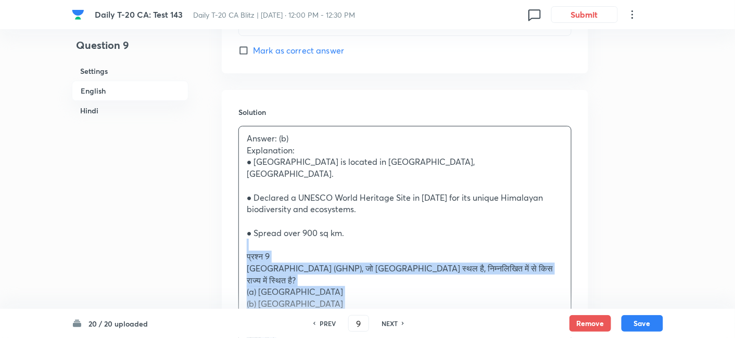
click at [214, 232] on div "Question 9 Settings English Hindi Settings Type Single choice correct 4 options…" at bounding box center [368, 279] width 592 height 2615
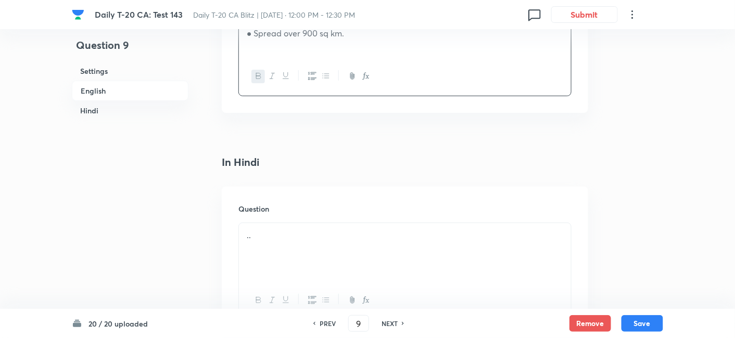
scroll to position [1310, 0]
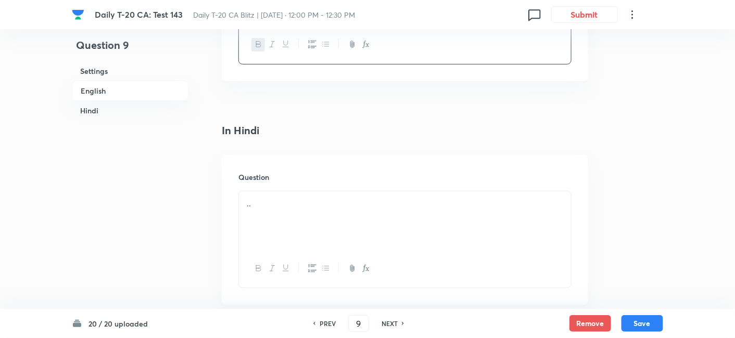
click at [294, 200] on div ".." at bounding box center [405, 221] width 332 height 58
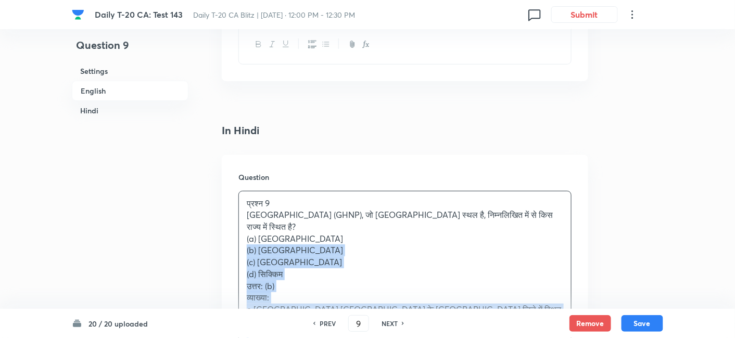
click at [228, 232] on div "Question प्रश्न 9 ग्रेट हिमालयन नेशनल पार्क (GHNP), जो यूनेस्को विश्व धरोहर स्थ…" at bounding box center [405, 296] width 367 height 282
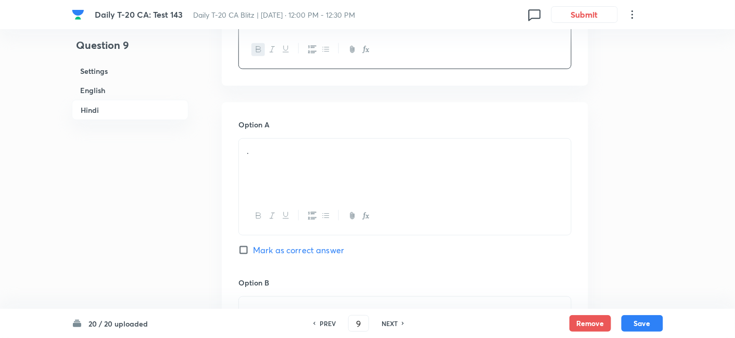
scroll to position [1541, 0]
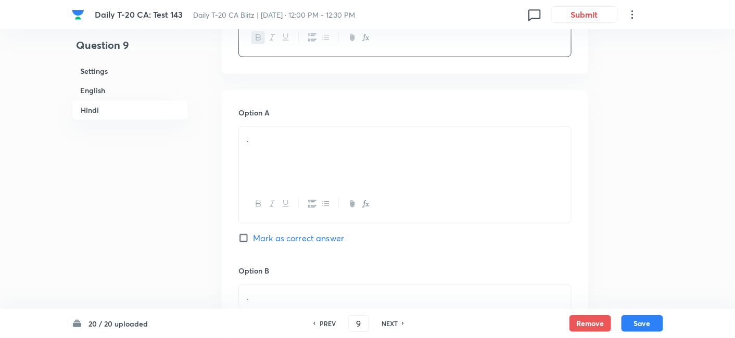
click at [299, 145] on div "." at bounding box center [405, 156] width 332 height 58
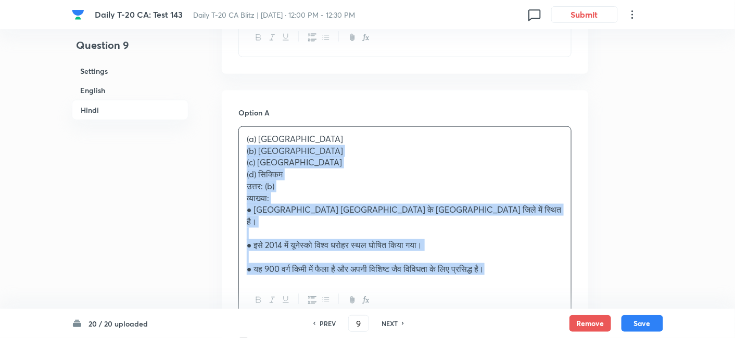
drag, startPoint x: 273, startPoint y: 148, endPoint x: 237, endPoint y: 137, distance: 37.6
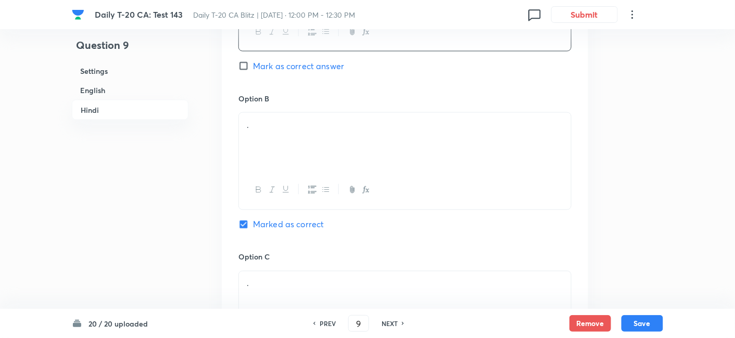
scroll to position [1715, 0]
click at [290, 148] on div "." at bounding box center [405, 140] width 332 height 58
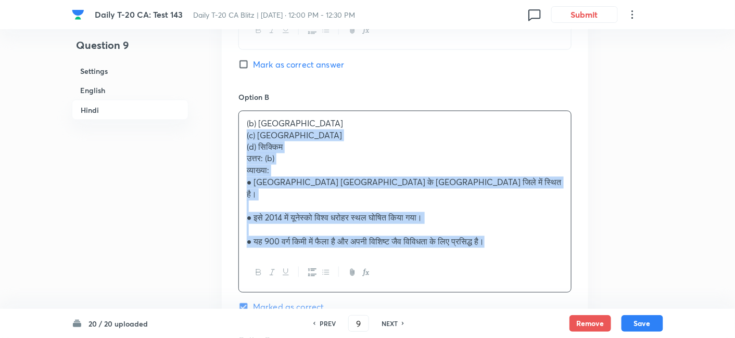
click at [229, 124] on div "Option A उत्तराखंड Mark as correct answer Option B (b) हिमाचल प्रदेश (c) जम्मू …" at bounding box center [405, 282] width 367 height 731
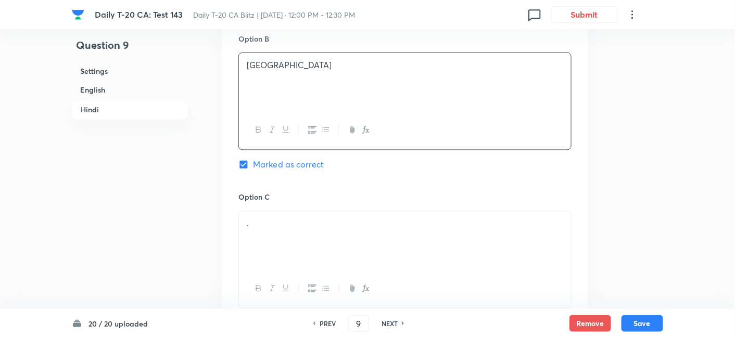
scroll to position [1831, 0]
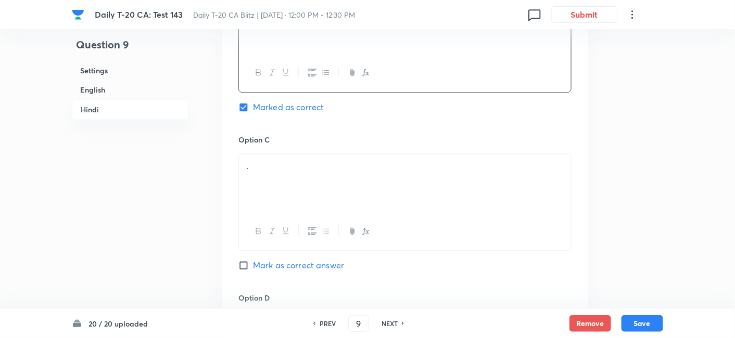
click at [300, 169] on div "." at bounding box center [405, 184] width 332 height 58
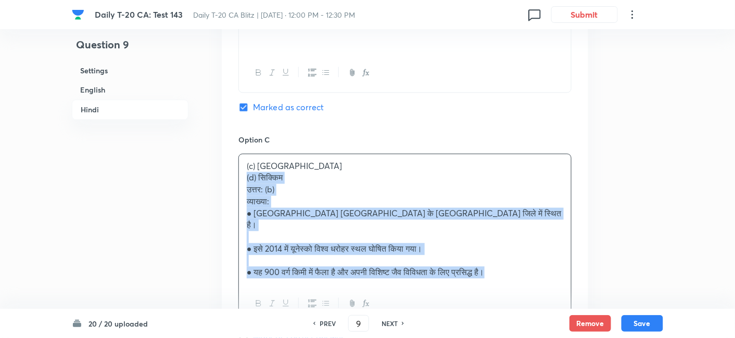
drag, startPoint x: 236, startPoint y: 169, endPoint x: 205, endPoint y: 166, distance: 31.4
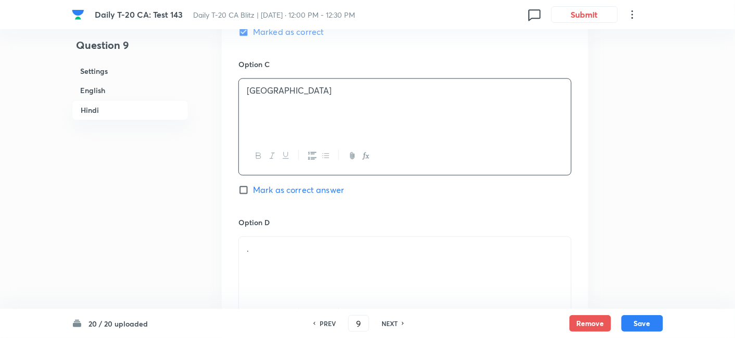
scroll to position [2004, 0]
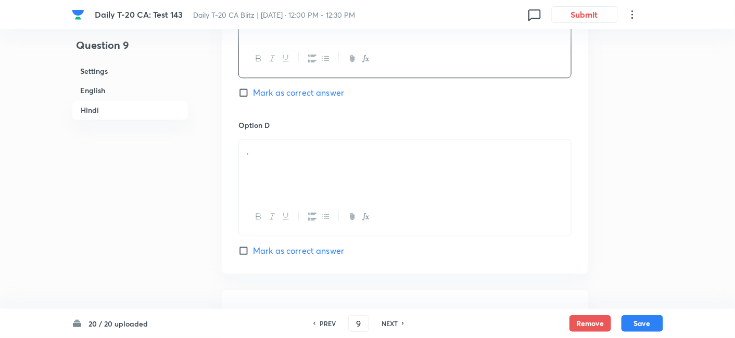
click at [285, 161] on div "." at bounding box center [405, 169] width 332 height 58
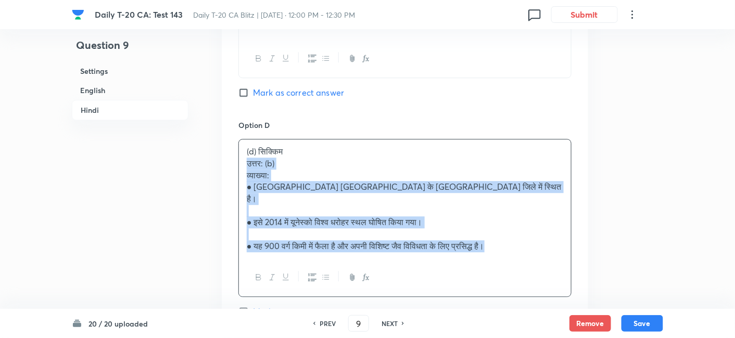
drag, startPoint x: 266, startPoint y: 159, endPoint x: 207, endPoint y: 151, distance: 59.4
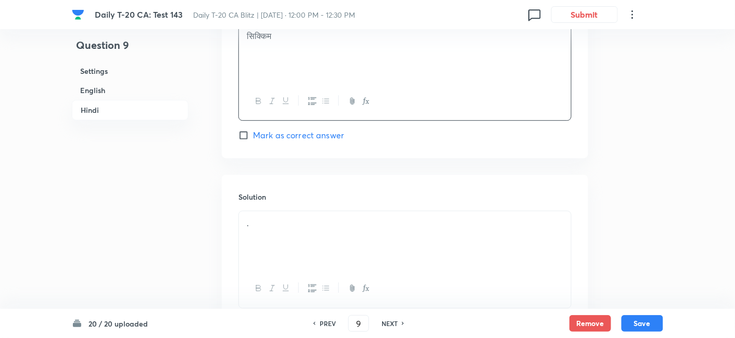
scroll to position [2178, 0]
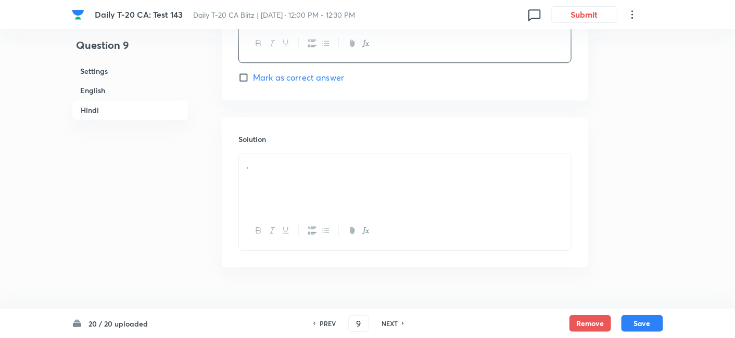
click at [295, 179] on div "." at bounding box center [405, 183] width 332 height 58
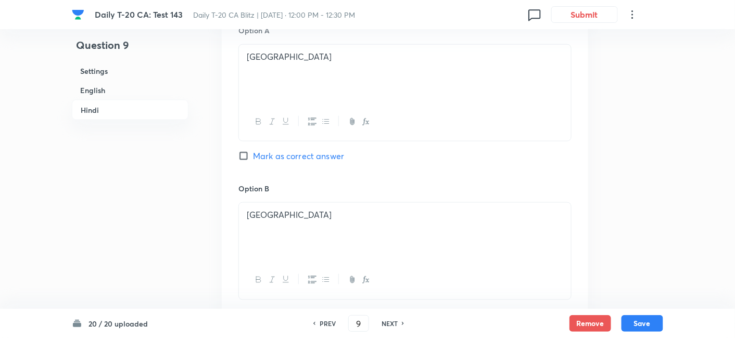
scroll to position [1599, 0]
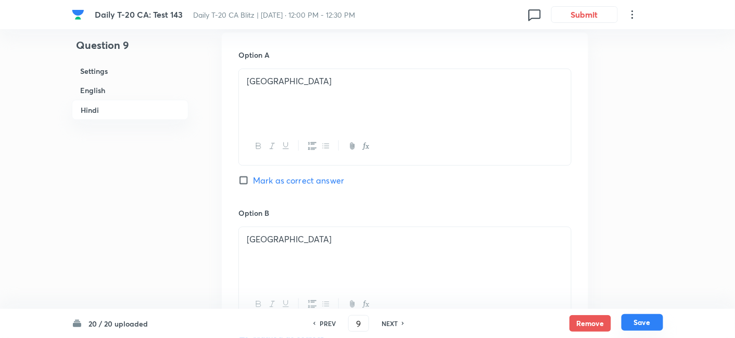
click at [646, 317] on button "Save" at bounding box center [643, 323] width 42 height 17
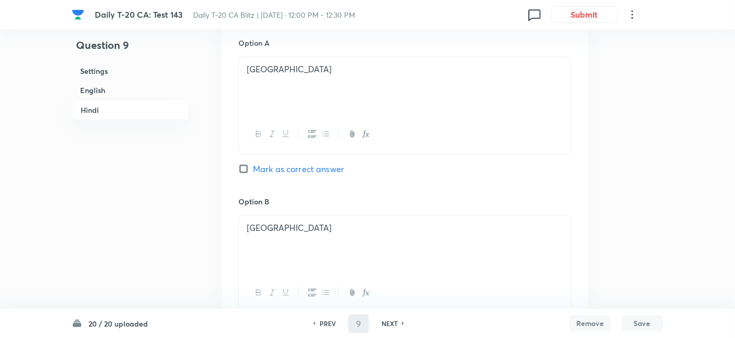
type input "10"
checkbox input "false"
checkbox input "true"
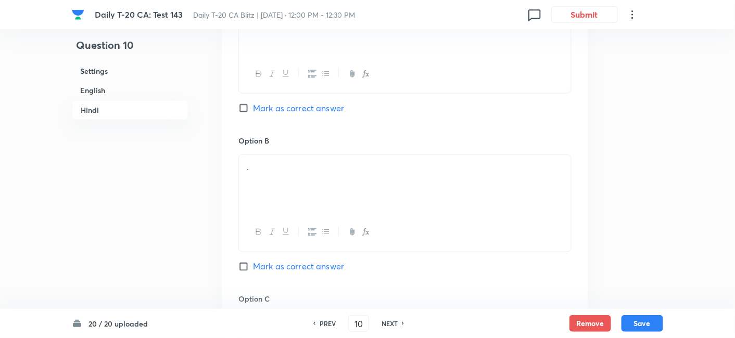
click at [120, 92] on h6 "English" at bounding box center [130, 90] width 117 height 19
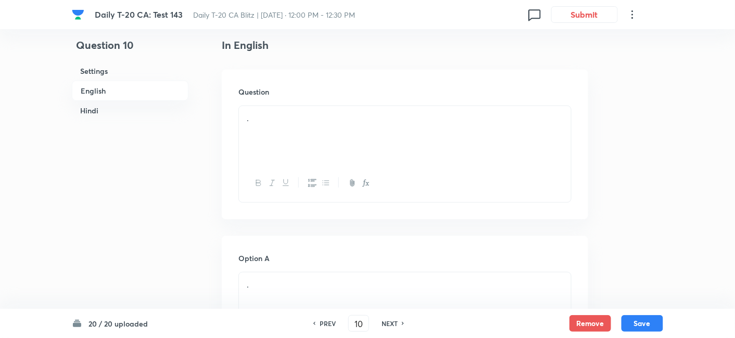
click at [114, 90] on h6 "English" at bounding box center [130, 91] width 117 height 20
click at [301, 130] on div "." at bounding box center [405, 135] width 332 height 58
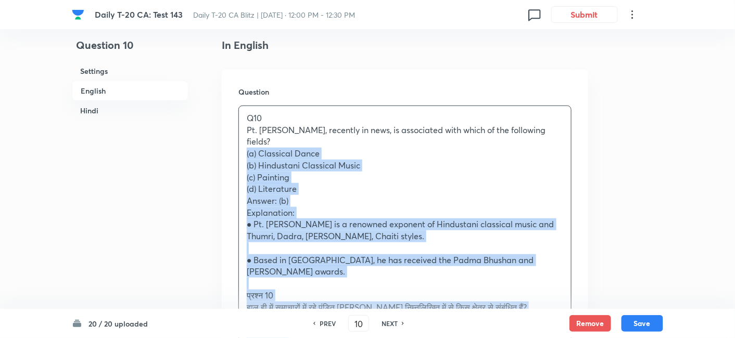
drag, startPoint x: 242, startPoint y: 151, endPoint x: 229, endPoint y: 152, distance: 12.5
click at [230, 152] on div "Question Q10 Pt. Chhannulal Mishra, recently in news, is associated with which …" at bounding box center [405, 299] width 367 height 459
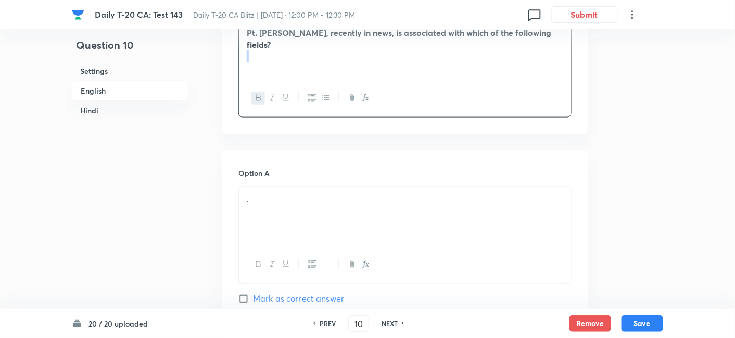
scroll to position [384, 0]
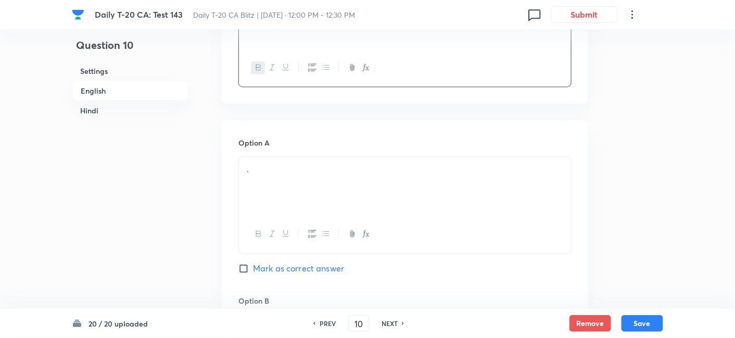
click at [289, 160] on div "." at bounding box center [405, 186] width 332 height 58
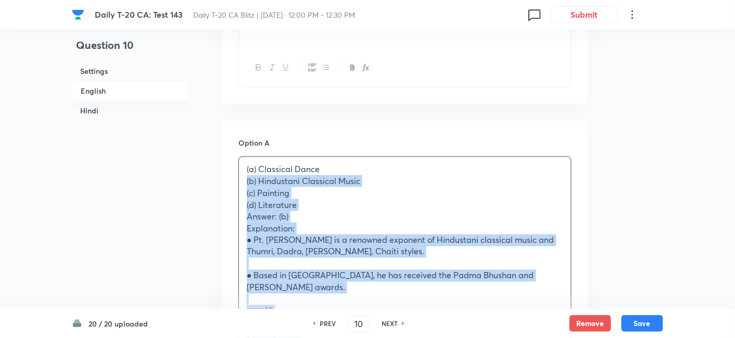
drag, startPoint x: 245, startPoint y: 179, endPoint x: 235, endPoint y: 177, distance: 10.2
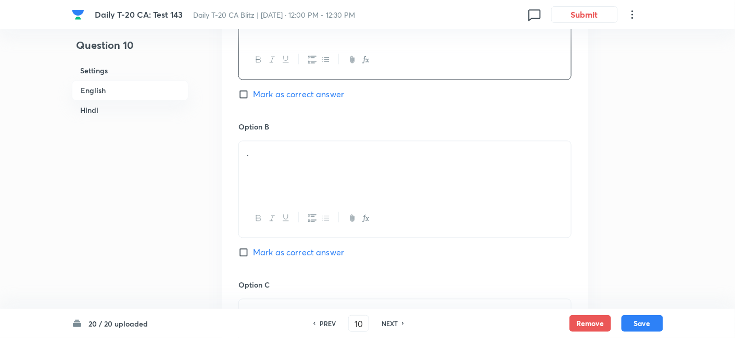
scroll to position [616, 0]
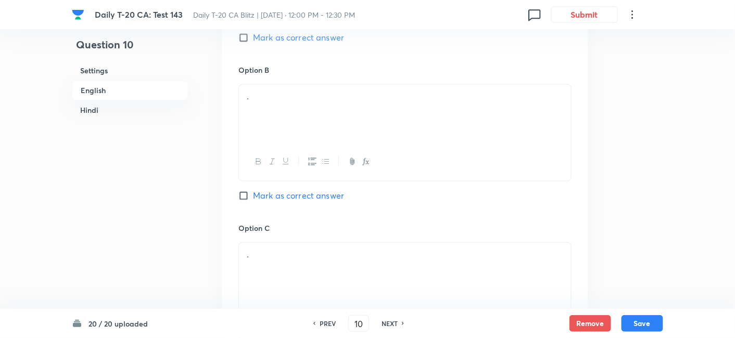
click at [288, 121] on div "." at bounding box center [405, 114] width 332 height 58
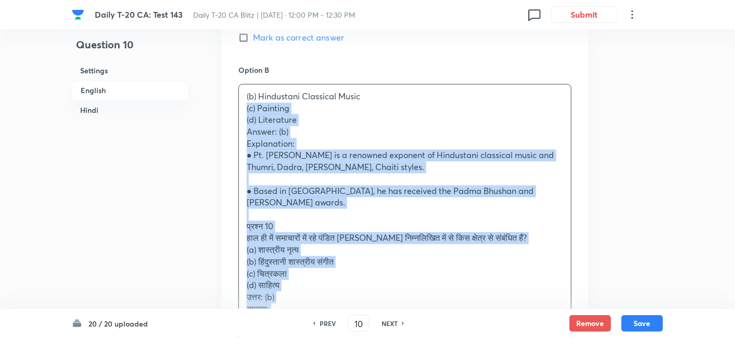
drag, startPoint x: 250, startPoint y: 114, endPoint x: 233, endPoint y: 111, distance: 17.3
click at [233, 111] on div "Option A Classical Dance Mark as correct answer Option B (b) Hindustani Classic…" at bounding box center [405, 338] width 367 height 897
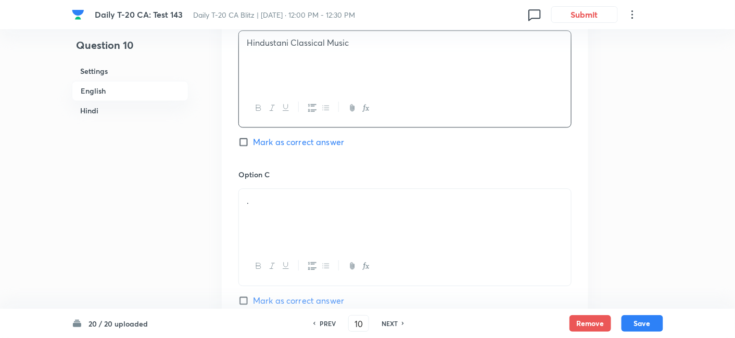
scroll to position [674, 0]
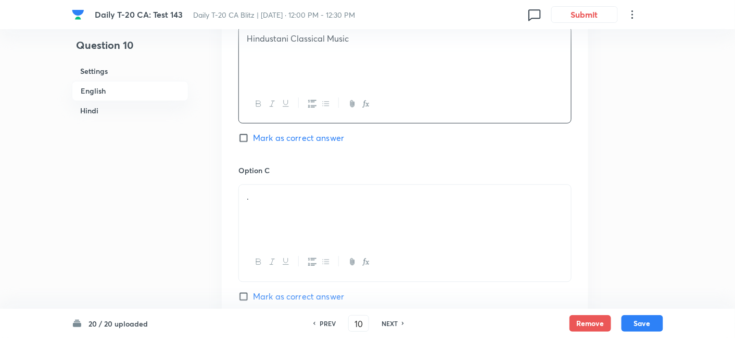
click at [310, 136] on span "Mark as correct answer" at bounding box center [298, 138] width 91 height 12
click at [253, 136] on input "Mark as correct answer" at bounding box center [246, 138] width 15 height 10
checkbox input "true"
checkbox input "false"
checkbox input "true"
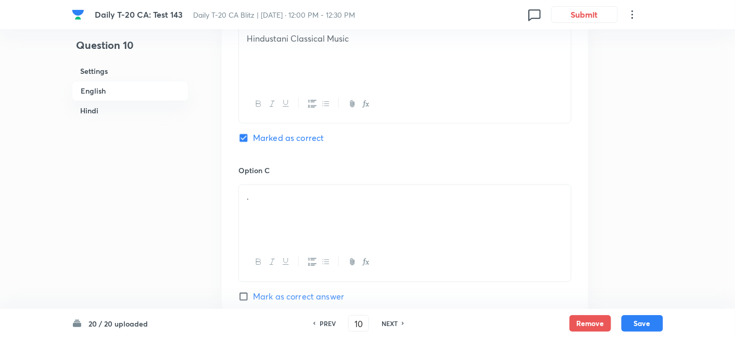
checkbox input "false"
click at [271, 202] on p "." at bounding box center [405, 197] width 317 height 12
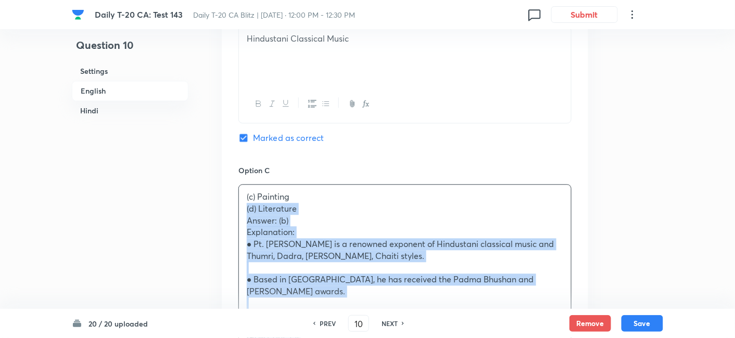
drag, startPoint x: 256, startPoint y: 211, endPoint x: 233, endPoint y: 207, distance: 22.7
click at [235, 209] on div "Option A Classical Dance Mark as correct answer Option B Hindustani Classical M…" at bounding box center [405, 273] width 367 height 885
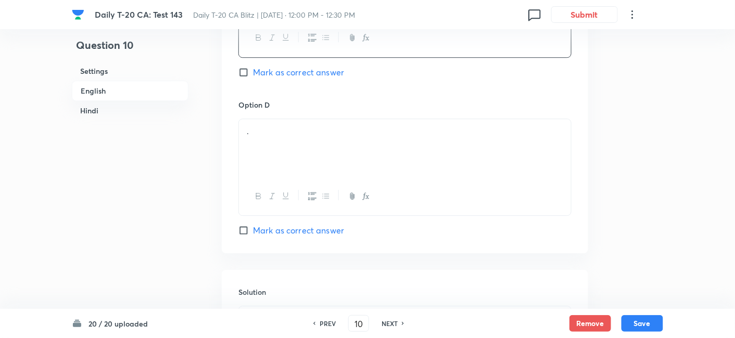
scroll to position [905, 0]
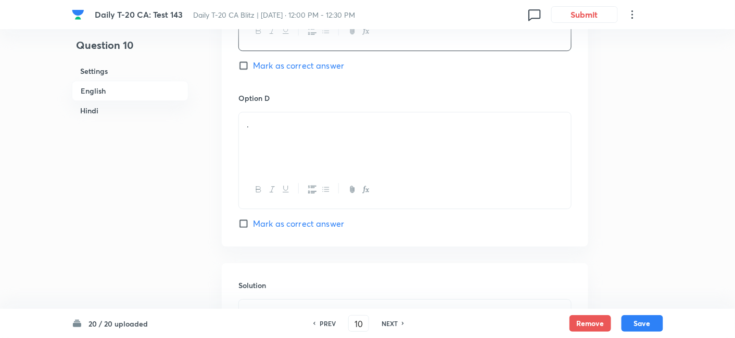
click at [296, 138] on div "." at bounding box center [405, 141] width 332 height 58
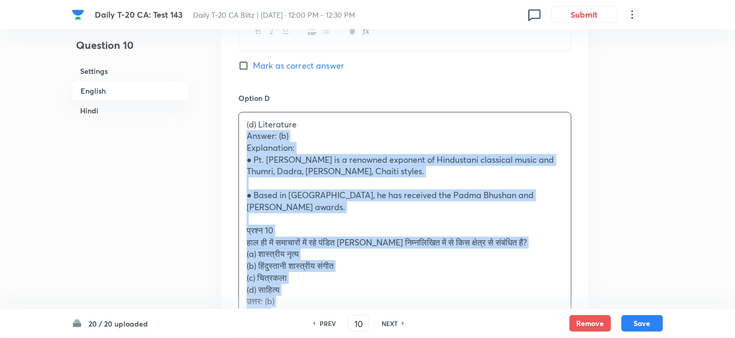
drag, startPoint x: 247, startPoint y: 142, endPoint x: 224, endPoint y: 133, distance: 24.6
click at [224, 133] on div "Option A Classical Dance Mark as correct answer Option B Hindustani Classical M…" at bounding box center [405, 36] width 367 height 873
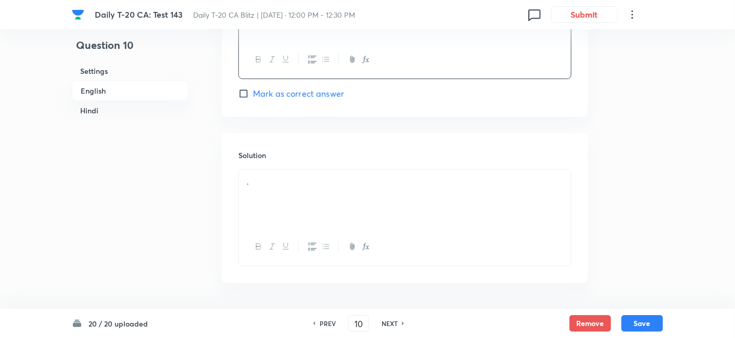
scroll to position [1078, 0]
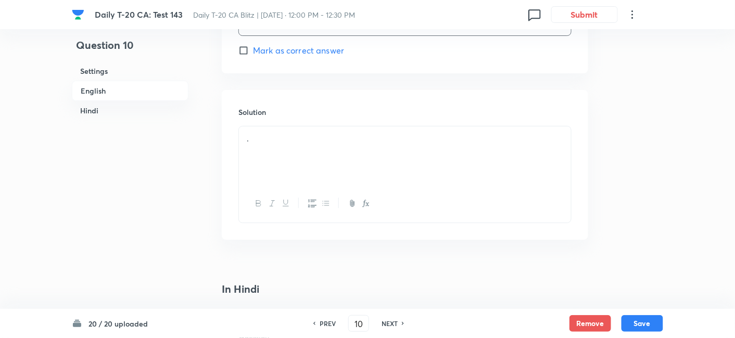
click at [288, 165] on div "." at bounding box center [405, 156] width 332 height 58
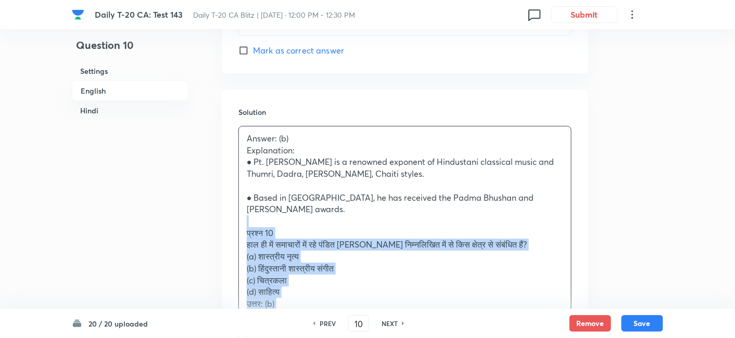
click at [221, 217] on div "Question 10 Settings English Hindi Settings Type Single choice correct 4 option…" at bounding box center [368, 261] width 592 height 2579
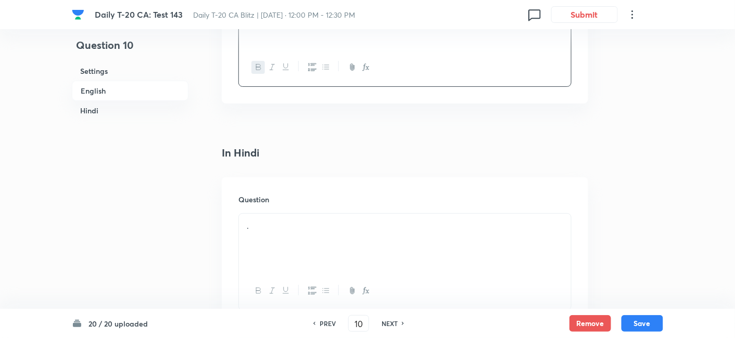
scroll to position [1368, 0]
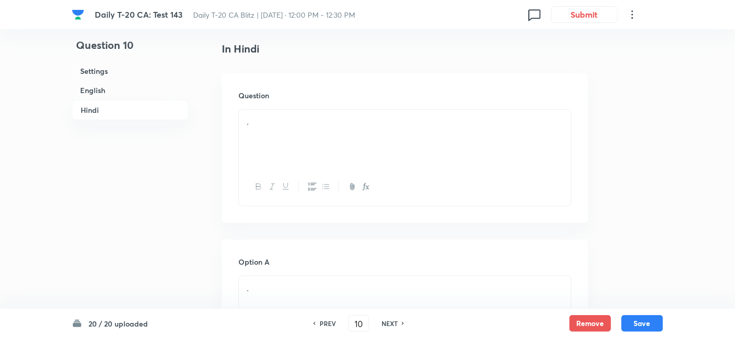
click at [282, 130] on div "." at bounding box center [405, 139] width 332 height 58
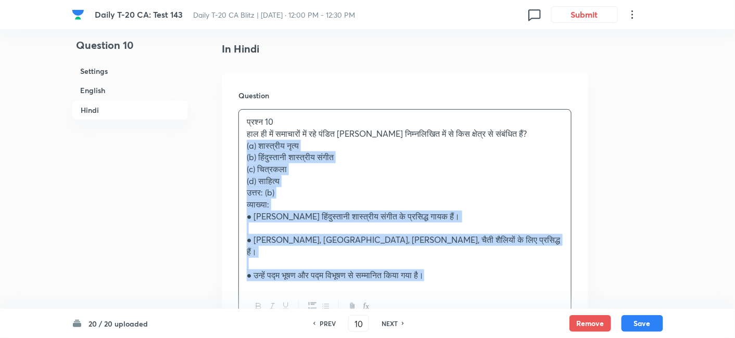
drag, startPoint x: 236, startPoint y: 151, endPoint x: 226, endPoint y: 149, distance: 10.5
click at [226, 149] on div "Question प्रश्न 10 हाल ही में समाचारों में रहे पंडित छन्नूलाल मिश्र निम्नलिखित …" at bounding box center [405, 208] width 367 height 270
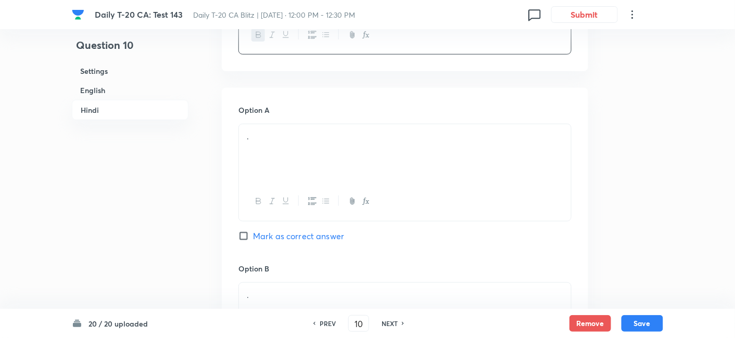
click at [296, 169] on div "." at bounding box center [405, 153] width 332 height 58
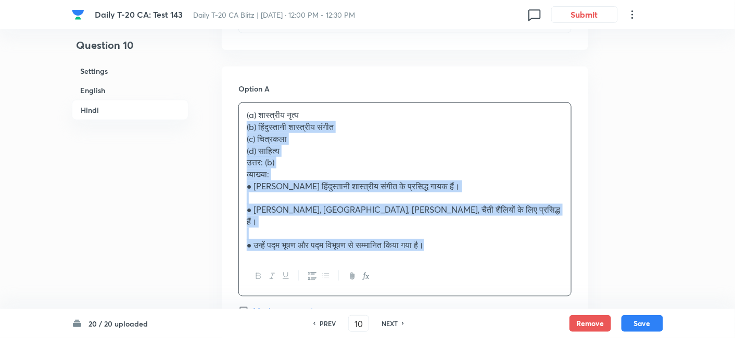
drag, startPoint x: 242, startPoint y: 144, endPoint x: 207, endPoint y: 124, distance: 40.6
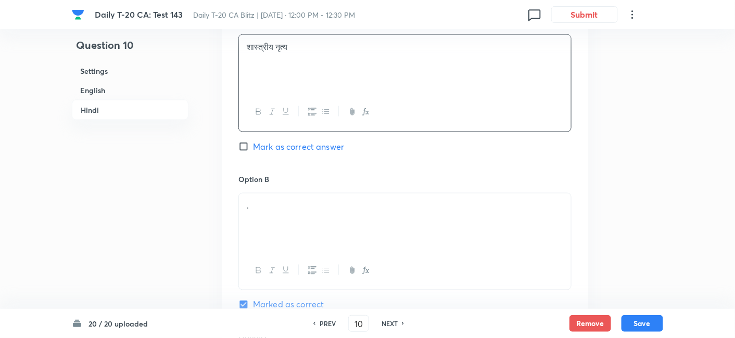
scroll to position [1657, 0]
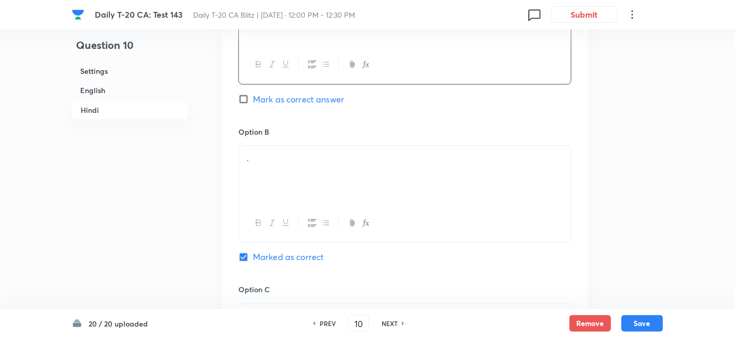
click at [308, 157] on p "." at bounding box center [405, 159] width 317 height 12
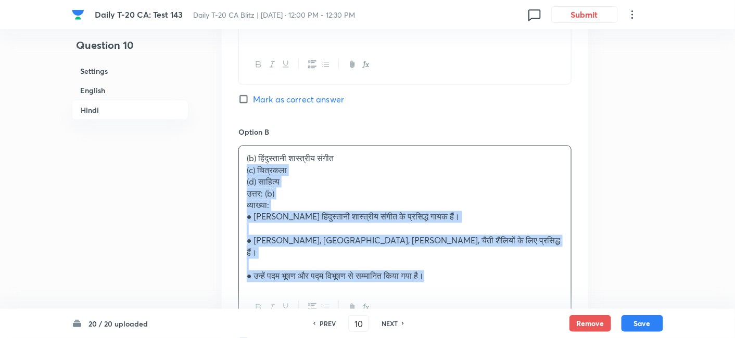
drag, startPoint x: 252, startPoint y: 167, endPoint x: 226, endPoint y: 165, distance: 26.1
click at [226, 165] on div "Option A शास्त्रीय नृत्य Mark as correct answer Option B (b) हिंदुस्तानी शास्त्…" at bounding box center [405, 316] width 367 height 731
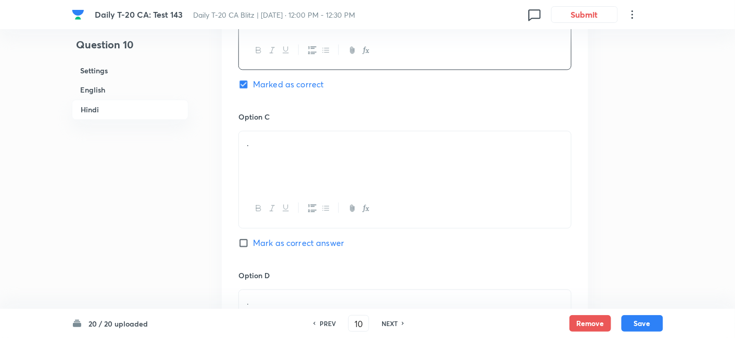
scroll to position [1831, 0]
click at [296, 148] on div "." at bounding box center [405, 160] width 332 height 58
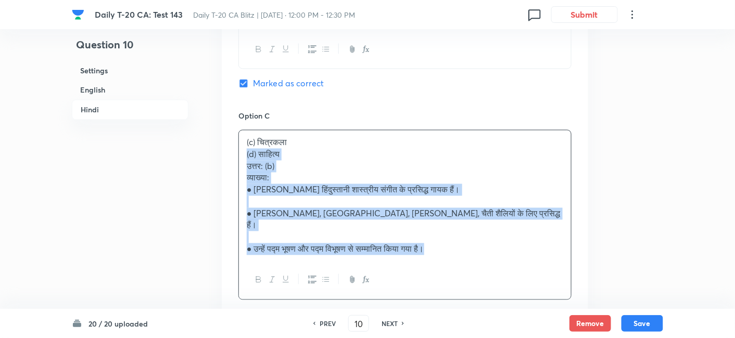
drag, startPoint x: 233, startPoint y: 155, endPoint x: 216, endPoint y: 150, distance: 18.0
click at [225, 152] on div "Option A शास्त्रीय नृत्य Mark as correct answer Option B हिंदुस्तानी शास्त्रीय …" at bounding box center [405, 136] width 367 height 719
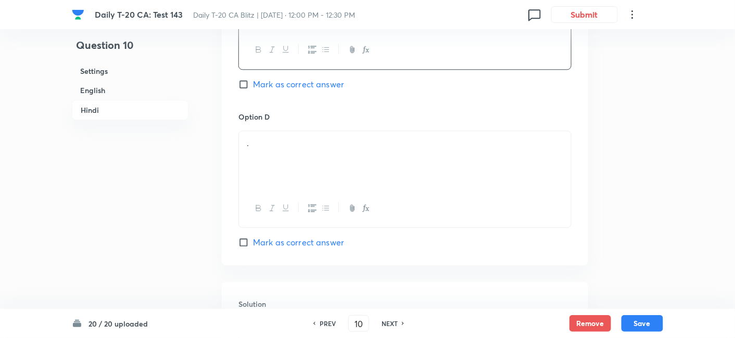
scroll to position [2004, 0]
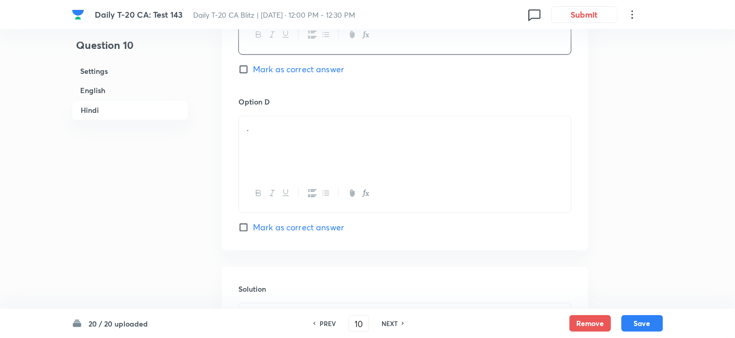
click at [289, 130] on div "." at bounding box center [405, 145] width 332 height 58
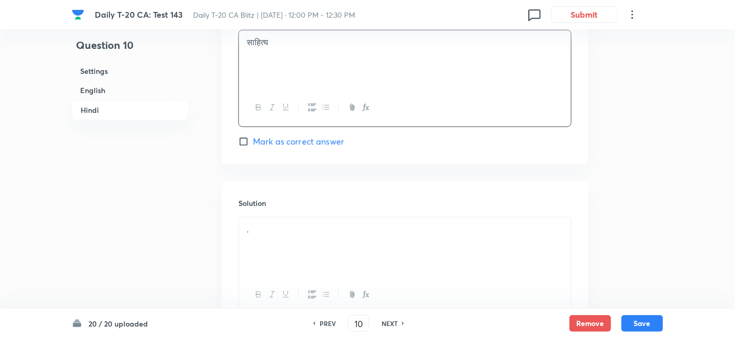
scroll to position [2120, 0]
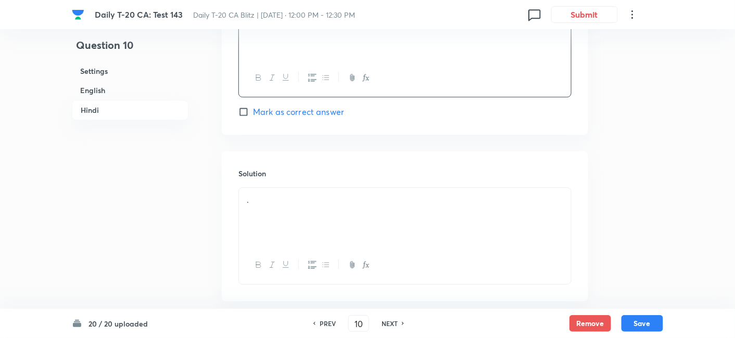
click at [295, 197] on p "." at bounding box center [405, 200] width 317 height 12
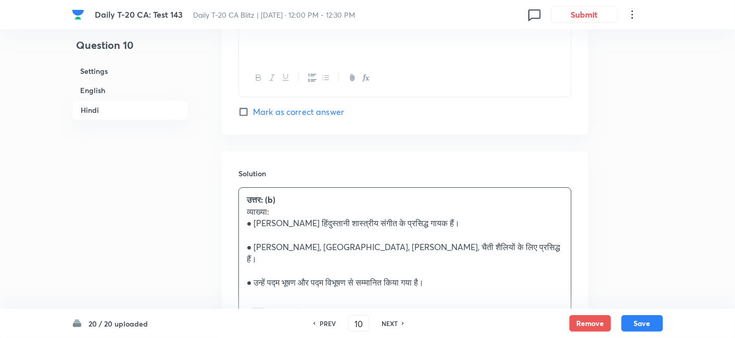
drag, startPoint x: 127, startPoint y: 88, endPoint x: 130, endPoint y: 95, distance: 8.2
click at [127, 87] on h6 "English" at bounding box center [130, 90] width 117 height 19
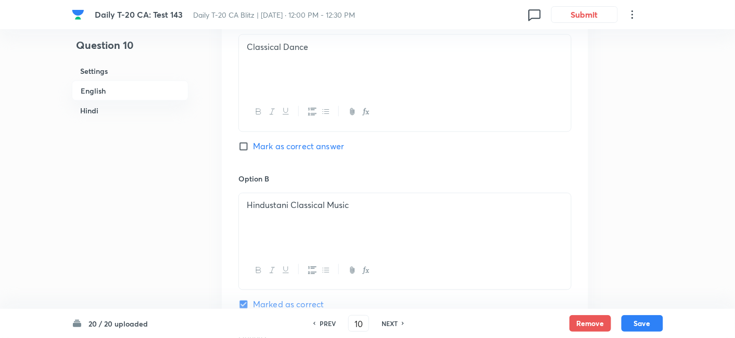
scroll to position [558, 0]
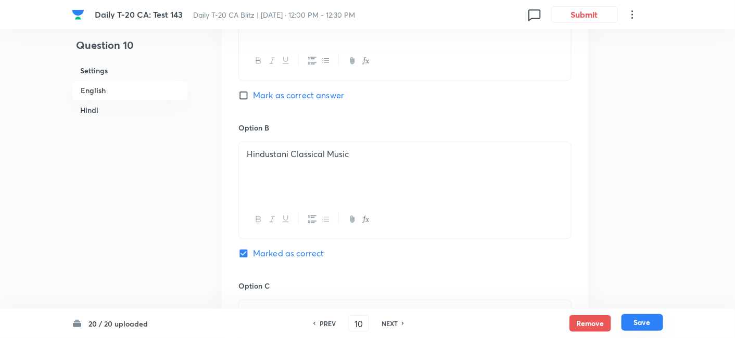
click at [646, 319] on button "Save" at bounding box center [643, 323] width 42 height 17
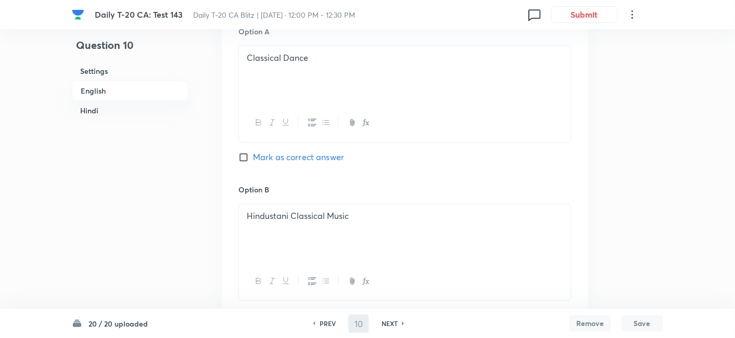
scroll to position [442, 0]
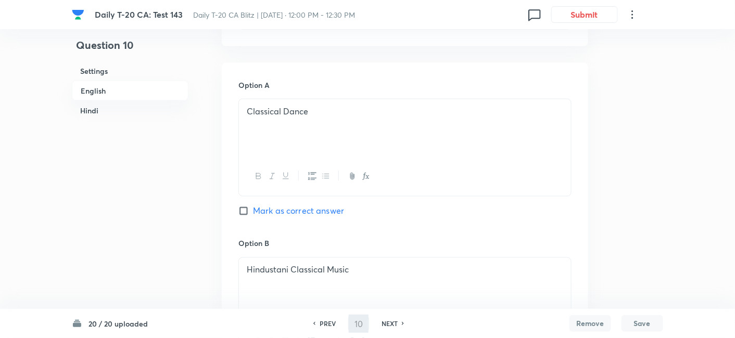
type input "11"
checkbox input "false"
checkbox input "true"
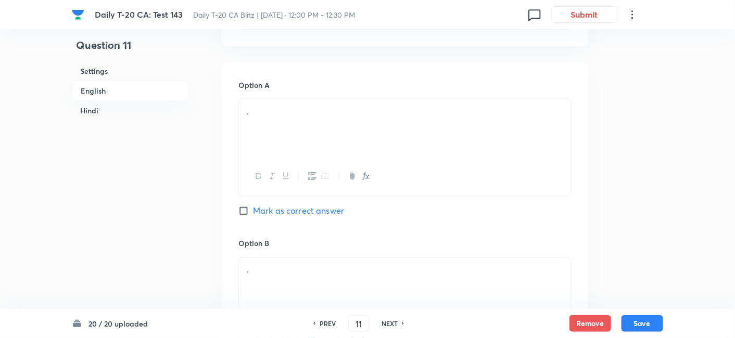
click at [132, 92] on h6 "English" at bounding box center [130, 91] width 117 height 20
click at [320, 124] on div "." at bounding box center [405, 135] width 332 height 58
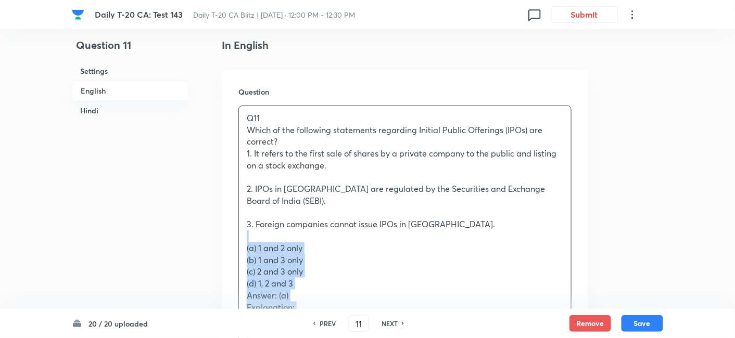
drag, startPoint x: 231, startPoint y: 220, endPoint x: 186, endPoint y: 214, distance: 45.7
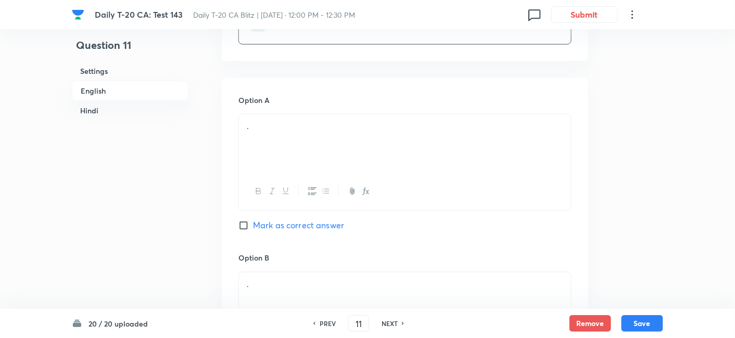
scroll to position [500, 0]
click at [292, 141] on div "." at bounding box center [405, 144] width 332 height 58
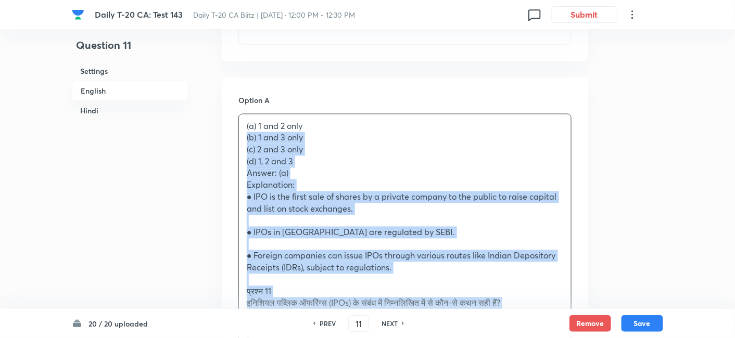
drag, startPoint x: 261, startPoint y: 132, endPoint x: 221, endPoint y: 122, distance: 41.3
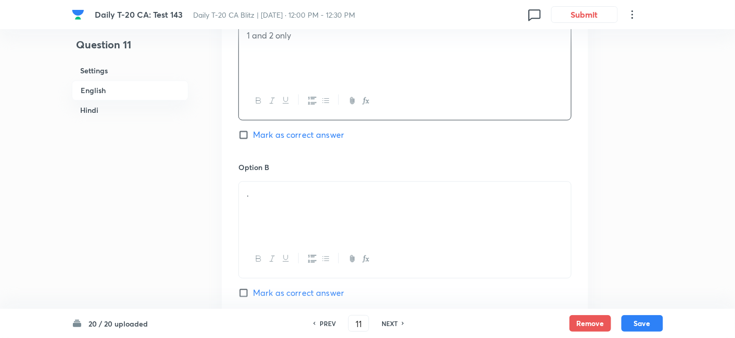
scroll to position [674, 0]
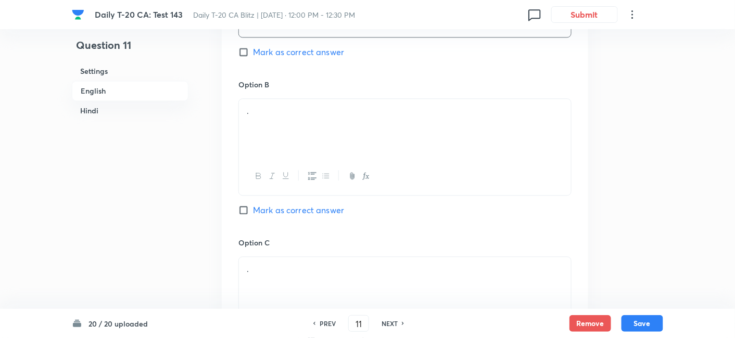
click at [284, 116] on div "." at bounding box center [405, 128] width 332 height 58
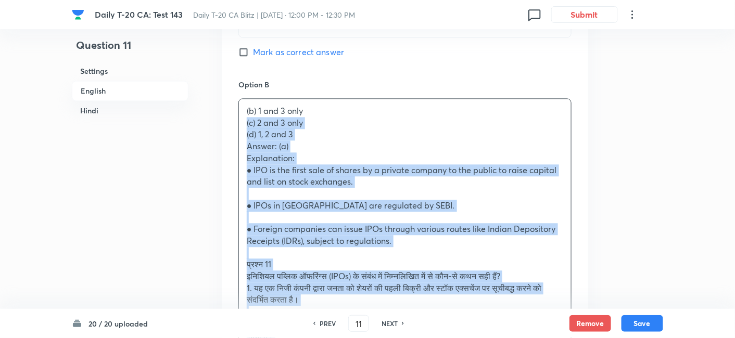
drag, startPoint x: 245, startPoint y: 112, endPoint x: 238, endPoint y: 111, distance: 6.8
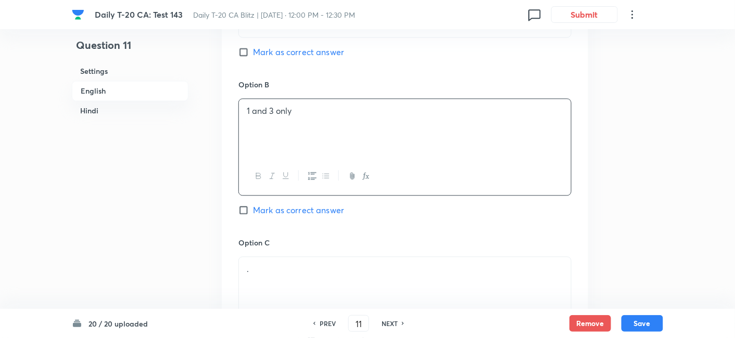
click at [300, 46] on span "Mark as correct answer" at bounding box center [298, 52] width 91 height 12
click at [253, 47] on input "Mark as correct answer" at bounding box center [246, 52] width 15 height 10
checkbox input "true"
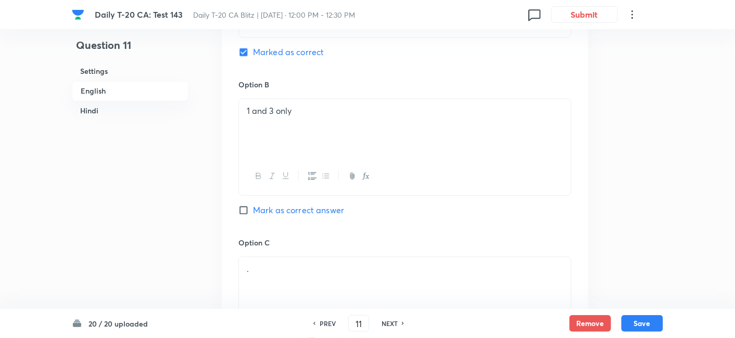
checkbox input "false"
checkbox input "true"
checkbox input "false"
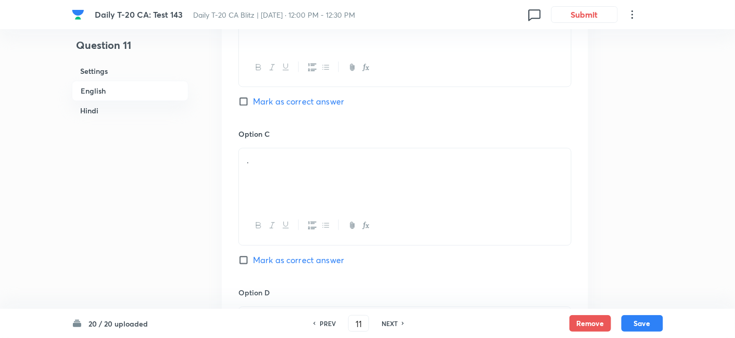
scroll to position [789, 0]
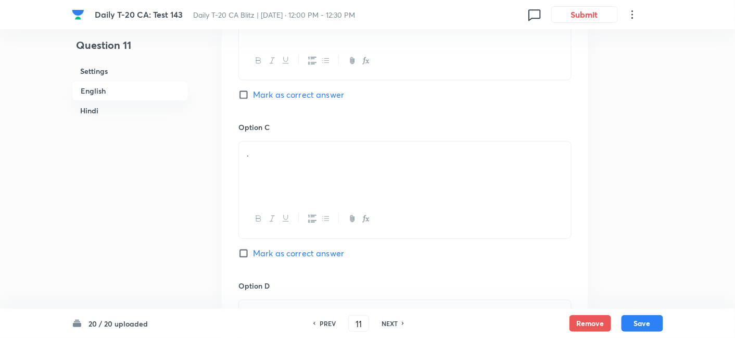
click at [298, 158] on div "." at bounding box center [405, 171] width 332 height 58
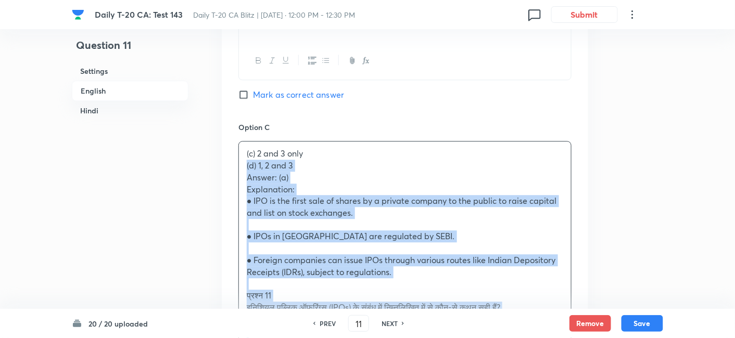
drag, startPoint x: 278, startPoint y: 170, endPoint x: 220, endPoint y: 154, distance: 60.0
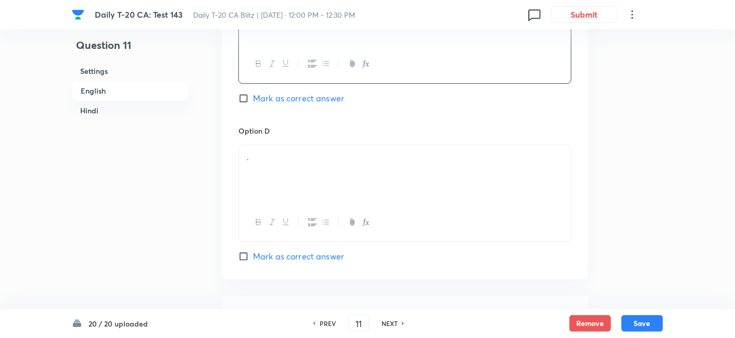
scroll to position [963, 0]
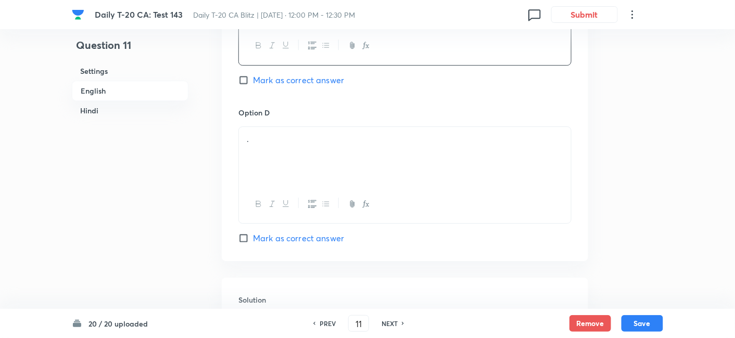
click at [288, 133] on p "." at bounding box center [405, 139] width 317 height 12
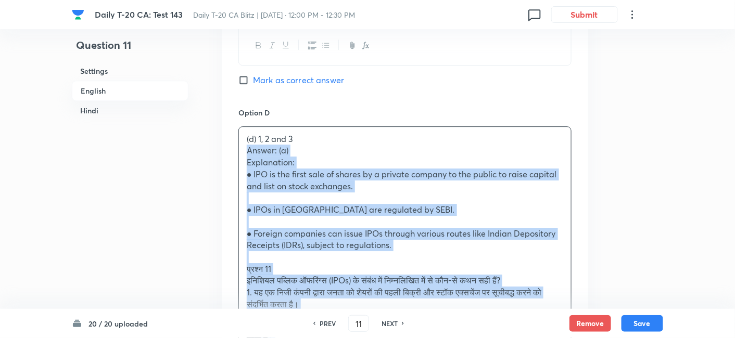
drag, startPoint x: 260, startPoint y: 140, endPoint x: 235, endPoint y: 135, distance: 26.0
click at [235, 135] on div "Option A 1 and 2 only Marked as correct Option B 1 and 3 only Mark as correct a…" at bounding box center [405, 105] width 367 height 980
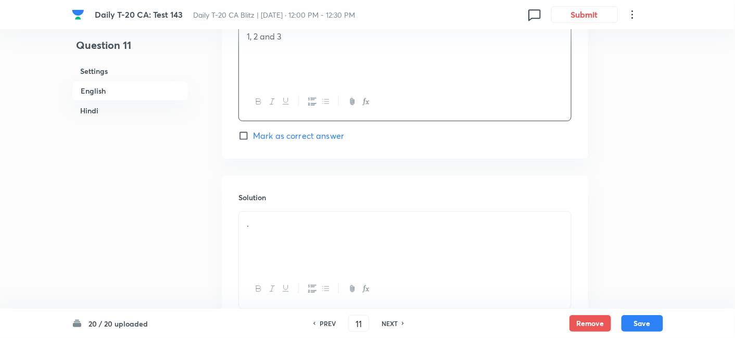
scroll to position [1136, 0]
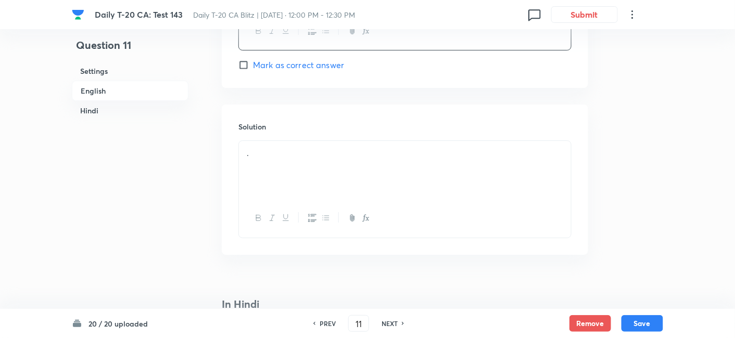
click at [297, 159] on div "." at bounding box center [405, 170] width 332 height 58
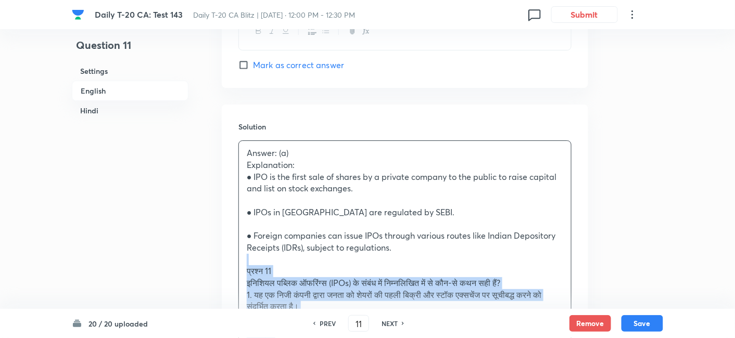
drag, startPoint x: 232, startPoint y: 246, endPoint x: 221, endPoint y: 245, distance: 10.5
click at [231, 246] on div "Solution Answer: (a) Explanation: ● IPO is the first sale of shares by a privat…" at bounding box center [405, 340] width 367 height 471
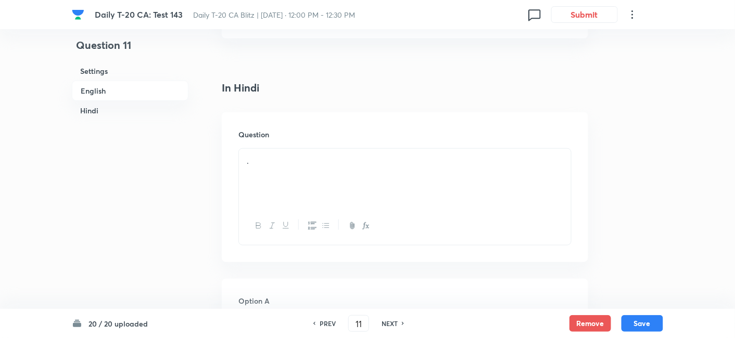
scroll to position [1426, 0]
click at [312, 155] on div "." at bounding box center [405, 177] width 332 height 58
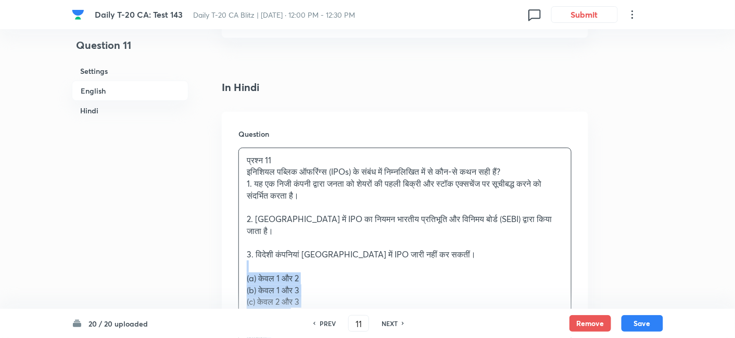
drag, startPoint x: 238, startPoint y: 242, endPoint x: 226, endPoint y: 241, distance: 12.0
click at [225, 242] on div "Question प्रश्न 11 इनिशियल पब्लिक ऑफरिंग्स (IPOs) के संबंध में निम्नलिखित में स…" at bounding box center [405, 288] width 367 height 353
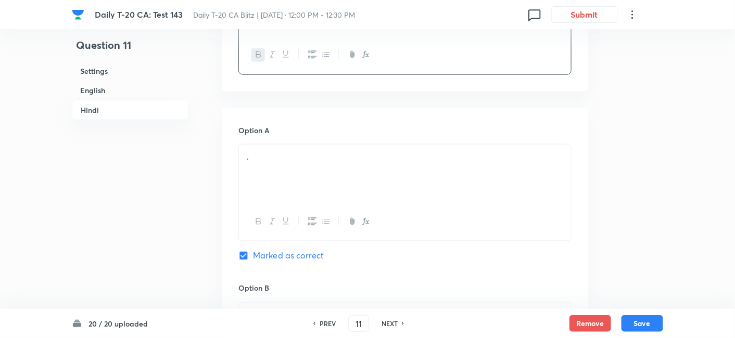
scroll to position [1657, 0]
click at [297, 145] on div "." at bounding box center [405, 174] width 332 height 58
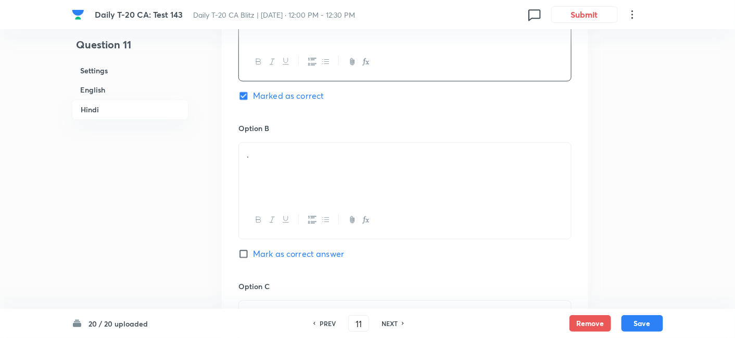
scroll to position [1831, 0]
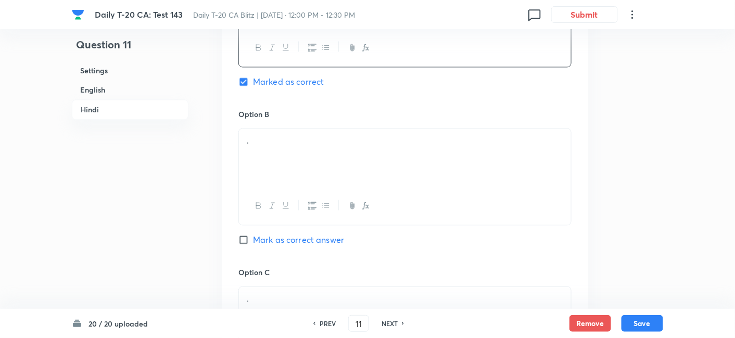
click at [280, 134] on div "." at bounding box center [405, 158] width 332 height 58
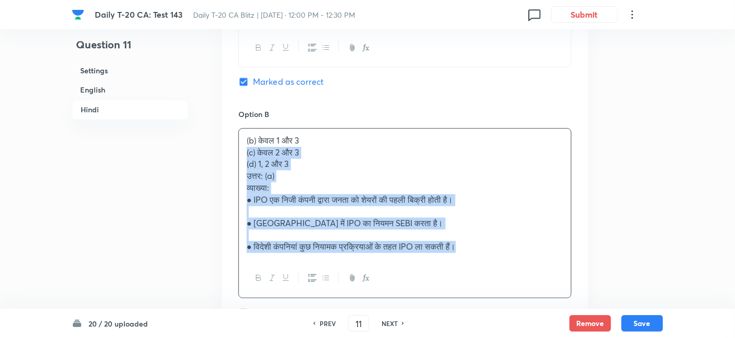
click at [229, 131] on div "Option A केवल 1 और 2 Marked as correct Option B (b) केवल 1 और 3 (c) केवल 2 और 3…" at bounding box center [405, 293] width 367 height 719
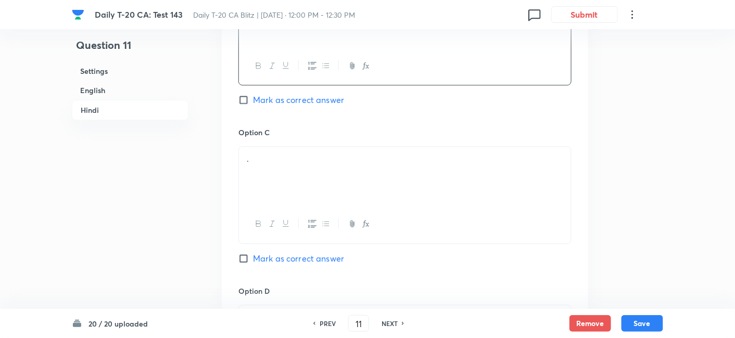
scroll to position [2004, 0]
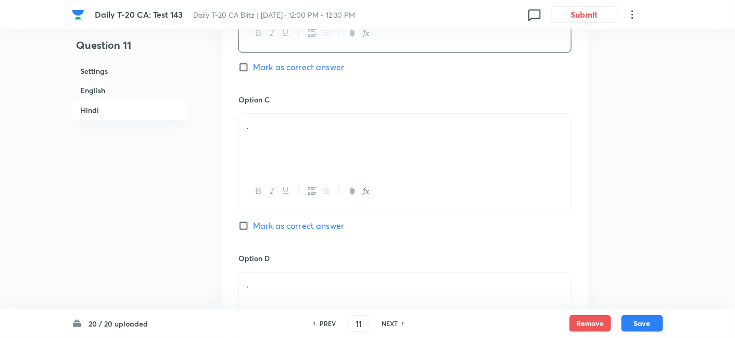
click at [284, 120] on div "." at bounding box center [405, 143] width 332 height 58
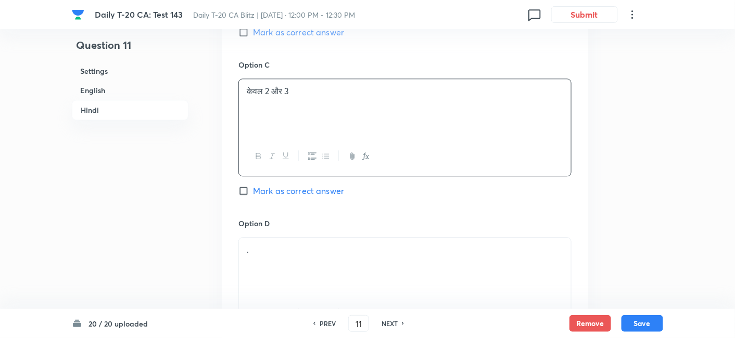
scroll to position [2120, 0]
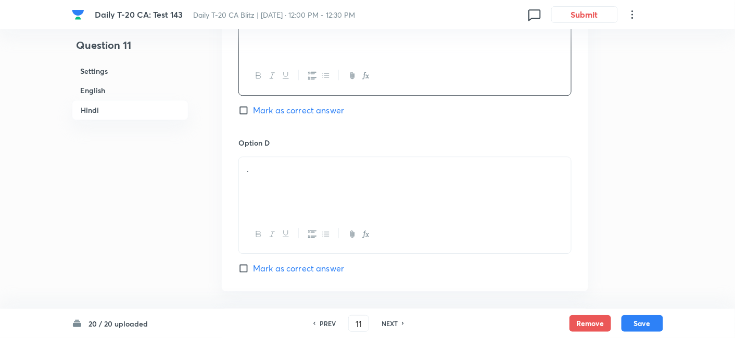
click at [286, 162] on div "." at bounding box center [405, 186] width 332 height 58
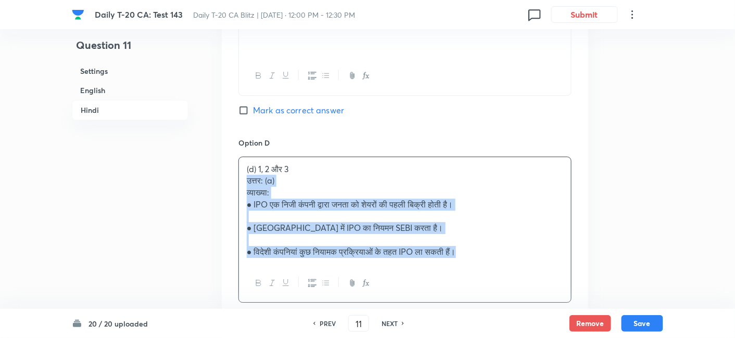
drag, startPoint x: 264, startPoint y: 158, endPoint x: 229, endPoint y: 153, distance: 35.9
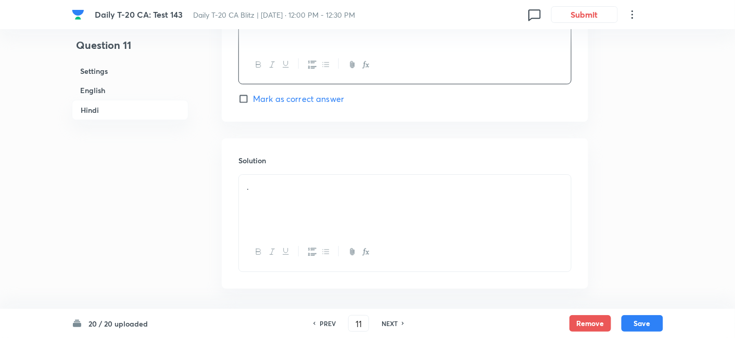
scroll to position [2294, 0]
click at [295, 174] on div "." at bounding box center [405, 200] width 332 height 58
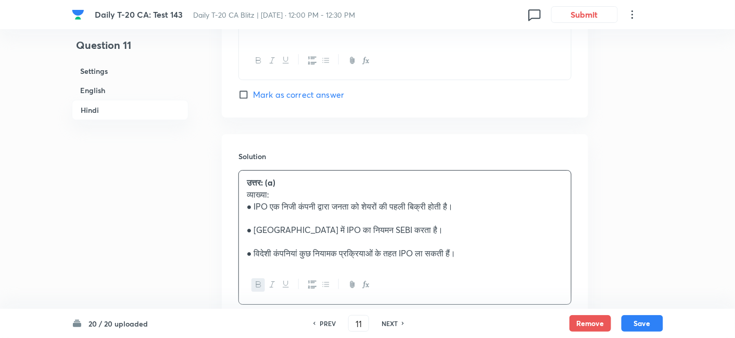
click at [138, 91] on h6 "English" at bounding box center [130, 90] width 117 height 19
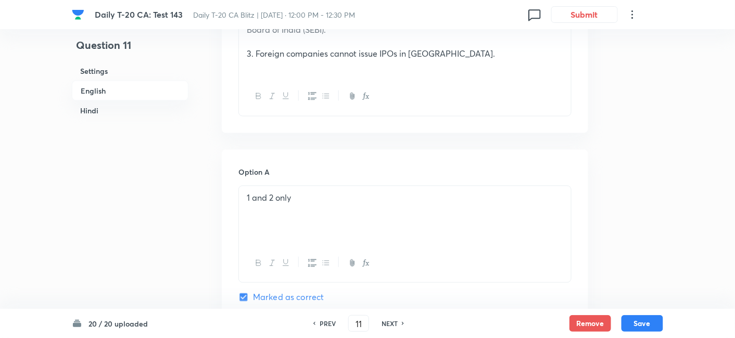
scroll to position [500, 0]
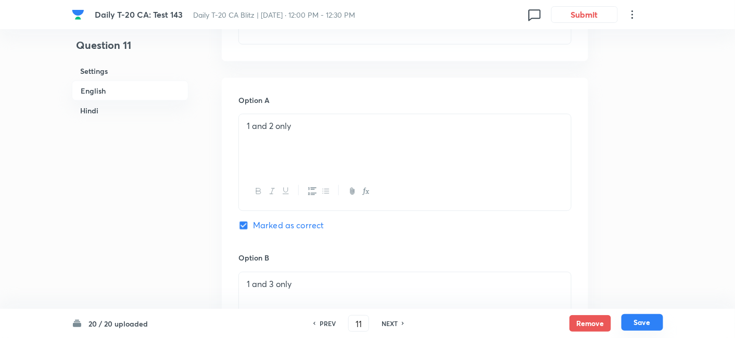
click at [644, 322] on button "Save" at bounding box center [643, 323] width 42 height 17
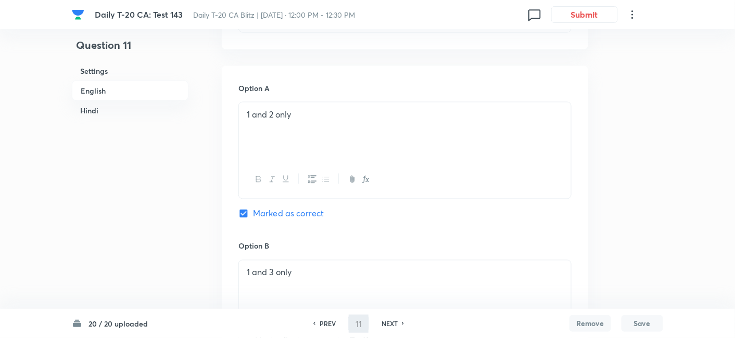
type input "12"
checkbox input "false"
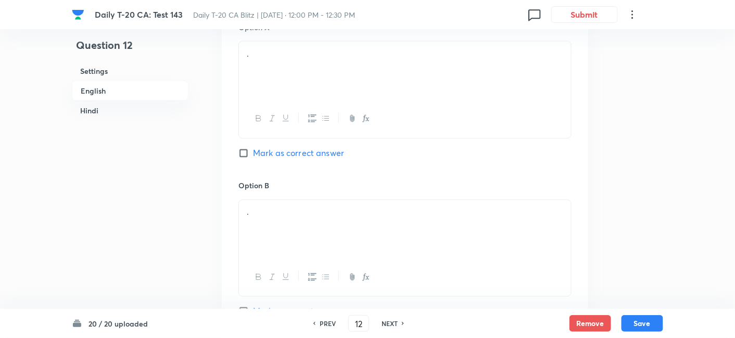
checkbox input "true"
click at [103, 83] on h6 "English" at bounding box center [130, 91] width 117 height 20
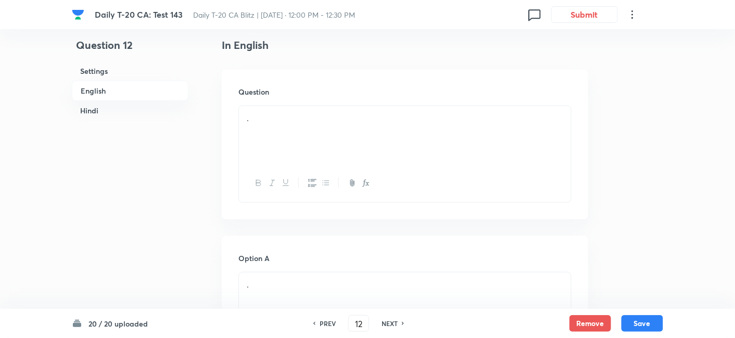
click at [298, 141] on div "." at bounding box center [405, 135] width 332 height 58
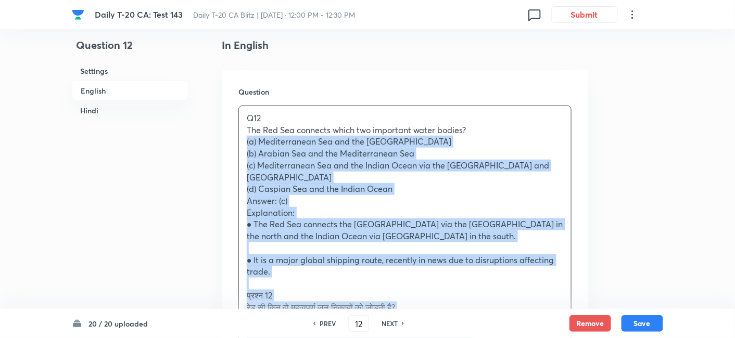
drag, startPoint x: 275, startPoint y: 152, endPoint x: 217, endPoint y: 145, distance: 58.8
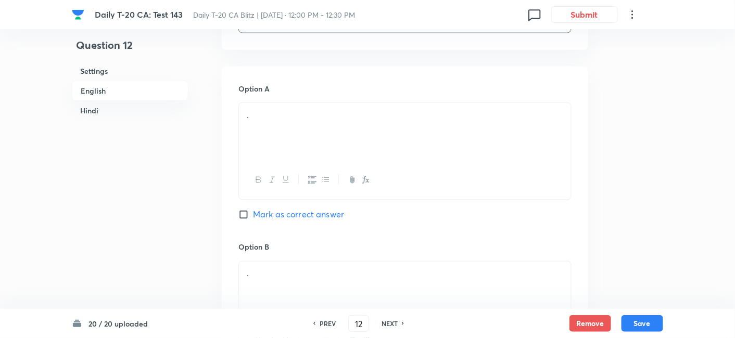
scroll to position [442, 0]
click at [294, 117] on div "." at bounding box center [405, 128] width 332 height 58
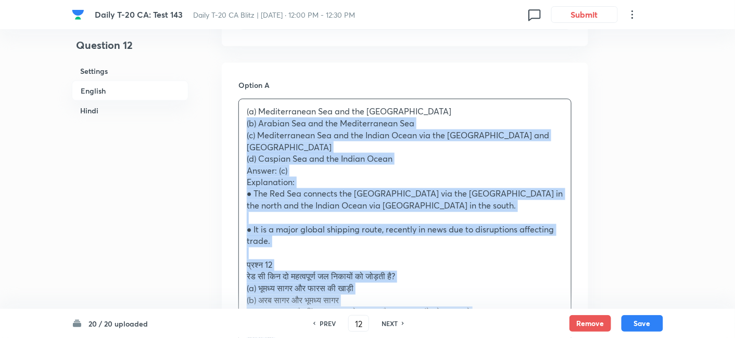
drag, startPoint x: 258, startPoint y: 127, endPoint x: 208, endPoint y: 122, distance: 49.7
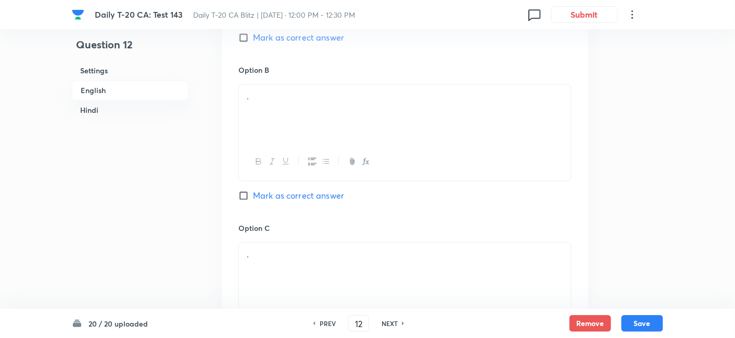
scroll to position [616, 0]
click at [299, 120] on div "." at bounding box center [405, 114] width 332 height 58
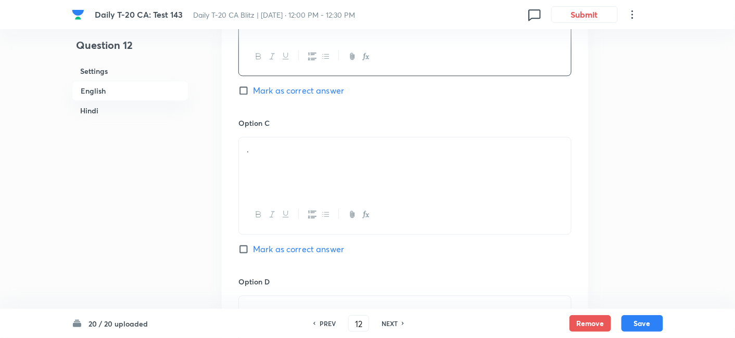
scroll to position [732, 0]
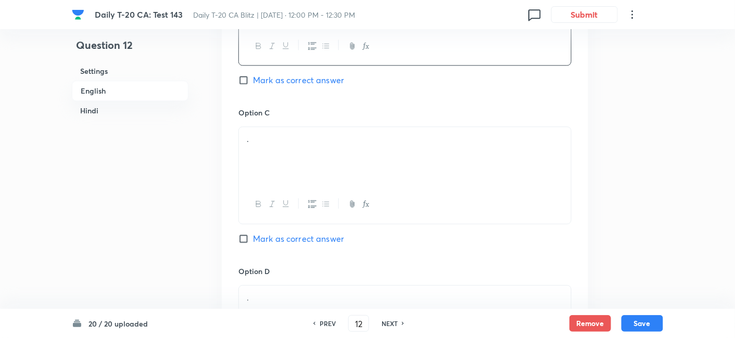
click at [290, 161] on div "." at bounding box center [405, 156] width 332 height 58
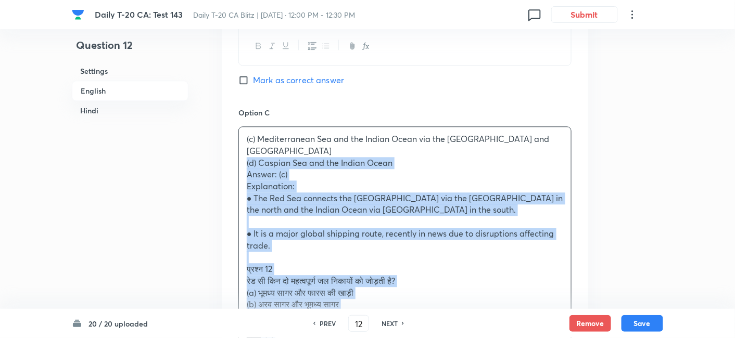
drag, startPoint x: 282, startPoint y: 158, endPoint x: 229, endPoint y: 160, distance: 53.7
click at [229, 160] on div "Option A Mediterranean Sea and the Persian Gulf Mark as correct answer Option B…" at bounding box center [405, 209] width 367 height 873
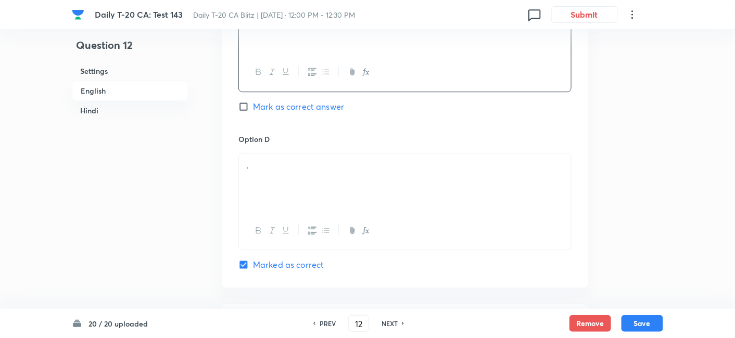
scroll to position [905, 0]
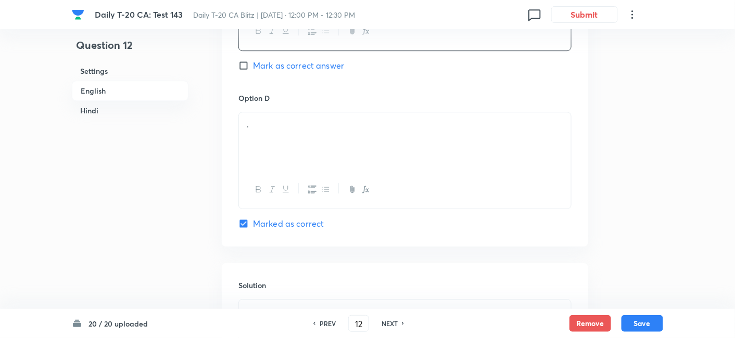
click at [288, 157] on div "." at bounding box center [405, 141] width 332 height 58
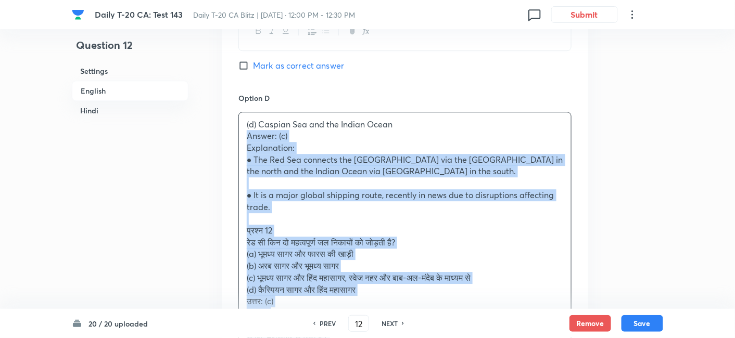
drag, startPoint x: 250, startPoint y: 141, endPoint x: 242, endPoint y: 138, distance: 8.9
click at [242, 138] on div "(d) Caspian Sea and the Indian Ocean Answer: (c) Explanation: ● The Red Sea con…" at bounding box center [405, 242] width 332 height 261
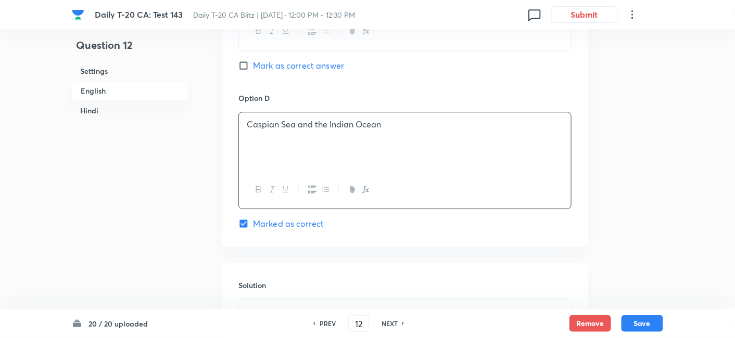
click at [297, 61] on span "Mark as correct answer" at bounding box center [298, 65] width 91 height 12
click at [253, 61] on input "Mark as correct answer" at bounding box center [246, 65] width 15 height 10
checkbox input "true"
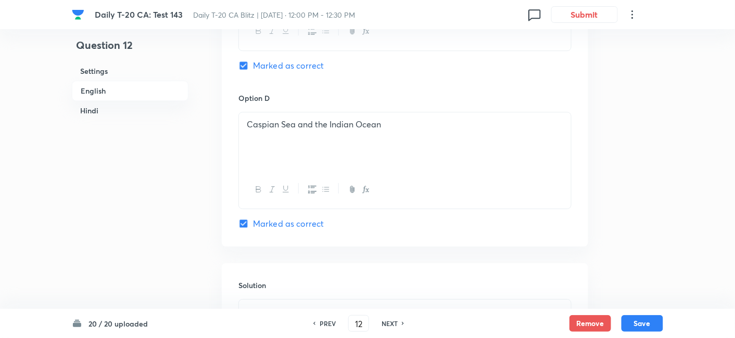
checkbox input "false"
checkbox input "true"
checkbox input "false"
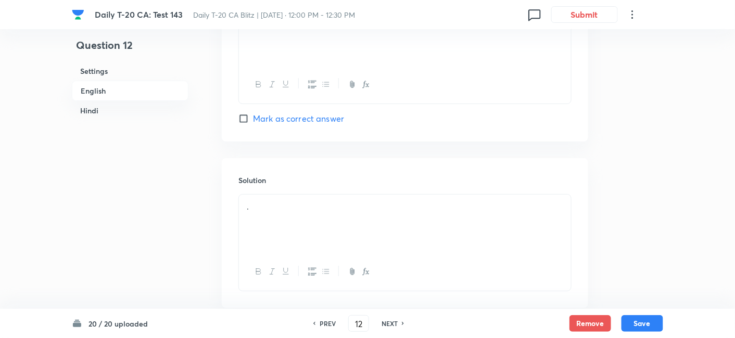
scroll to position [1078, 0]
click at [297, 143] on div "." at bounding box center [405, 156] width 332 height 58
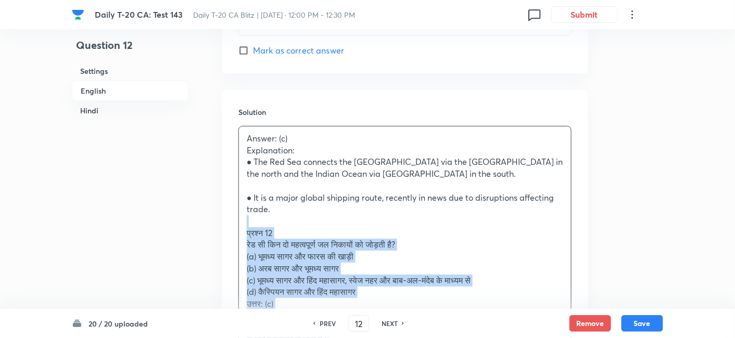
drag, startPoint x: 241, startPoint y: 225, endPoint x: 212, endPoint y: 224, distance: 28.7
click at [212, 224] on div "Question 12 Settings English Hindi Settings Type Single choice correct 4 option…" at bounding box center [368, 249] width 592 height 2555
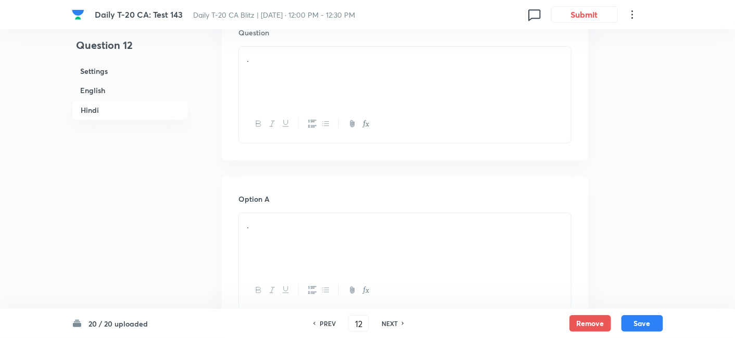
scroll to position [1426, 0]
click at [302, 101] on div "." at bounding box center [405, 81] width 332 height 58
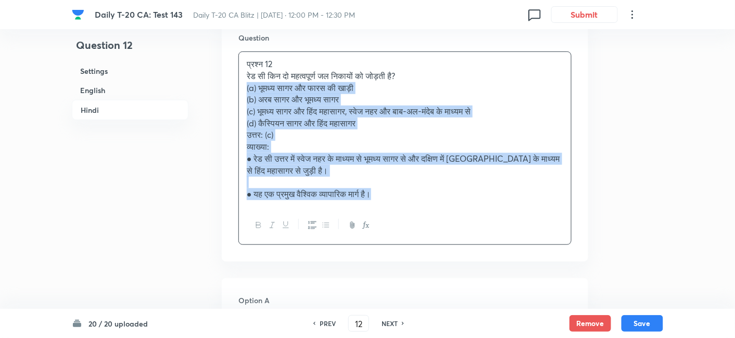
drag, startPoint x: 235, startPoint y: 100, endPoint x: 216, endPoint y: 90, distance: 21.9
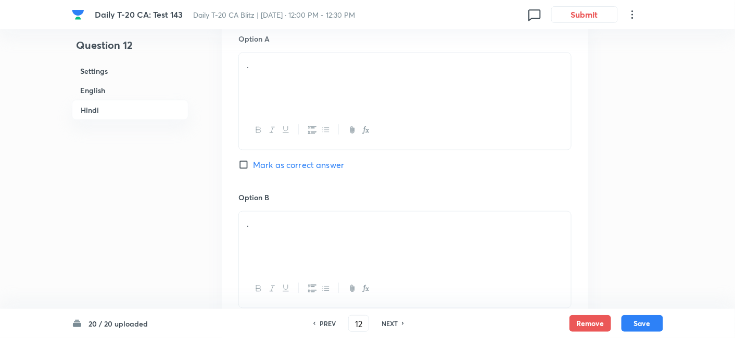
click at [292, 127] on div "." at bounding box center [405, 101] width 333 height 97
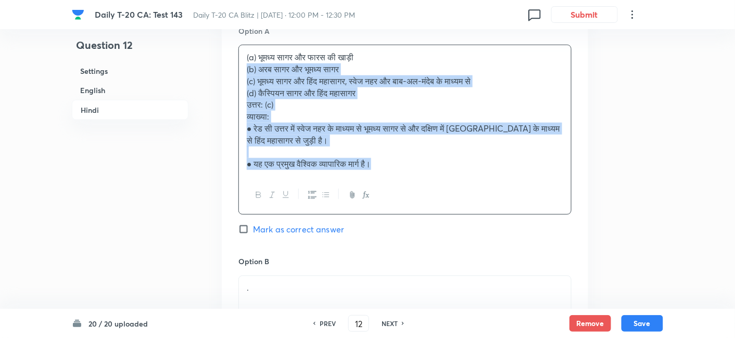
drag, startPoint x: 242, startPoint y: 103, endPoint x: 223, endPoint y: 68, distance: 39.1
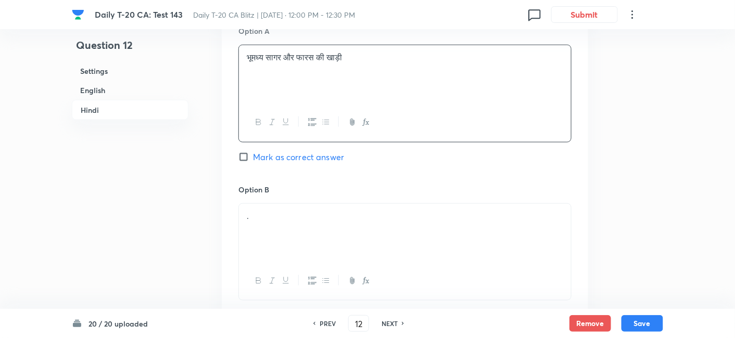
scroll to position [1657, 0]
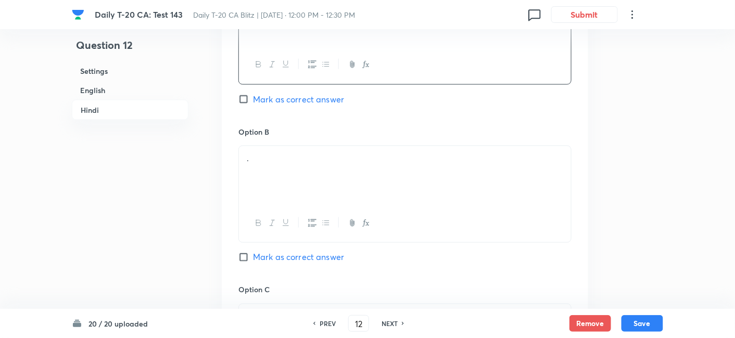
click at [297, 163] on div "." at bounding box center [405, 175] width 332 height 58
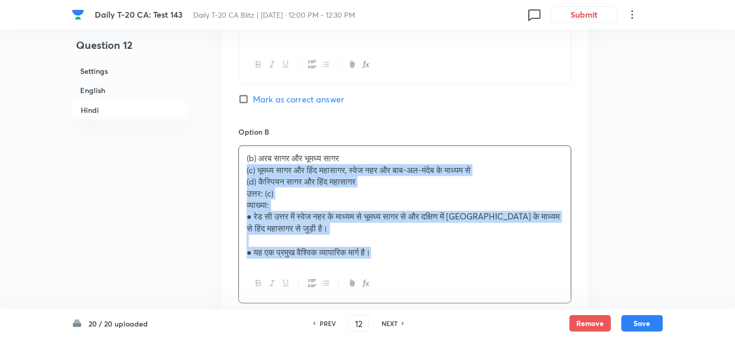
drag, startPoint x: 250, startPoint y: 172, endPoint x: 229, endPoint y: 172, distance: 21.9
click at [229, 172] on div "Option A भूमध्य सागर और फारस की खाड़ी Mark as correct answer Option B (b) अरब स…" at bounding box center [405, 304] width 367 height 707
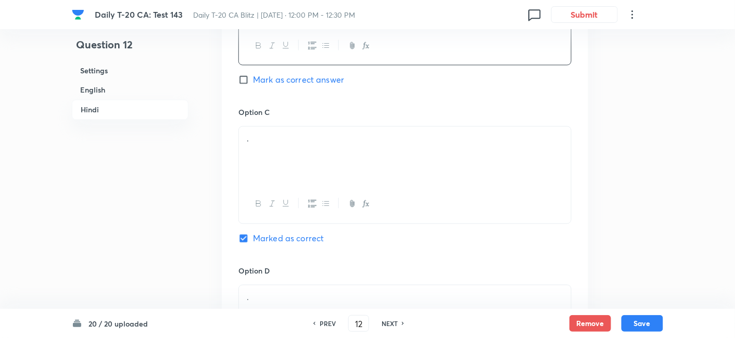
scroll to position [1889, 0]
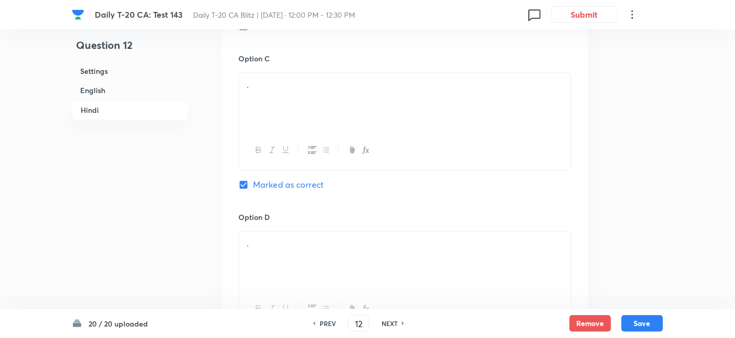
click at [285, 107] on div "." at bounding box center [405, 102] width 332 height 58
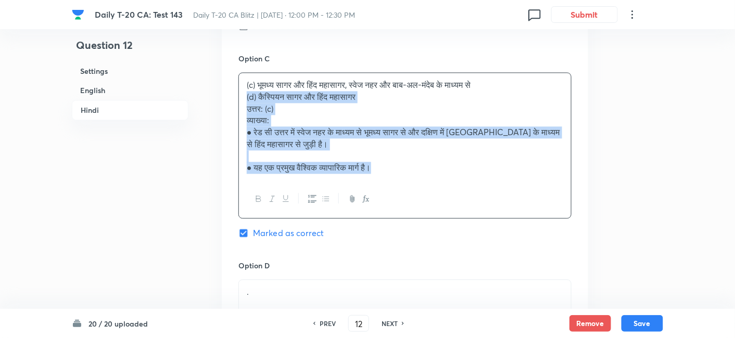
drag, startPoint x: 266, startPoint y: 102, endPoint x: 228, endPoint y: 94, distance: 38.3
click at [228, 94] on div "Option A भूमध्य सागर और फारस की खाड़ी Mark as correct answer Option B अरब सागर …" at bounding box center [405, 66] width 367 height 695
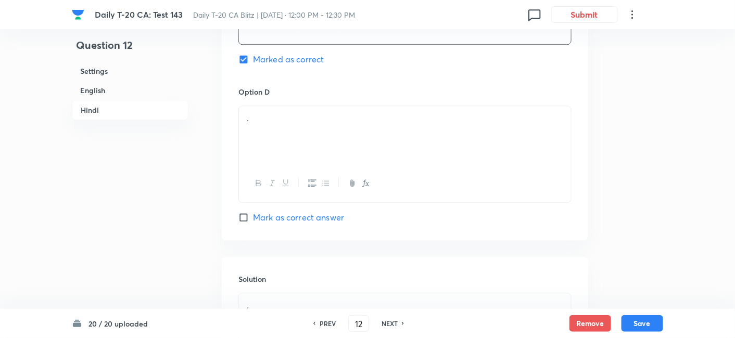
scroll to position [2062, 0]
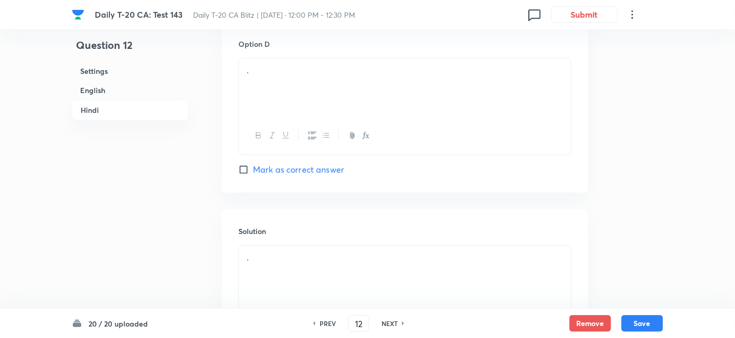
click at [292, 95] on div "." at bounding box center [405, 87] width 332 height 58
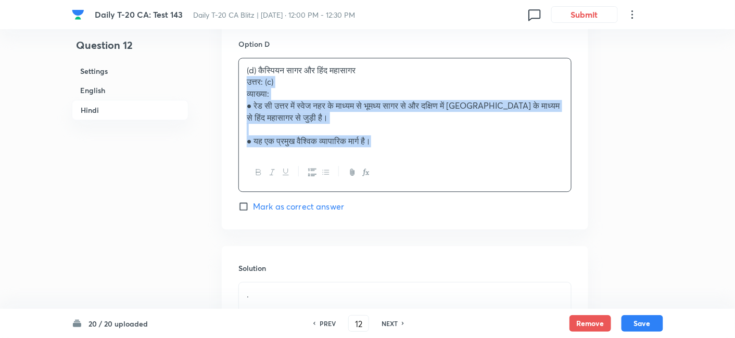
drag, startPoint x: 233, startPoint y: 83, endPoint x: 228, endPoint y: 80, distance: 6.3
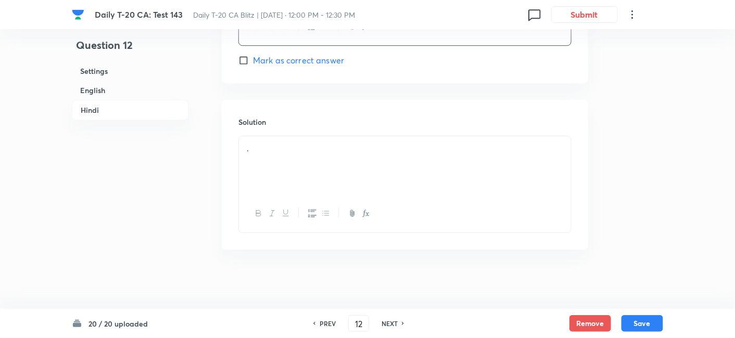
scroll to position [2172, 0]
click at [290, 154] on div "." at bounding box center [405, 165] width 332 height 58
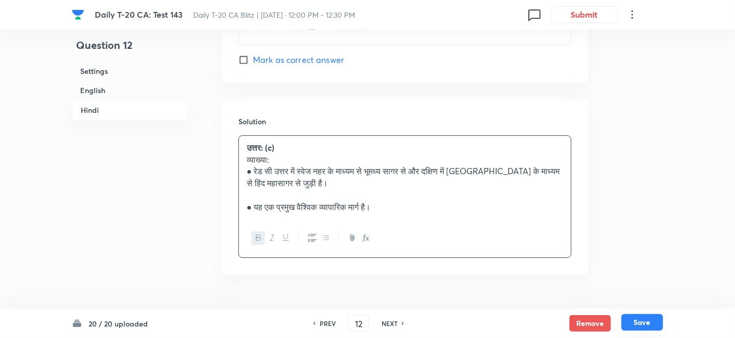
click at [638, 322] on button "Save" at bounding box center [643, 323] width 42 height 17
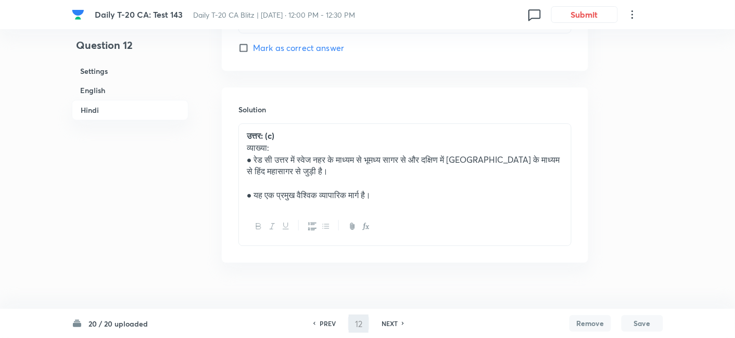
type input "13"
checkbox input "false"
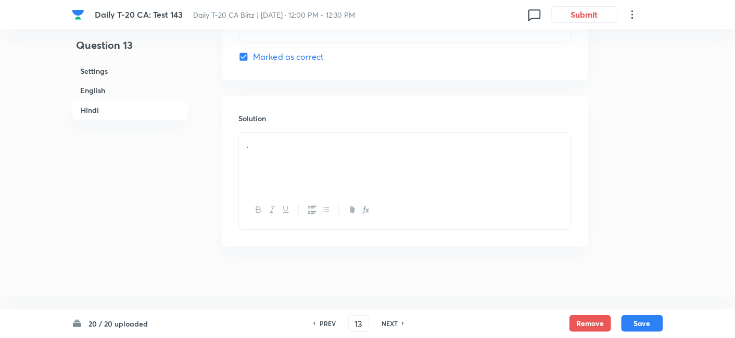
checkbox input "true"
click at [136, 93] on h6 "English" at bounding box center [130, 90] width 117 height 19
click at [294, 137] on div "." at bounding box center [405, 135] width 332 height 58
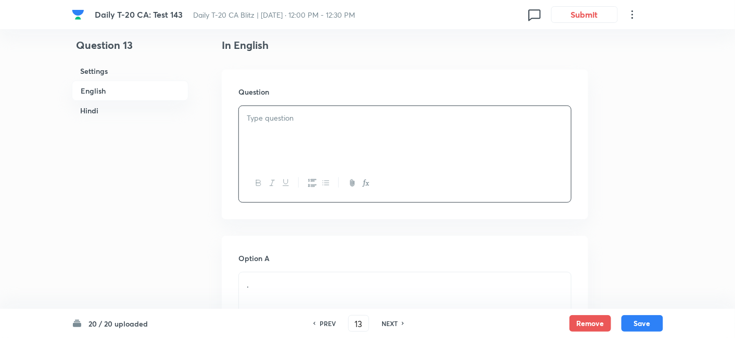
click at [139, 89] on h6 "English" at bounding box center [130, 91] width 117 height 20
click at [334, 140] on div at bounding box center [405, 135] width 332 height 58
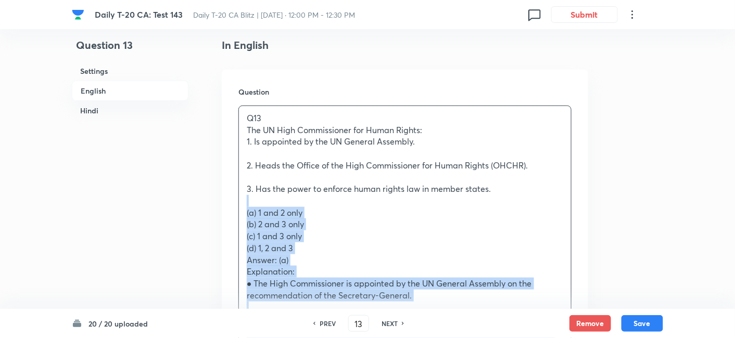
drag, startPoint x: 246, startPoint y: 204, endPoint x: 232, endPoint y: 204, distance: 14.6
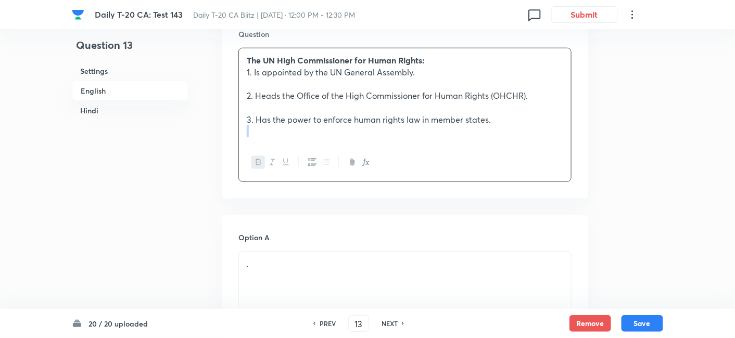
scroll to position [500, 0]
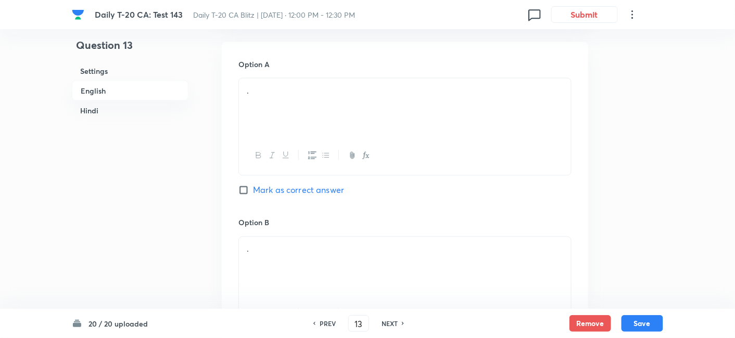
click at [292, 108] on div "." at bounding box center [405, 108] width 332 height 58
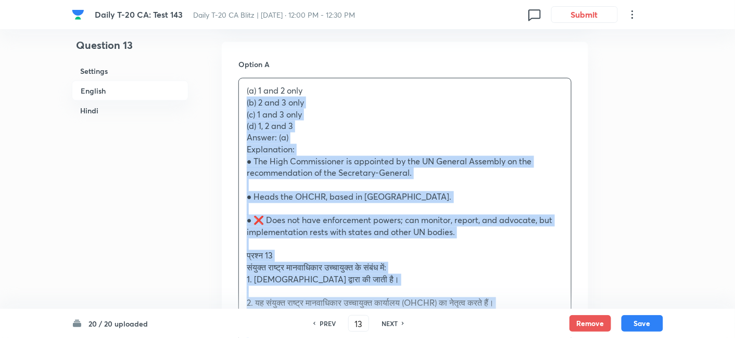
drag, startPoint x: 222, startPoint y: 106, endPoint x: 214, endPoint y: 105, distance: 8.4
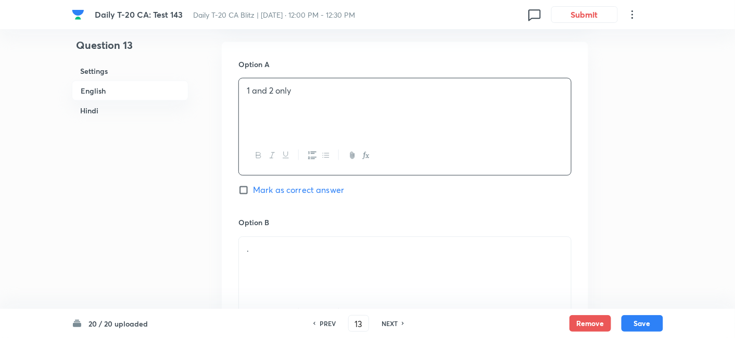
scroll to position [616, 0]
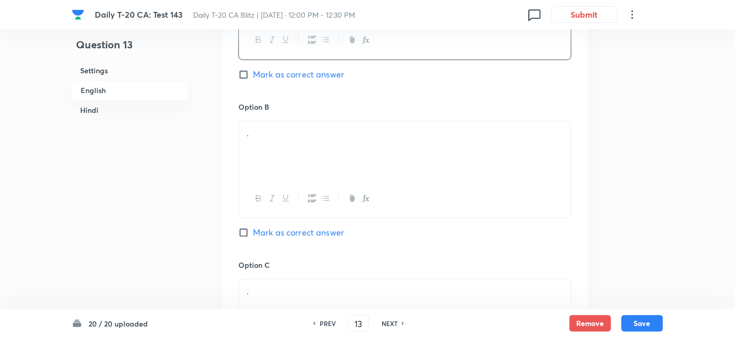
click at [302, 149] on div "." at bounding box center [405, 151] width 332 height 58
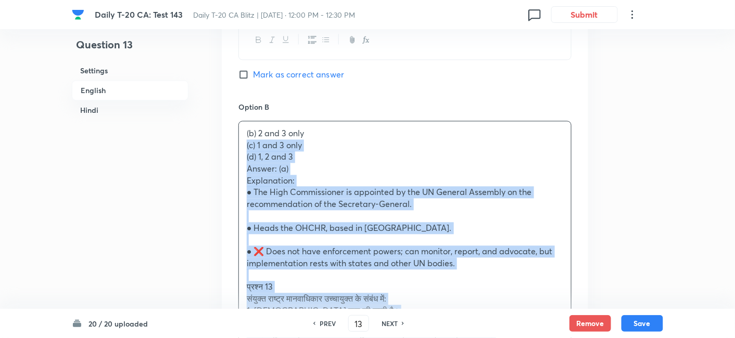
drag, startPoint x: 242, startPoint y: 153, endPoint x: 217, endPoint y: 148, distance: 25.4
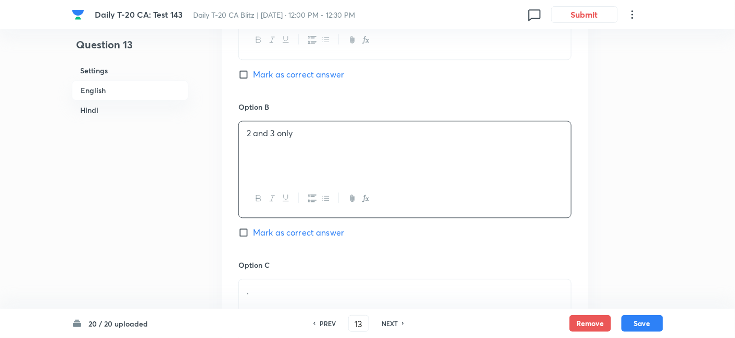
click at [324, 69] on span "Mark as correct answer" at bounding box center [298, 75] width 91 height 12
click at [253, 70] on input "Mark as correct answer" at bounding box center [246, 75] width 15 height 10
checkbox input "true"
checkbox input "false"
checkbox input "true"
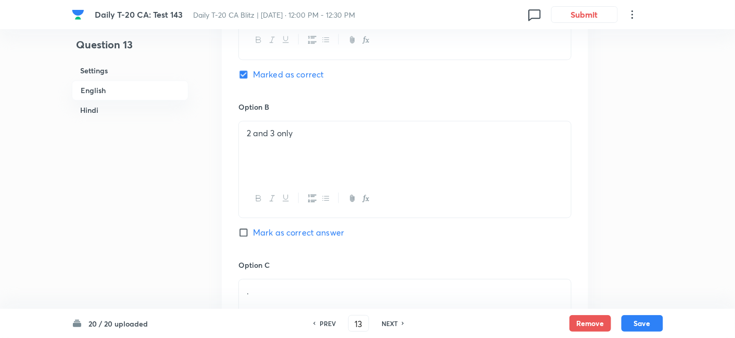
checkbox input "false"
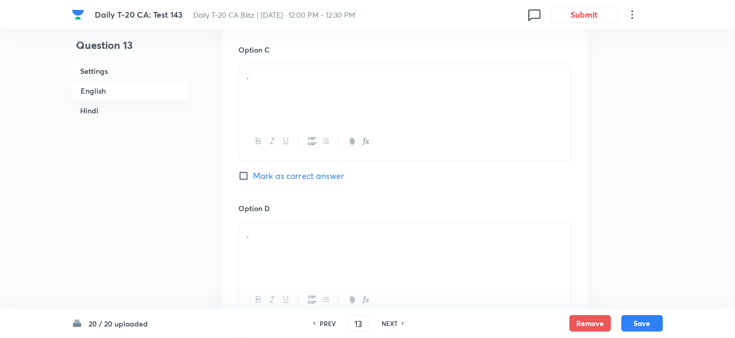
scroll to position [847, 0]
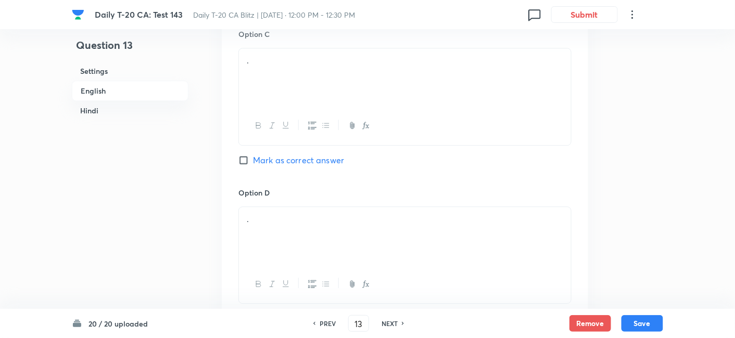
click at [294, 90] on div "." at bounding box center [405, 77] width 332 height 58
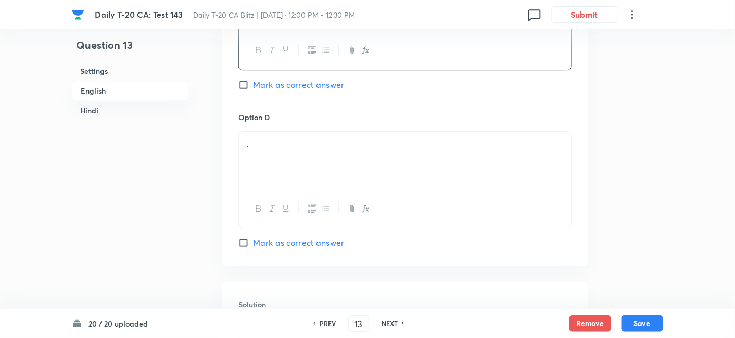
scroll to position [963, 0]
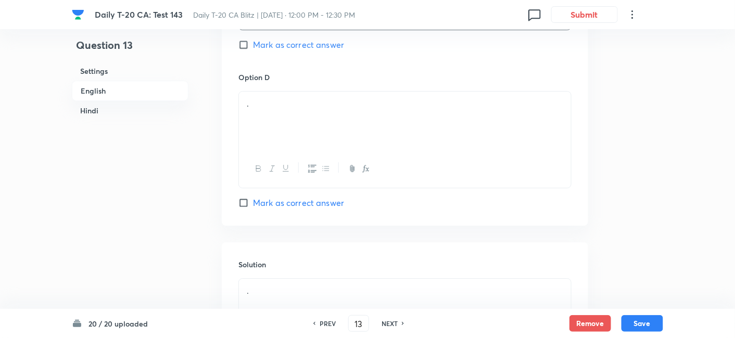
click at [284, 103] on p "." at bounding box center [405, 104] width 317 height 12
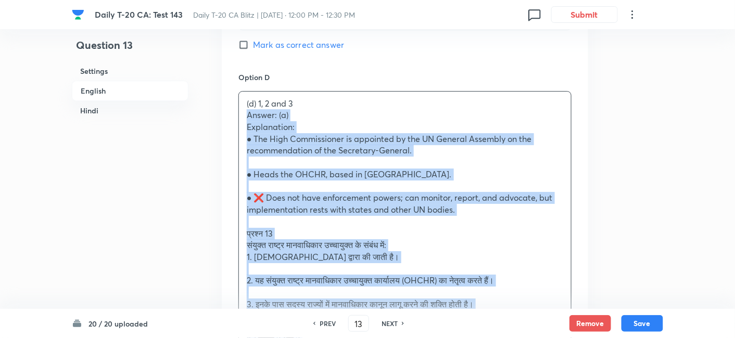
click at [233, 115] on div "Option A 1 and 2 only Marked as correct Option B 2 and 3 only Mark as correct a…" at bounding box center [405, 57] width 367 height 956
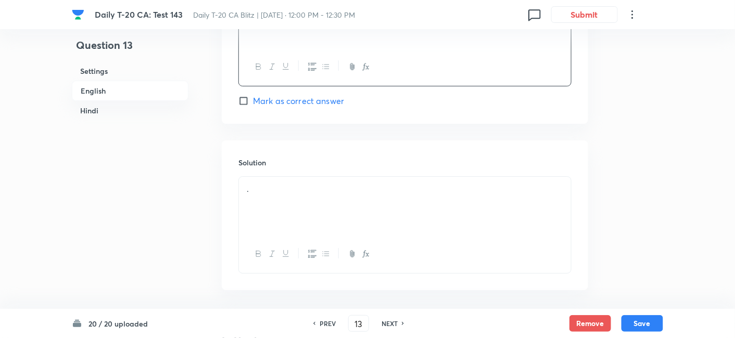
scroll to position [1078, 0]
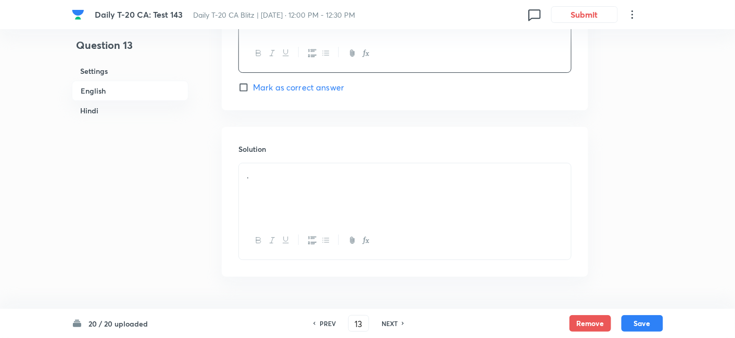
click at [299, 181] on div "." at bounding box center [405, 193] width 332 height 58
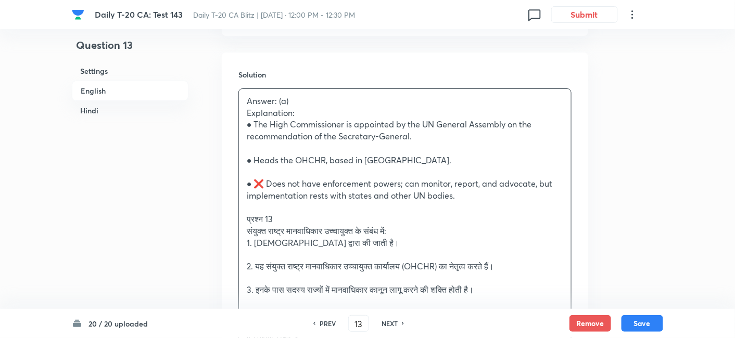
scroll to position [1252, 0]
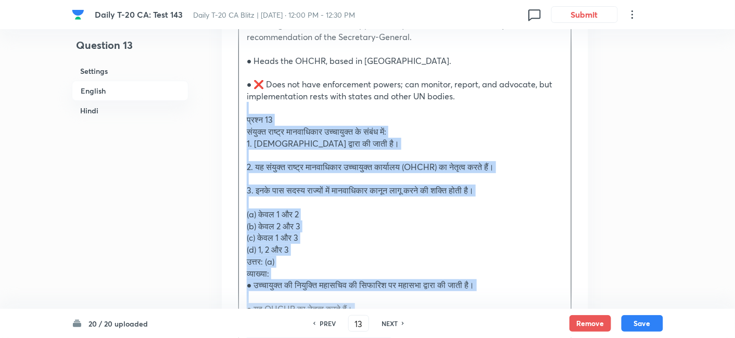
click at [229, 110] on div "Solution Answer: (a) Explanation: ● The High Commissioner is appointed by the U…" at bounding box center [405, 176] width 367 height 447
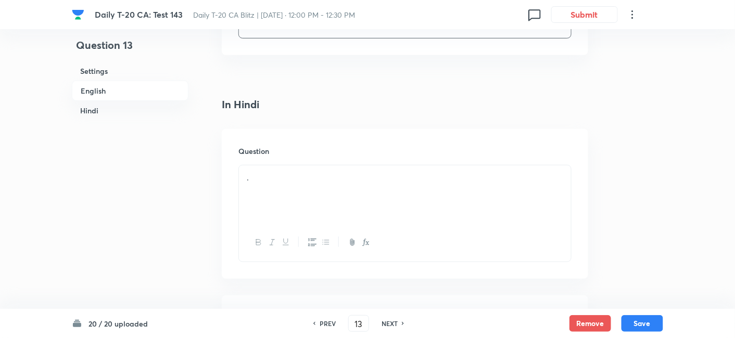
scroll to position [1368, 0]
click at [293, 168] on p "." at bounding box center [405, 171] width 317 height 12
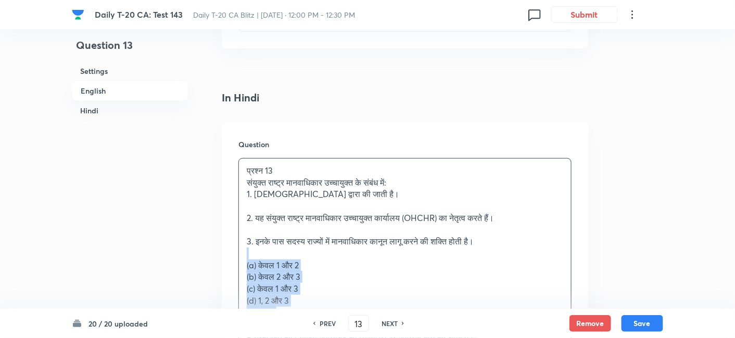
click at [242, 247] on div "प्रश्न 13 संयुक्त राष्ट्र मानवाधिकार उच्चायुक्त के संबंध में: 1. नियुक्ति महासभ…" at bounding box center [405, 277] width 332 height 237
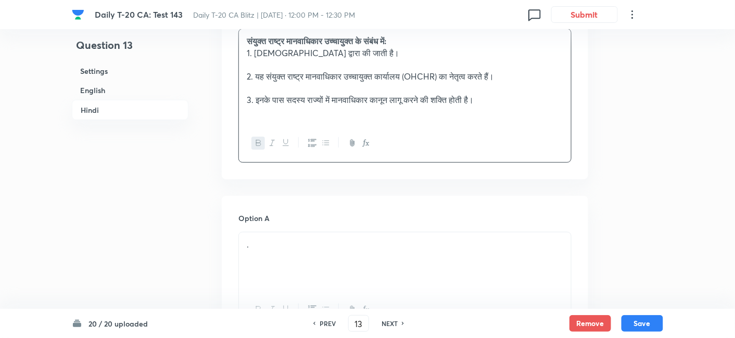
scroll to position [1541, 0]
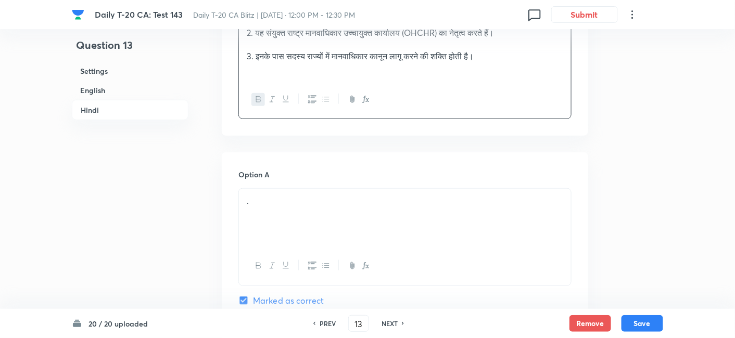
click at [302, 193] on div "." at bounding box center [405, 218] width 332 height 58
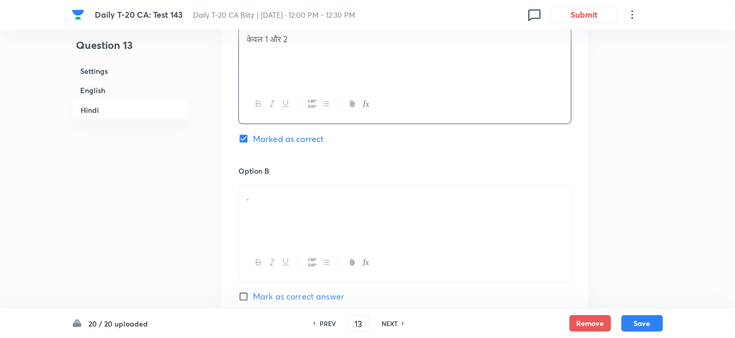
scroll to position [1773, 0]
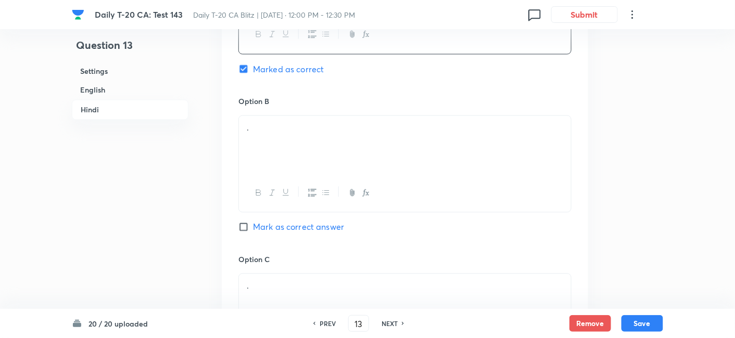
click at [288, 146] on div "." at bounding box center [405, 145] width 332 height 58
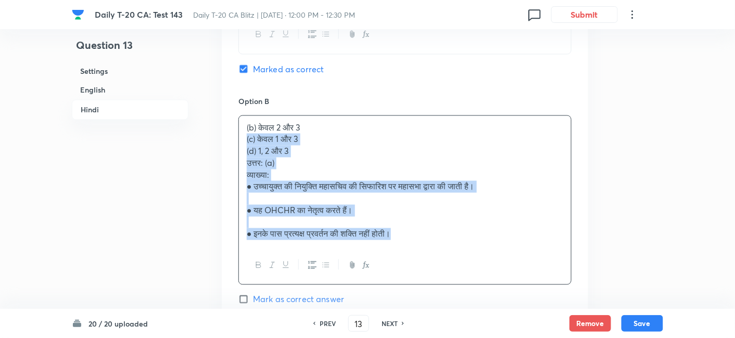
drag, startPoint x: 245, startPoint y: 144, endPoint x: 235, endPoint y: 140, distance: 10.5
click at [235, 141] on div "Option A केवल 1 और 2 Marked as correct Option B (b) केवल 2 और 3 (c) केवल 1 और 3…" at bounding box center [405, 280] width 367 height 719
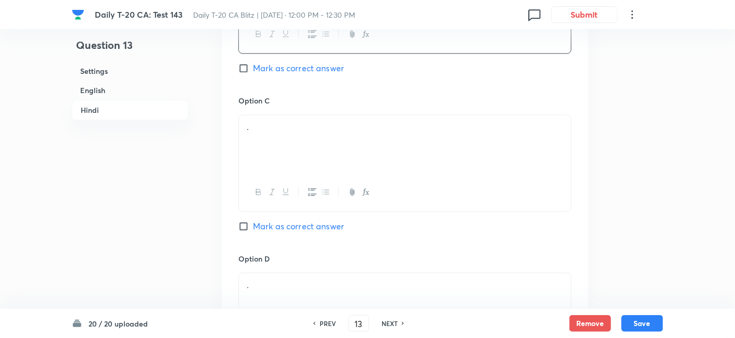
scroll to position [1947, 0]
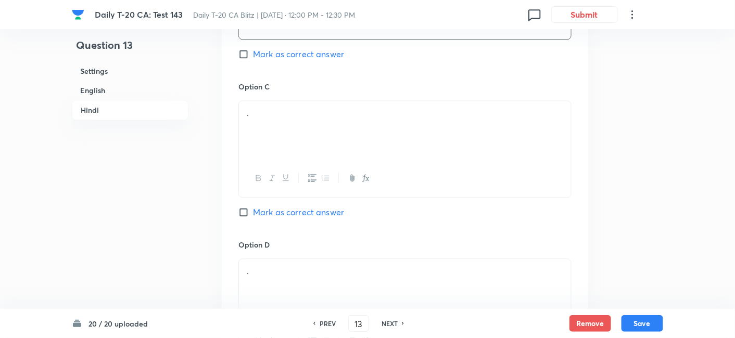
click at [281, 162] on div at bounding box center [405, 178] width 332 height 38
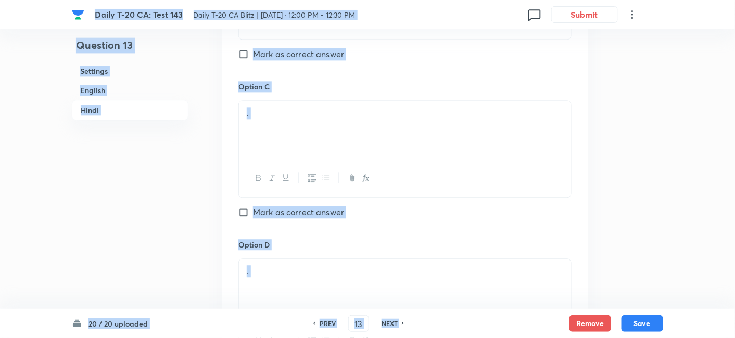
click at [341, 133] on div "." at bounding box center [405, 130] width 332 height 58
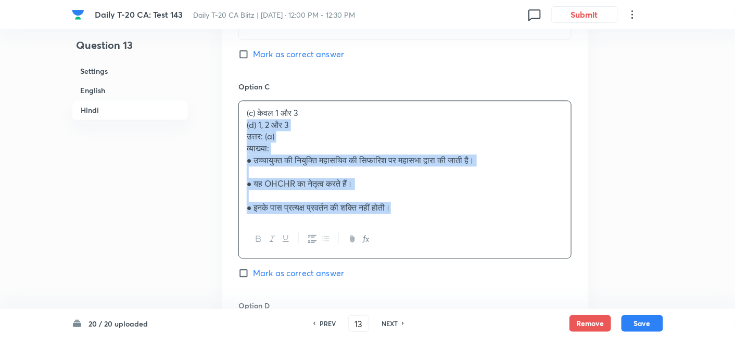
drag, startPoint x: 268, startPoint y: 128, endPoint x: 204, endPoint y: 124, distance: 63.6
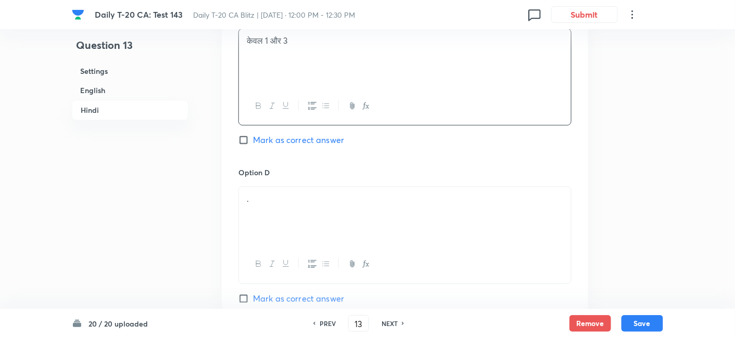
scroll to position [2062, 0]
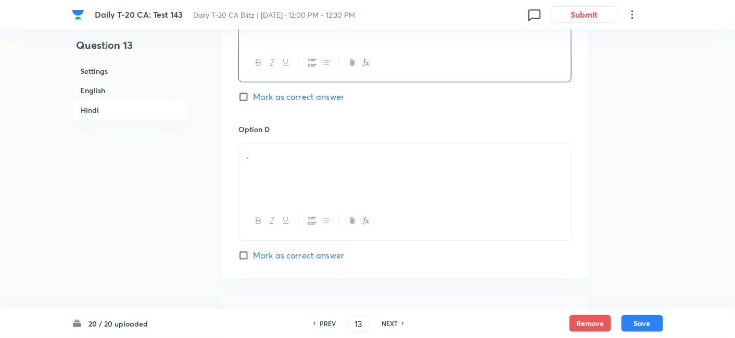
click at [284, 161] on div "." at bounding box center [405, 173] width 332 height 58
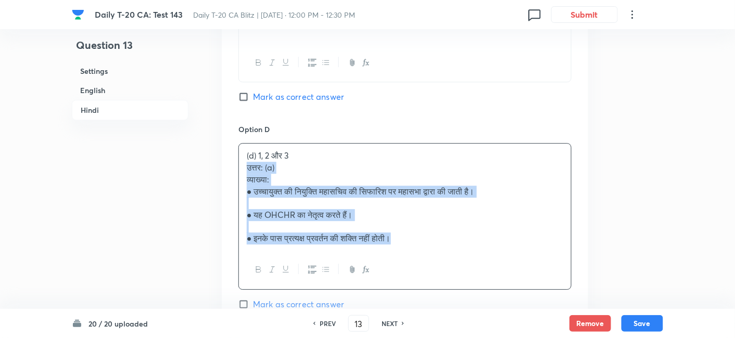
drag, startPoint x: 248, startPoint y: 163, endPoint x: 241, endPoint y: 162, distance: 7.8
click at [241, 162] on div "(d) 1, 2 और 3 उत्तर: (a) व्याख्या: ● उच्चायुक्त की नियुक्ति महासचिव की सिफारिश …" at bounding box center [405, 197] width 332 height 107
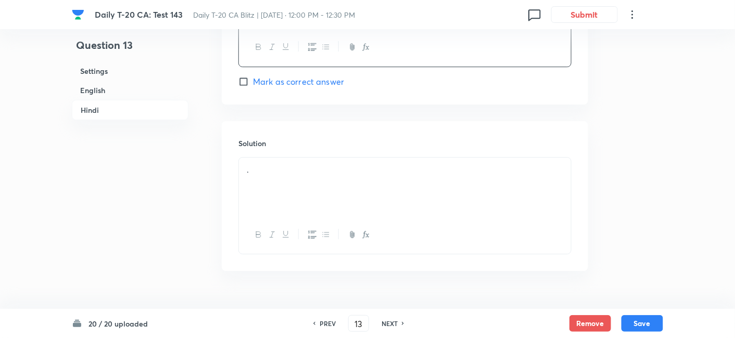
scroll to position [2257, 0]
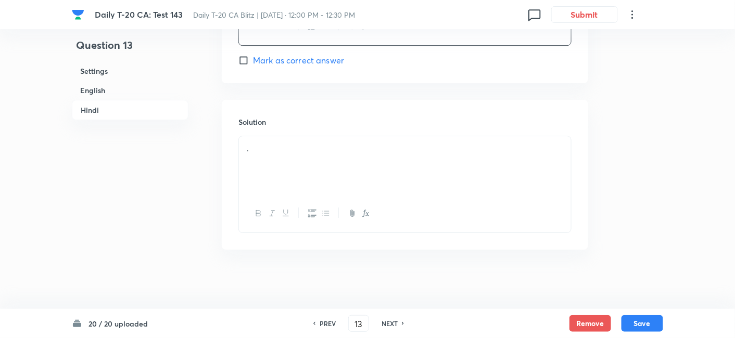
click at [301, 159] on div "." at bounding box center [405, 165] width 332 height 58
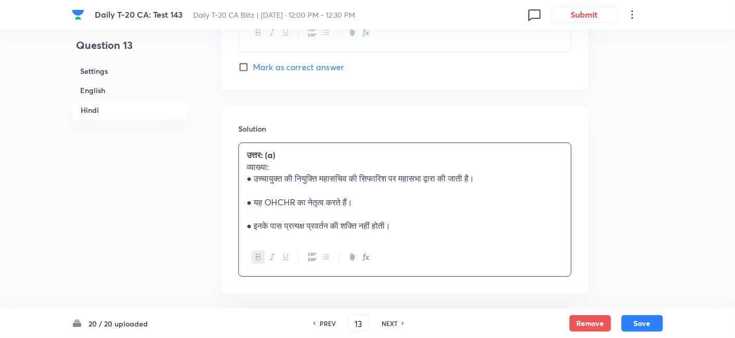
scroll to position [2294, 0]
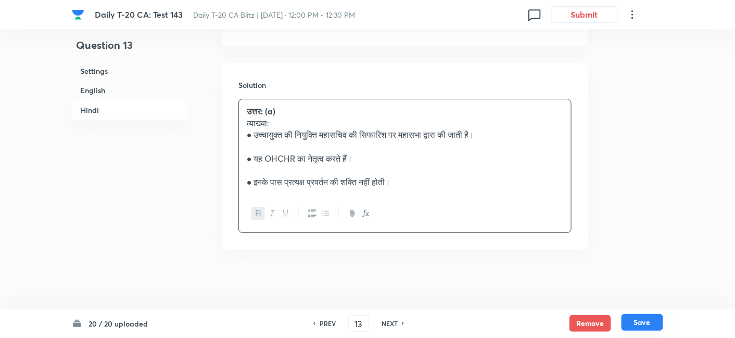
click at [642, 316] on button "Save" at bounding box center [643, 323] width 42 height 17
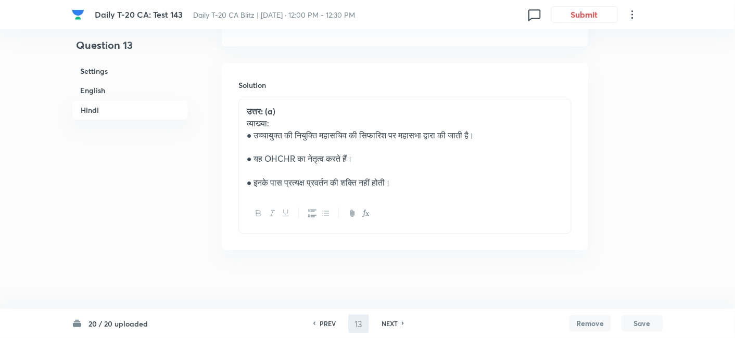
type input "14"
checkbox input "false"
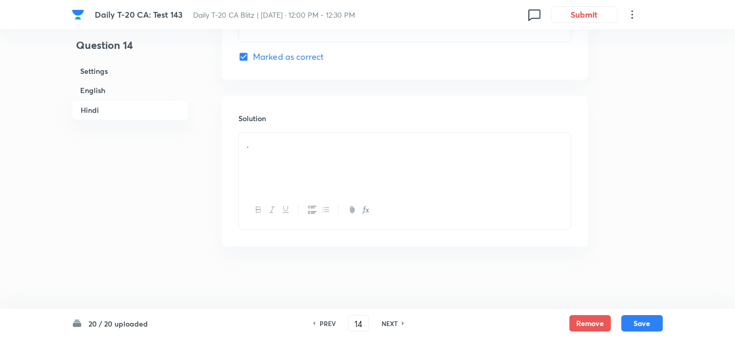
checkbox input "true"
click at [124, 89] on h6 "English" at bounding box center [130, 90] width 117 height 19
click at [320, 135] on div "." at bounding box center [405, 135] width 332 height 58
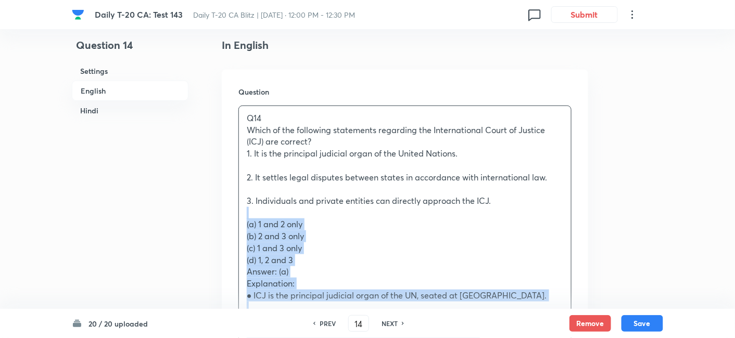
drag, startPoint x: 247, startPoint y: 214, endPoint x: 239, endPoint y: 212, distance: 9.0
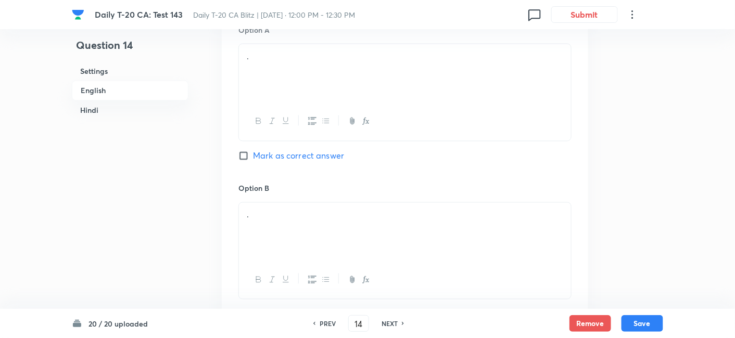
scroll to position [442, 0]
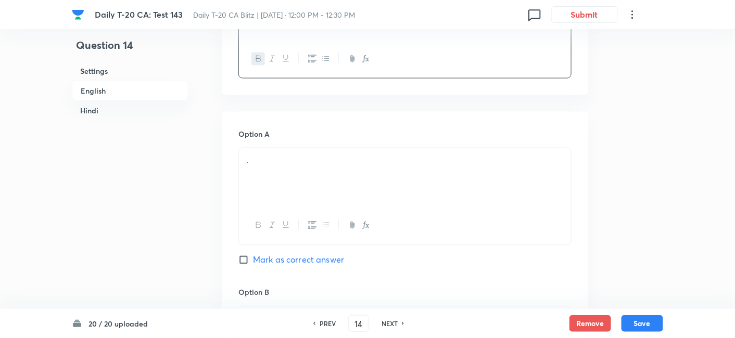
click at [296, 149] on div "." at bounding box center [405, 177] width 332 height 58
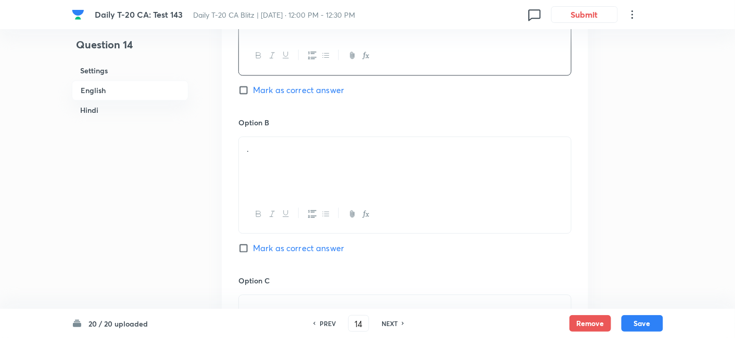
scroll to position [616, 0]
click at [296, 142] on p "." at bounding box center [405, 146] width 317 height 12
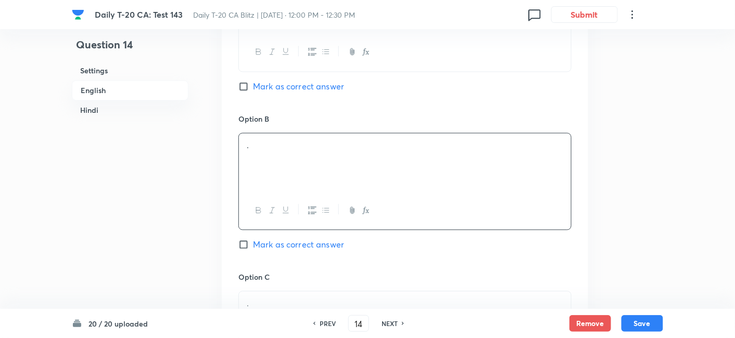
click at [321, 82] on span "Mark as correct answer" at bounding box center [298, 87] width 91 height 12
click at [253, 82] on input "Mark as correct answer" at bounding box center [246, 87] width 15 height 10
checkbox input "true"
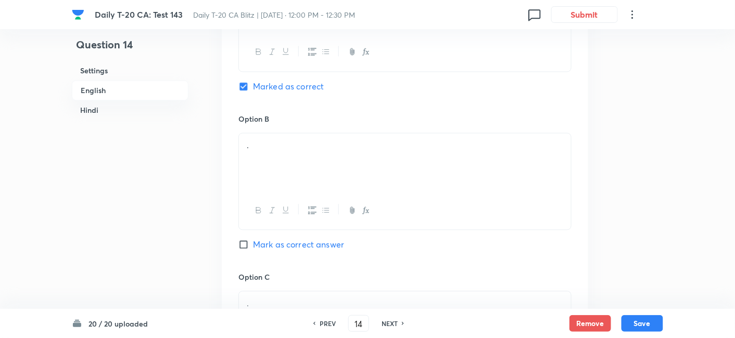
click at [302, 171] on div "." at bounding box center [405, 163] width 332 height 58
checkbox input "false"
checkbox input "true"
checkbox input "false"
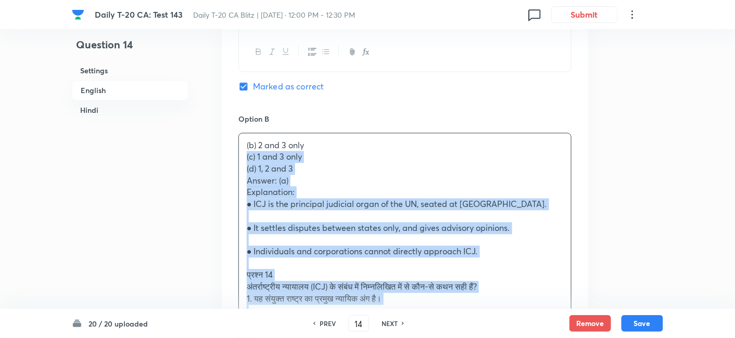
drag, startPoint x: 249, startPoint y: 162, endPoint x: 224, endPoint y: 157, distance: 26.2
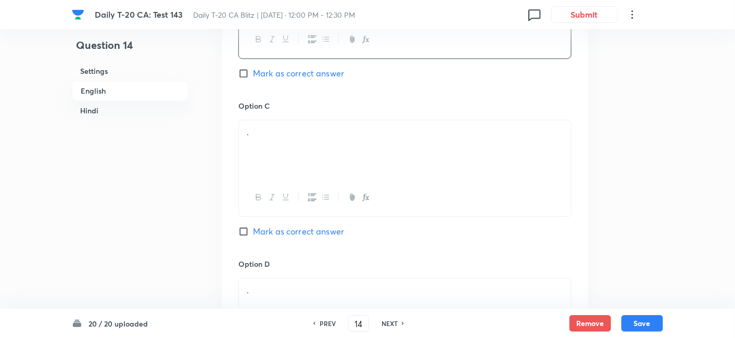
scroll to position [789, 0]
click at [292, 139] on div "." at bounding box center [405, 147] width 332 height 58
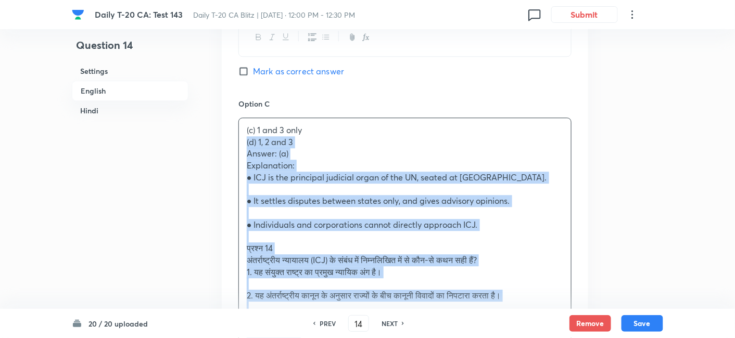
click at [230, 146] on div "Option A 1 and 2 only Marked as correct Option B 2 and 3 only Mark as correct a…" at bounding box center [405, 237] width 367 height 944
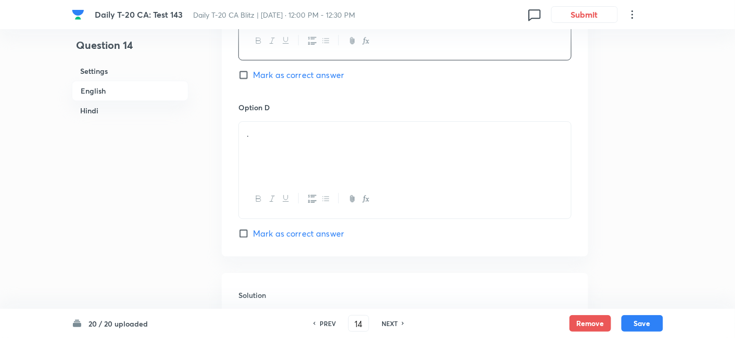
scroll to position [963, 0]
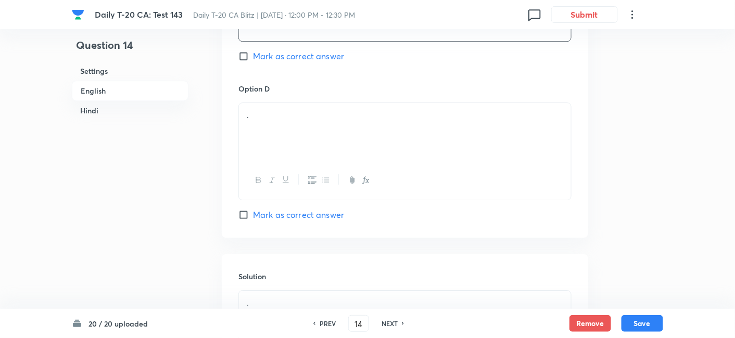
click at [286, 124] on div "." at bounding box center [405, 132] width 332 height 58
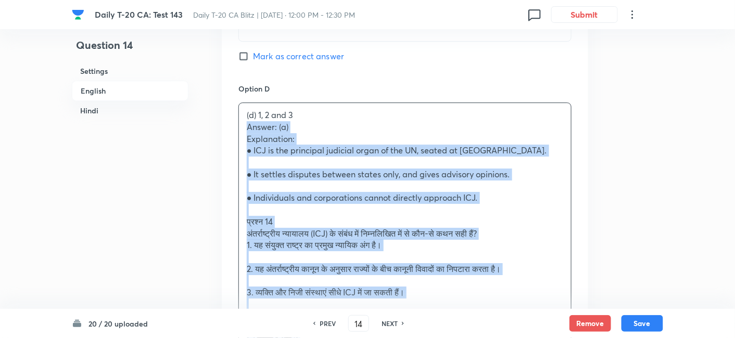
drag, startPoint x: 218, startPoint y: 130, endPoint x: 213, endPoint y: 129, distance: 5.4
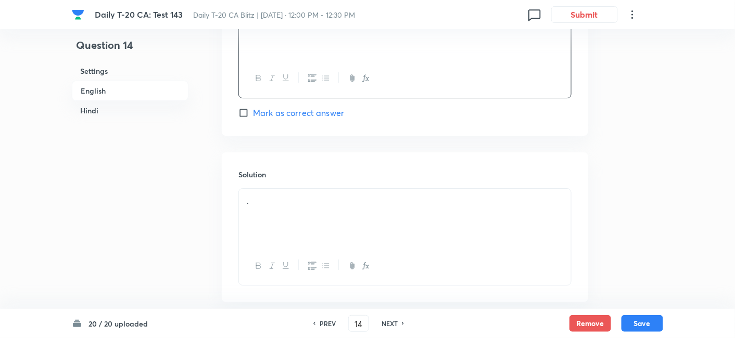
scroll to position [1078, 0]
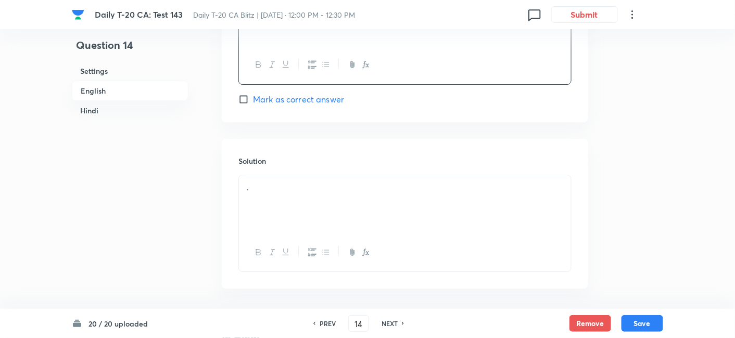
click at [292, 165] on div "Solution ." at bounding box center [405, 214] width 367 height 150
click at [291, 189] on p "." at bounding box center [405, 188] width 317 height 12
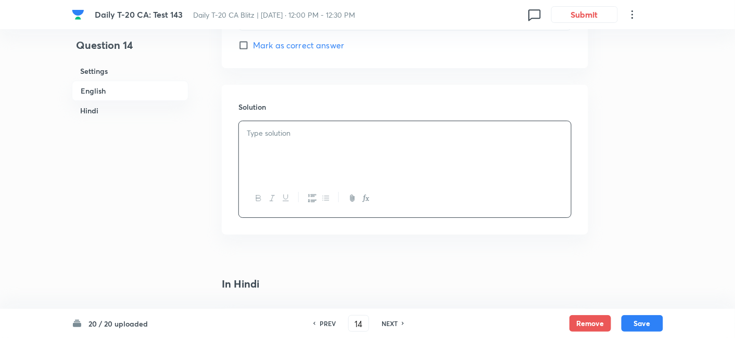
scroll to position [1136, 0]
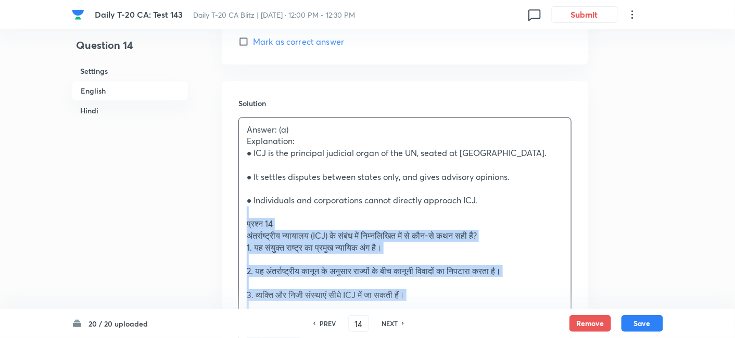
click at [214, 214] on div "Question 14 Settings English Hindi Settings Type Single choice correct 4 option…" at bounding box center [368, 257] width 592 height 2687
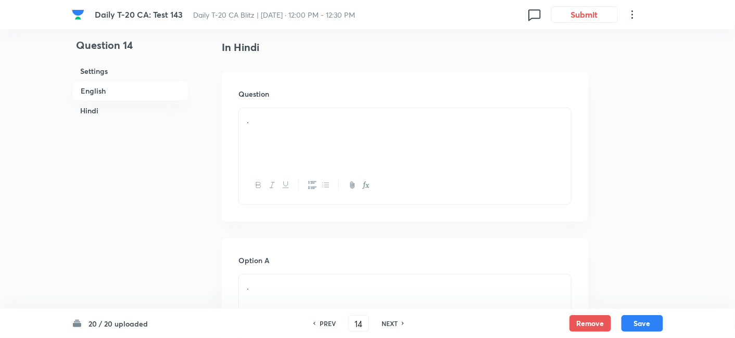
scroll to position [1426, 0]
click at [300, 141] on div "." at bounding box center [405, 130] width 332 height 58
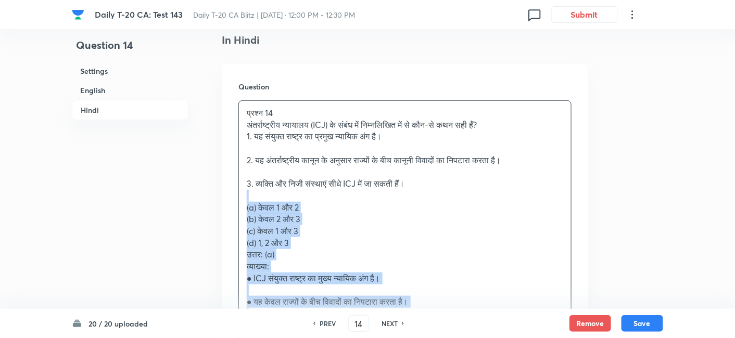
drag, startPoint x: 228, startPoint y: 196, endPoint x: 203, endPoint y: 185, distance: 26.8
click at [224, 195] on div "Question प्रश्न 14 अंतर्राष्ट्रीय न्यायालय (ICJ) के संबंध में निम्नलिखित में से…" at bounding box center [405, 229] width 367 height 329
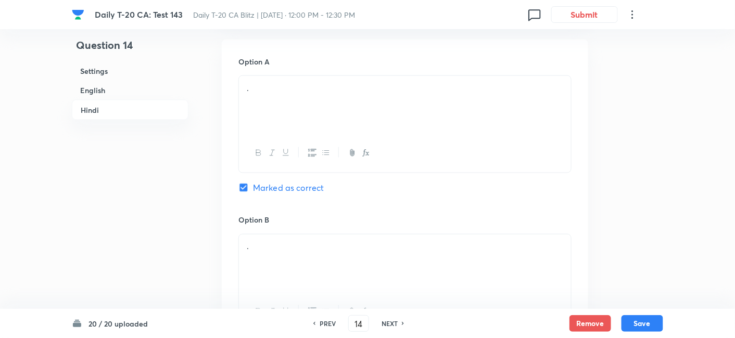
scroll to position [1657, 0]
click at [296, 105] on div "." at bounding box center [405, 102] width 332 height 58
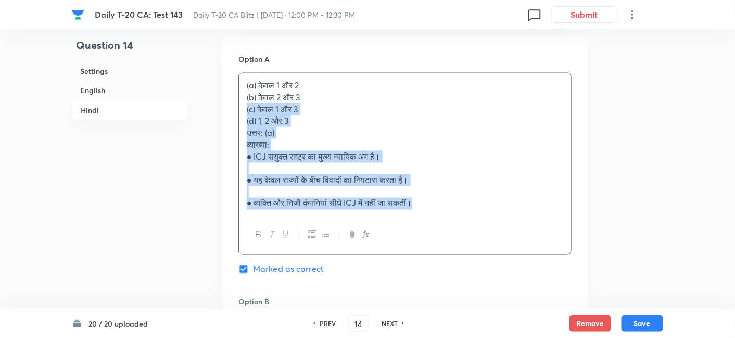
drag, startPoint x: 255, startPoint y: 106, endPoint x: 237, endPoint y: 101, distance: 18.3
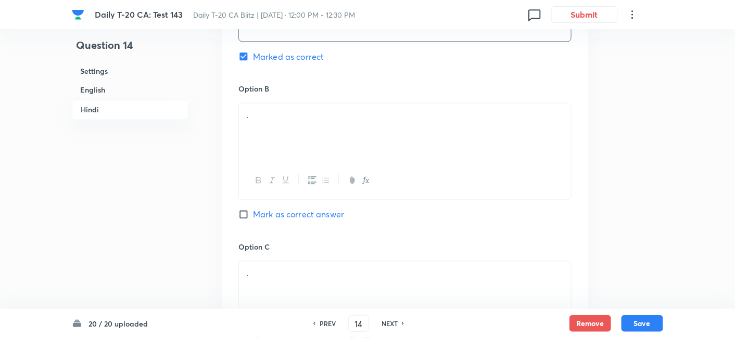
scroll to position [1831, 0]
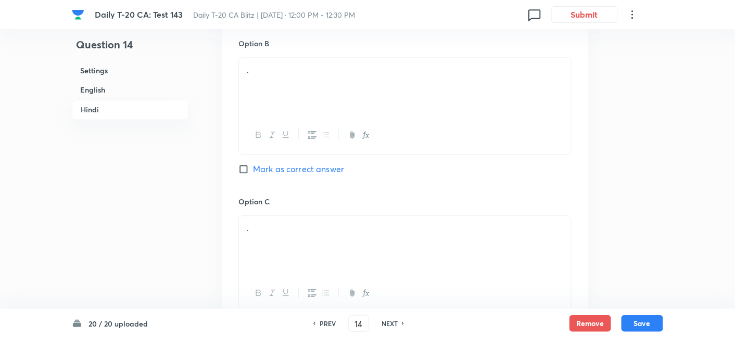
click at [281, 91] on div "." at bounding box center [405, 87] width 332 height 58
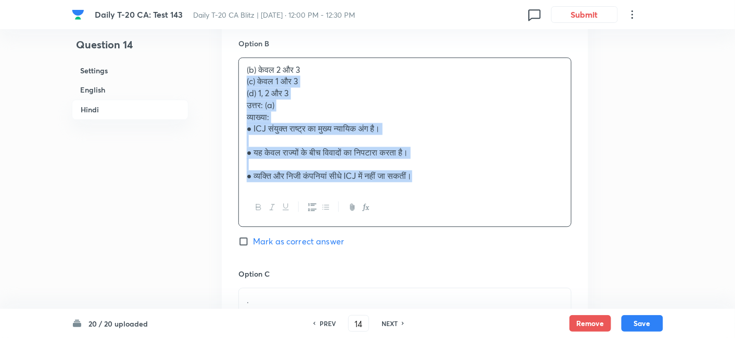
click at [237, 82] on div "Option A केवल 1 और 2 Marked as correct Option B (b) केवल 2 और 3 (c) केवल 1 और 3…" at bounding box center [405, 222] width 367 height 719
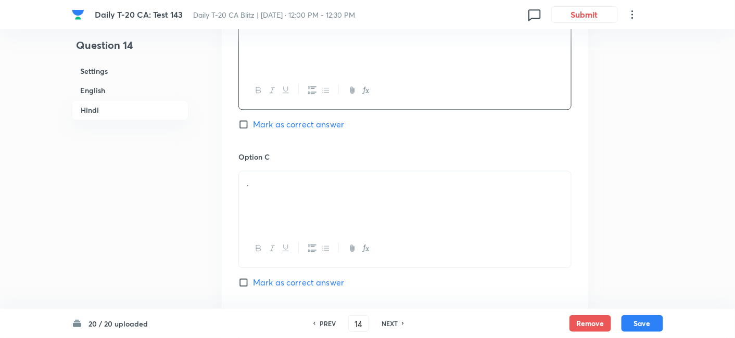
scroll to position [1889, 0]
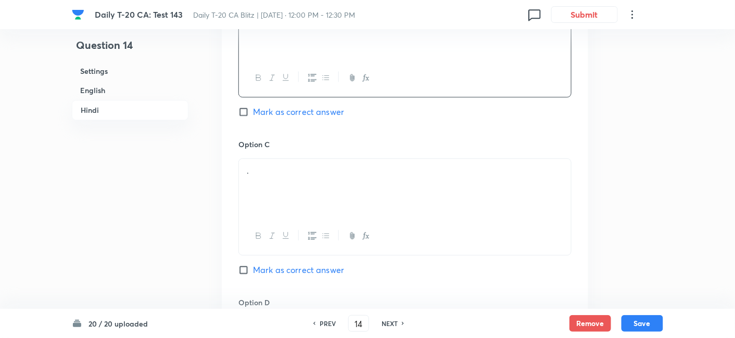
drag, startPoint x: 285, startPoint y: 175, endPoint x: 277, endPoint y: 172, distance: 8.7
click at [284, 174] on div "." at bounding box center [405, 188] width 332 height 58
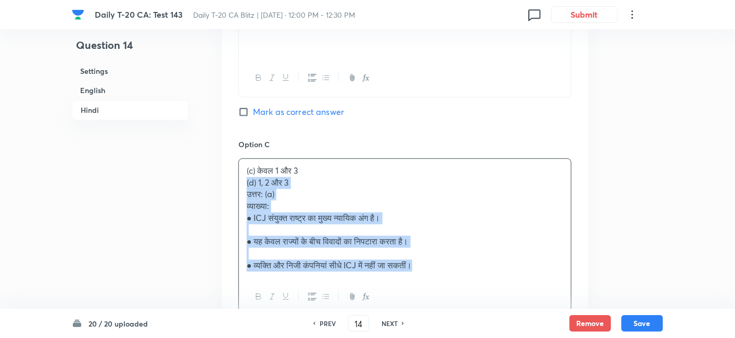
drag, startPoint x: 221, startPoint y: 181, endPoint x: 217, endPoint y: 178, distance: 5.6
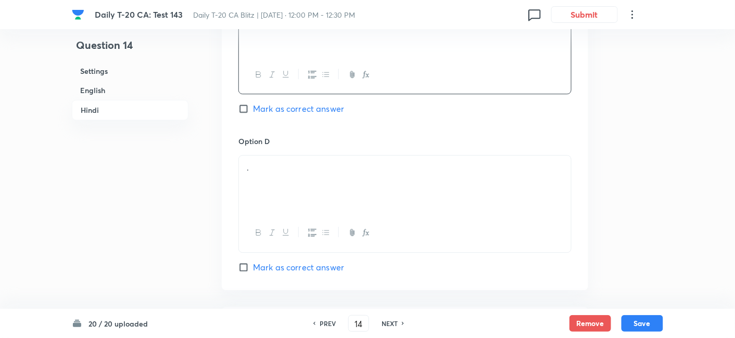
scroll to position [2062, 0]
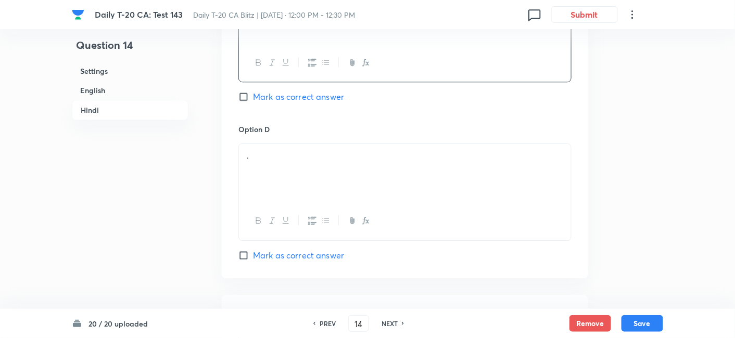
click at [283, 166] on div "." at bounding box center [405, 173] width 332 height 58
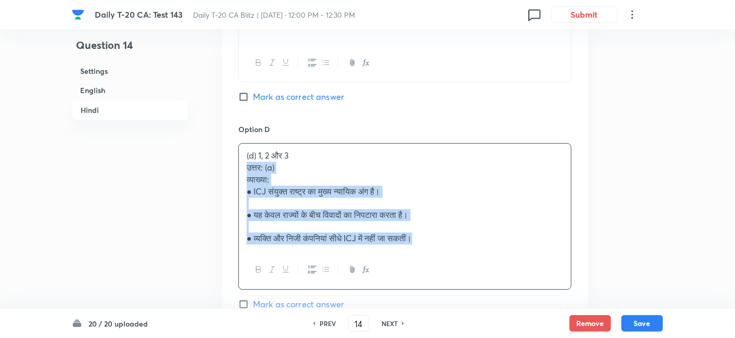
drag, startPoint x: 255, startPoint y: 168, endPoint x: 221, endPoint y: 168, distance: 33.8
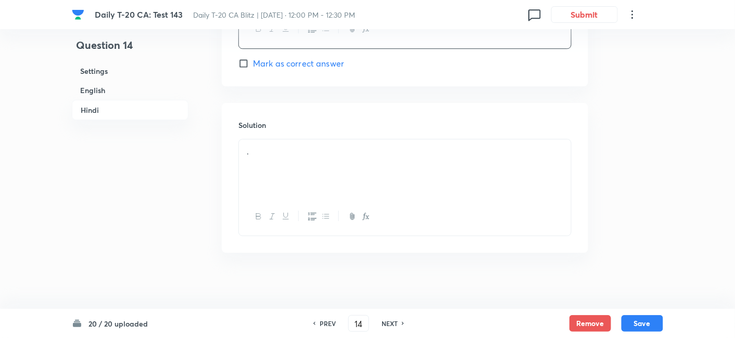
scroll to position [2200, 0]
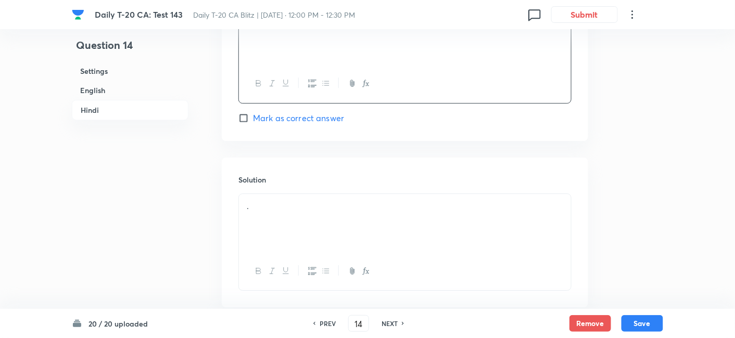
click at [270, 221] on div "." at bounding box center [405, 223] width 332 height 58
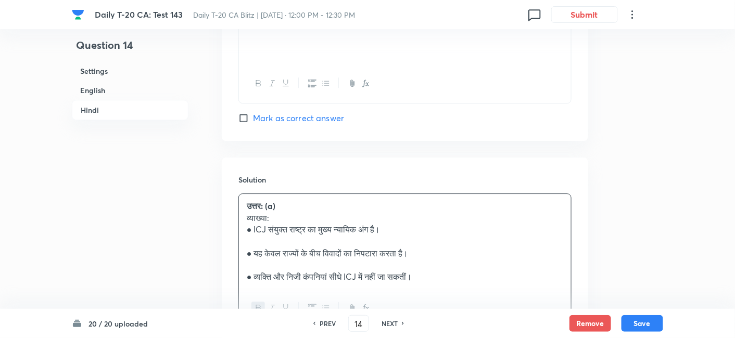
click at [91, 90] on h6 "English" at bounding box center [130, 90] width 117 height 19
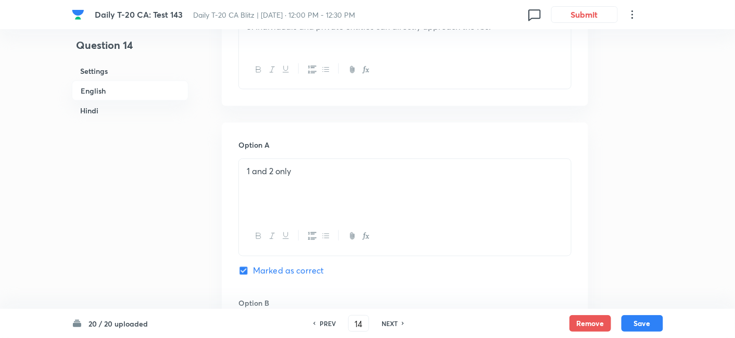
scroll to position [442, 0]
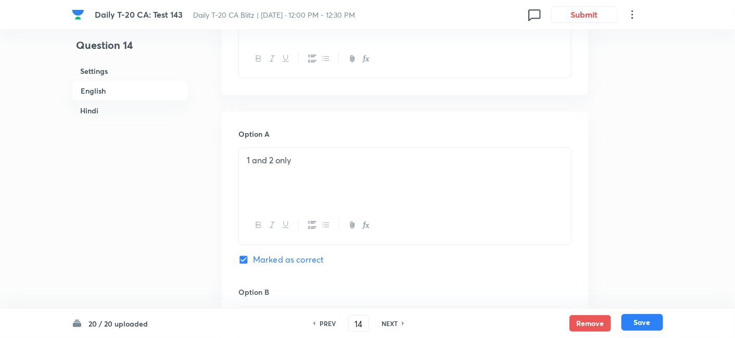
click at [649, 325] on button "Save" at bounding box center [643, 323] width 42 height 17
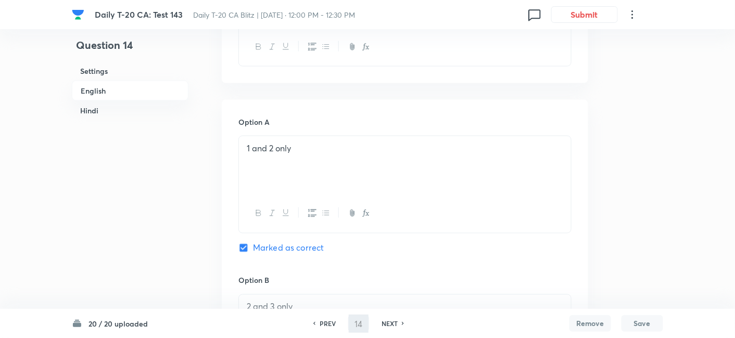
type input "15"
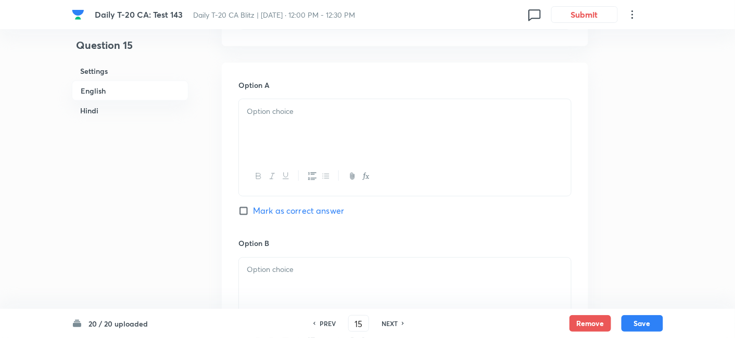
checkbox input "false"
checkbox input "true"
click at [120, 89] on h6 "English" at bounding box center [130, 91] width 117 height 20
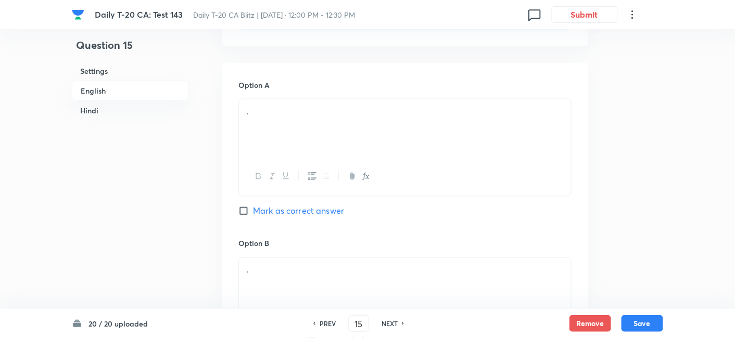
scroll to position [269, 0]
click at [330, 136] on div "." at bounding box center [405, 135] width 332 height 58
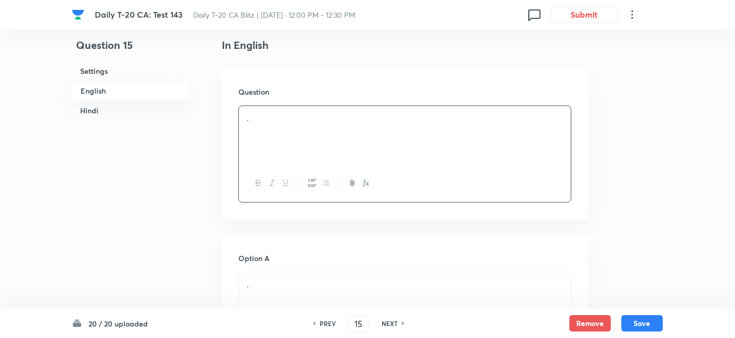
click at [337, 137] on div "." at bounding box center [405, 135] width 332 height 58
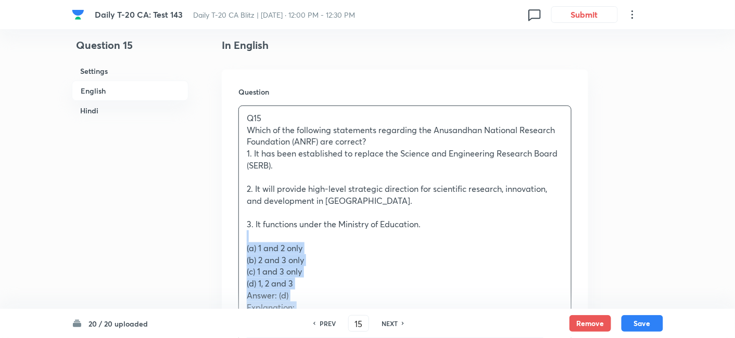
drag, startPoint x: 241, startPoint y: 234, endPoint x: 221, endPoint y: 234, distance: 20.3
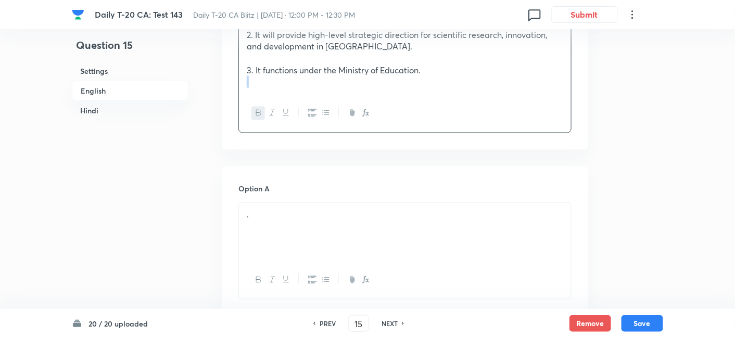
scroll to position [442, 0]
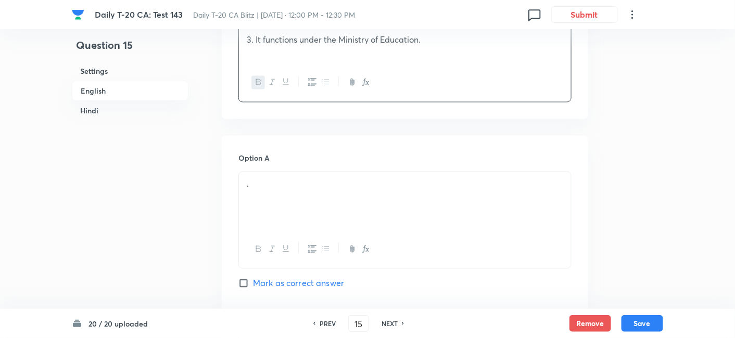
click at [294, 197] on div "." at bounding box center [405, 201] width 332 height 58
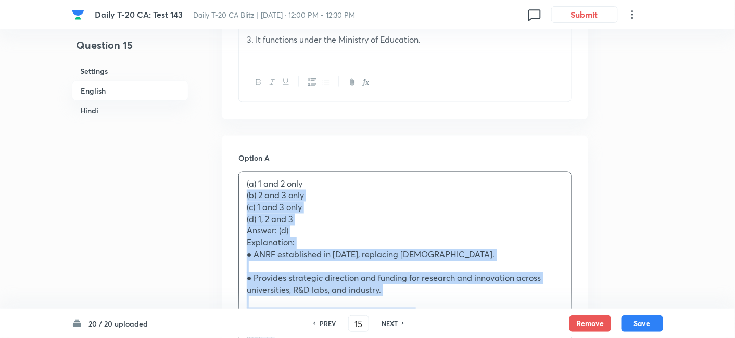
drag, startPoint x: 228, startPoint y: 197, endPoint x: 217, endPoint y: 195, distance: 11.1
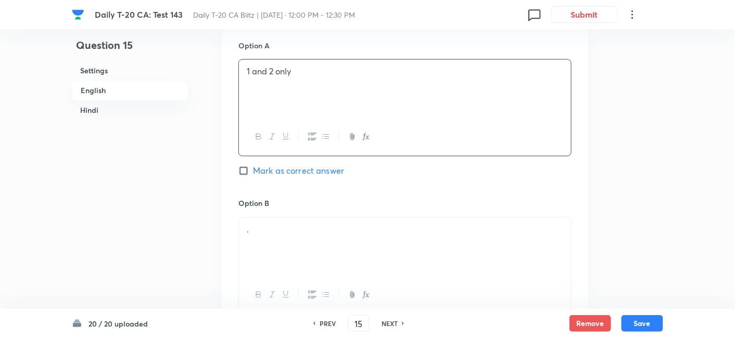
scroll to position [616, 0]
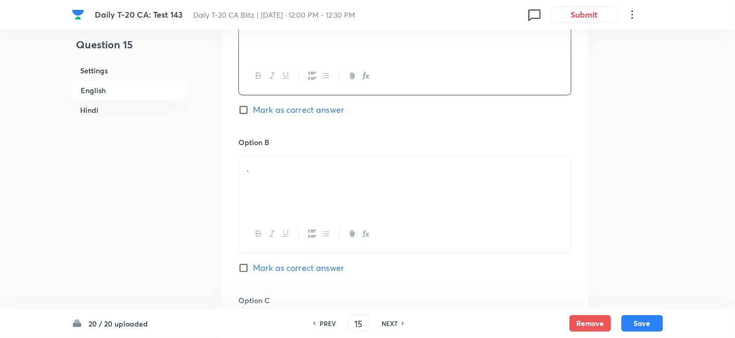
click at [290, 183] on div "." at bounding box center [405, 186] width 332 height 58
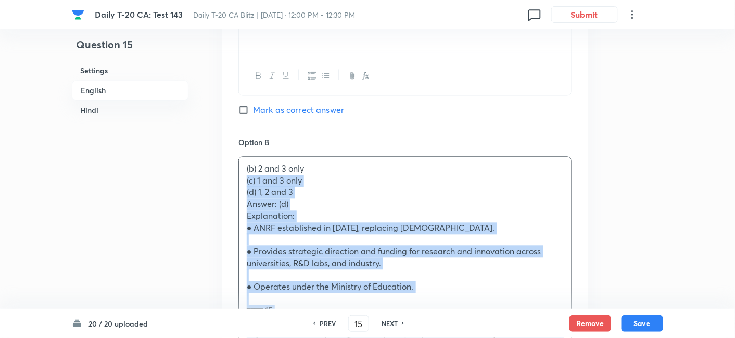
drag, startPoint x: 235, startPoint y: 180, endPoint x: 216, endPoint y: 181, distance: 19.8
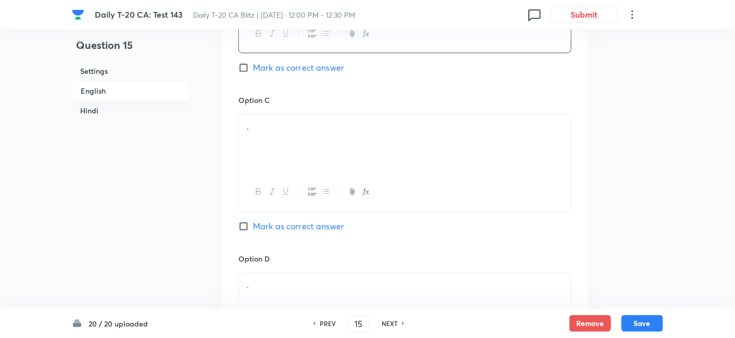
scroll to position [847, 0]
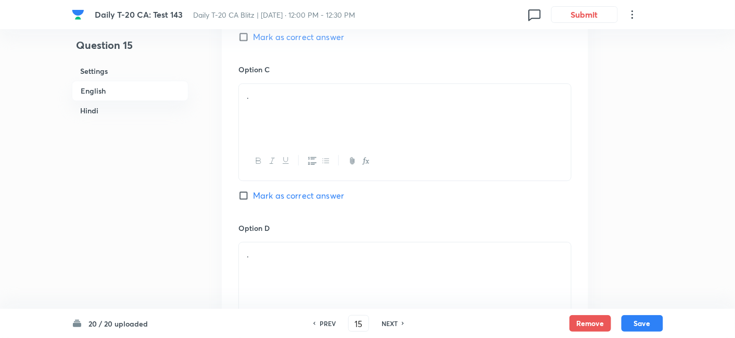
click at [290, 131] on div "." at bounding box center [405, 113] width 332 height 58
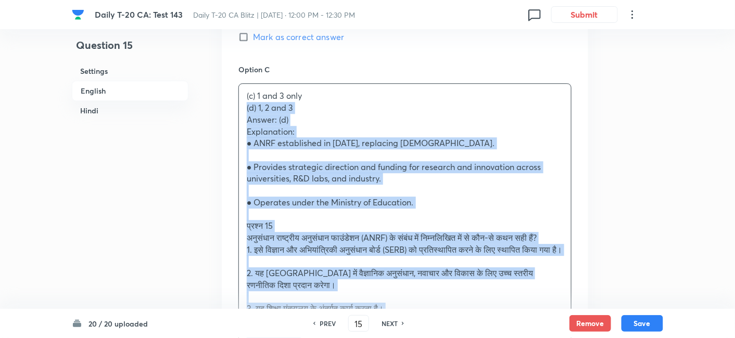
drag, startPoint x: 268, startPoint y: 124, endPoint x: 204, endPoint y: 105, distance: 67.2
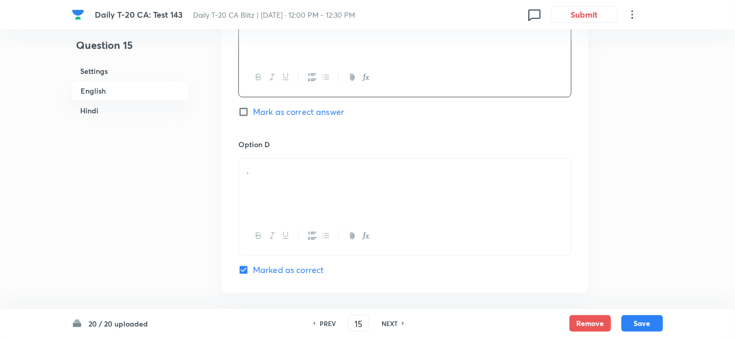
scroll to position [963, 0]
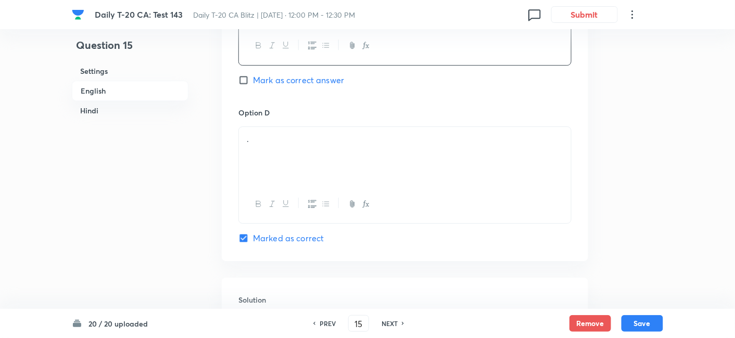
click at [291, 151] on div "." at bounding box center [405, 156] width 332 height 58
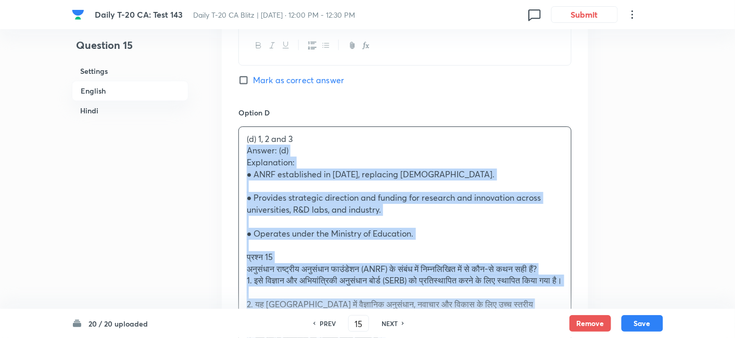
drag, startPoint x: 240, startPoint y: 151, endPoint x: 224, endPoint y: 151, distance: 15.1
click at [224, 151] on div "Option A 1 and 2 only Mark as correct answer Option B 2 and 3 only Mark as corr…" at bounding box center [405, 93] width 367 height 956
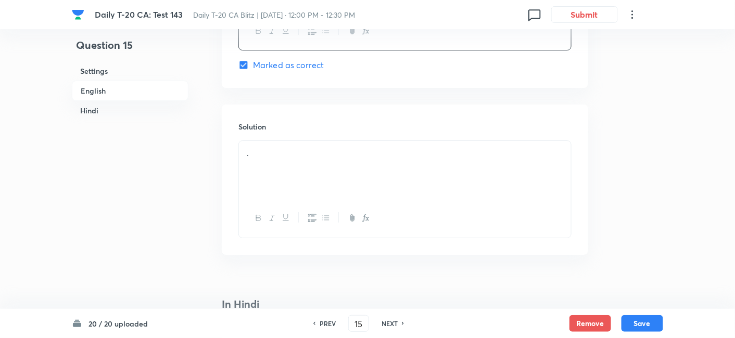
scroll to position [1195, 0]
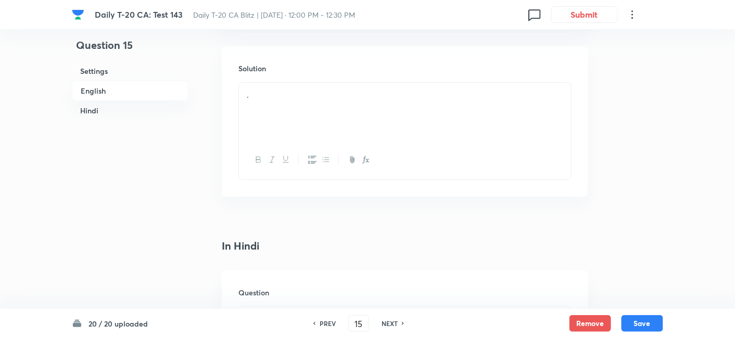
click at [284, 120] on div "." at bounding box center [405, 112] width 332 height 58
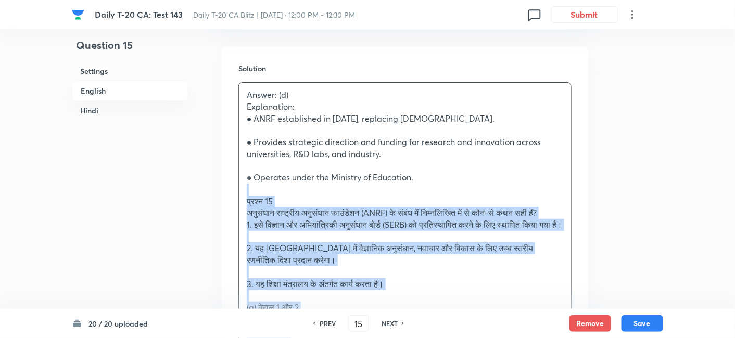
click at [239, 189] on div "Answer: (d) Explanation: ● ANRF established in 2023, replacing SERB. ● Provides…" at bounding box center [405, 261] width 332 height 356
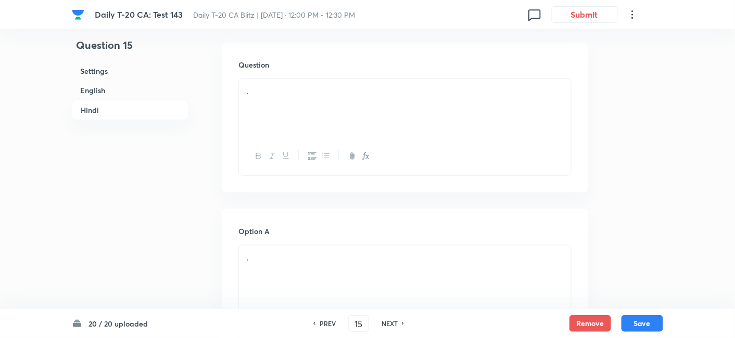
scroll to position [1484, 0]
click at [307, 97] on div "." at bounding box center [405, 108] width 332 height 58
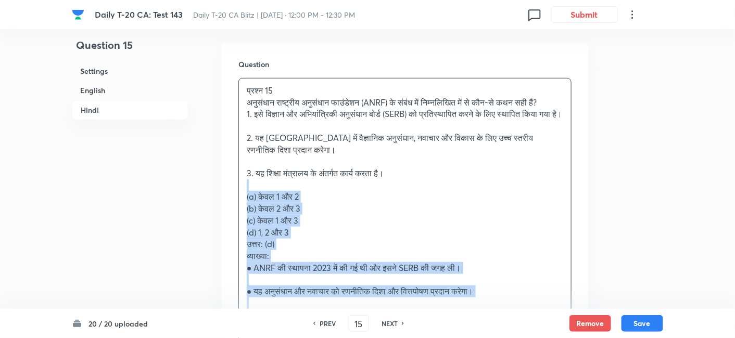
drag, startPoint x: 240, startPoint y: 197, endPoint x: 231, endPoint y: 197, distance: 8.9
click at [232, 197] on div "Question प्रश्न 15 अनुसंधान राष्ट्रीय अनुसंधान फाउंडेशन (ANRF) के संबंध में निम…" at bounding box center [405, 212] width 367 height 341
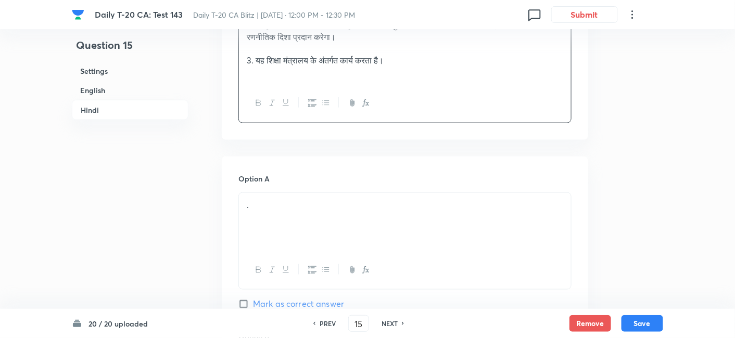
scroll to position [1715, 0]
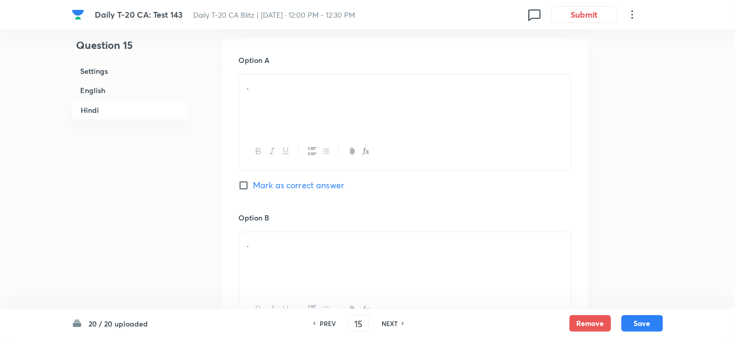
click at [299, 126] on div "." at bounding box center [405, 103] width 332 height 58
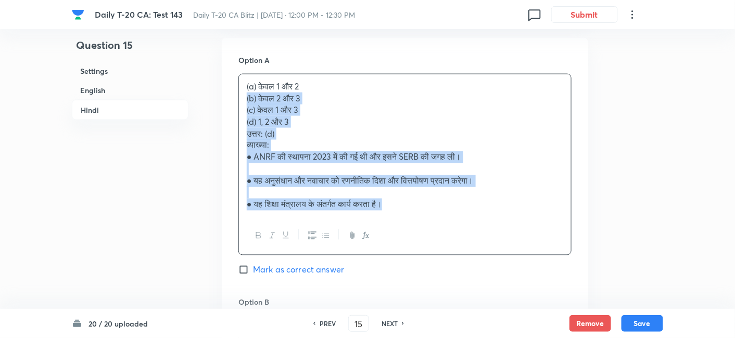
drag, startPoint x: 229, startPoint y: 124, endPoint x: 221, endPoint y: 122, distance: 7.5
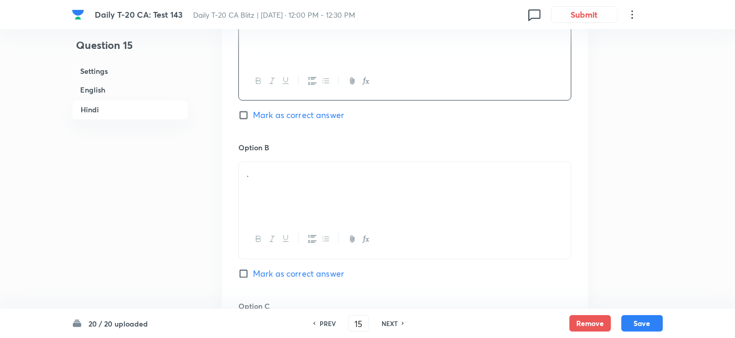
scroll to position [1831, 0]
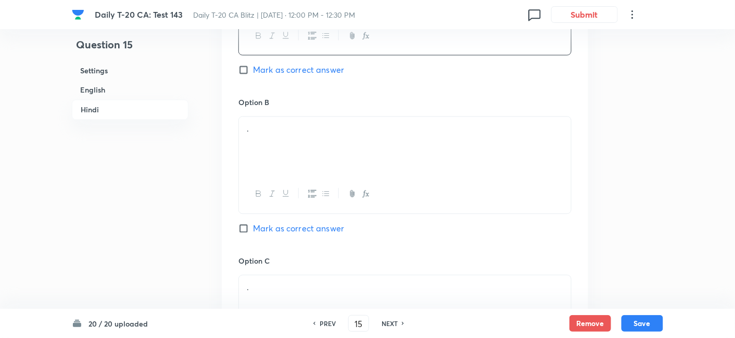
click at [288, 142] on div "." at bounding box center [405, 146] width 332 height 58
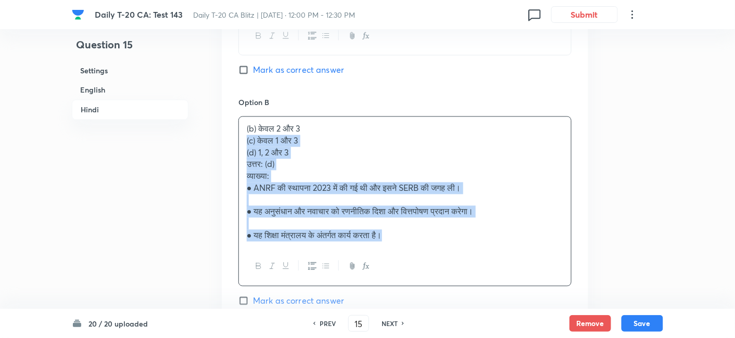
drag, startPoint x: 249, startPoint y: 165, endPoint x: 227, endPoint y: 162, distance: 22.5
click at [227, 162] on div "Option A केवल 1 और 2 Mark as correct answer Option B (b) केवल 2 और 3 (c) केवल 1…" at bounding box center [405, 281] width 367 height 719
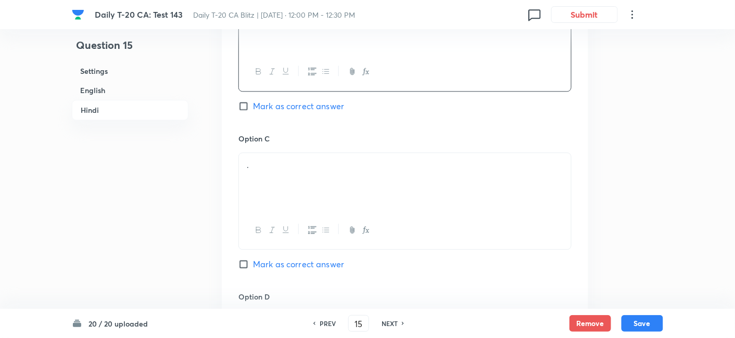
scroll to position [2004, 0]
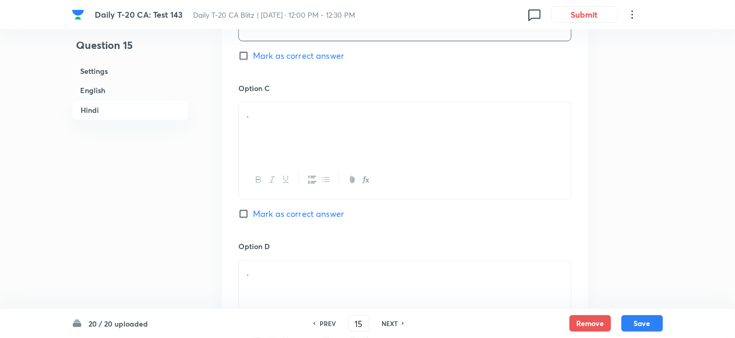
click at [277, 154] on div "." at bounding box center [405, 132] width 332 height 58
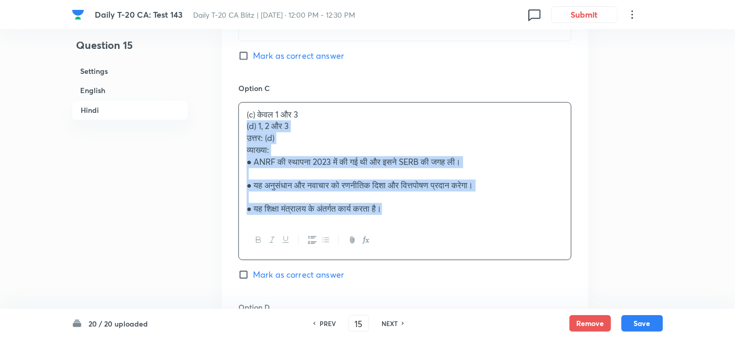
drag, startPoint x: 225, startPoint y: 145, endPoint x: 220, endPoint y: 143, distance: 6.1
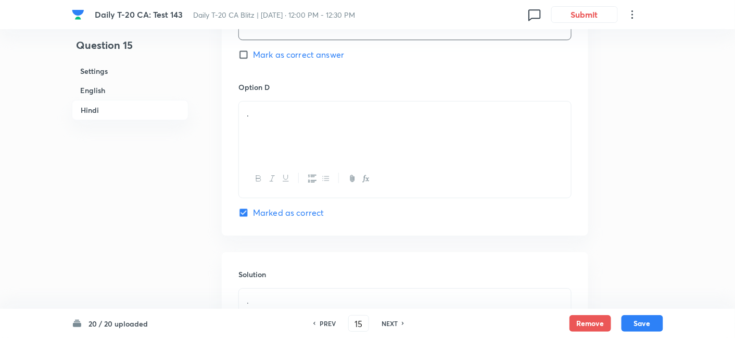
scroll to position [2178, 0]
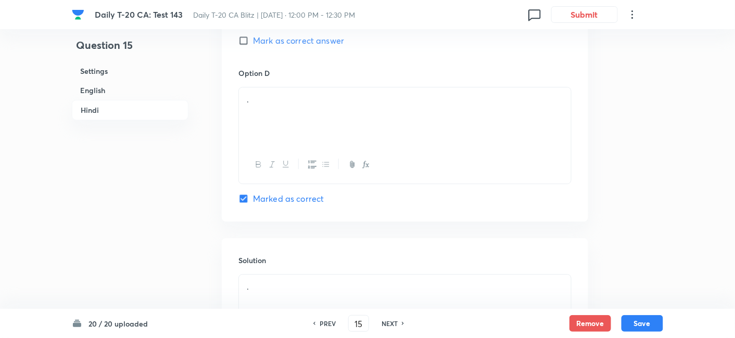
click at [288, 141] on div "." at bounding box center [405, 116] width 332 height 58
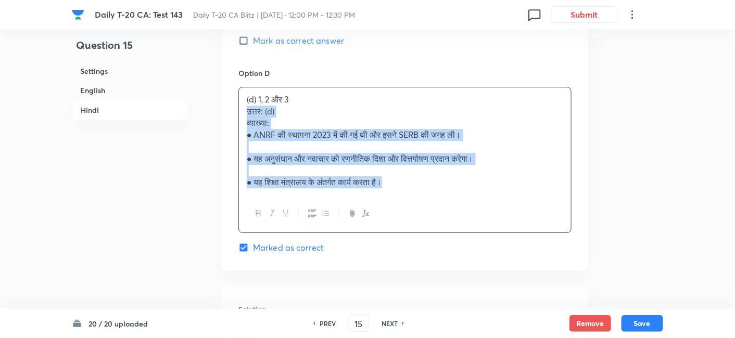
drag, startPoint x: 244, startPoint y: 133, endPoint x: 237, endPoint y: 133, distance: 6.2
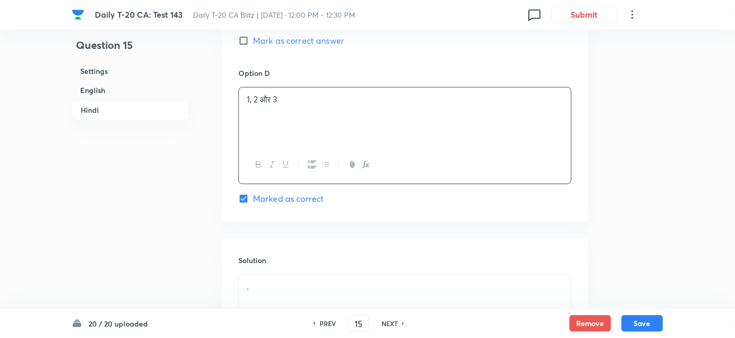
scroll to position [2340, 0]
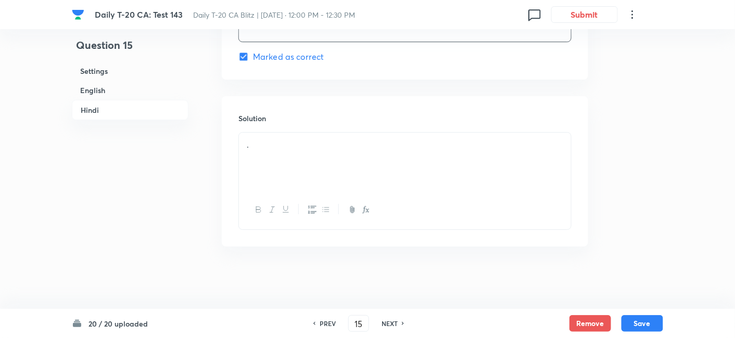
click at [290, 164] on div "." at bounding box center [405, 162] width 332 height 58
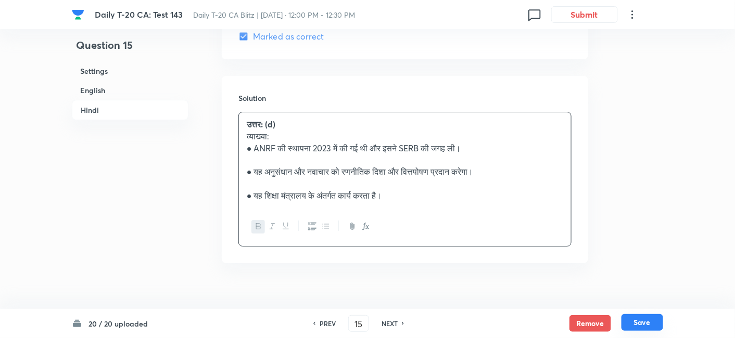
click at [644, 317] on button "Save" at bounding box center [643, 323] width 42 height 17
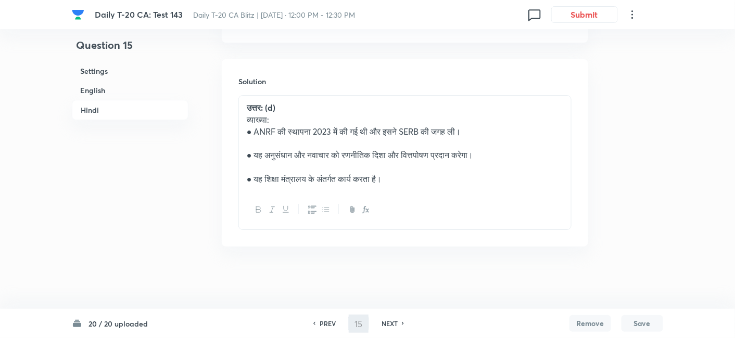
type input "16"
checkbox input "false"
checkbox input "true"
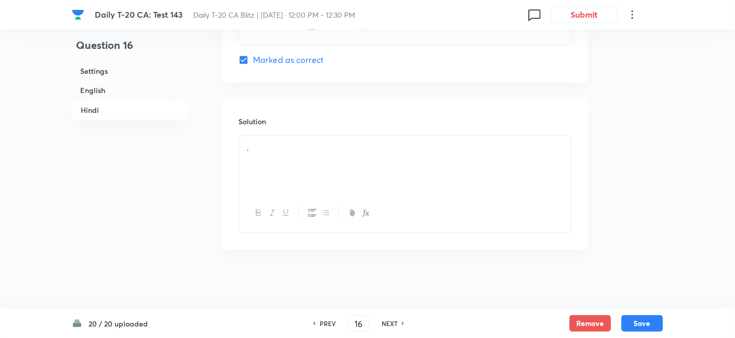
click at [124, 91] on h6 "English" at bounding box center [130, 90] width 117 height 19
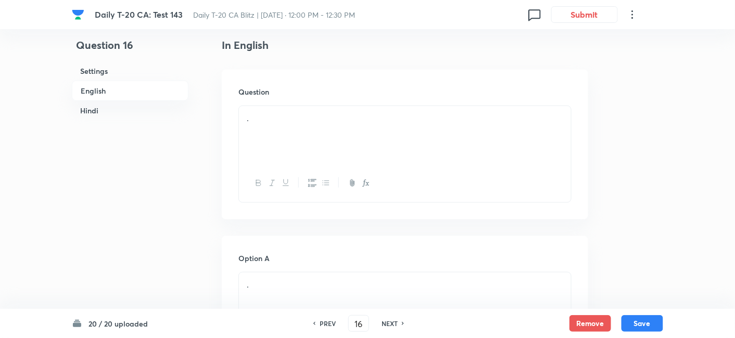
click at [383, 145] on div "." at bounding box center [405, 135] width 332 height 58
paste div
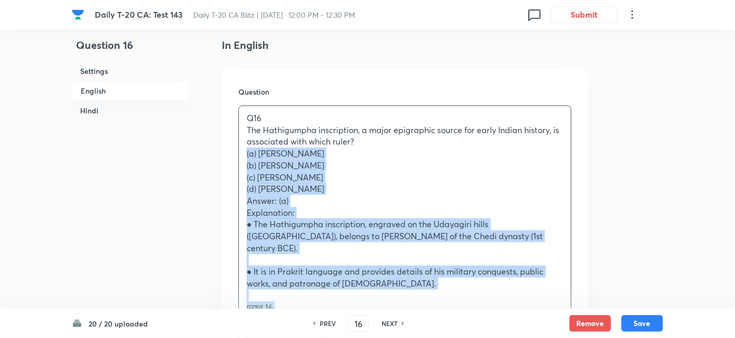
drag, startPoint x: 209, startPoint y: 152, endPoint x: 202, endPoint y: 152, distance: 7.3
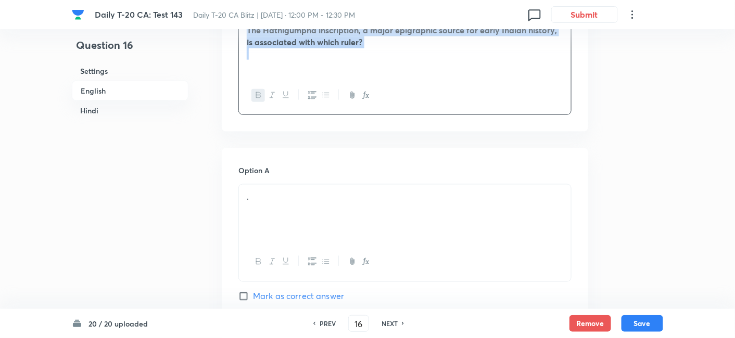
scroll to position [384, 0]
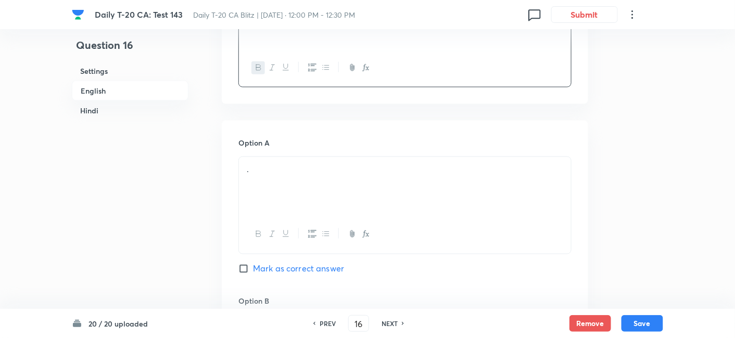
click at [289, 168] on p "." at bounding box center [405, 170] width 317 height 12
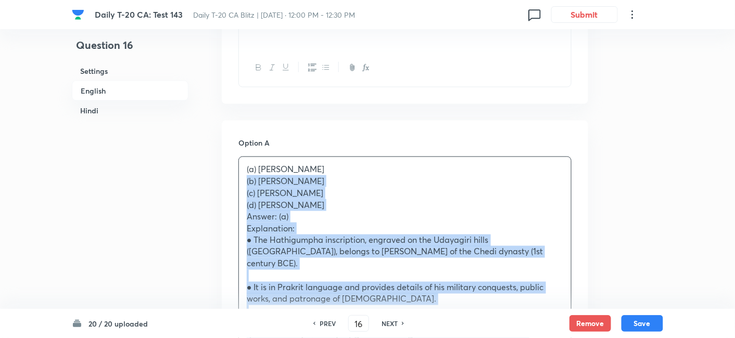
drag, startPoint x: 252, startPoint y: 183, endPoint x: 212, endPoint y: 180, distance: 40.2
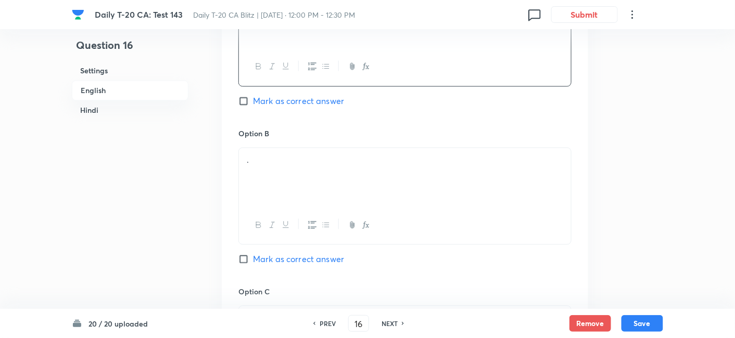
scroll to position [558, 0]
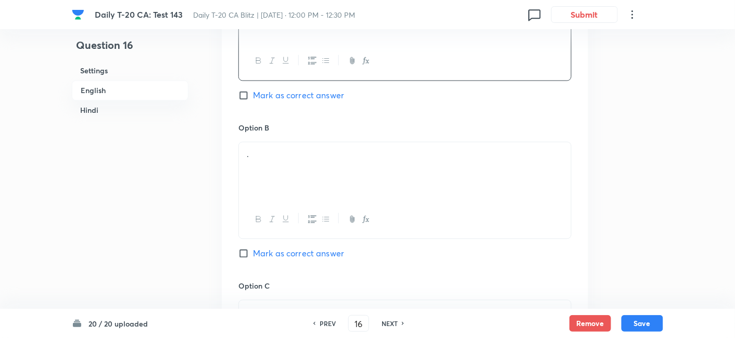
click at [284, 160] on div "." at bounding box center [405, 172] width 332 height 58
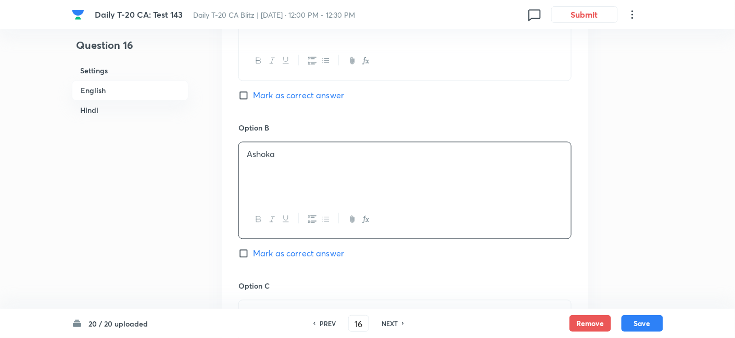
click at [283, 90] on span "Mark as correct answer" at bounding box center [298, 96] width 91 height 12
click at [253, 91] on input "Mark as correct answer" at bounding box center [246, 96] width 15 height 10
checkbox input "true"
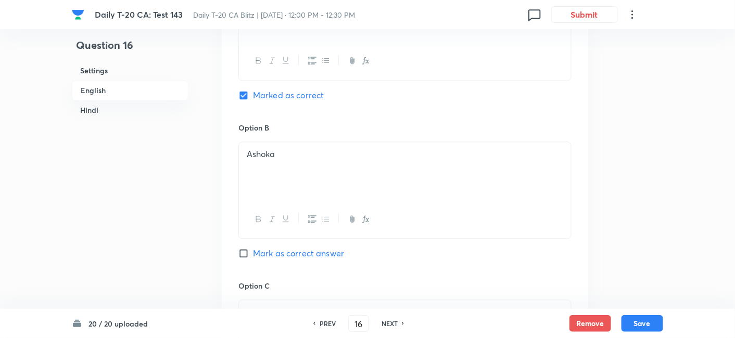
checkbox input "false"
checkbox input "true"
checkbox input "false"
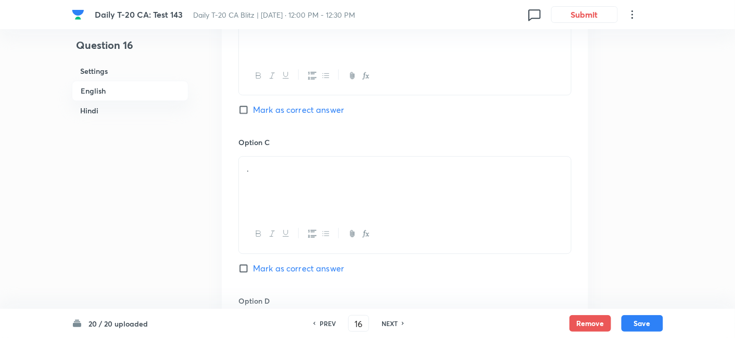
scroll to position [732, 0]
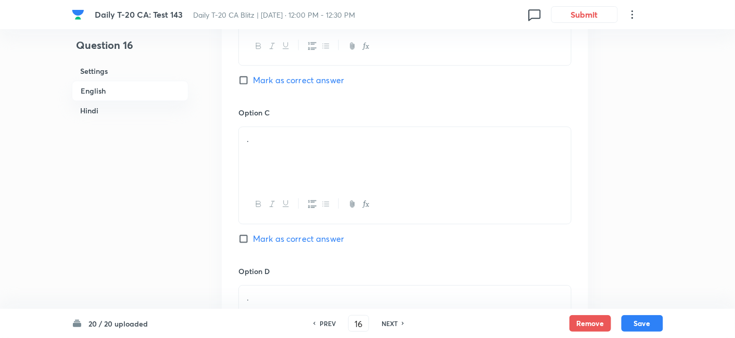
click at [289, 154] on div "." at bounding box center [405, 156] width 332 height 58
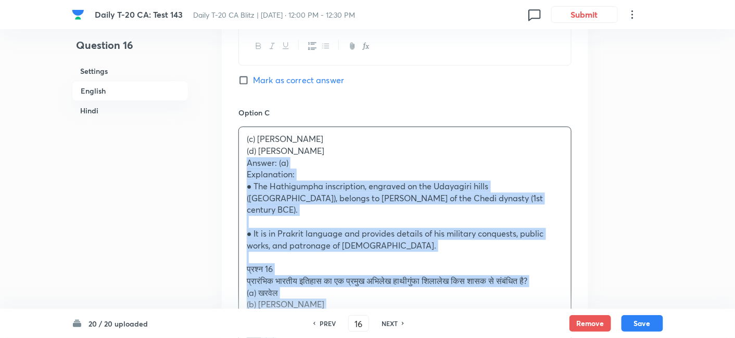
drag, startPoint x: 242, startPoint y: 156, endPoint x: 234, endPoint y: 157, distance: 7.4
click at [234, 157] on div "Option A Kharavela Marked as correct Option B Ashoka Mark as correct answer Opt…" at bounding box center [405, 215] width 367 height 885
click at [232, 157] on div "Option A Kharavela Marked as correct Option B Ashoka Mark as correct answer Opt…" at bounding box center [405, 215] width 367 height 885
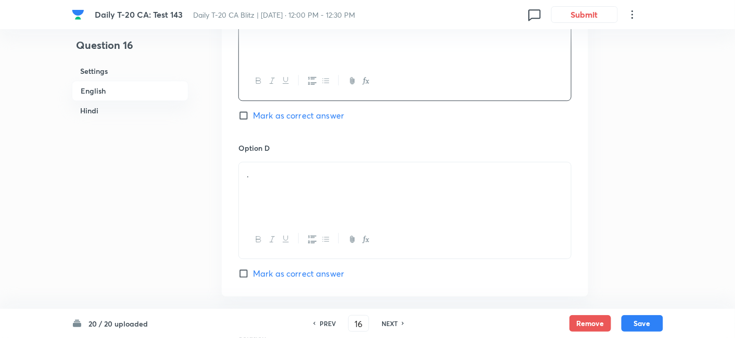
scroll to position [905, 0]
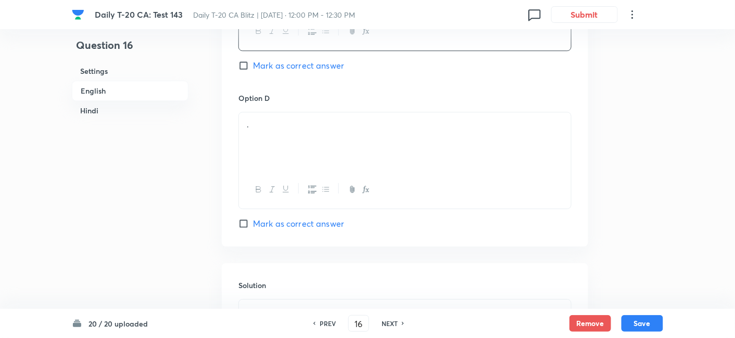
click at [280, 128] on p "." at bounding box center [405, 125] width 317 height 12
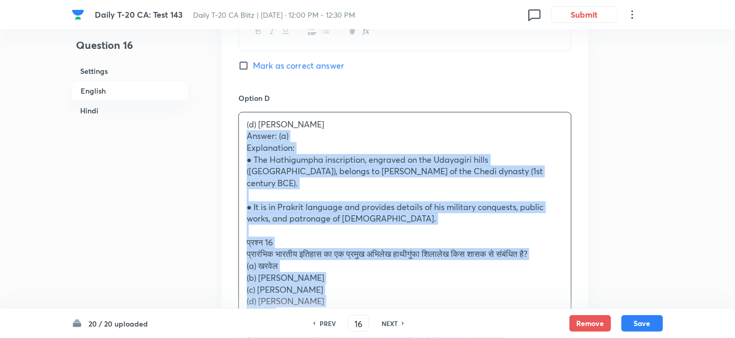
drag, startPoint x: 255, startPoint y: 131, endPoint x: 235, endPoint y: 131, distance: 20.3
click at [235, 131] on div "Option A Kharavela Marked as correct Option B Ashoka Mark as correct answer Opt…" at bounding box center [405, 36] width 367 height 873
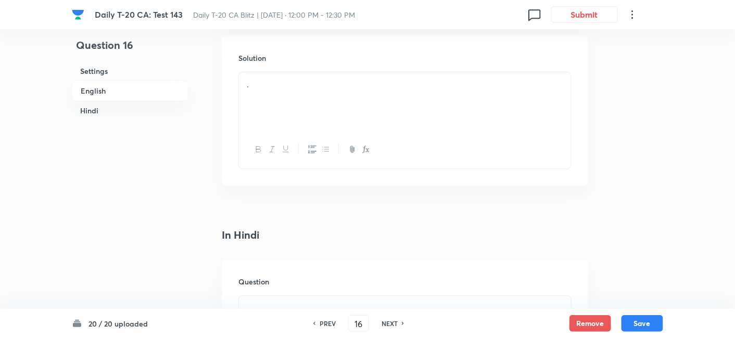
scroll to position [1136, 0]
click at [290, 96] on div "." at bounding box center [405, 98] width 332 height 58
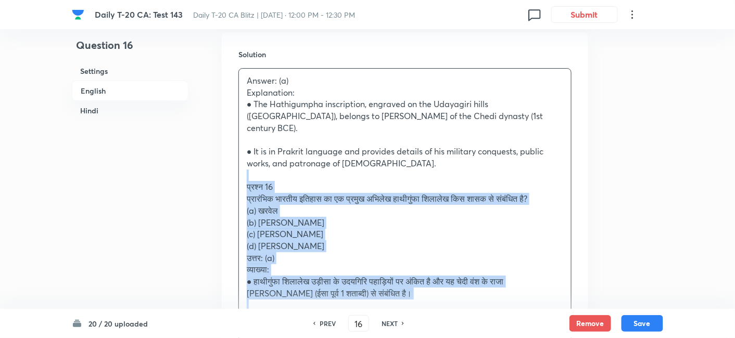
drag, startPoint x: 236, startPoint y: 164, endPoint x: 219, endPoint y: 160, distance: 18.1
click at [235, 163] on div "Solution Answer: (a) Explanation: ● The Hathigumpha inscription, engraved on th…" at bounding box center [405, 214] width 367 height 365
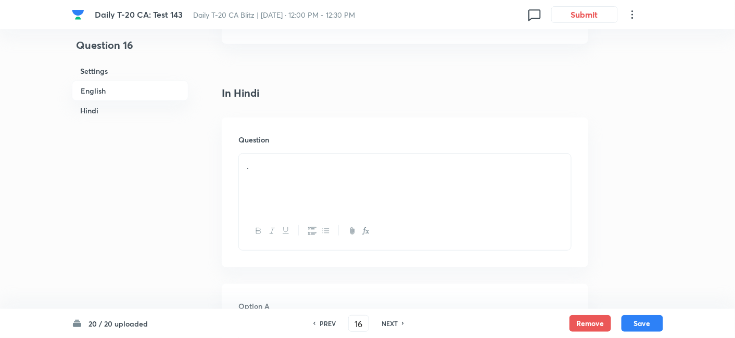
scroll to position [1368, 0]
click at [296, 136] on div "." at bounding box center [405, 151] width 332 height 58
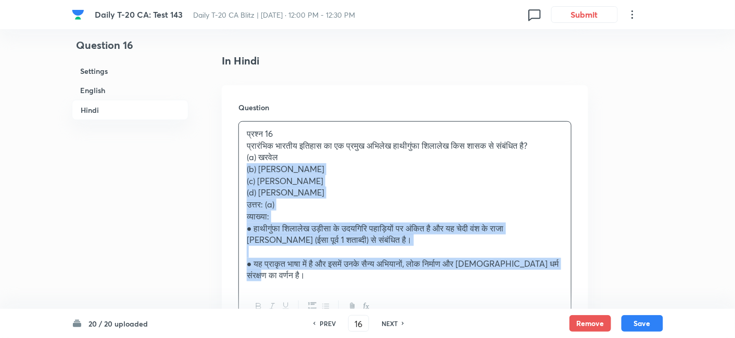
drag, startPoint x: 253, startPoint y: 161, endPoint x: 225, endPoint y: 152, distance: 28.8
click at [225, 152] on div "Question प्रश्न 16 प्रारंभिक भारतीय इतिहास का एक प्रमुख अभिलेख हाथीगुंफा शिलाले…" at bounding box center [405, 214] width 367 height 258
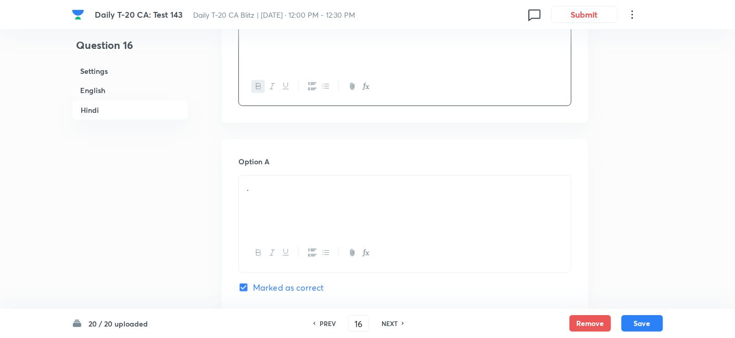
scroll to position [1541, 0]
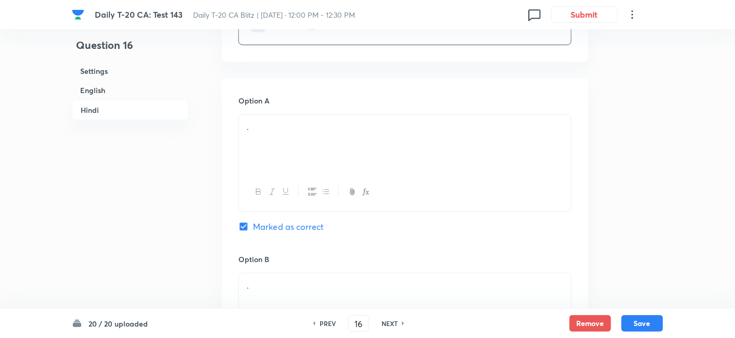
click at [288, 150] on div "." at bounding box center [405, 144] width 332 height 58
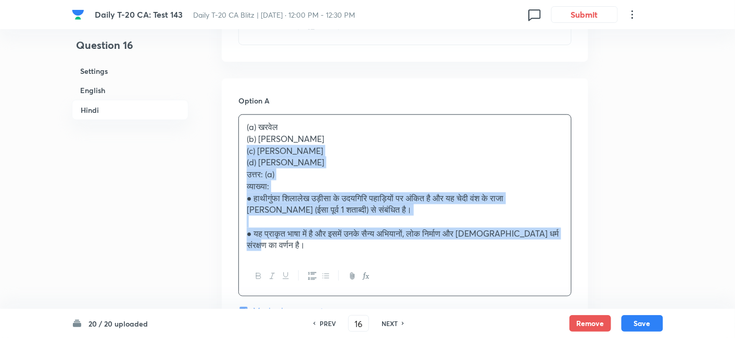
drag, startPoint x: 255, startPoint y: 141, endPoint x: 204, endPoint y: 129, distance: 52.4
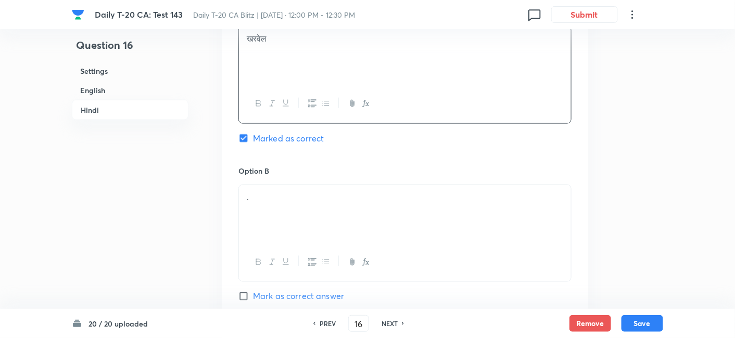
scroll to position [1657, 0]
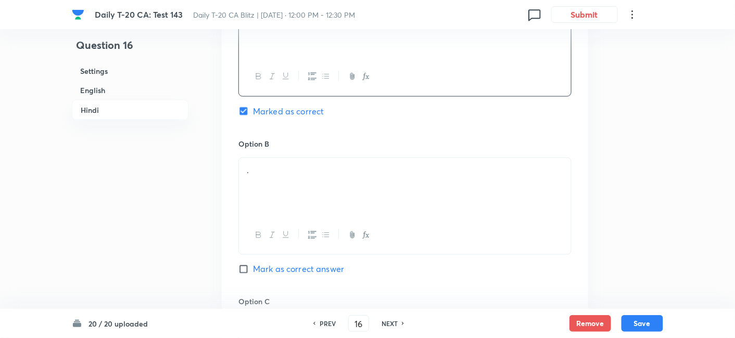
click at [288, 172] on div "." at bounding box center [405, 187] width 332 height 58
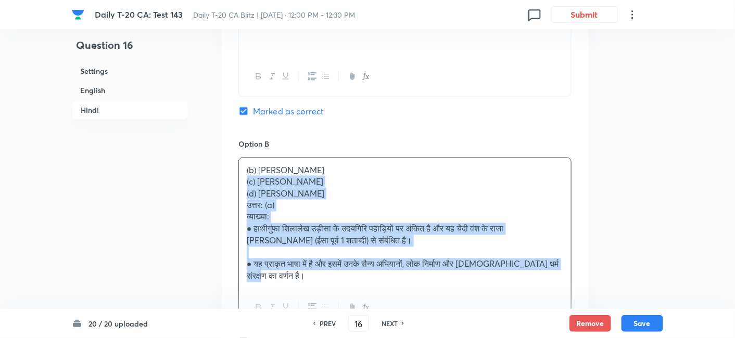
drag, startPoint x: 256, startPoint y: 173, endPoint x: 224, endPoint y: 166, distance: 32.2
click at [231, 169] on div "Option A खरवेल Marked as correct Option B (b) अशोक (c) समुद्रगुप्त (d) रुद्रदाम…" at bounding box center [405, 322] width 367 height 719
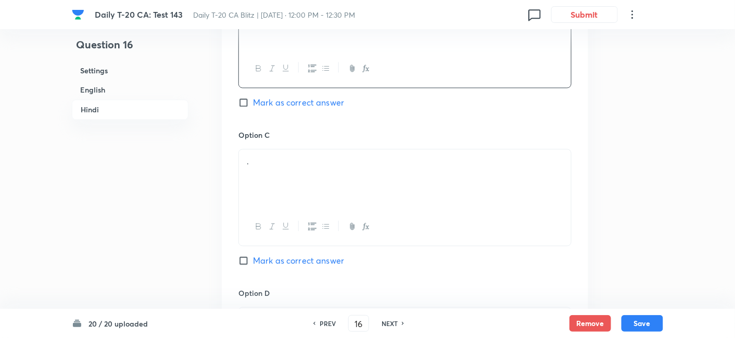
scroll to position [1831, 0]
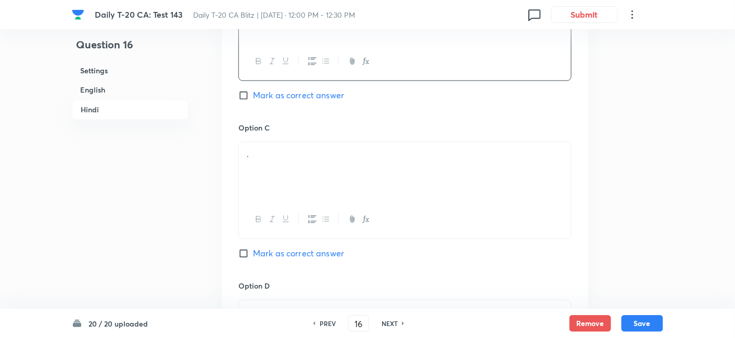
click at [288, 152] on div "." at bounding box center [405, 172] width 332 height 58
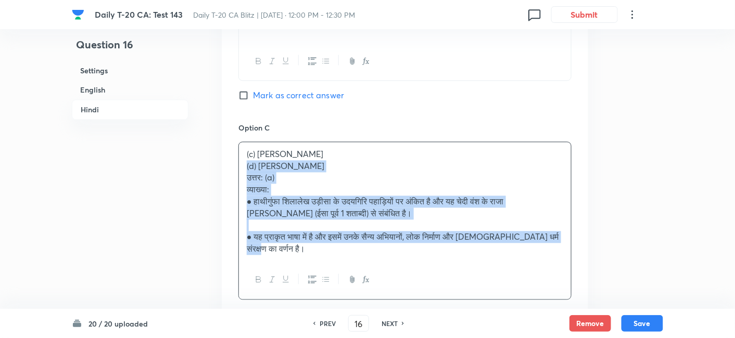
drag, startPoint x: 251, startPoint y: 153, endPoint x: 242, endPoint y: 152, distance: 8.9
click at [242, 152] on div "(c) समुद्रगुप्त (d) रुद्रदामन I उत्तर: (a) व्याख्या: ● हाथीगुंफा शिलालेख उड़ीसा…" at bounding box center [405, 202] width 332 height 119
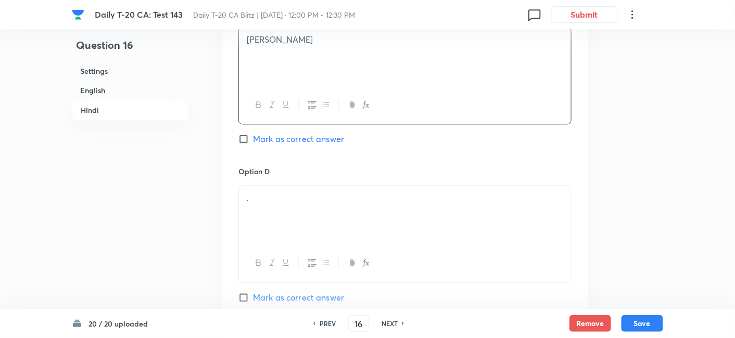
scroll to position [1947, 0]
click at [288, 192] on p "." at bounding box center [405, 198] width 317 height 12
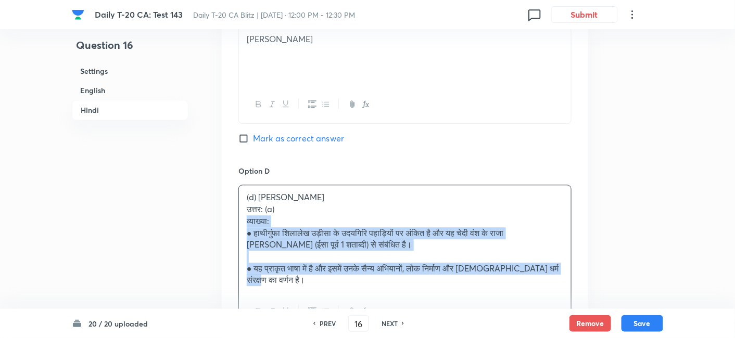
drag, startPoint x: 239, startPoint y: 203, endPoint x: 214, endPoint y: 203, distance: 25.0
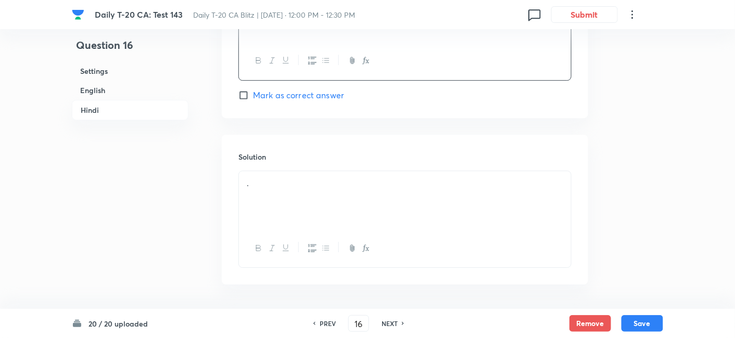
scroll to position [2172, 0]
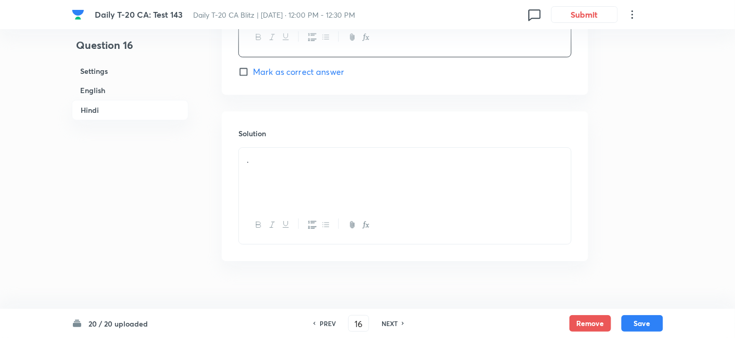
click at [287, 157] on div "." at bounding box center [405, 177] width 332 height 58
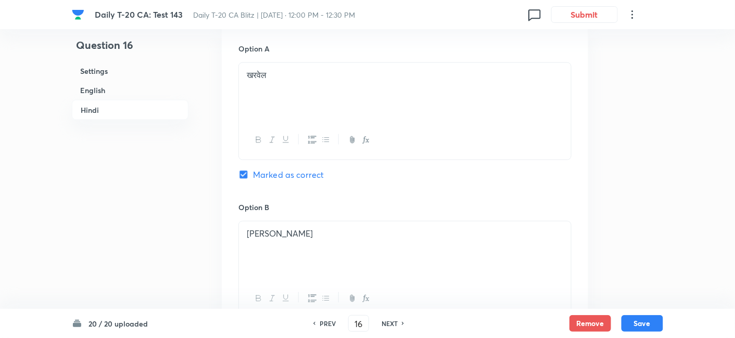
scroll to position [1535, 0]
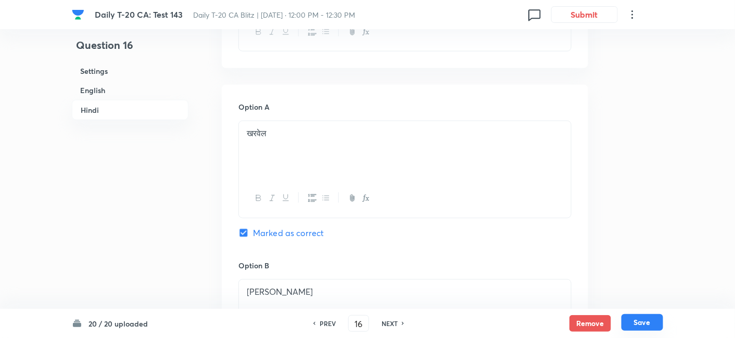
click at [640, 318] on button "Save" at bounding box center [643, 323] width 42 height 17
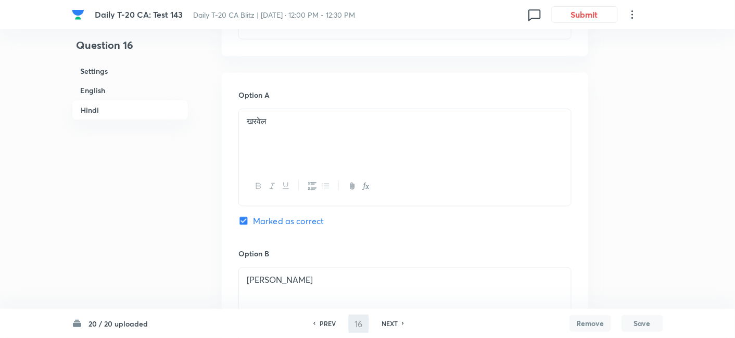
type input "17"
checkbox input "false"
checkbox input "true"
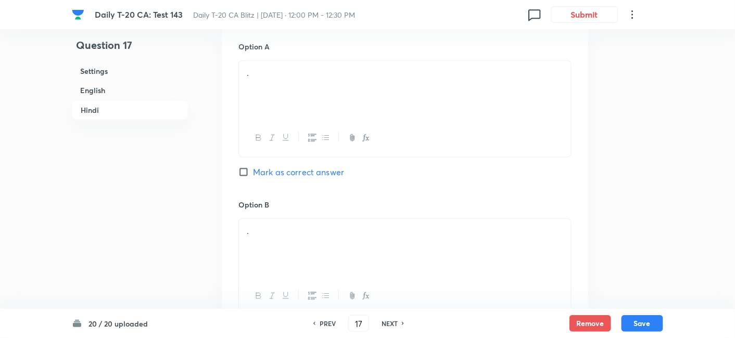
click at [134, 93] on h6 "English" at bounding box center [130, 90] width 117 height 19
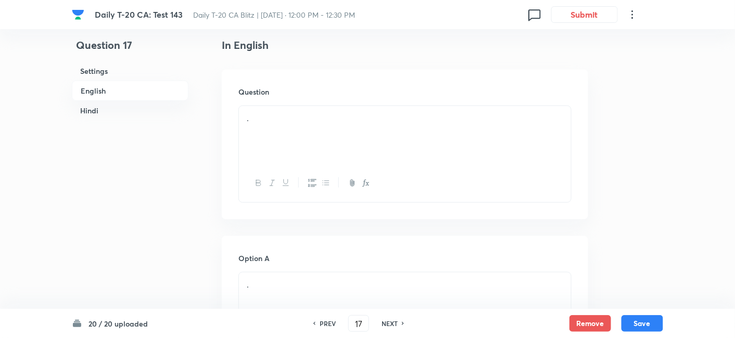
click at [310, 124] on div "." at bounding box center [405, 135] width 332 height 58
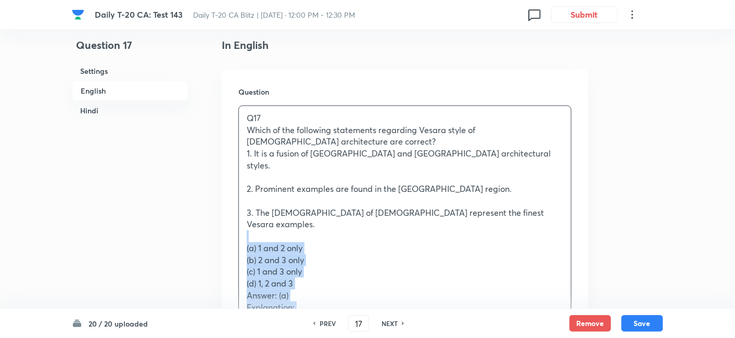
drag, startPoint x: 239, startPoint y: 215, endPoint x: 221, endPoint y: 207, distance: 18.9
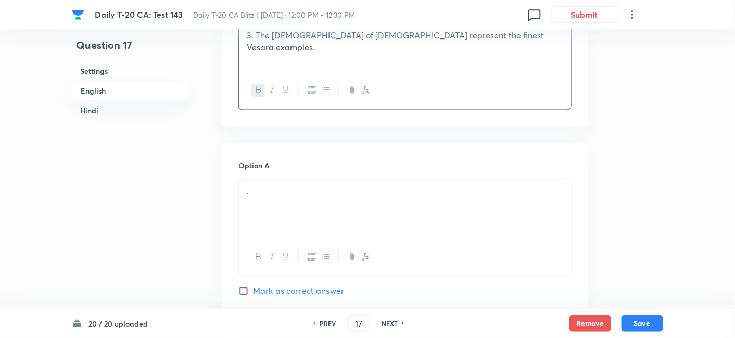
scroll to position [442, 0]
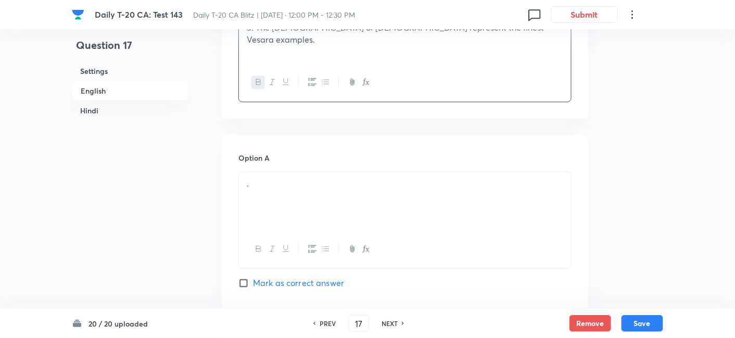
click at [297, 179] on div "." at bounding box center [405, 201] width 332 height 58
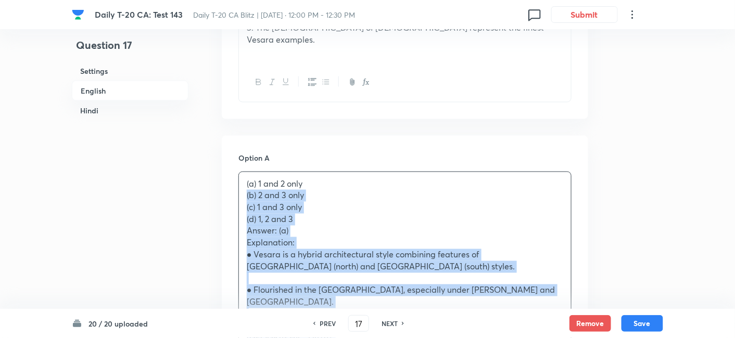
drag, startPoint x: 228, startPoint y: 171, endPoint x: 209, endPoint y: 169, distance: 18.9
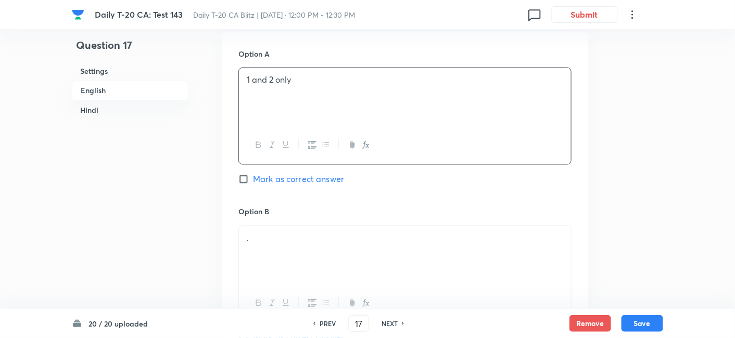
scroll to position [558, 0]
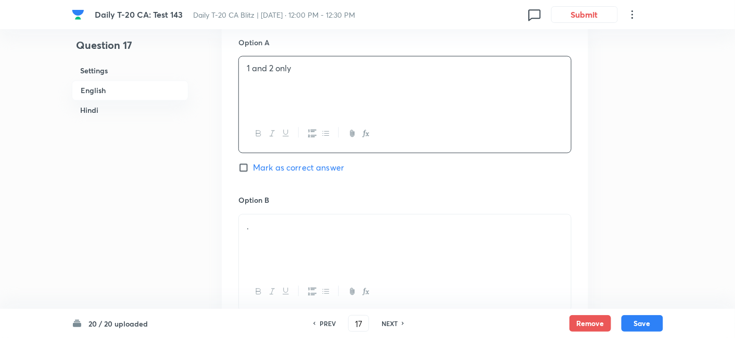
click at [289, 221] on p "." at bounding box center [405, 227] width 317 height 12
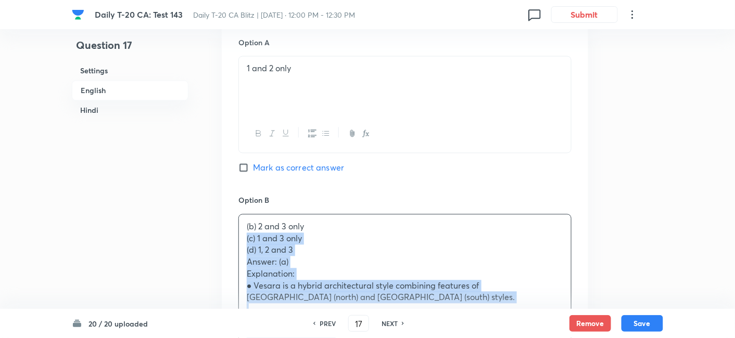
drag, startPoint x: 239, startPoint y: 212, endPoint x: 223, endPoint y: 209, distance: 15.9
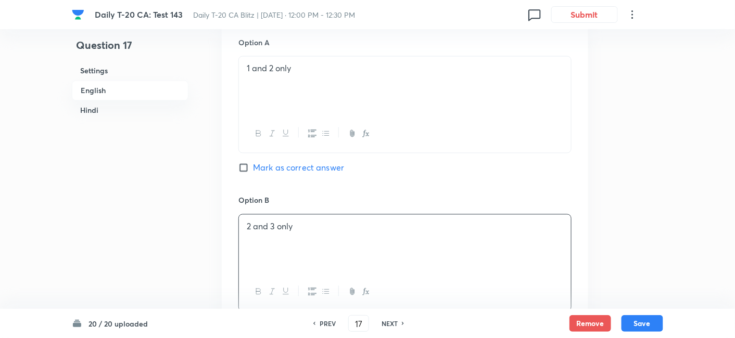
click at [323, 162] on span "Mark as correct answer" at bounding box center [298, 168] width 91 height 12
click at [253, 163] on input "Mark as correct answer" at bounding box center [246, 168] width 15 height 10
checkbox input "true"
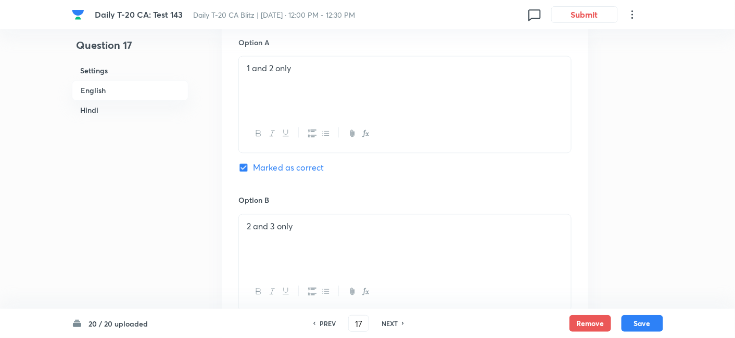
checkbox input "false"
checkbox input "true"
checkbox input "false"
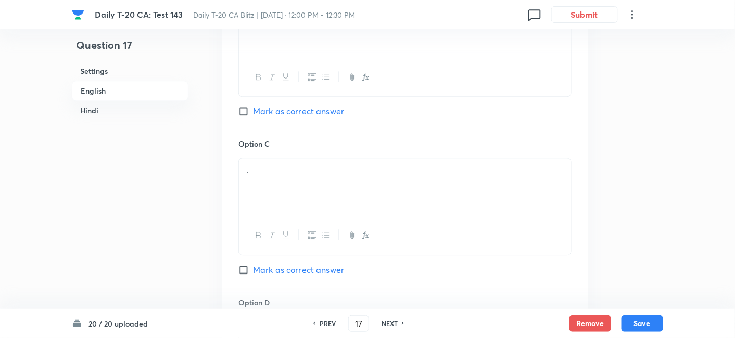
scroll to position [789, 0]
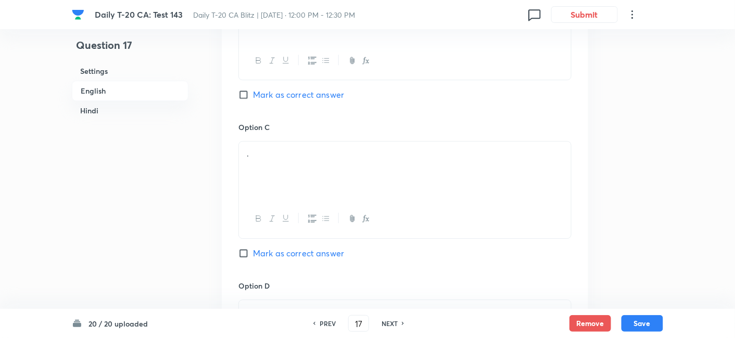
click at [292, 152] on div "." at bounding box center [405, 171] width 332 height 58
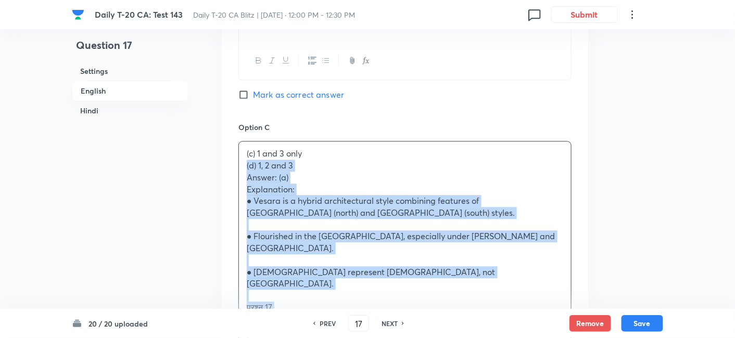
drag, startPoint x: 271, startPoint y: 143, endPoint x: 237, endPoint y: 137, distance: 33.8
click at [240, 142] on div "(c) 1 and 3 only (d) 1, 2 and 3 Answer: (a) Explanation: ● Vesara is a hybrid a…" at bounding box center [405, 337] width 332 height 391
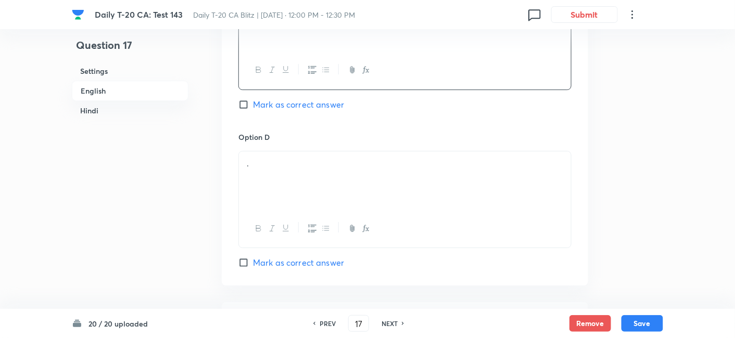
scroll to position [963, 0]
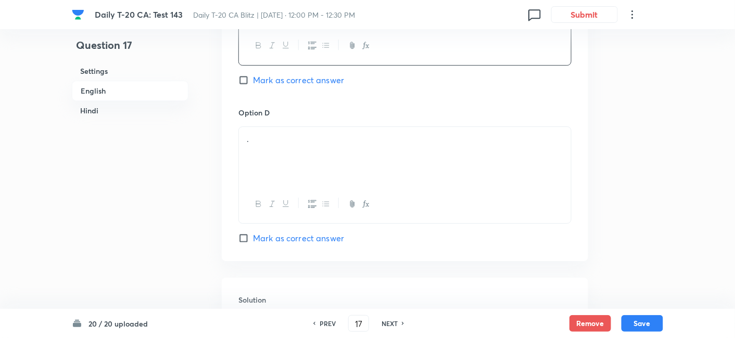
click at [286, 137] on div "." at bounding box center [405, 156] width 332 height 58
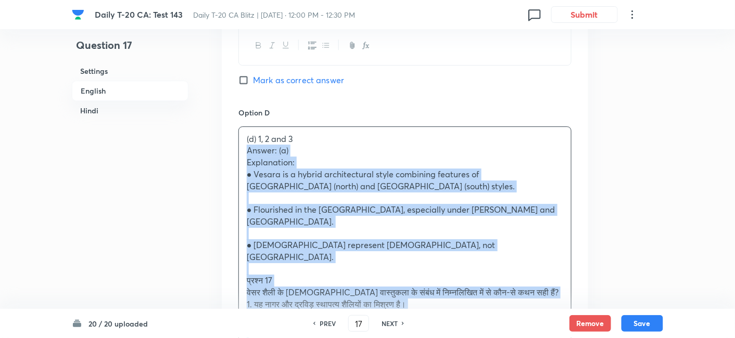
drag, startPoint x: 263, startPoint y: 133, endPoint x: 204, endPoint y: 130, distance: 60.0
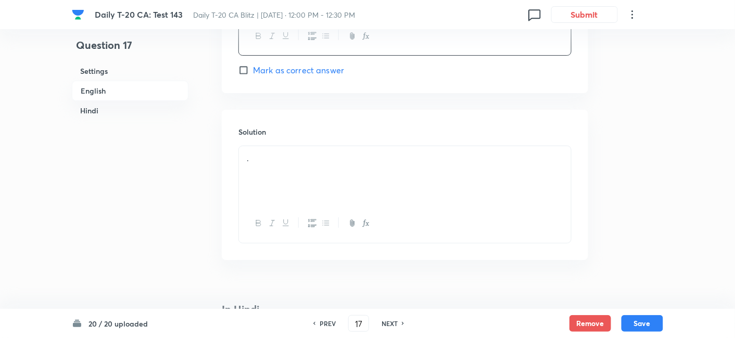
scroll to position [1136, 0]
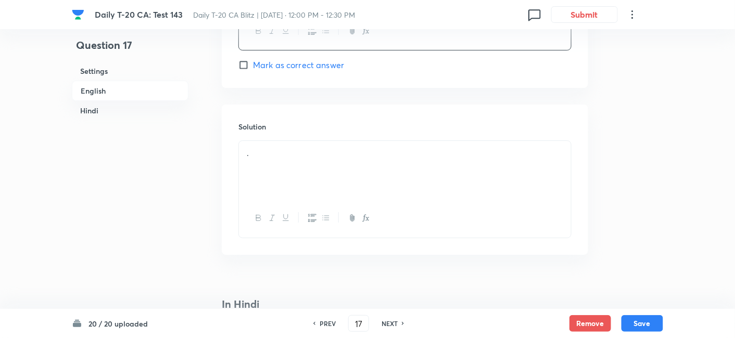
click at [293, 141] on div "." at bounding box center [405, 170] width 332 height 58
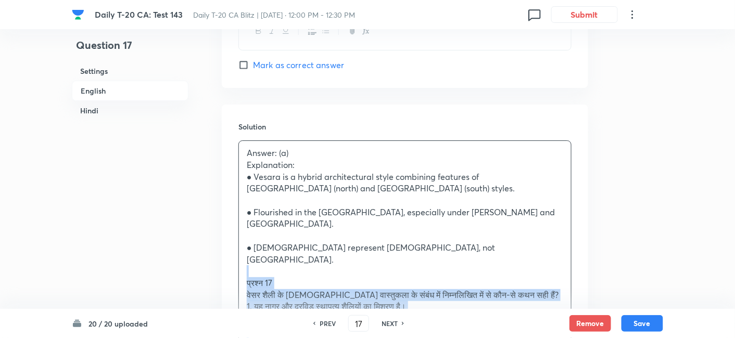
drag, startPoint x: 237, startPoint y: 221, endPoint x: 223, endPoint y: 219, distance: 14.2
click at [228, 221] on div "Solution Answer: (a) Explanation: ● Vesara is a hybrid architectural style comb…" at bounding box center [405, 334] width 367 height 459
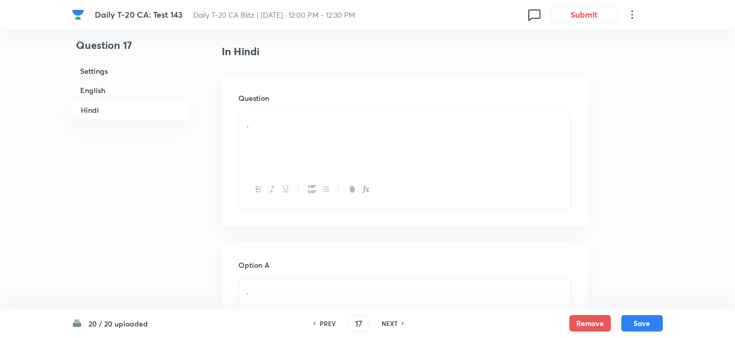
scroll to position [1484, 0]
click at [302, 102] on div "." at bounding box center [405, 131] width 332 height 58
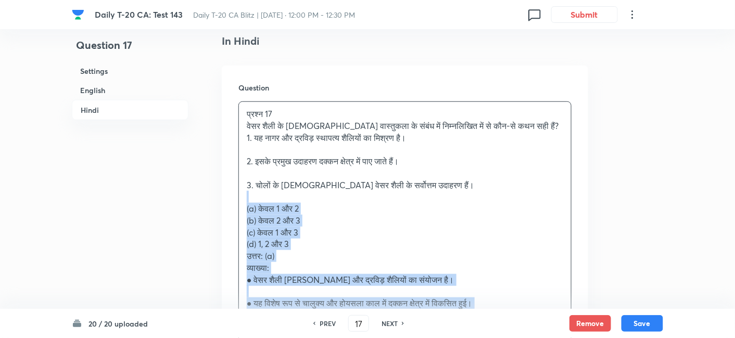
drag, startPoint x: 244, startPoint y: 143, endPoint x: 233, endPoint y: 146, distance: 10.9
click at [242, 143] on div "प्रश्न 17 वेसर शैली के मंदिर वास्तुकला के संबंध में निम्नलिखित में से कौन-से कथ…" at bounding box center [405, 220] width 332 height 237
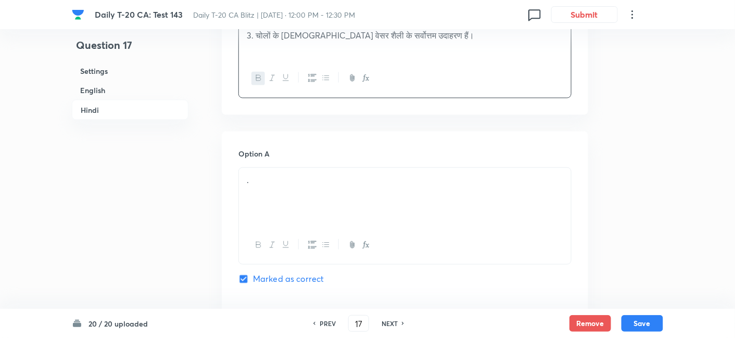
scroll to position [1657, 0]
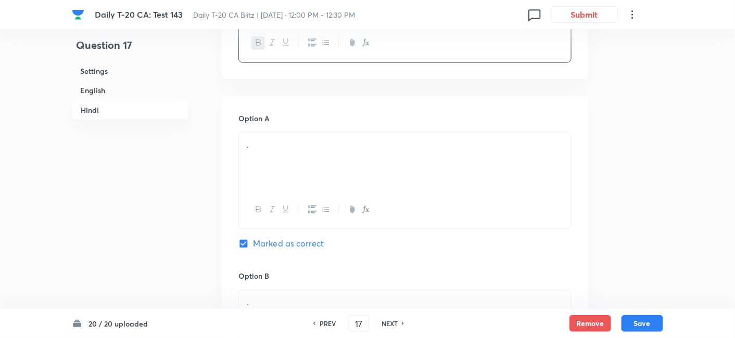
click at [289, 133] on div "." at bounding box center [405, 162] width 332 height 58
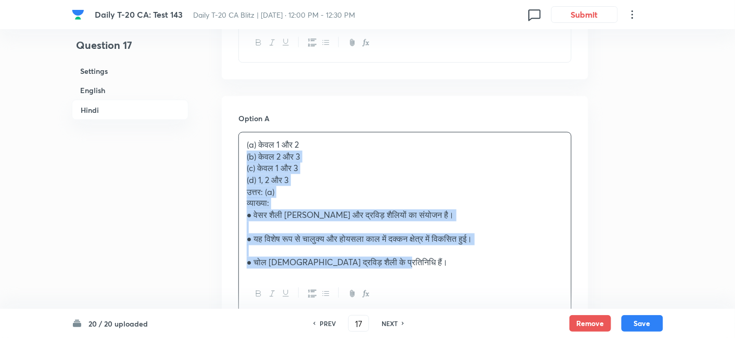
drag, startPoint x: 256, startPoint y: 115, endPoint x: 224, endPoint y: 105, distance: 32.9
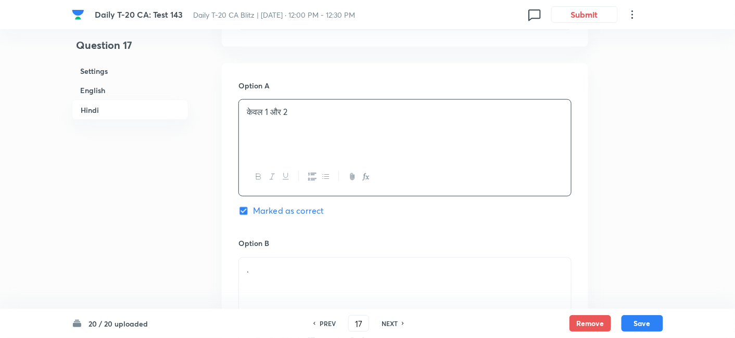
scroll to position [1773, 0]
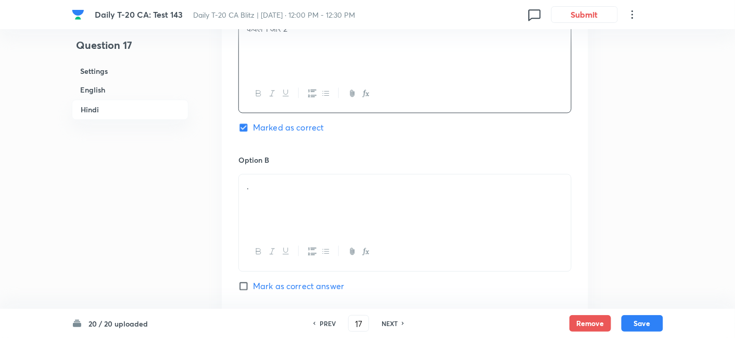
click at [290, 175] on div "." at bounding box center [405, 204] width 332 height 58
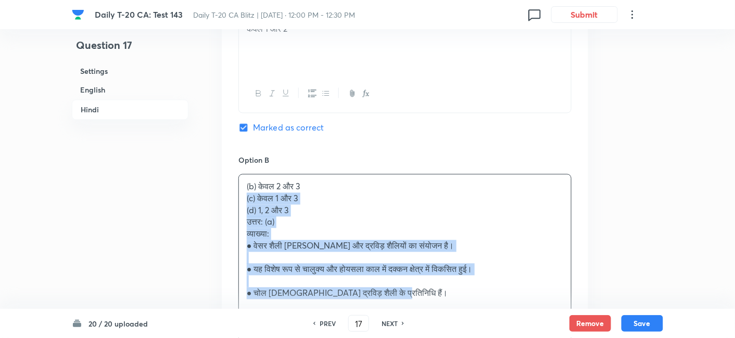
drag, startPoint x: 243, startPoint y: 154, endPoint x: 221, endPoint y: 147, distance: 22.7
click at [222, 147] on div "Option A केवल 1 और 2 Marked as correct Option B (b) केवल 2 और 3 (c) केवल 1 और 3…" at bounding box center [405, 339] width 367 height 719
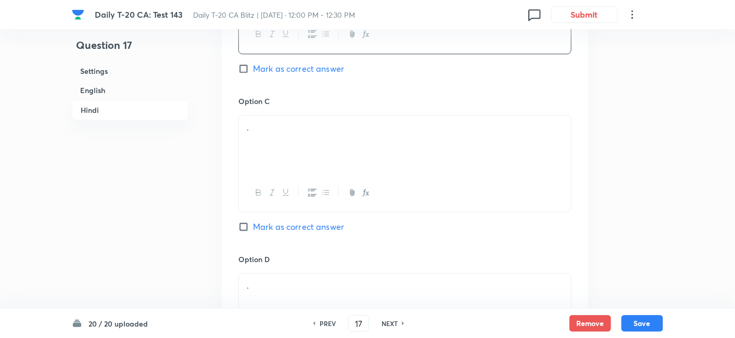
scroll to position [2004, 0]
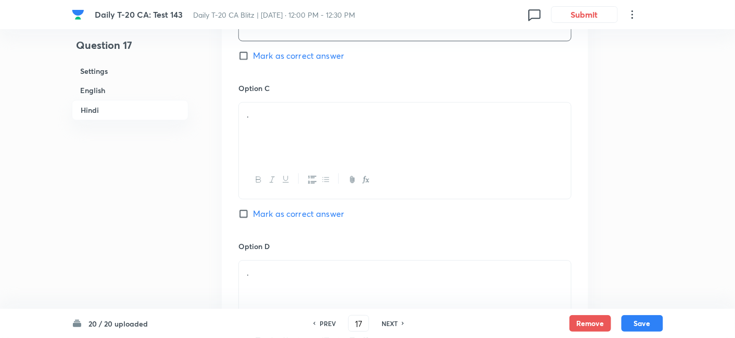
click at [285, 103] on div "." at bounding box center [405, 132] width 332 height 58
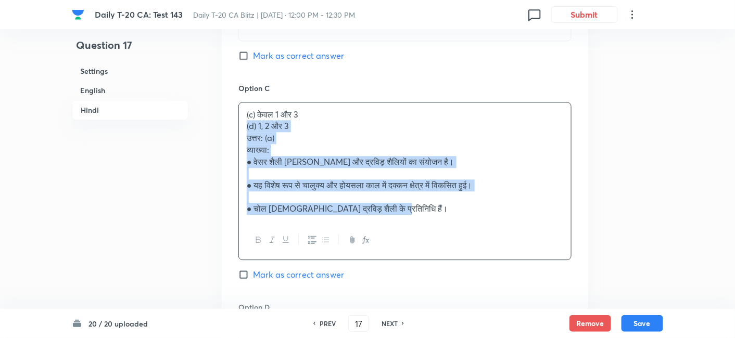
click at [236, 78] on div "Option A केवल 1 और 2 Marked as correct Option B केवल 2 और 3 Mark as correct ans…" at bounding box center [405, 102] width 367 height 707
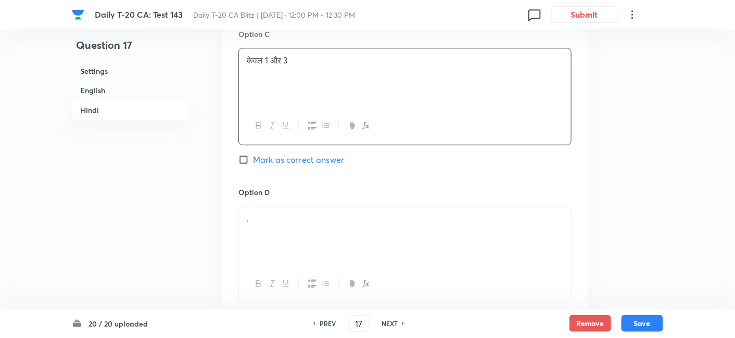
scroll to position [2062, 0]
click at [301, 203] on div "." at bounding box center [405, 232] width 332 height 58
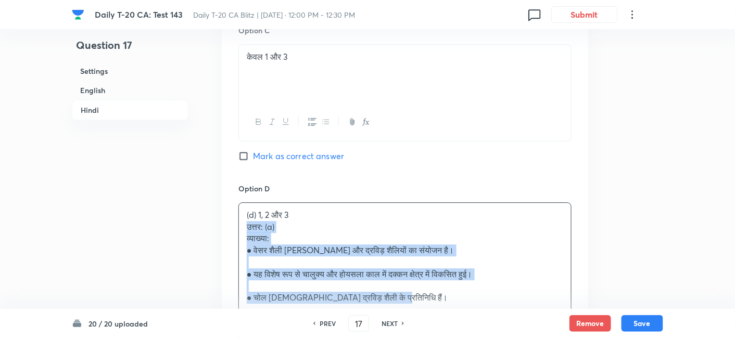
drag, startPoint x: 233, startPoint y: 181, endPoint x: 226, endPoint y: 180, distance: 6.8
click at [226, 180] on div "Option A केवल 1 और 2 Marked as correct Option B केवल 2 और 3 Mark as correct ans…" at bounding box center [405, 38] width 367 height 695
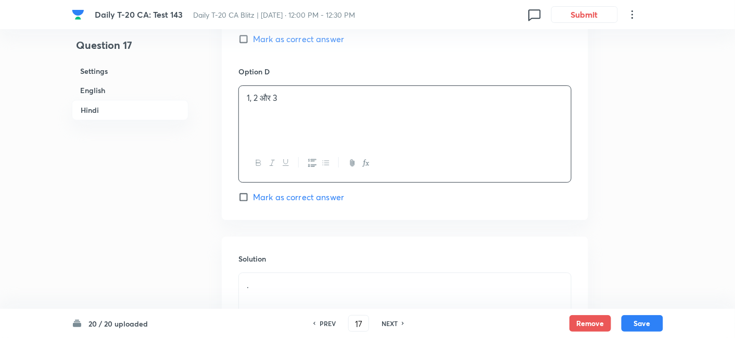
scroll to position [2269, 0]
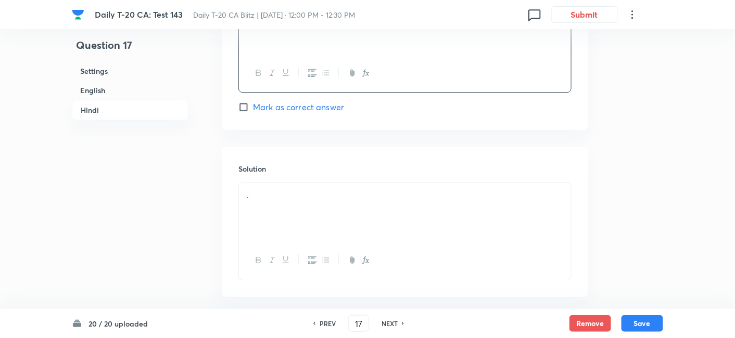
click at [298, 183] on div "." at bounding box center [405, 212] width 332 height 58
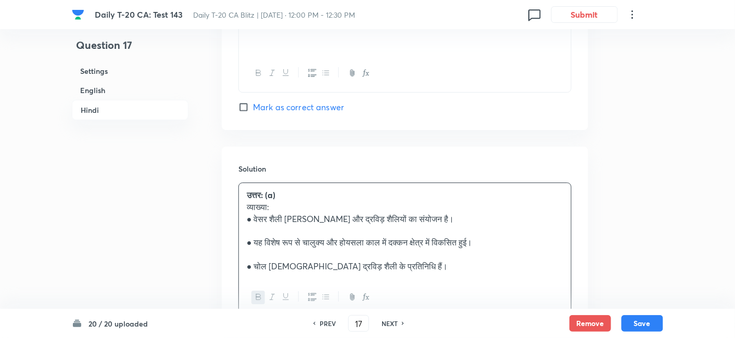
click at [110, 93] on h6 "English" at bounding box center [130, 90] width 117 height 19
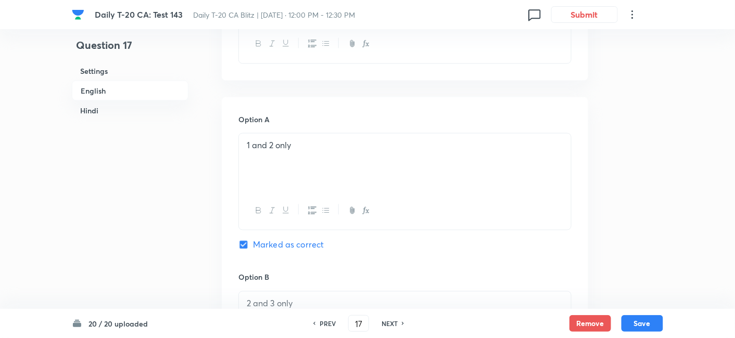
scroll to position [500, 0]
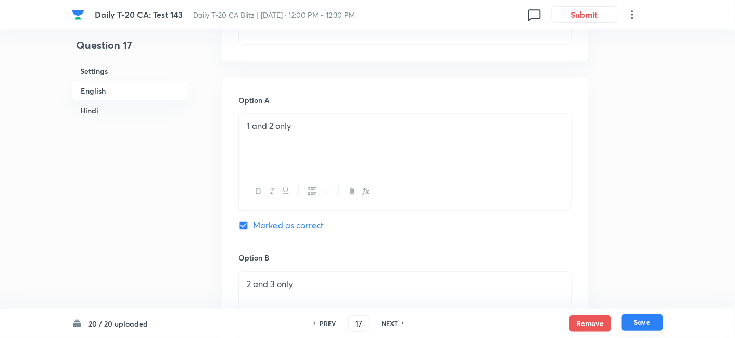
click at [650, 323] on button "Save" at bounding box center [643, 323] width 42 height 17
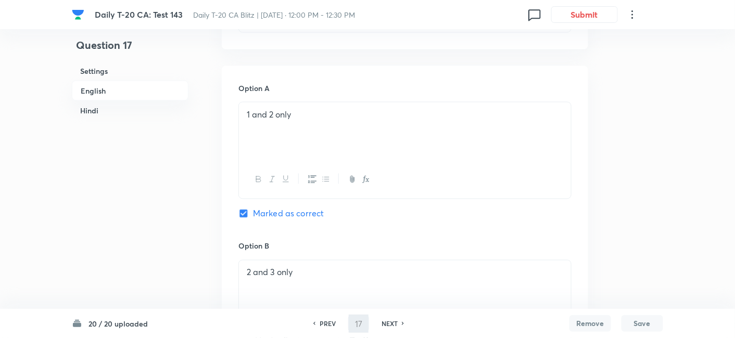
type input "18"
checkbox input "false"
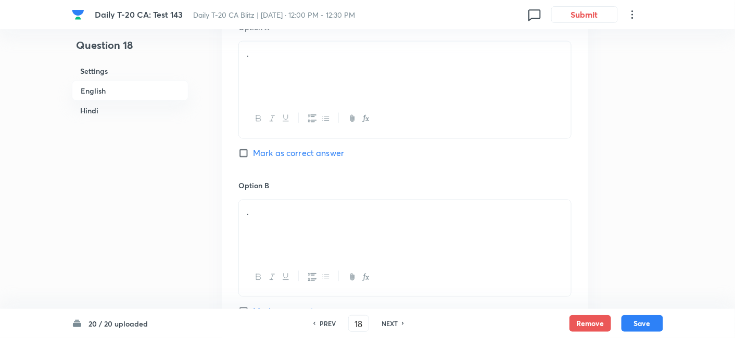
checkbox input "true"
click at [122, 98] on h6 "English" at bounding box center [130, 91] width 117 height 20
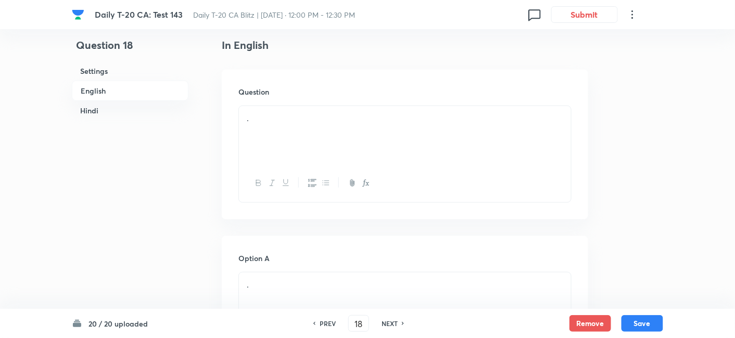
click at [119, 89] on h6 "English" at bounding box center [130, 91] width 117 height 20
click at [354, 112] on p "." at bounding box center [405, 118] width 317 height 12
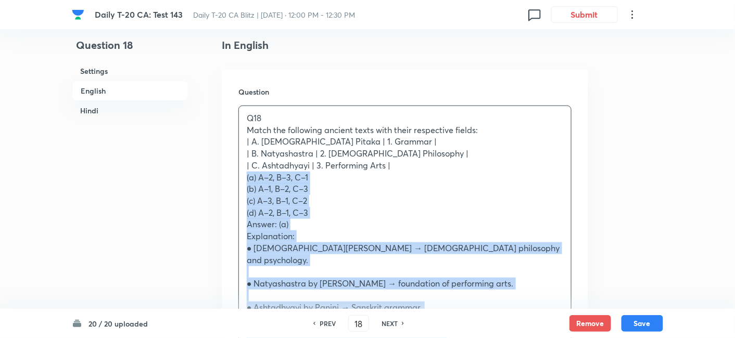
drag, startPoint x: 267, startPoint y: 182, endPoint x: 227, endPoint y: 178, distance: 40.3
click at [227, 178] on div "Question Q18 Match the following ancient texts with their respective fields: | …" at bounding box center [405, 335] width 367 height 530
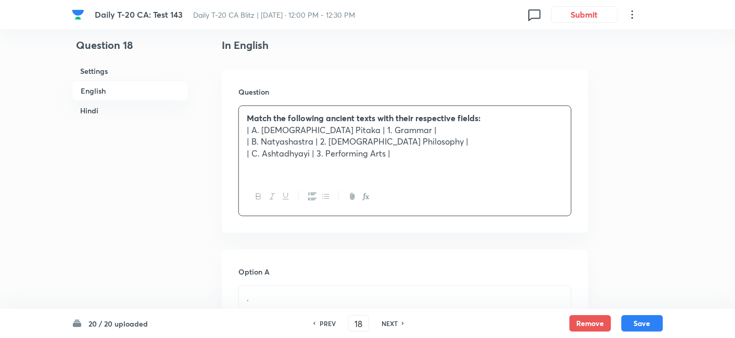
scroll to position [384, 0]
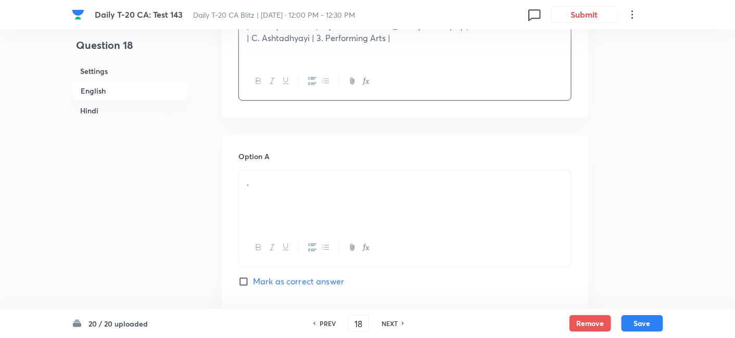
click at [285, 207] on div "." at bounding box center [405, 200] width 332 height 58
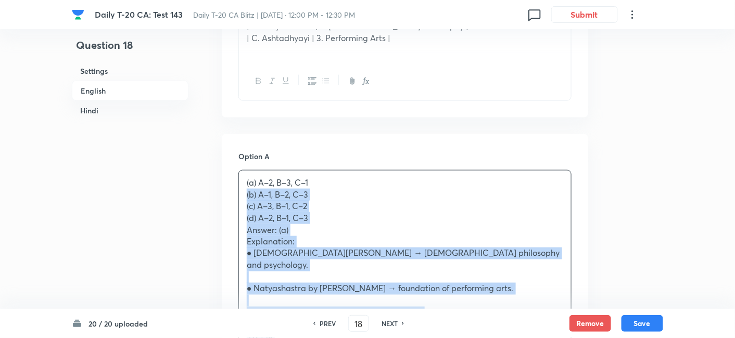
drag, startPoint x: 238, startPoint y: 210, endPoint x: 219, endPoint y: 197, distance: 23.3
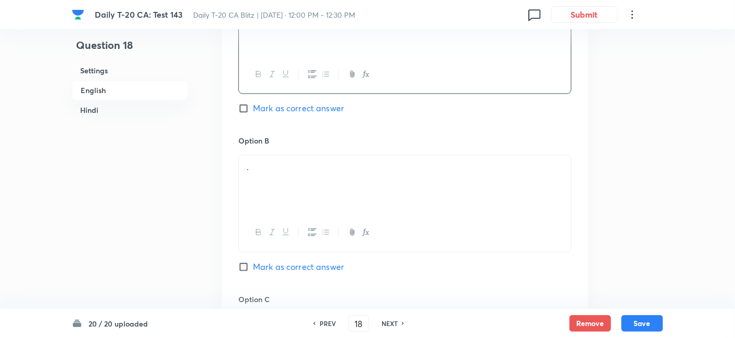
scroll to position [558, 0]
click at [288, 185] on div "." at bounding box center [405, 185] width 332 height 58
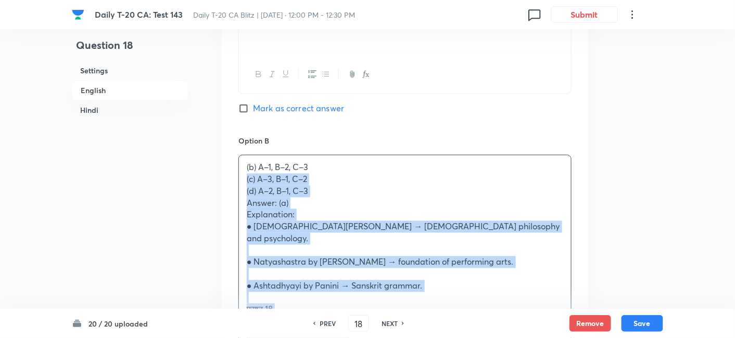
drag, startPoint x: 244, startPoint y: 180, endPoint x: 236, endPoint y: 179, distance: 7.5
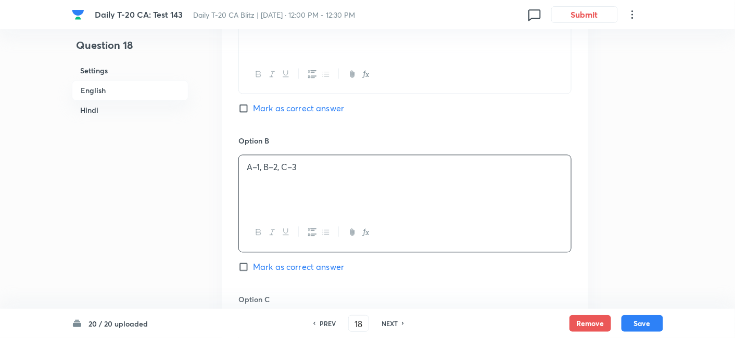
click at [292, 109] on span "Mark as correct answer" at bounding box center [298, 109] width 91 height 12
click at [253, 109] on input "Mark as correct answer" at bounding box center [246, 109] width 15 height 10
checkbox input "true"
checkbox input "false"
checkbox input "true"
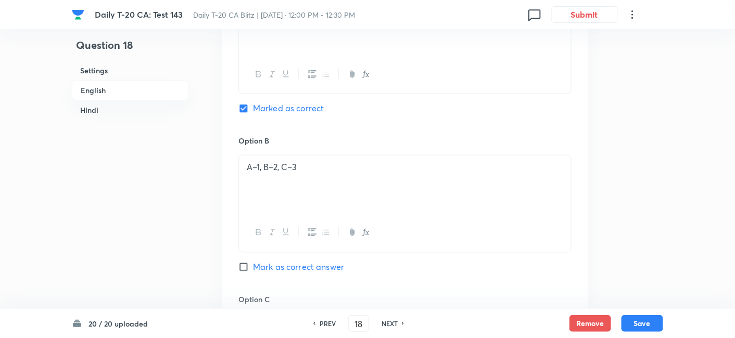
checkbox input "false"
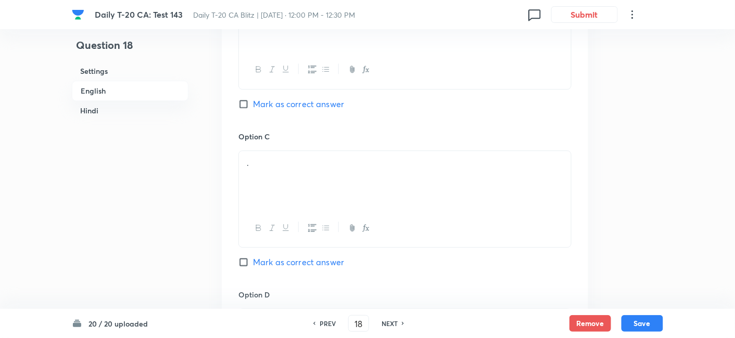
scroll to position [732, 0]
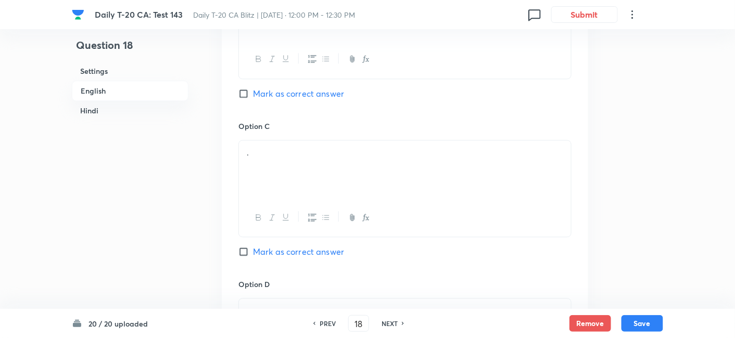
click at [291, 165] on div "." at bounding box center [405, 170] width 332 height 58
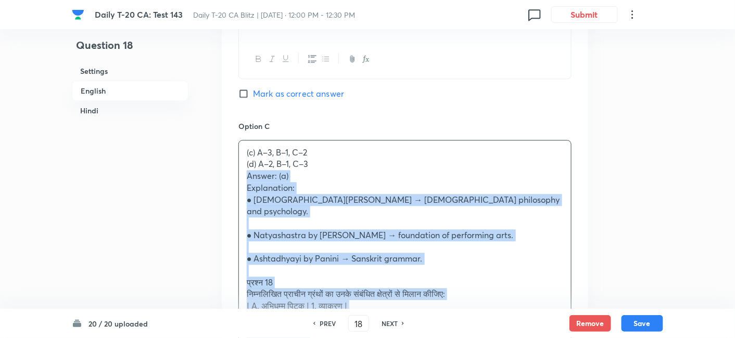
drag, startPoint x: 247, startPoint y: 166, endPoint x: 228, endPoint y: 170, distance: 19.8
click at [228, 170] on div "Option A A–2, B–3, C–1 Marked as correct Option B A–1, B–2, C–3 Mark as correct…" at bounding box center [405, 247] width 367 height 920
click at [227, 170] on div "Option A A–2, B–3, C–1 Marked as correct Option B A–1, B–2, C–3 Mark as correct…" at bounding box center [405, 247] width 367 height 920
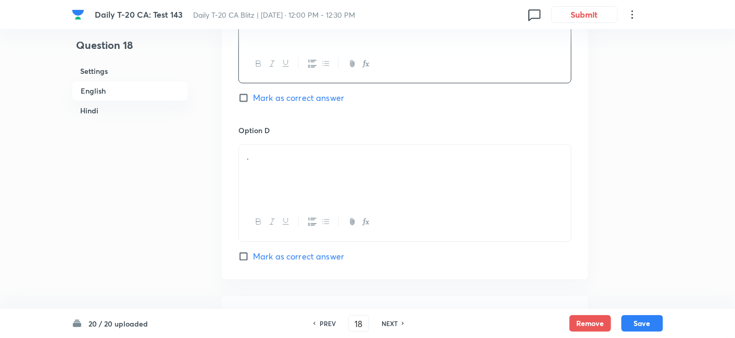
scroll to position [905, 0]
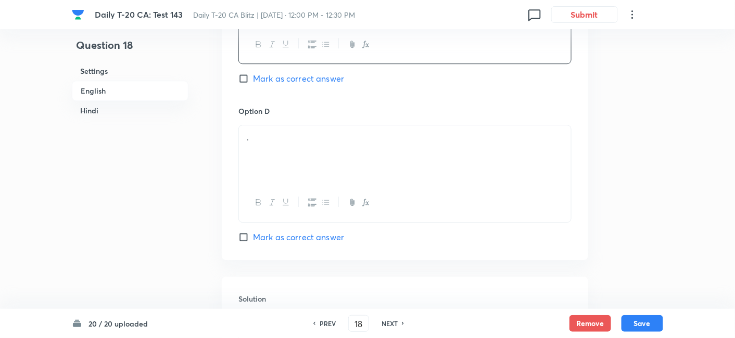
click at [290, 155] on div "." at bounding box center [405, 155] width 332 height 58
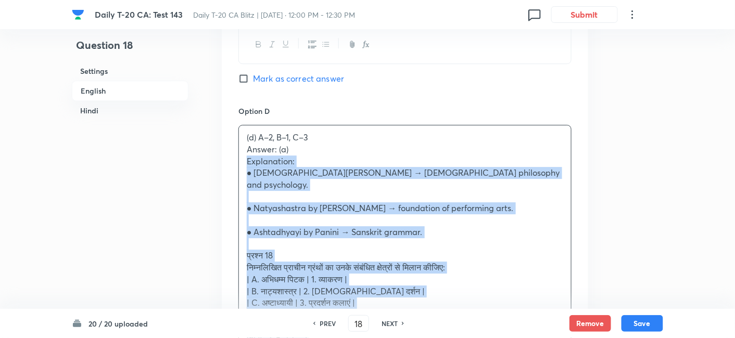
drag, startPoint x: 252, startPoint y: 155, endPoint x: 230, endPoint y: 154, distance: 21.9
click at [231, 154] on div "Option A A–2, B–3, C–1 Marked as correct Option B A–1, B–2, C–3 Mark as correct…" at bounding box center [405, 68] width 367 height 908
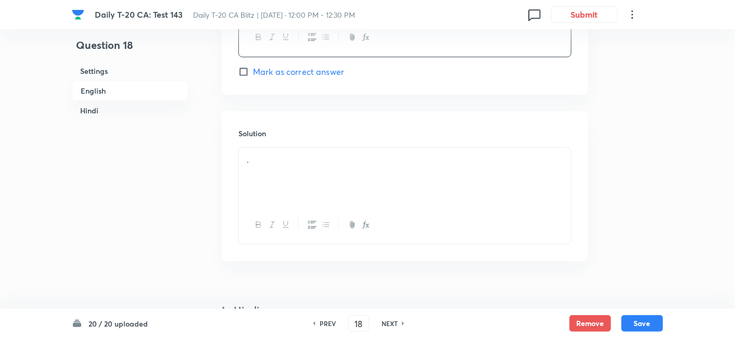
scroll to position [1078, 0]
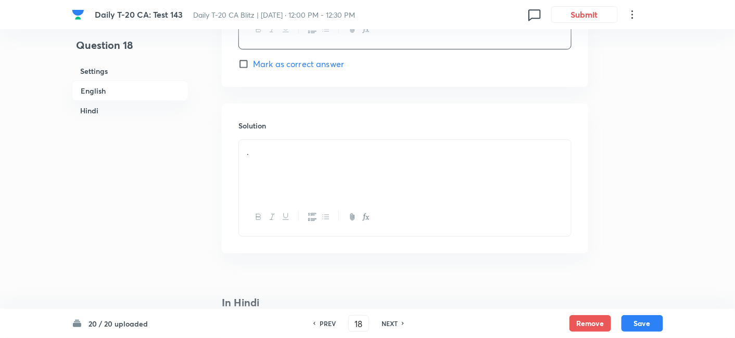
click at [294, 204] on div at bounding box center [405, 217] width 332 height 38
click at [289, 173] on div "." at bounding box center [405, 169] width 332 height 58
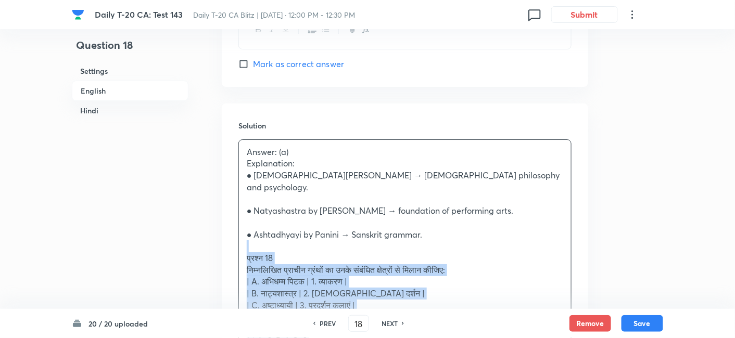
drag, startPoint x: 245, startPoint y: 230, endPoint x: 231, endPoint y: 232, distance: 14.7
click at [236, 229] on div "Solution Answer: (a) Explanation: ● Abhidhamma Pitaka → Buddhist philosophy and…" at bounding box center [405, 304] width 367 height 400
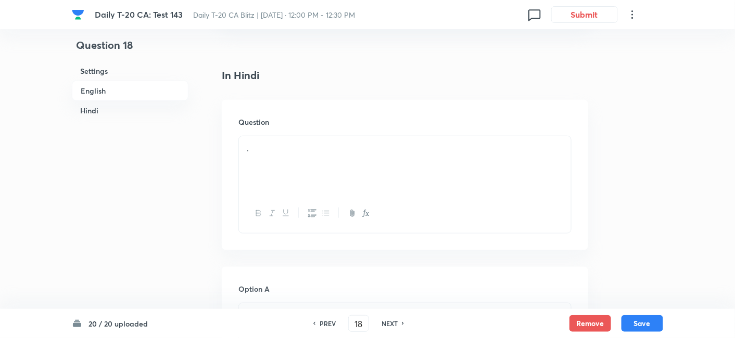
scroll to position [1368, 0]
click at [295, 154] on div "." at bounding box center [405, 164] width 332 height 58
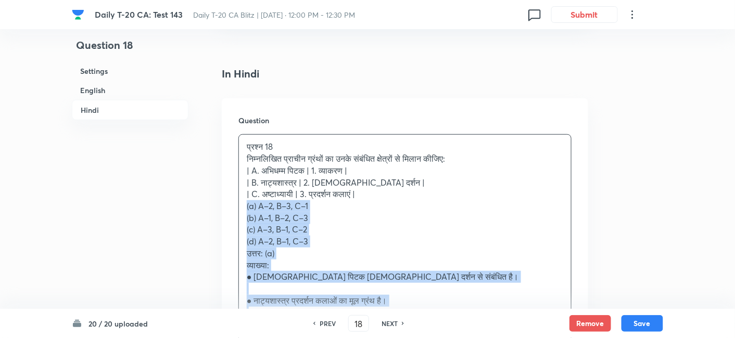
drag, startPoint x: 247, startPoint y: 195, endPoint x: 240, endPoint y: 196, distance: 7.3
click at [240, 196] on div "प्रश्न 18 निम्नलिखित प्राचीन ग्रंथों का उनके संबंधित क्षेत्रों से मिलान कीजिए: …" at bounding box center [405, 236] width 332 height 202
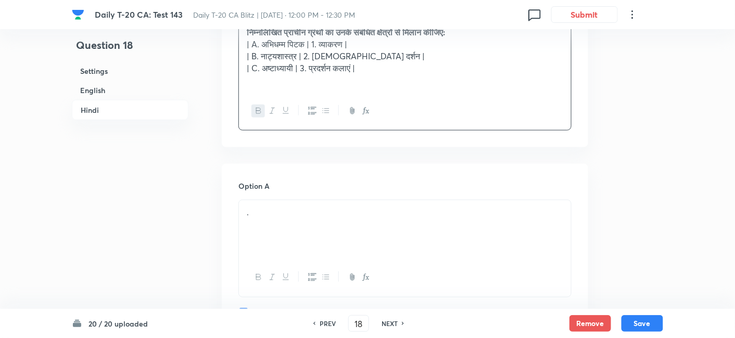
scroll to position [1484, 0]
click at [307, 206] on p "." at bounding box center [405, 212] width 317 height 12
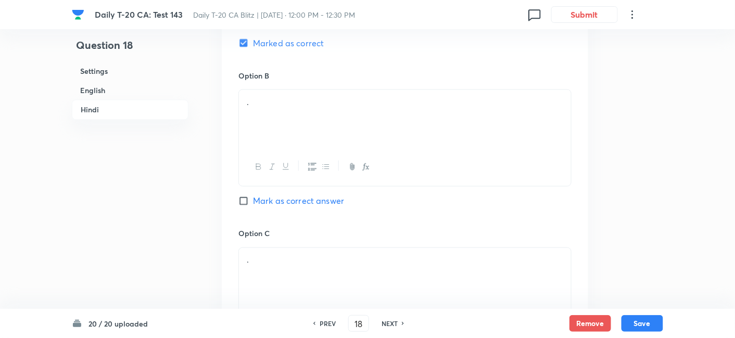
scroll to position [1773, 0]
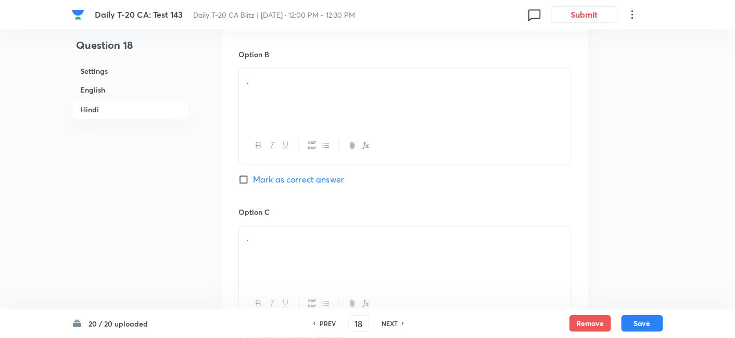
click at [280, 140] on button "button" at bounding box center [286, 146] width 14 height 13
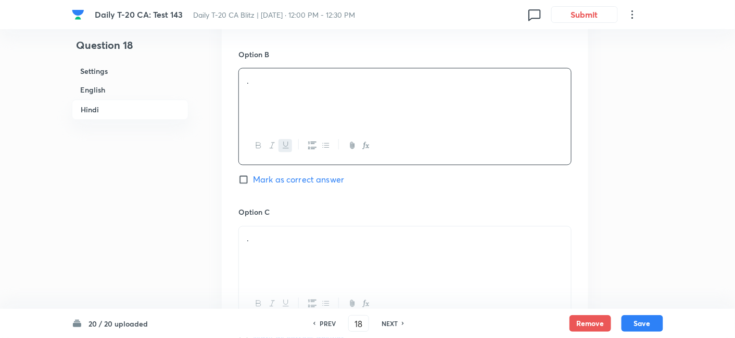
click at [288, 106] on div "﻿ ." at bounding box center [405, 98] width 332 height 58
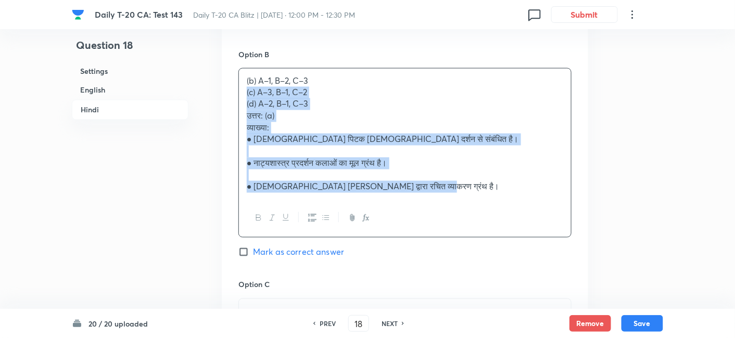
drag, startPoint x: 254, startPoint y: 90, endPoint x: 226, endPoint y: 84, distance: 28.8
click at [226, 84] on div "Option A A–2, B–3, C–1 Marked as correct Option B (b) A–1, B–2, C–3 (c) A–3, B–…" at bounding box center [405, 232] width 367 height 719
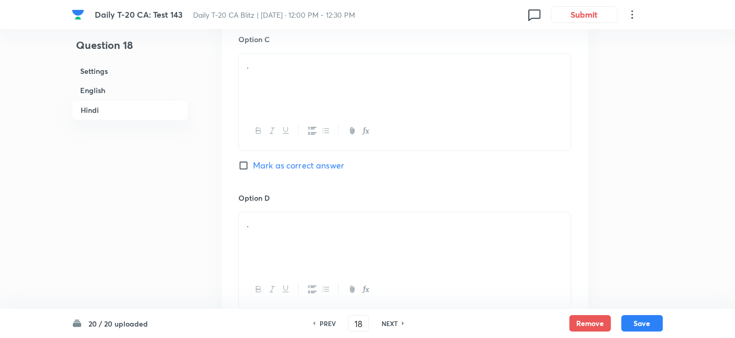
click at [276, 81] on div "." at bounding box center [405, 83] width 332 height 58
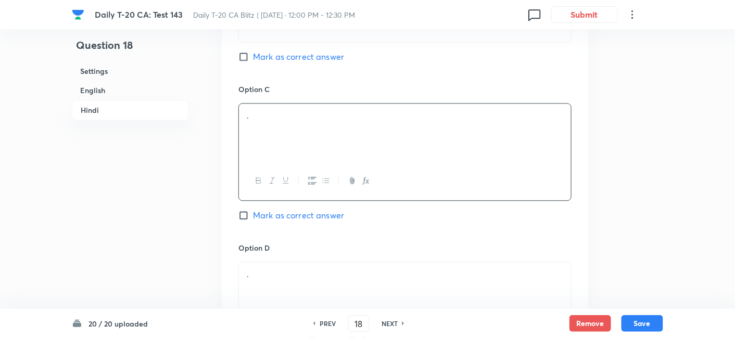
scroll to position [1889, 0]
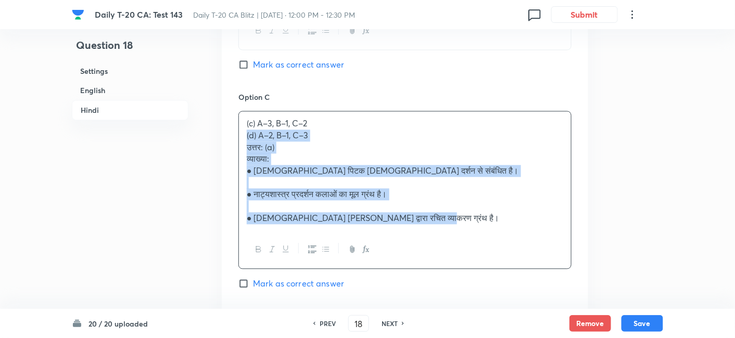
drag, startPoint x: 250, startPoint y: 114, endPoint x: 240, endPoint y: 117, distance: 10.4
click at [241, 117] on div "(c) A–3, B–1, C–2 (d) A–2, B–1, C–3 उत्तर: (a) व्याख्या: ● अभिधम्म पिटक बौद्ध द…" at bounding box center [405, 170] width 332 height 119
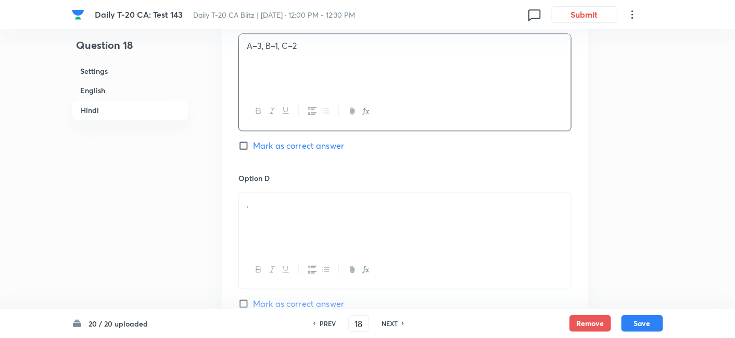
scroll to position [2004, 0]
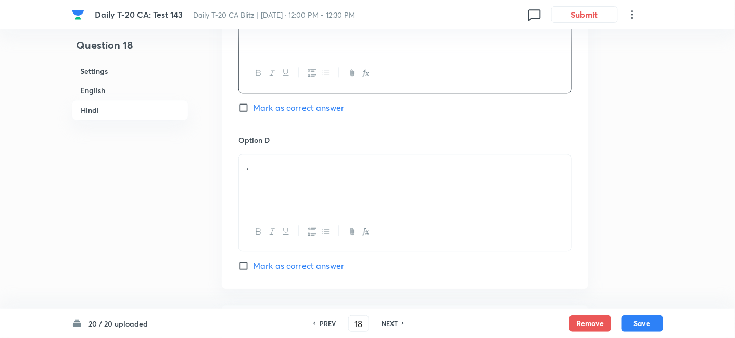
click at [296, 160] on div "." at bounding box center [405, 184] width 332 height 58
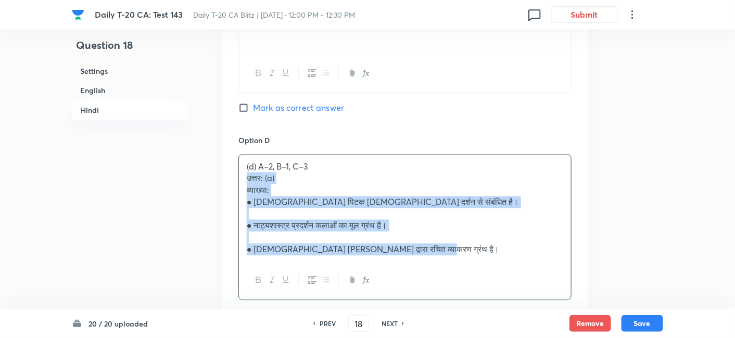
drag, startPoint x: 228, startPoint y: 173, endPoint x: 200, endPoint y: 160, distance: 30.0
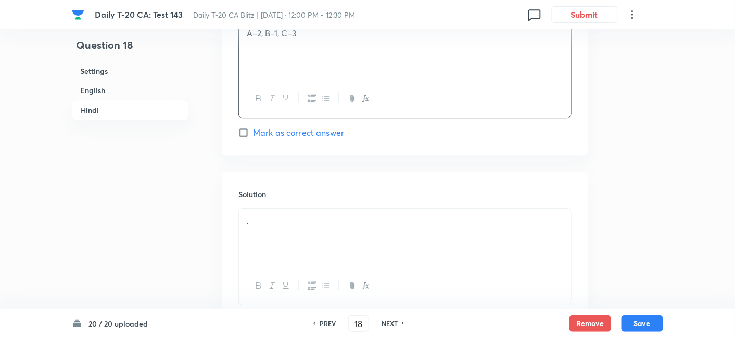
scroll to position [2141, 0]
click at [288, 206] on div "." at bounding box center [405, 235] width 332 height 58
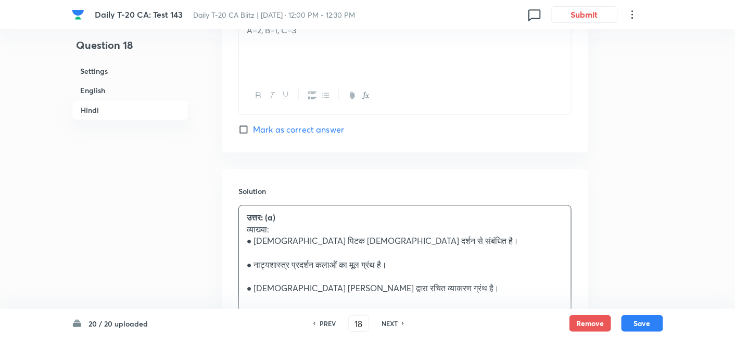
drag, startPoint x: 110, startPoint y: 85, endPoint x: 135, endPoint y: 96, distance: 26.6
click at [110, 84] on h6 "English" at bounding box center [130, 90] width 117 height 19
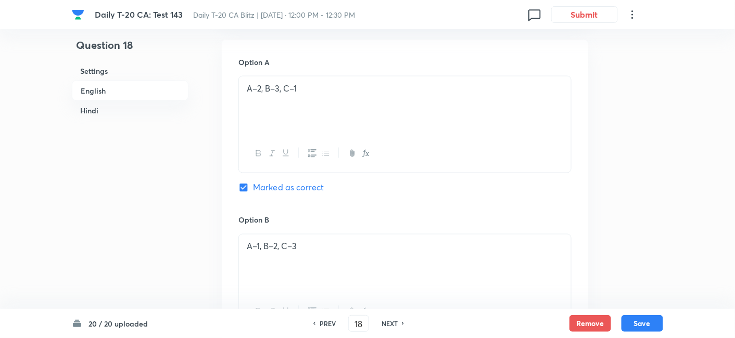
scroll to position [500, 0]
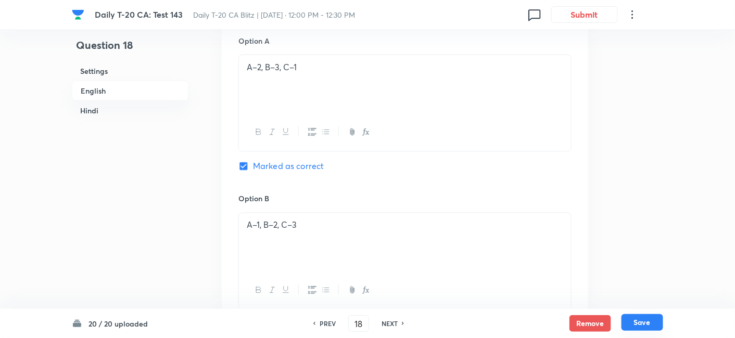
click at [657, 318] on button "Save" at bounding box center [643, 323] width 42 height 17
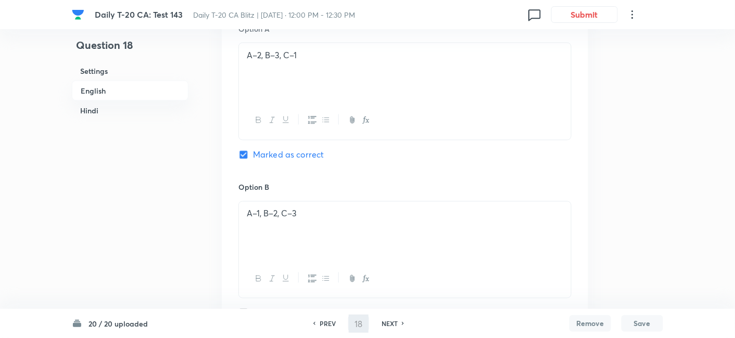
type input "19"
checkbox input "false"
checkbox input "true"
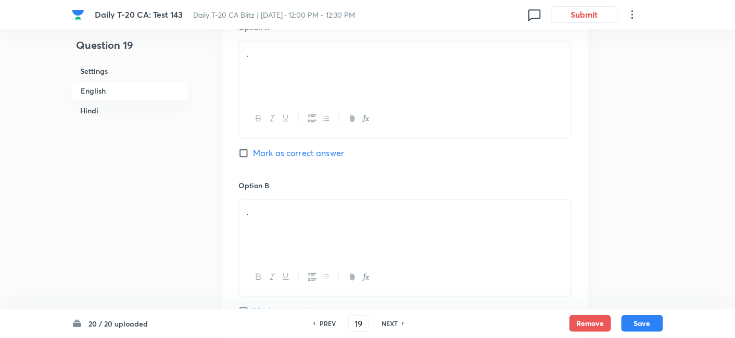
click at [120, 90] on h6 "English" at bounding box center [130, 91] width 117 height 20
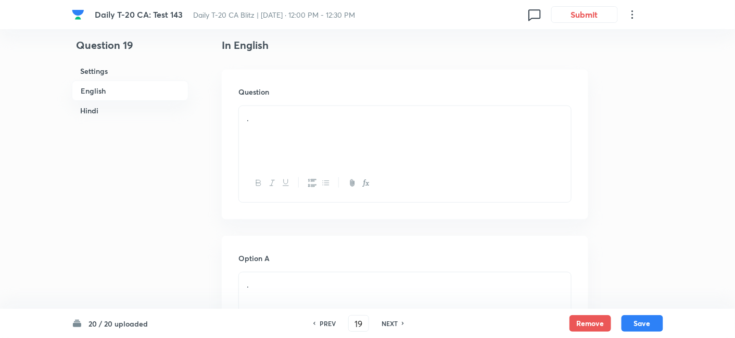
click at [336, 135] on div "." at bounding box center [405, 135] width 332 height 58
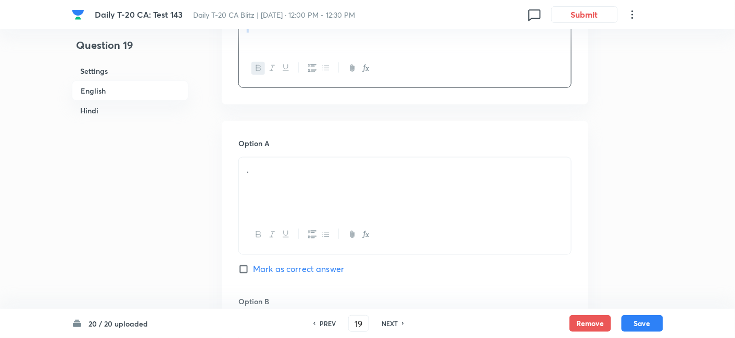
scroll to position [384, 0]
click at [307, 169] on p "." at bounding box center [405, 170] width 317 height 12
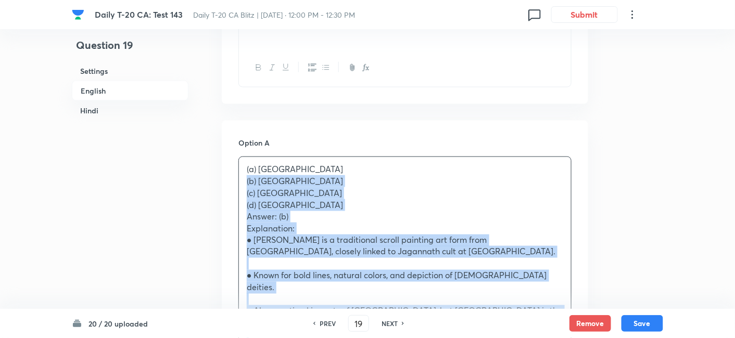
drag, startPoint x: 234, startPoint y: 189, endPoint x: 217, endPoint y: 186, distance: 17.4
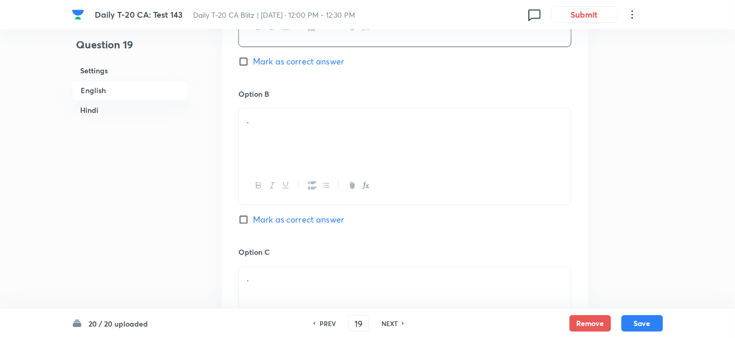
scroll to position [616, 0]
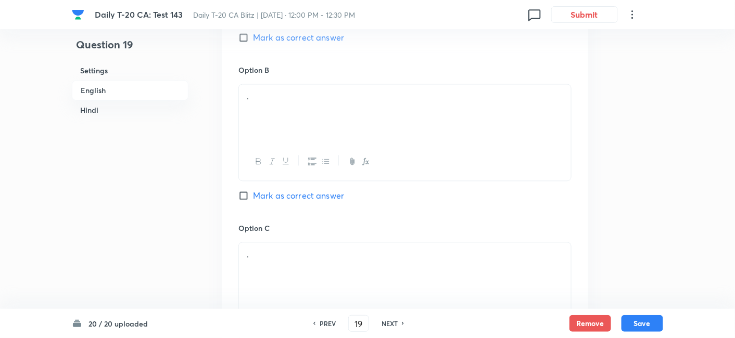
click at [297, 114] on div "." at bounding box center [405, 114] width 332 height 58
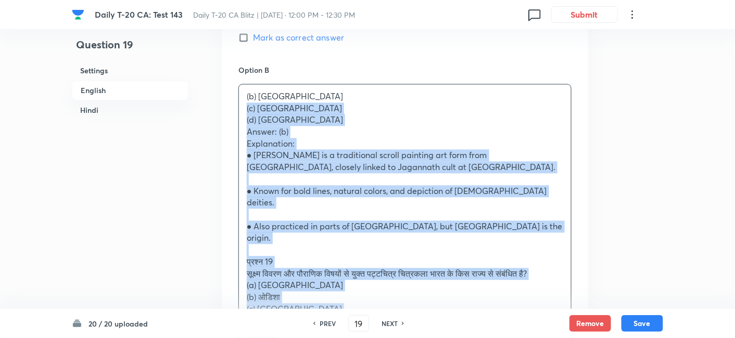
drag, startPoint x: 263, startPoint y: 108, endPoint x: 223, endPoint y: 104, distance: 40.9
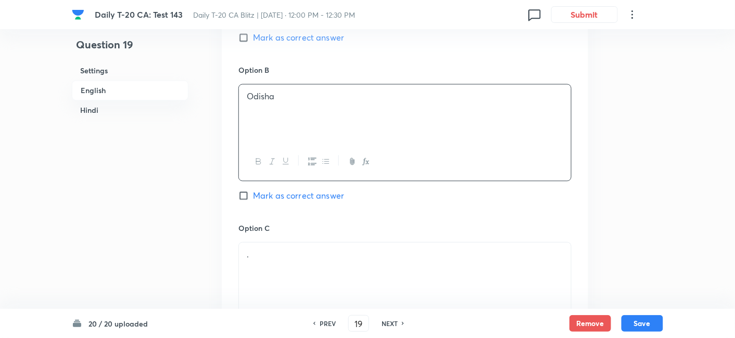
click at [308, 193] on span "Mark as correct answer" at bounding box center [298, 196] width 91 height 12
click at [253, 193] on input "Mark as correct answer" at bounding box center [246, 196] width 15 height 10
checkbox input "true"
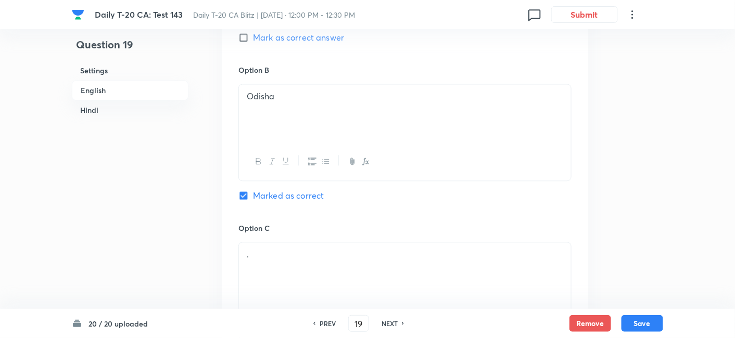
checkbox input "false"
checkbox input "true"
checkbox input "false"
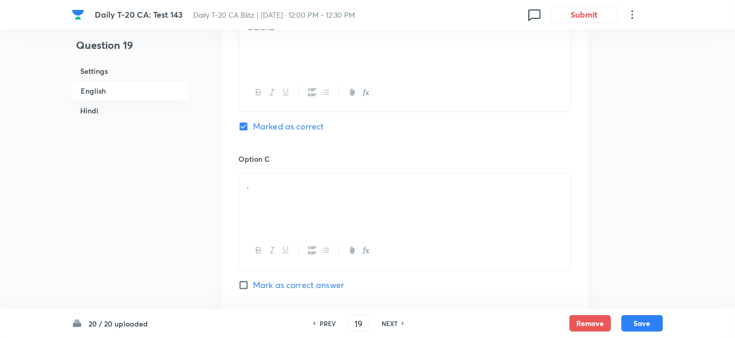
scroll to position [789, 0]
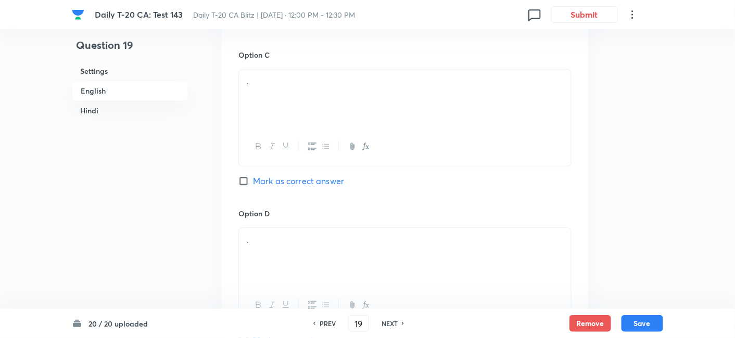
click at [292, 119] on div "." at bounding box center [405, 98] width 332 height 58
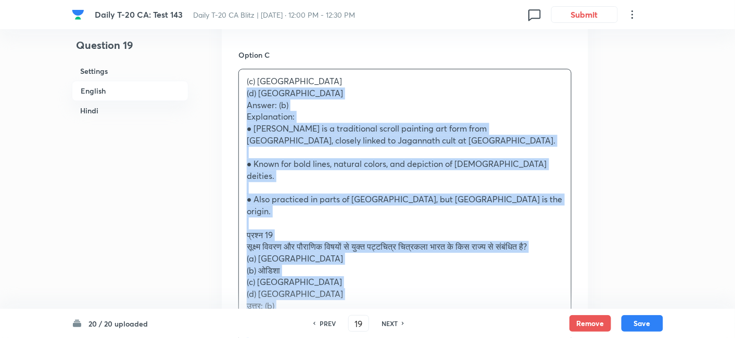
drag, startPoint x: 272, startPoint y: 108, endPoint x: 224, endPoint y: 95, distance: 49.3
click at [224, 95] on div "Option A West Bengal Mark as correct answer Option B Odisha Marked as correct O…" at bounding box center [405, 170] width 367 height 908
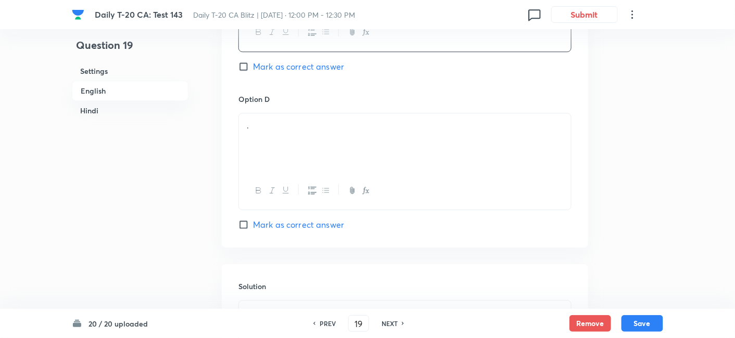
scroll to position [905, 0]
click at [297, 130] on div "." at bounding box center [405, 141] width 332 height 58
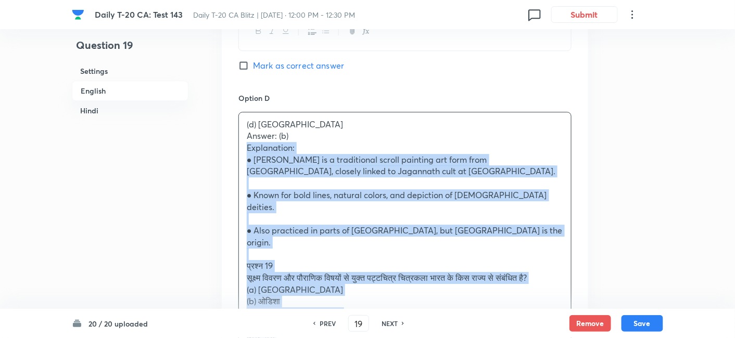
drag, startPoint x: 245, startPoint y: 141, endPoint x: 234, endPoint y: 142, distance: 11.5
click at [234, 142] on div "Option A West Bengal Mark as correct answer Option B Odisha Marked as correct O…" at bounding box center [405, 48] width 367 height 897
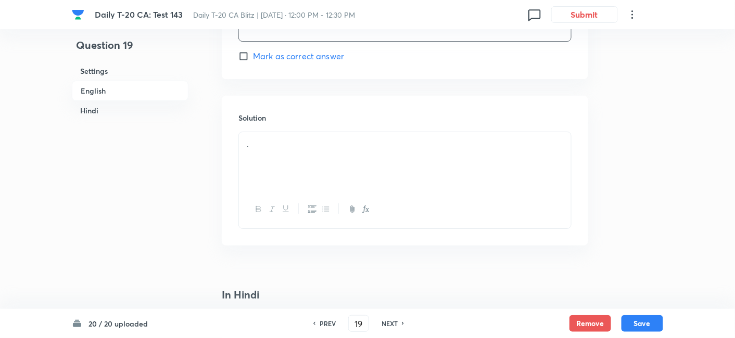
scroll to position [1078, 0]
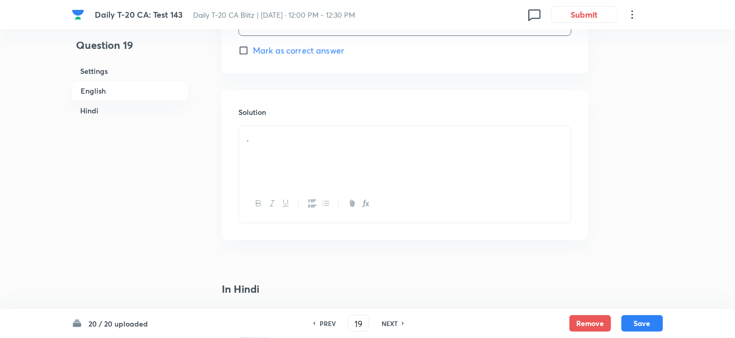
click at [290, 145] on div "." at bounding box center [405, 156] width 332 height 58
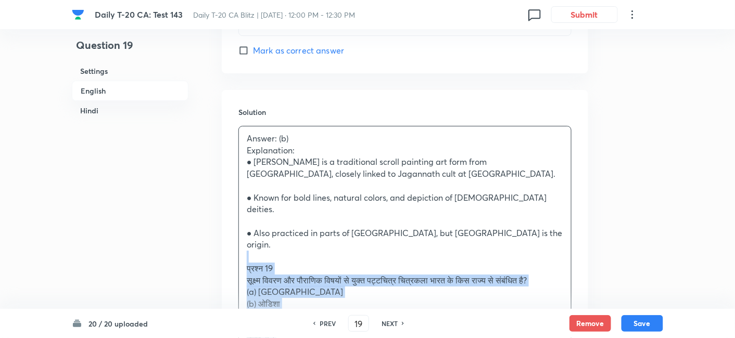
drag, startPoint x: 246, startPoint y: 231, endPoint x: 226, endPoint y: 237, distance: 20.8
click at [232, 233] on div "Solution Answer: (b) Explanation: ● Pattachitra is a traditional scroll paintin…" at bounding box center [405, 284] width 367 height 388
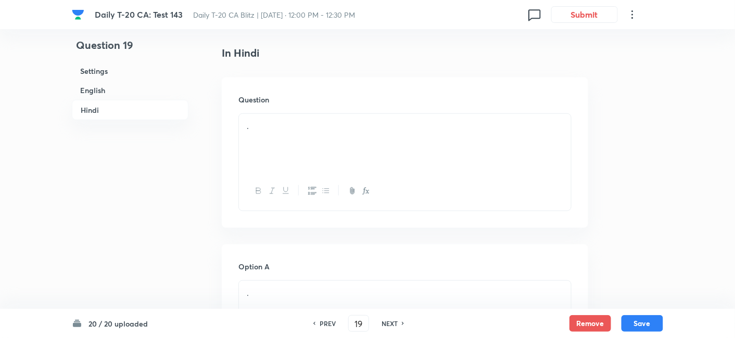
scroll to position [1426, 0]
click at [295, 107] on div "." at bounding box center [405, 116] width 332 height 58
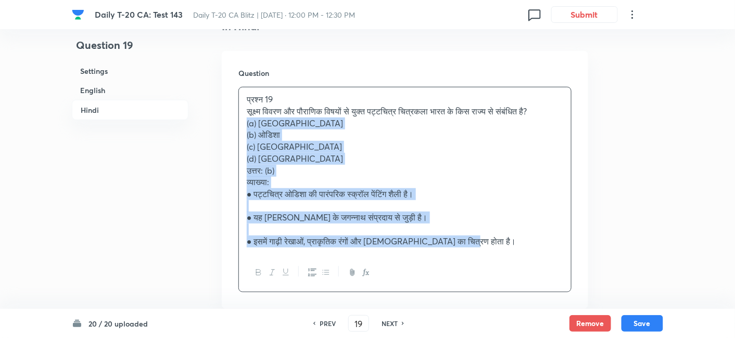
drag, startPoint x: 237, startPoint y: 110, endPoint x: 213, endPoint y: 93, distance: 29.2
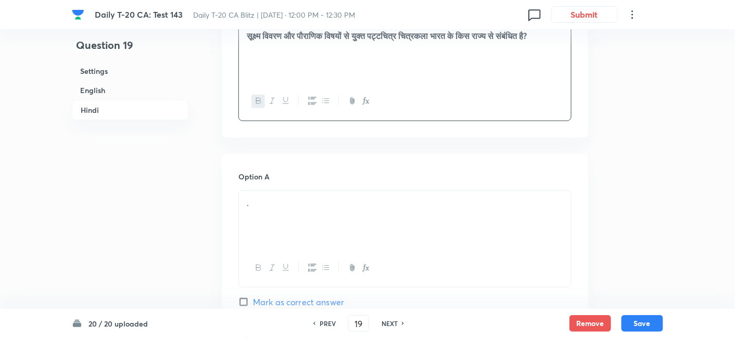
scroll to position [1541, 0]
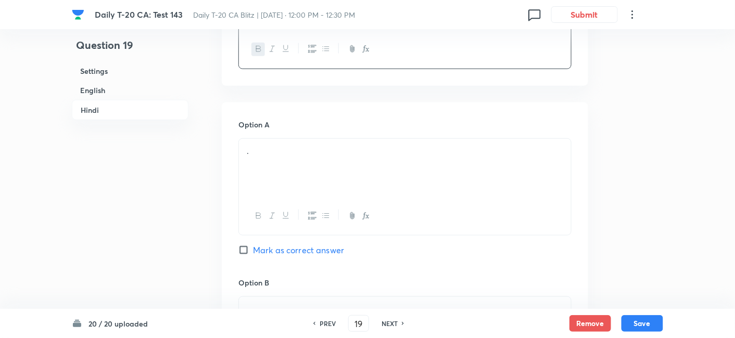
click at [299, 142] on div "." at bounding box center [405, 168] width 332 height 58
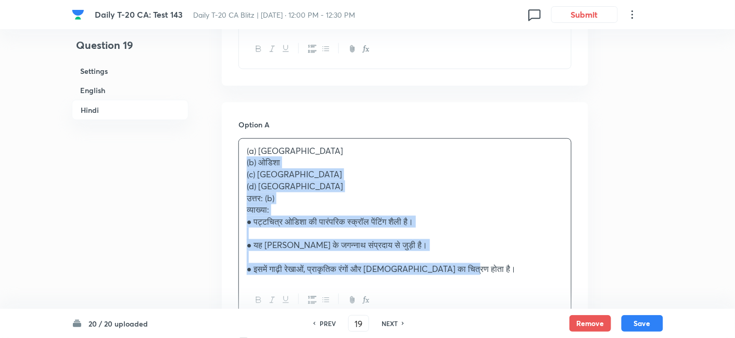
drag, startPoint x: 263, startPoint y: 143, endPoint x: 198, endPoint y: 136, distance: 65.4
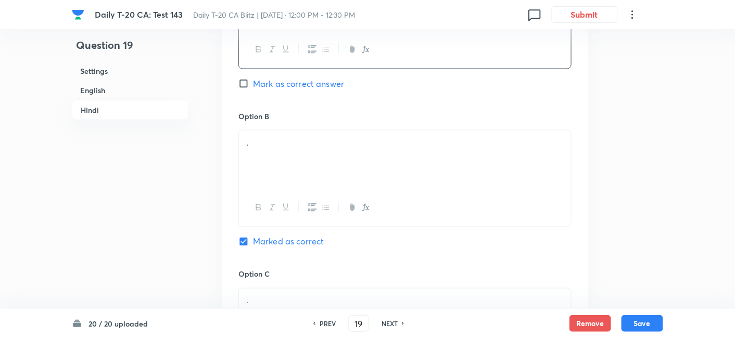
scroll to position [1715, 0]
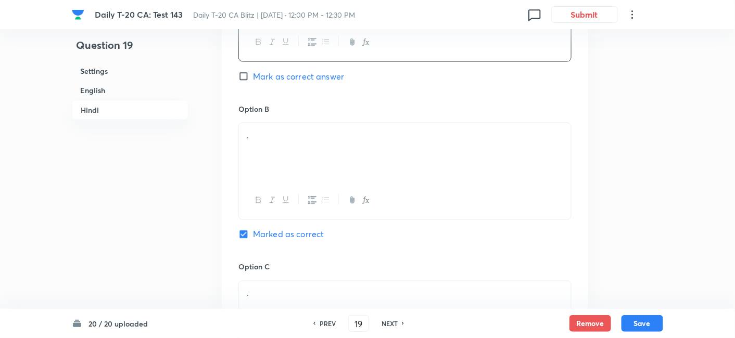
click at [288, 129] on div "." at bounding box center [405, 152] width 332 height 58
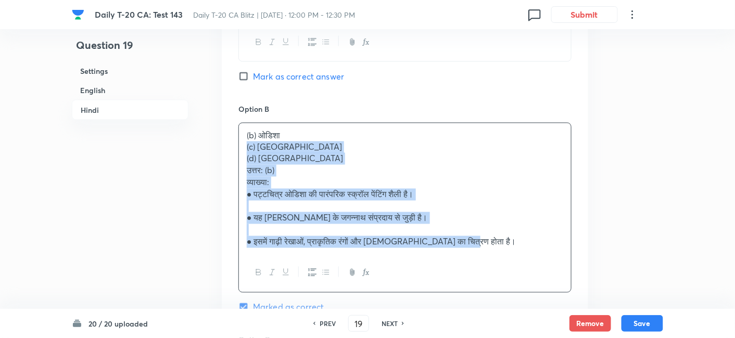
drag, startPoint x: 277, startPoint y: 128, endPoint x: 240, endPoint y: 120, distance: 37.8
click at [240, 123] on div "(b) ओडिशा (c) मध्य प्रदेश (d) राजस्थान उत्तर: (b) व्याख्या: ● पट्टचित्र ओडिशा क…" at bounding box center [405, 188] width 332 height 131
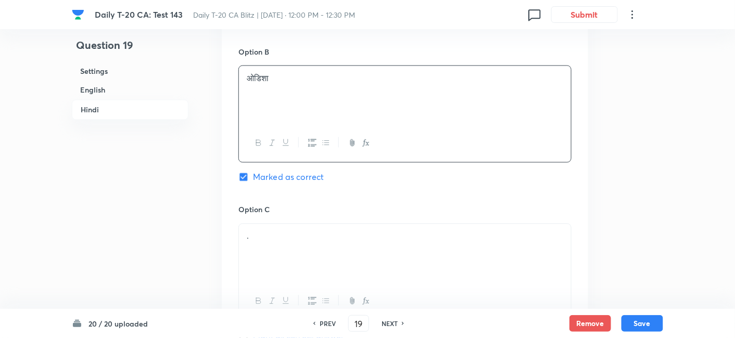
scroll to position [1831, 0]
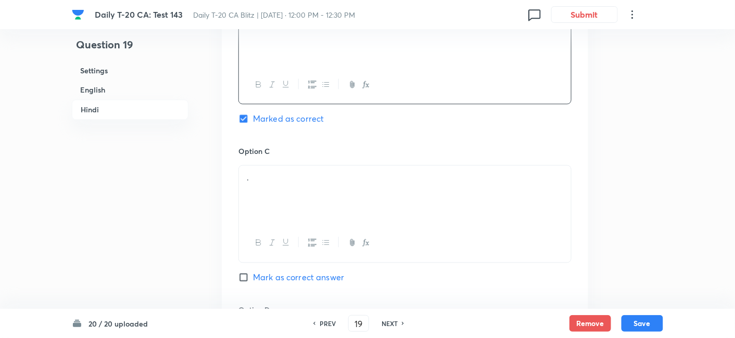
click at [293, 172] on p "." at bounding box center [405, 178] width 317 height 12
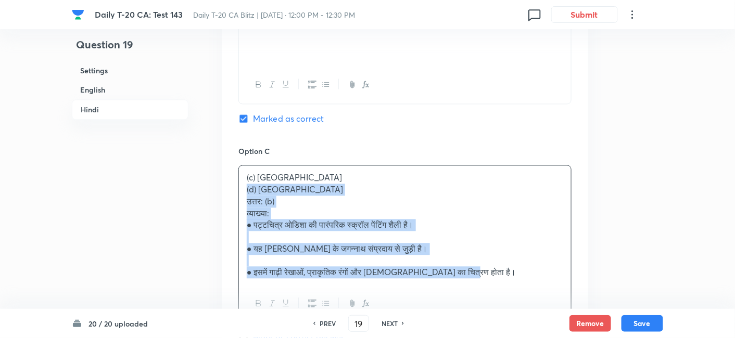
drag, startPoint x: 277, startPoint y: 166, endPoint x: 215, endPoint y: 170, distance: 62.1
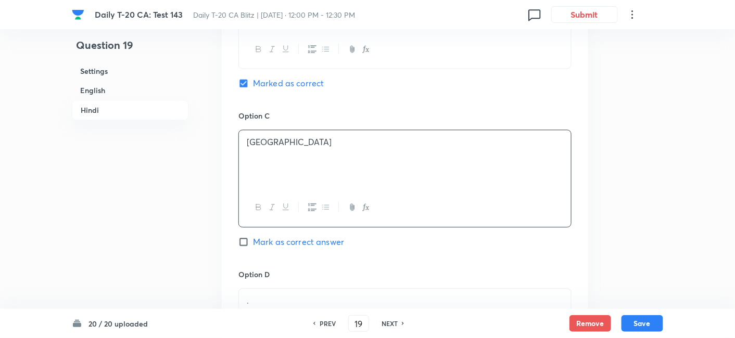
scroll to position [2004, 0]
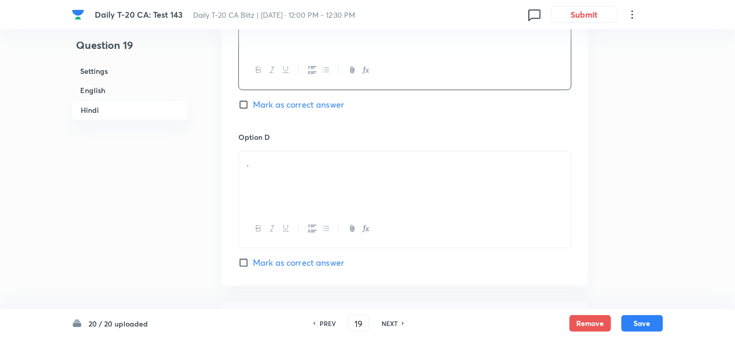
click at [287, 157] on div "." at bounding box center [405, 181] width 332 height 58
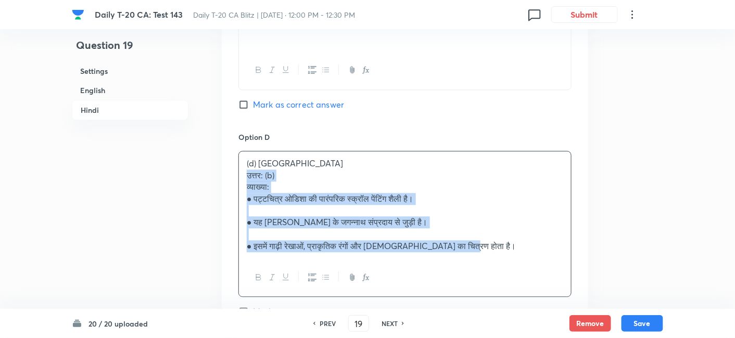
drag, startPoint x: 268, startPoint y: 155, endPoint x: 232, endPoint y: 150, distance: 35.7
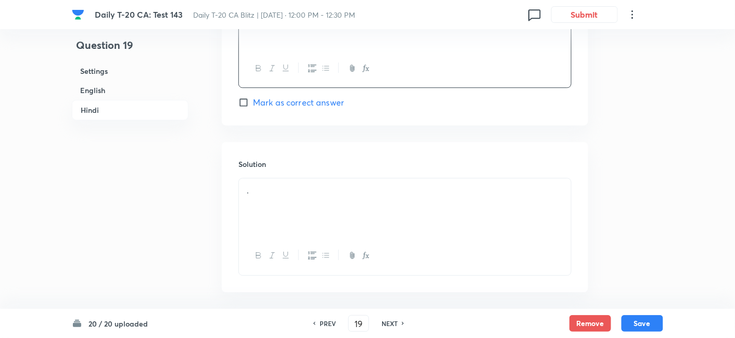
scroll to position [2183, 0]
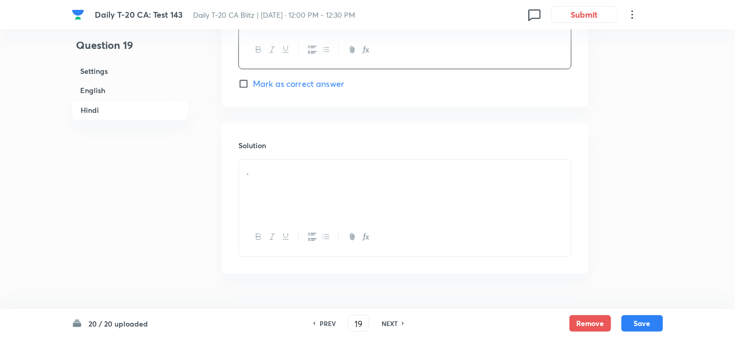
drag, startPoint x: 285, startPoint y: 155, endPoint x: 284, endPoint y: 148, distance: 6.9
click at [285, 160] on div "." at bounding box center [405, 189] width 332 height 58
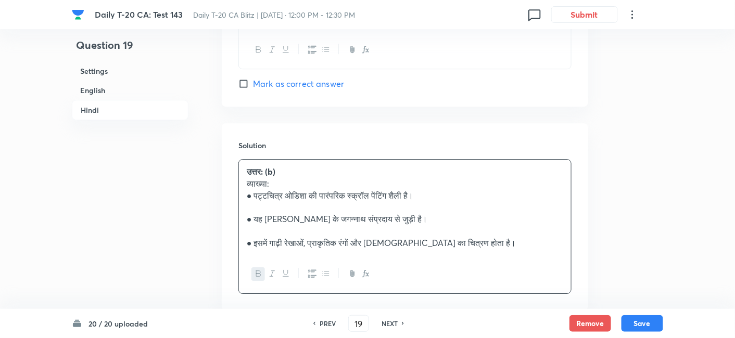
click at [140, 92] on h6 "English" at bounding box center [130, 90] width 117 height 19
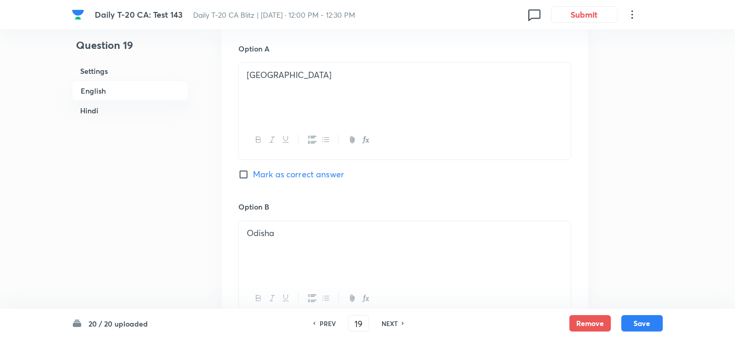
scroll to position [558, 0]
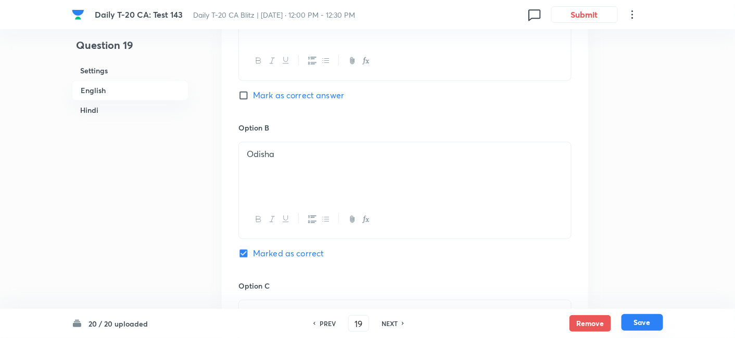
click at [646, 325] on button "Save" at bounding box center [643, 323] width 42 height 17
type input "20"
checkbox input "false"
checkbox input "true"
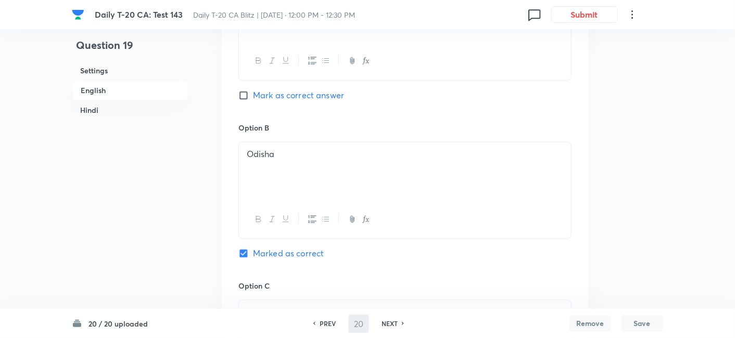
checkbox input "true"
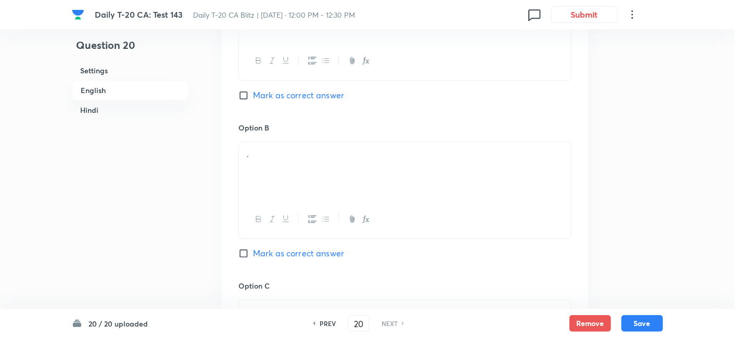
click at [108, 93] on h6 "English" at bounding box center [130, 91] width 117 height 20
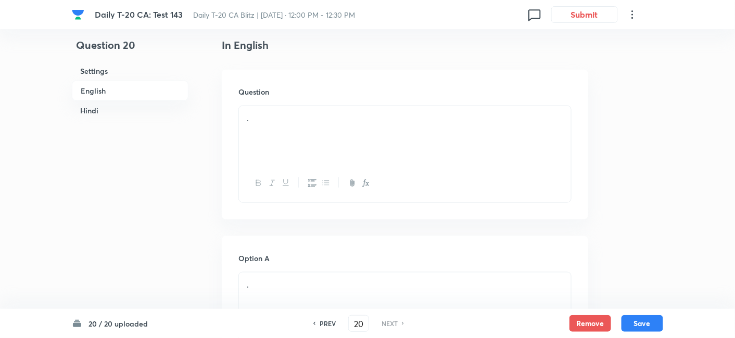
click at [322, 131] on div "." at bounding box center [405, 135] width 332 height 58
click at [334, 154] on div "." at bounding box center [405, 135] width 332 height 58
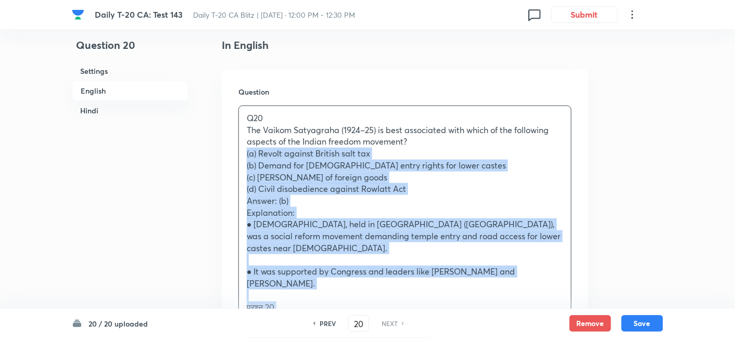
drag, startPoint x: 261, startPoint y: 167, endPoint x: 204, endPoint y: 154, distance: 58.7
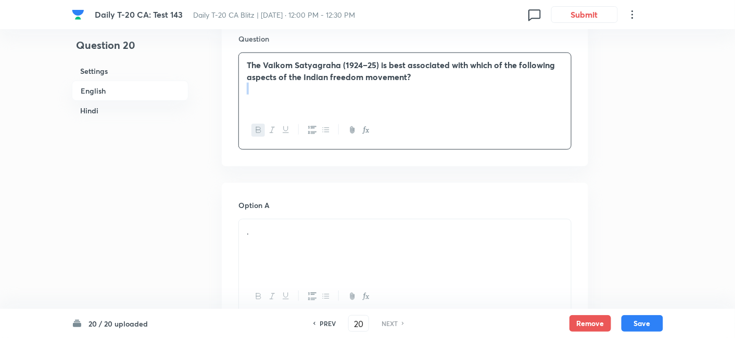
scroll to position [442, 0]
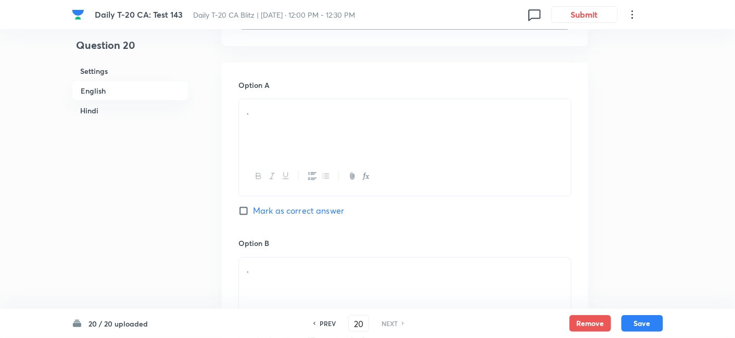
click at [307, 130] on div "." at bounding box center [405, 128] width 332 height 58
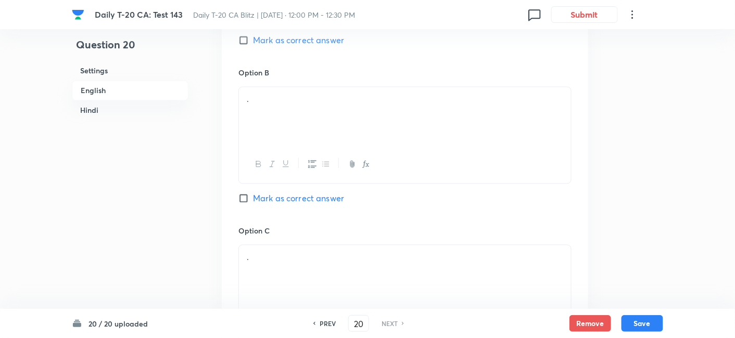
scroll to position [616, 0]
click at [280, 115] on div "." at bounding box center [405, 114] width 332 height 58
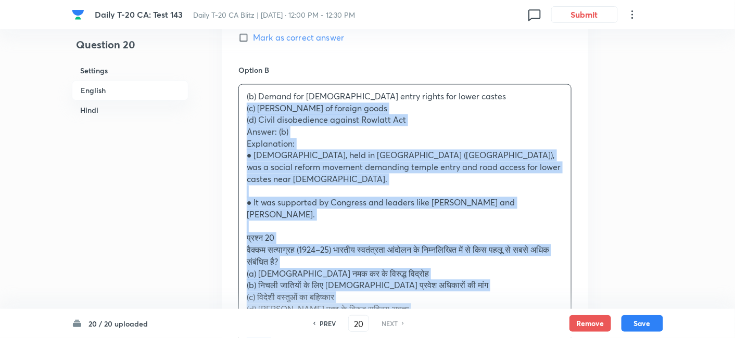
drag, startPoint x: 254, startPoint y: 111, endPoint x: 233, endPoint y: 107, distance: 21.2
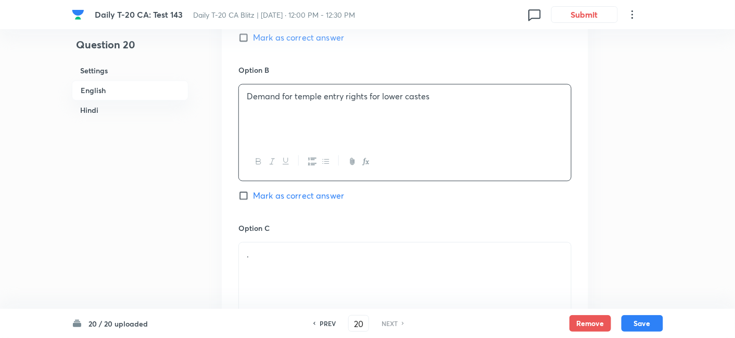
click at [319, 195] on span "Mark as correct answer" at bounding box center [298, 196] width 91 height 12
click at [253, 195] on input "Mark as correct answer" at bounding box center [246, 196] width 15 height 10
checkbox input "true"
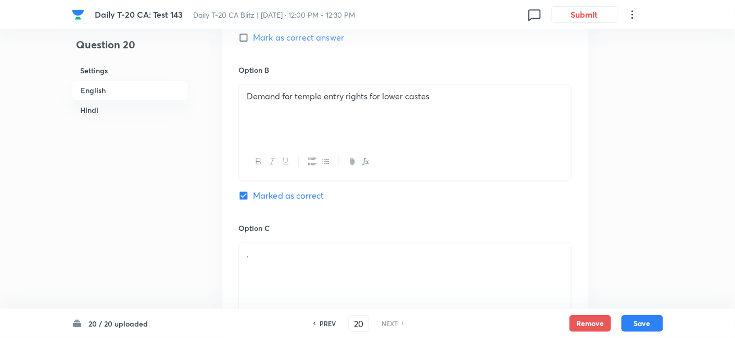
checkbox input "false"
checkbox input "true"
checkbox input "false"
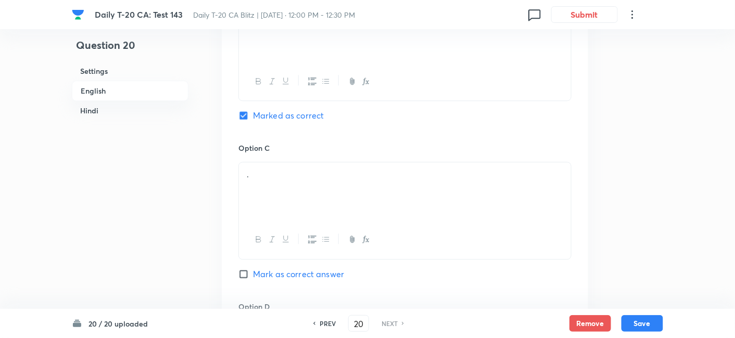
scroll to position [732, 0]
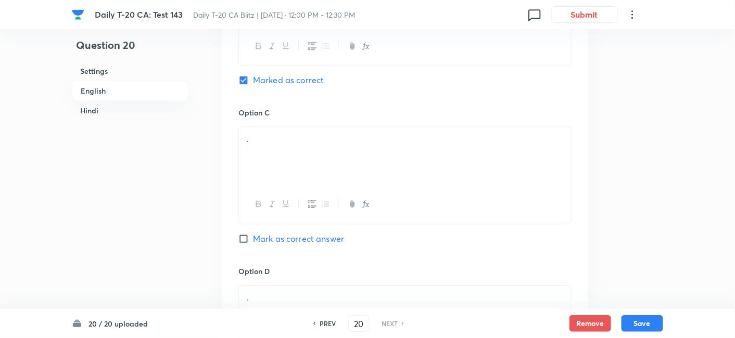
click at [285, 149] on div "." at bounding box center [405, 156] width 332 height 58
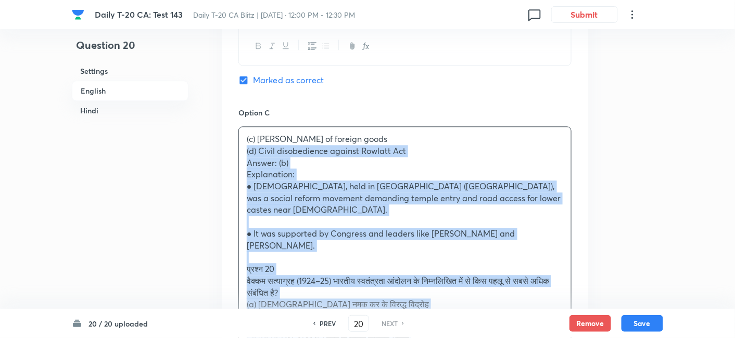
click at [247, 146] on p "(d) Civil disobedience against Rowlatt Act" at bounding box center [405, 151] width 317 height 12
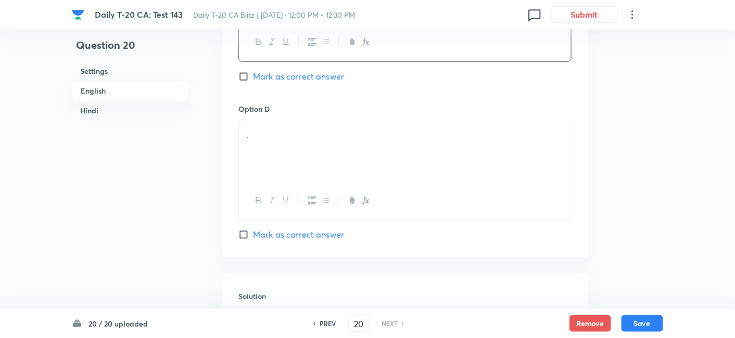
scroll to position [905, 0]
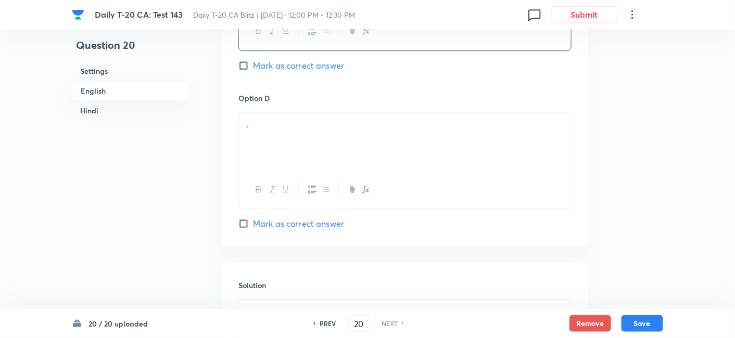
click at [278, 132] on div "." at bounding box center [405, 141] width 332 height 58
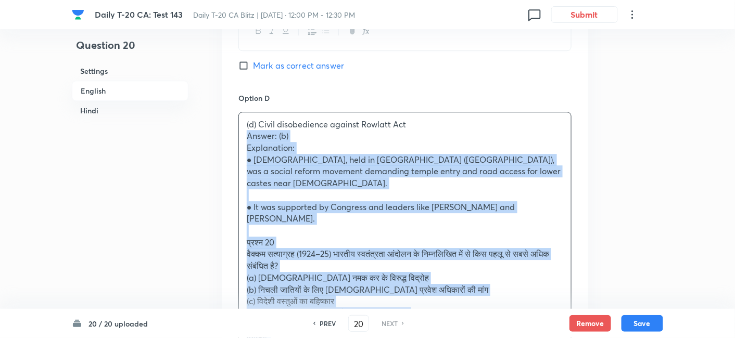
click at [242, 130] on div "(d) Civil disobedience against Rowlatt Act Answer: (b) Explanation: ● Vaikom Sa…" at bounding box center [405, 266] width 332 height 308
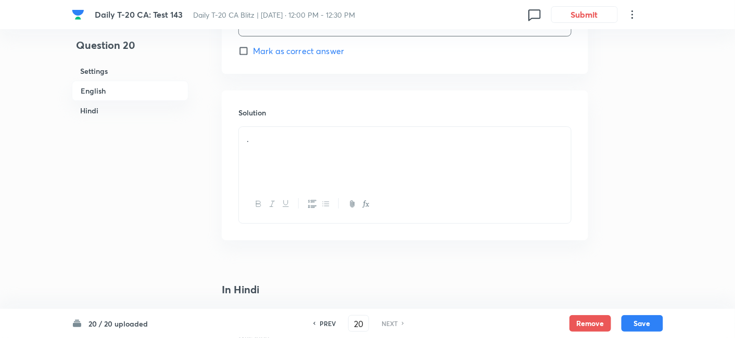
scroll to position [1078, 0]
click at [292, 145] on div "." at bounding box center [405, 156] width 332 height 58
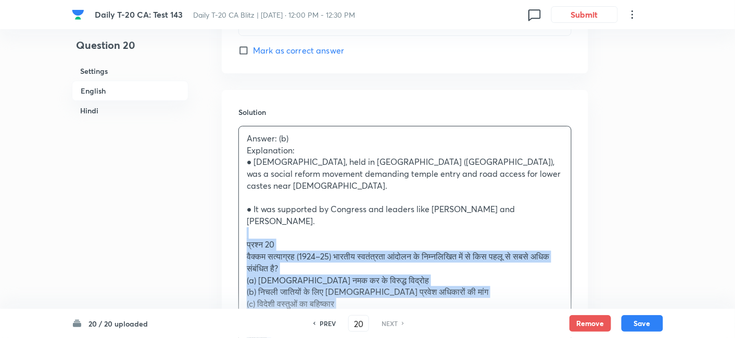
drag, startPoint x: 243, startPoint y: 210, endPoint x: 219, endPoint y: 206, distance: 24.8
click at [219, 206] on div "Question 20 Settings English Hindi Settings Type Single choice correct 4 option…" at bounding box center [368, 273] width 592 height 2603
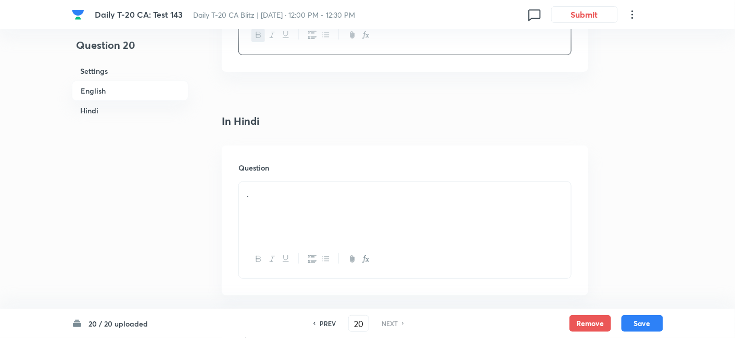
scroll to position [1310, 0]
click at [302, 180] on div "." at bounding box center [405, 209] width 332 height 58
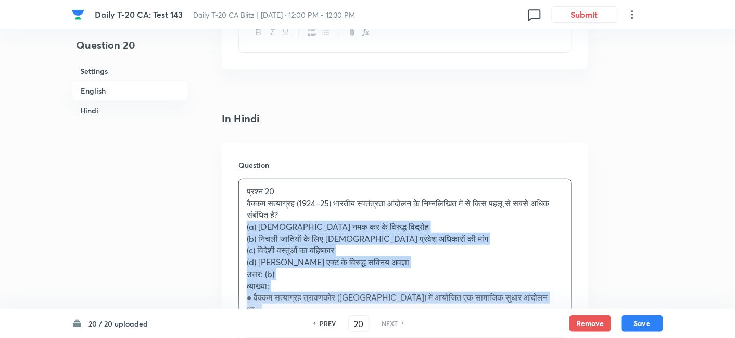
drag, startPoint x: 278, startPoint y: 215, endPoint x: 221, endPoint y: 203, distance: 57.4
click at [222, 203] on div "Question प्रश्न 20 वैक्कम सत्याग्रह (1924–25) भारतीय स्वतंत्रता आंदोलन के निम्न…" at bounding box center [405, 284] width 367 height 282
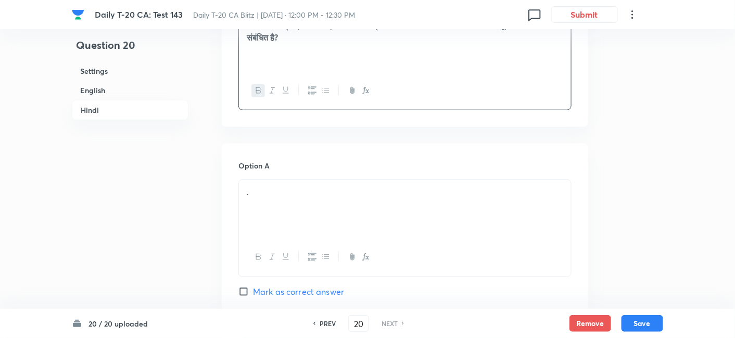
scroll to position [1484, 0]
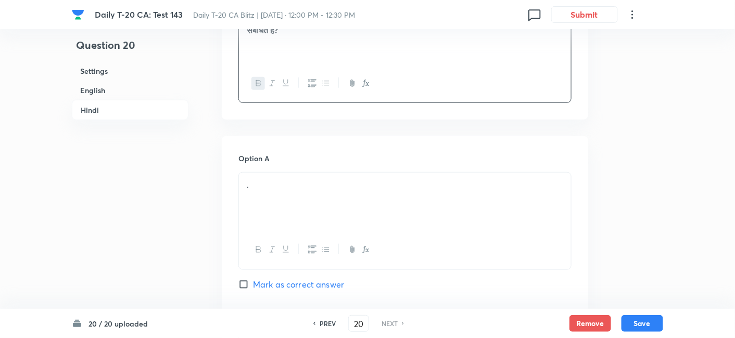
click at [297, 173] on div "." at bounding box center [405, 202] width 332 height 58
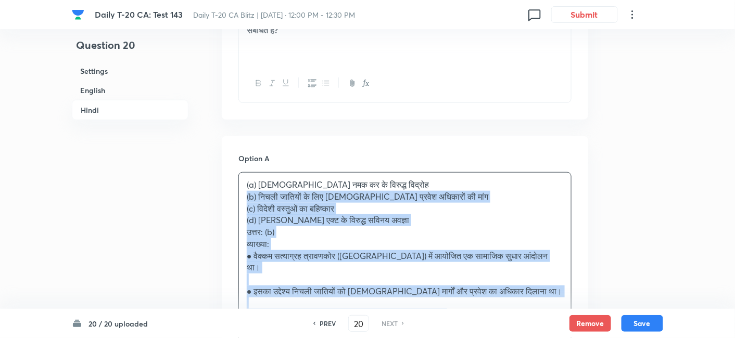
drag, startPoint x: 245, startPoint y: 172, endPoint x: 237, endPoint y: 170, distance: 8.6
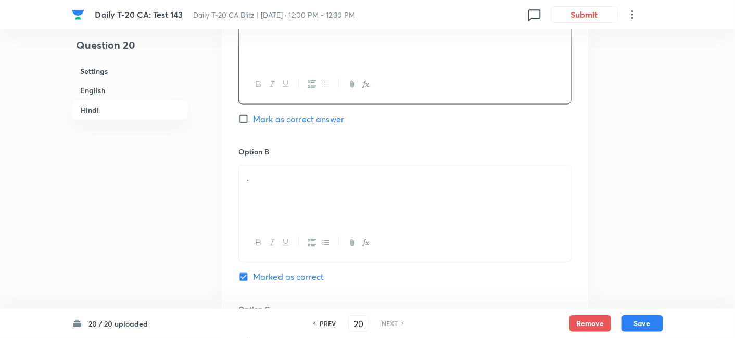
scroll to position [1657, 0]
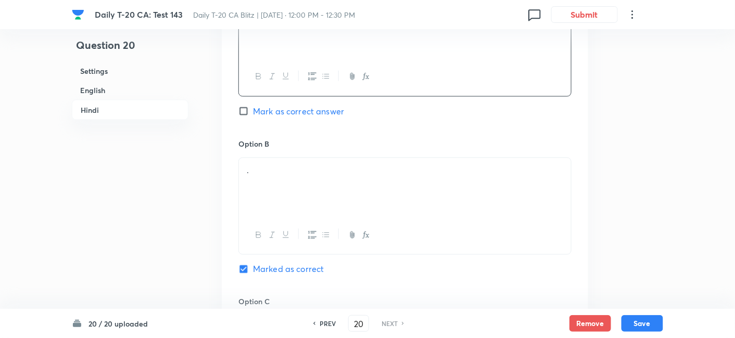
click at [296, 180] on div "." at bounding box center [405, 187] width 332 height 58
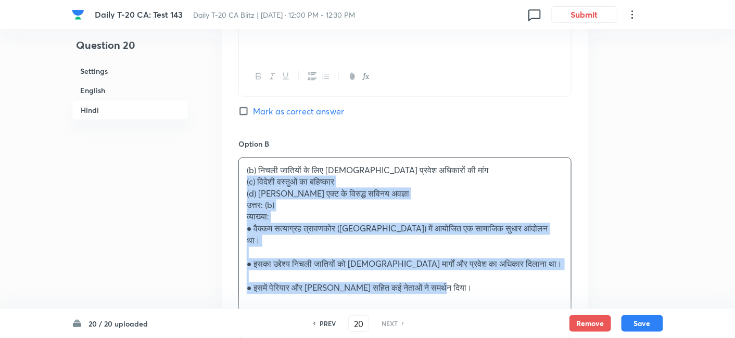
drag, startPoint x: 243, startPoint y: 162, endPoint x: 230, endPoint y: 157, distance: 13.7
click at [230, 157] on div "Option A ब्रिटिश नमक कर के विरुद्ध विद्रोह Mark as correct answer Option B (b) …" at bounding box center [405, 328] width 367 height 731
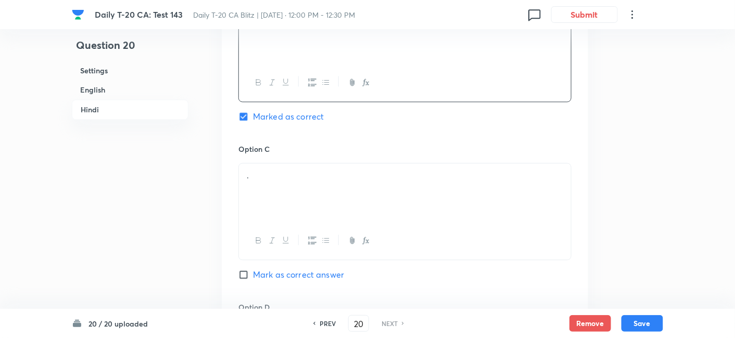
scroll to position [1831, 0]
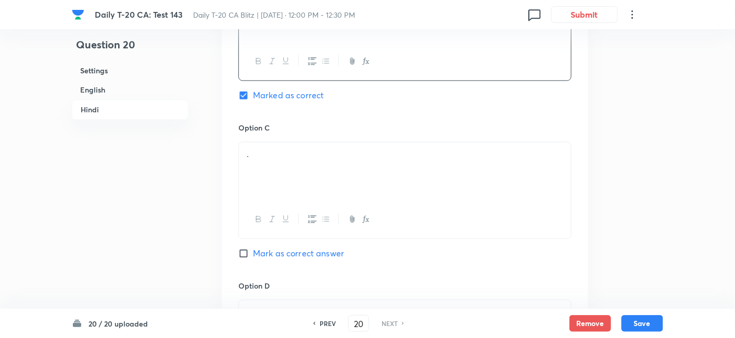
click at [288, 143] on div "." at bounding box center [405, 172] width 332 height 58
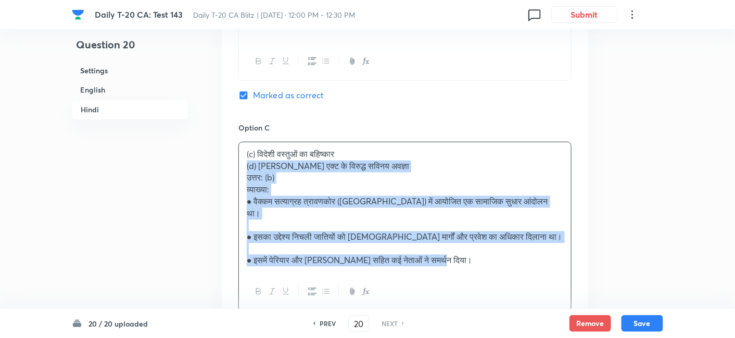
drag, startPoint x: 258, startPoint y: 141, endPoint x: 227, endPoint y: 139, distance: 30.8
click at [227, 139] on div "Option A ब्रिटिश नमक कर के विरुद्ध विद्रोह Mark as correct answer Option B निचल…" at bounding box center [405, 148] width 367 height 719
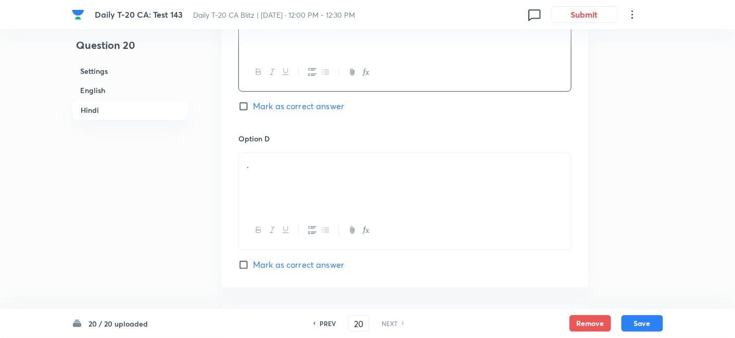
scroll to position [2004, 0]
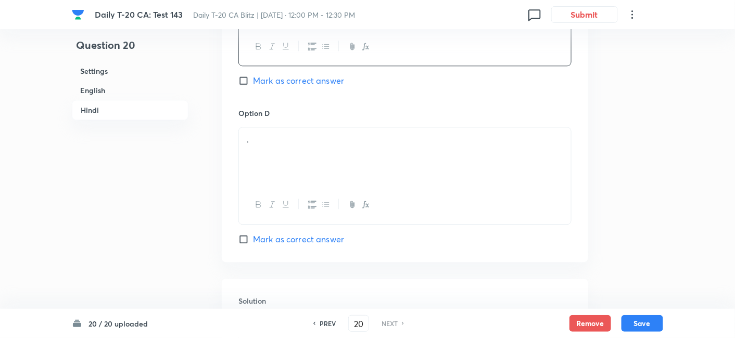
click at [294, 128] on div "." at bounding box center [405, 157] width 332 height 58
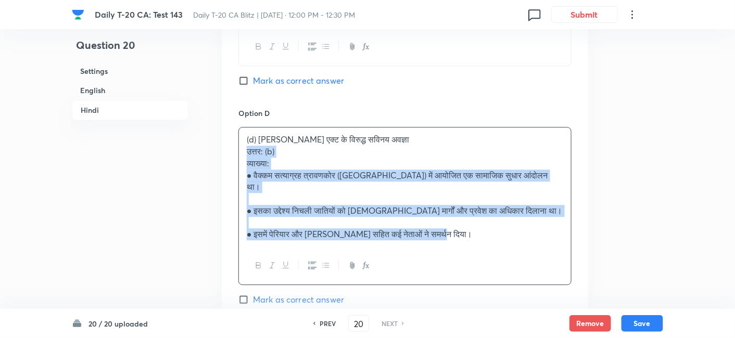
drag, startPoint x: 254, startPoint y: 123, endPoint x: 222, endPoint y: 125, distance: 32.4
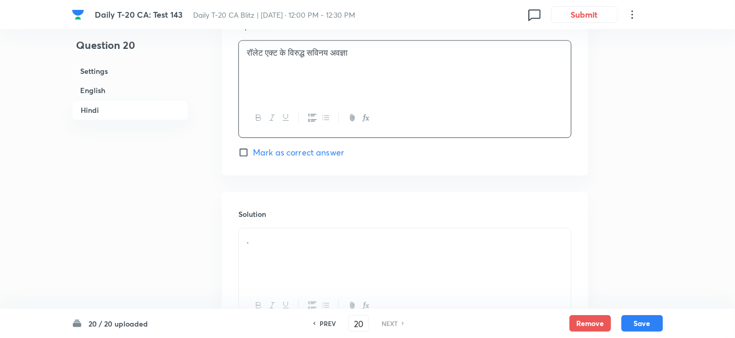
scroll to position [2120, 0]
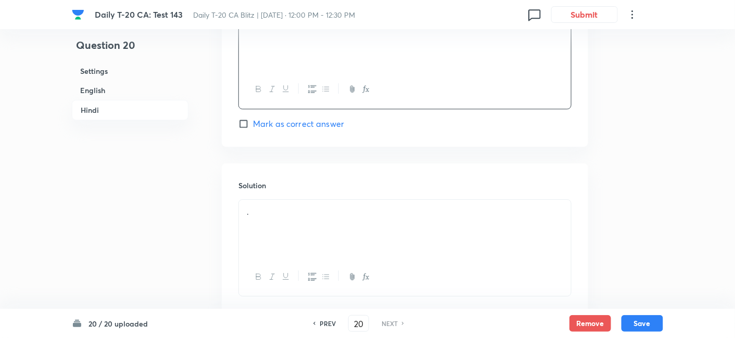
drag, startPoint x: 292, startPoint y: 192, endPoint x: 295, endPoint y: 197, distance: 5.4
click at [295, 200] on div "." at bounding box center [405, 229] width 332 height 58
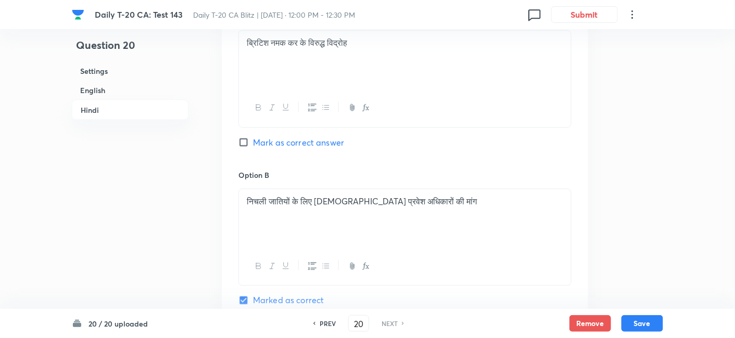
scroll to position [1599, 0]
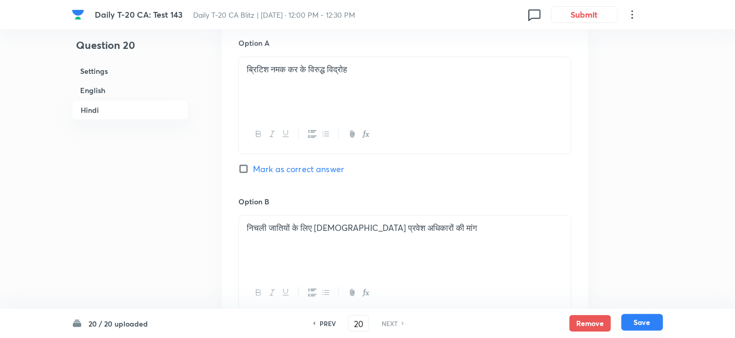
click at [661, 318] on button "Save" at bounding box center [643, 323] width 42 height 17
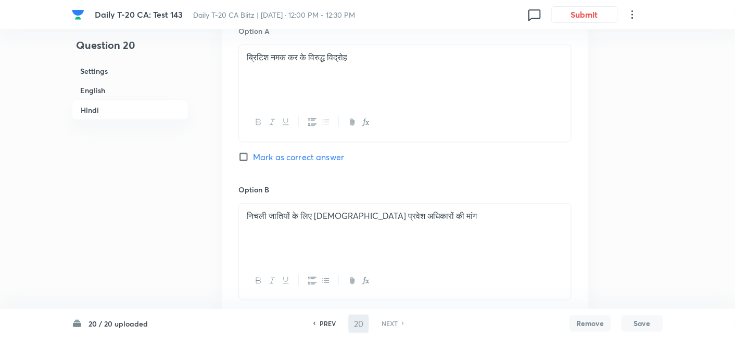
checkbox input "false"
checkbox input "true"
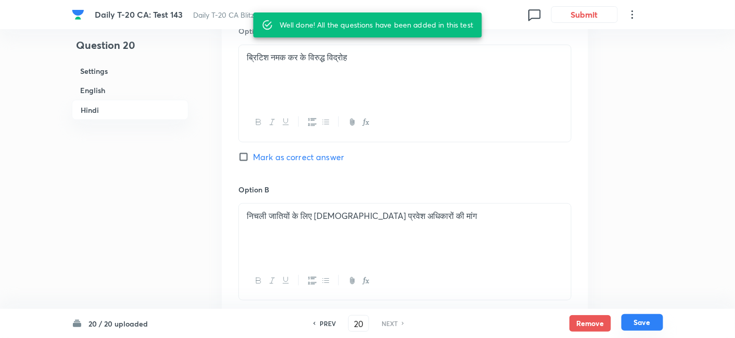
click at [652, 321] on button "Save" at bounding box center [643, 323] width 42 height 17
checkbox input "false"
checkbox input "true"
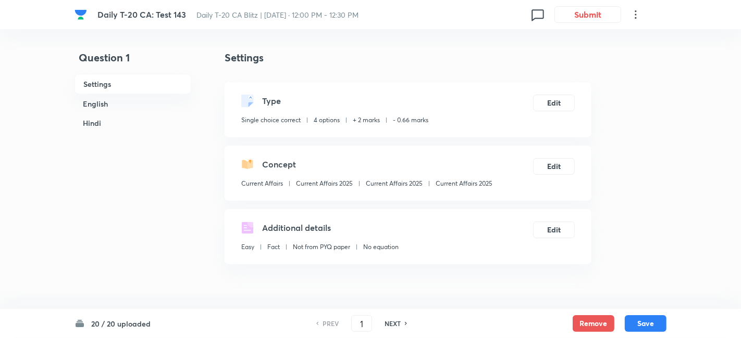
checkbox input "true"
click at [117, 107] on h6 "English" at bounding box center [130, 103] width 117 height 19
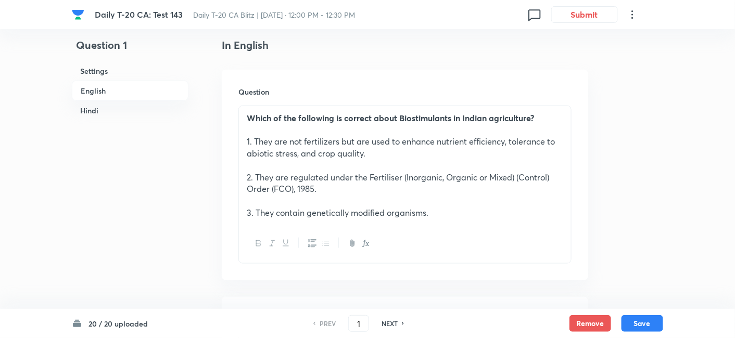
click at [150, 92] on h6 "English" at bounding box center [130, 91] width 117 height 20
click at [132, 112] on h6 "Hindi" at bounding box center [130, 110] width 117 height 19
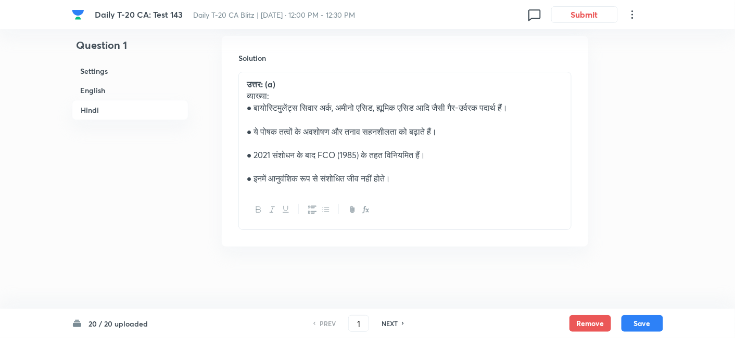
click at [391, 325] on h6 "NEXT" at bounding box center [390, 323] width 16 height 9
type input "2"
checkbox input "false"
checkbox input "true"
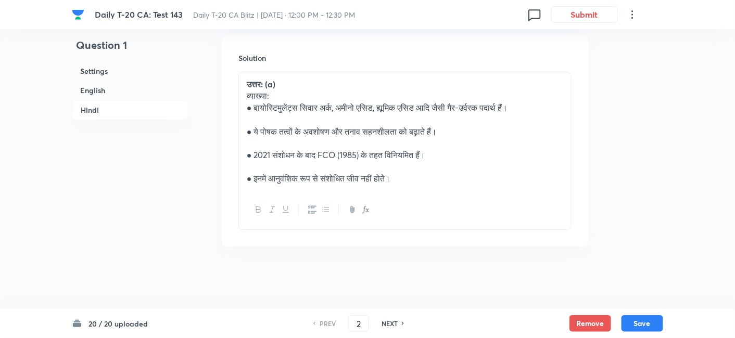
checkbox input "true"
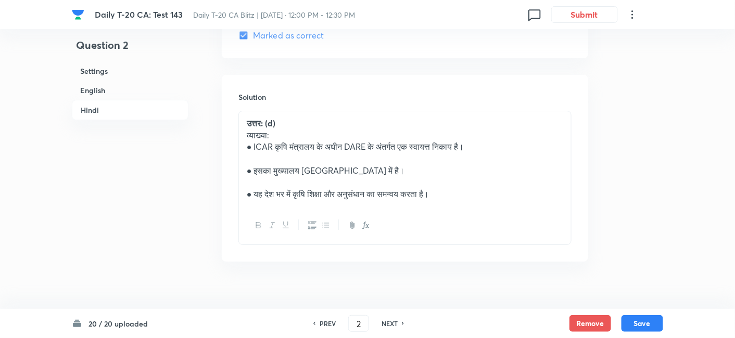
click at [390, 325] on h6 "NEXT" at bounding box center [390, 323] width 16 height 9
type input "3"
checkbox input "false"
checkbox input "true"
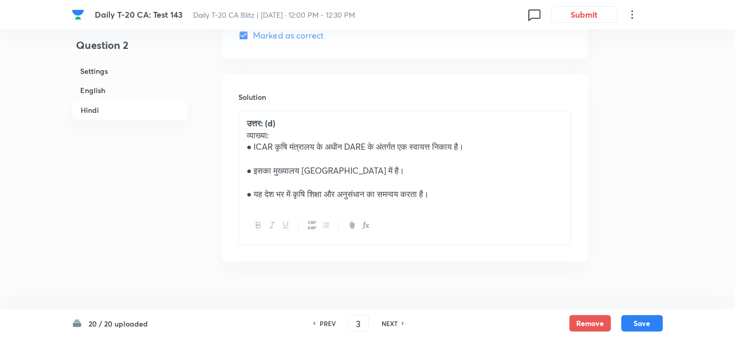
checkbox input "true"
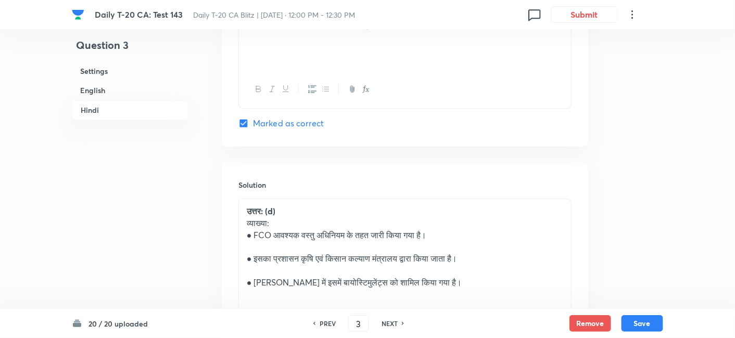
scroll to position [2139, 0]
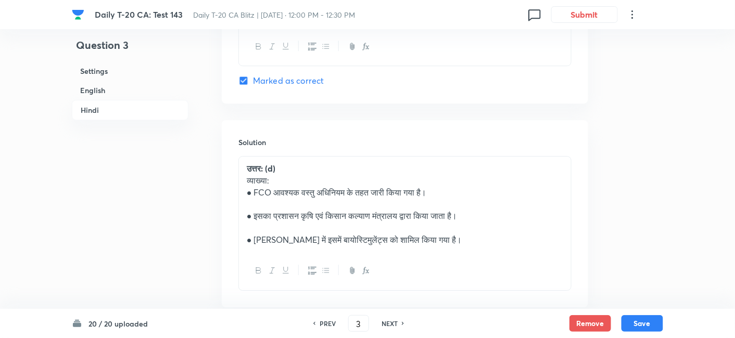
click at [390, 325] on h6 "NEXT" at bounding box center [390, 323] width 16 height 9
type input "4"
checkbox input "false"
checkbox input "true"
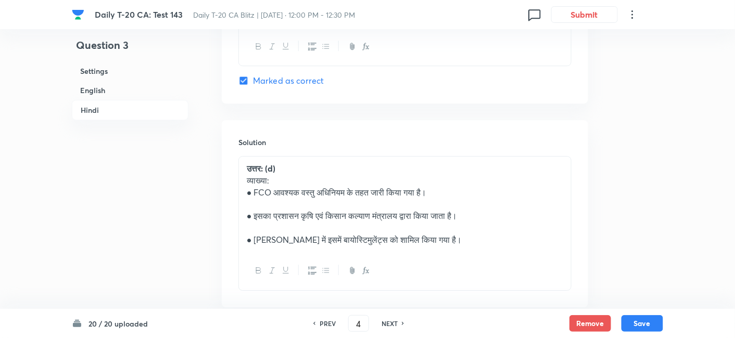
checkbox input "true"
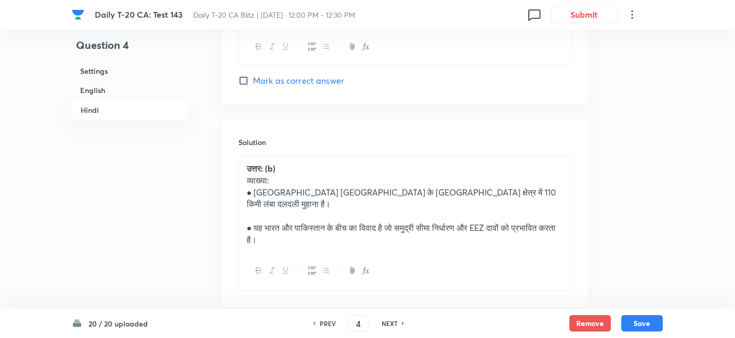
click at [391, 325] on h6 "NEXT" at bounding box center [390, 323] width 16 height 9
type input "5"
checkbox input "false"
checkbox input "true"
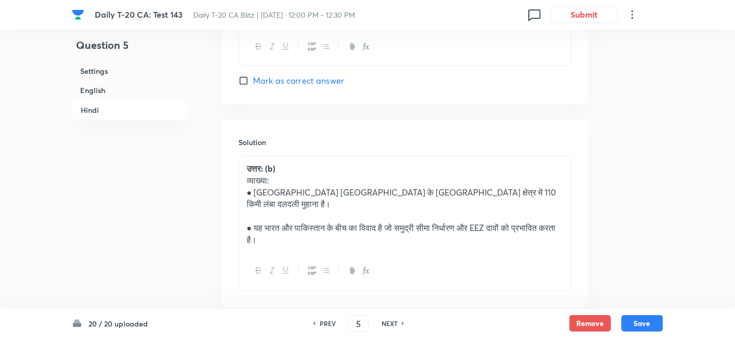
checkbox input "true"
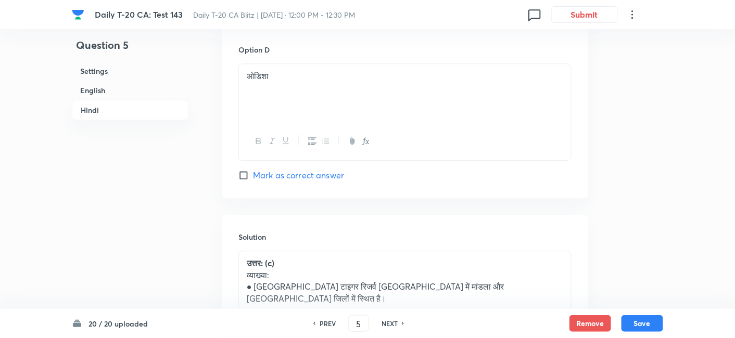
scroll to position [2081, 0]
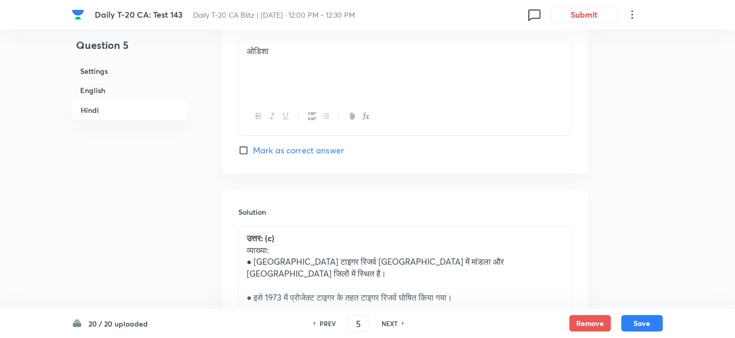
click at [392, 325] on h6 "NEXT" at bounding box center [390, 323] width 16 height 9
type input "6"
checkbox input "false"
checkbox input "true"
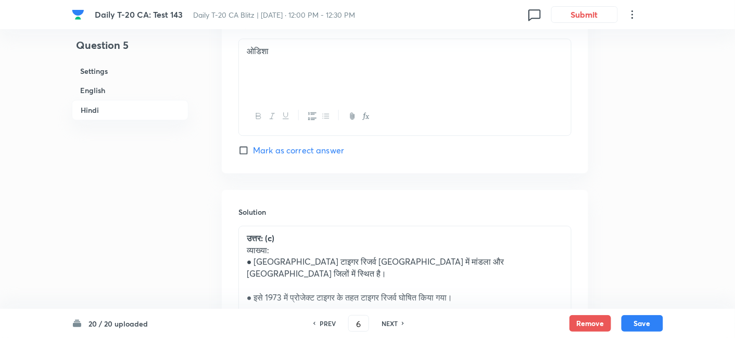
checkbox input "true"
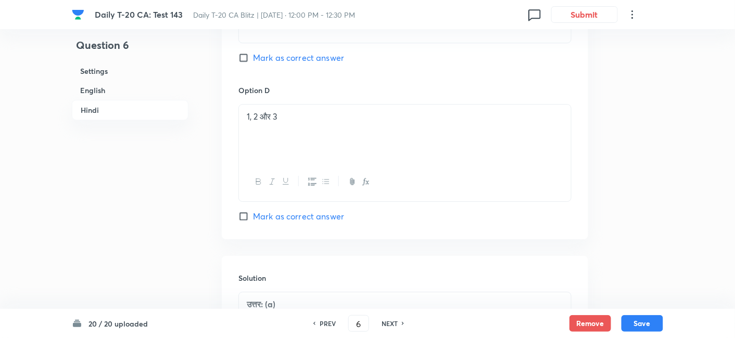
scroll to position [2156, 0]
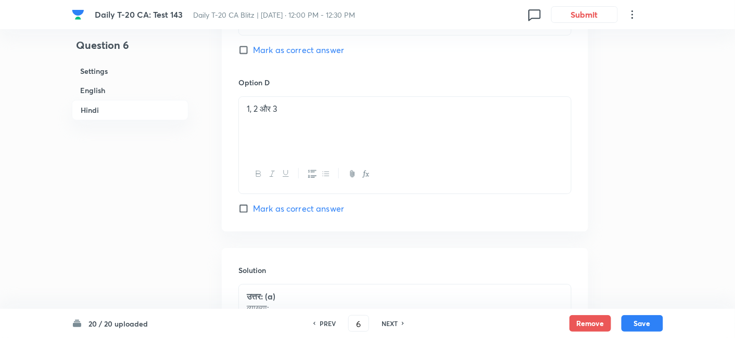
click at [392, 325] on h6 "NEXT" at bounding box center [390, 323] width 16 height 9
type input "7"
checkbox input "false"
checkbox input "true"
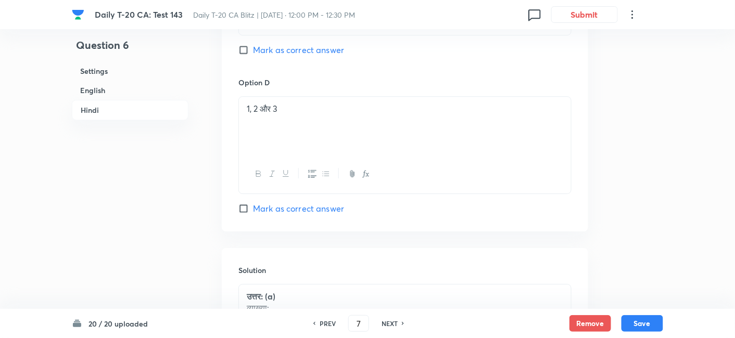
checkbox input "true"
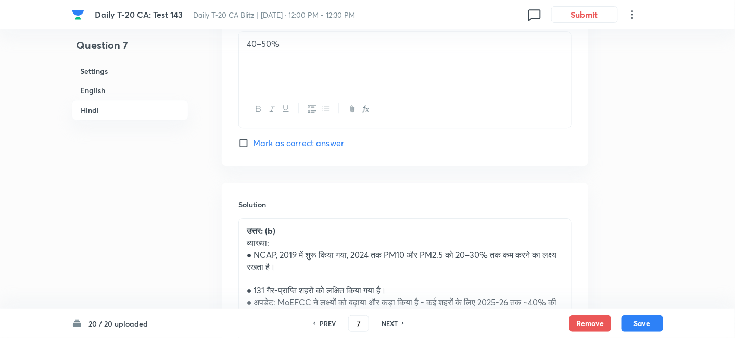
click at [392, 325] on h6 "NEXT" at bounding box center [390, 323] width 16 height 9
type input "8"
checkbox input "false"
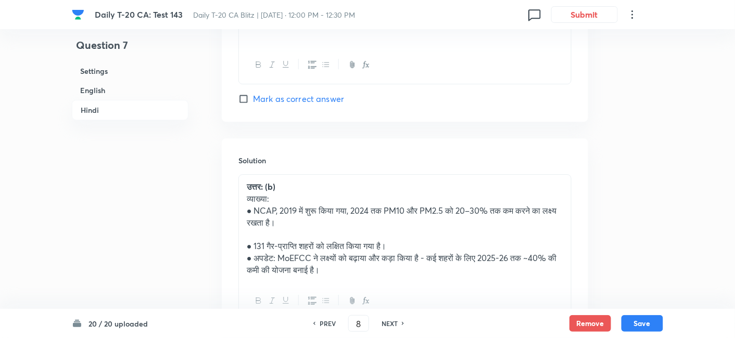
checkbox input "true"
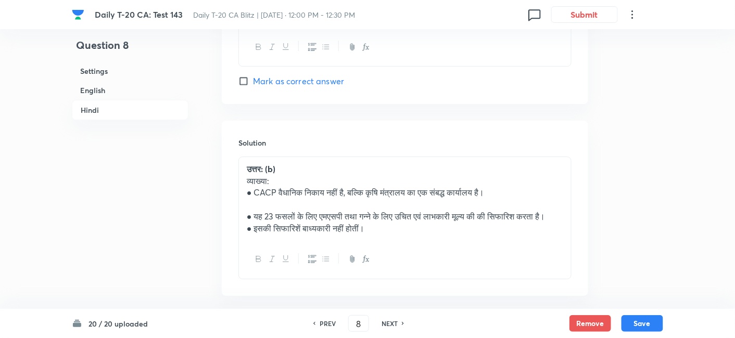
click at [392, 325] on h6 "NEXT" at bounding box center [390, 323] width 16 height 9
type input "9"
checkbox input "false"
checkbox input "true"
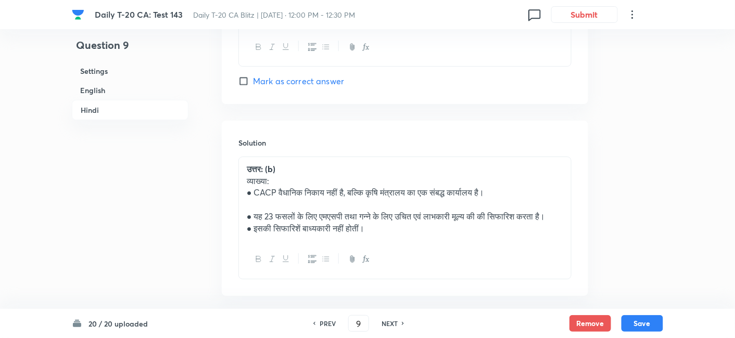
checkbox input "true"
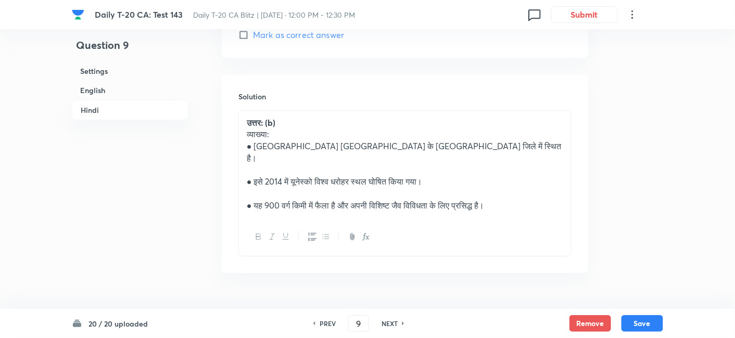
click at [392, 325] on h6 "NEXT" at bounding box center [390, 323] width 16 height 9
type input "10"
checkbox input "false"
checkbox input "true"
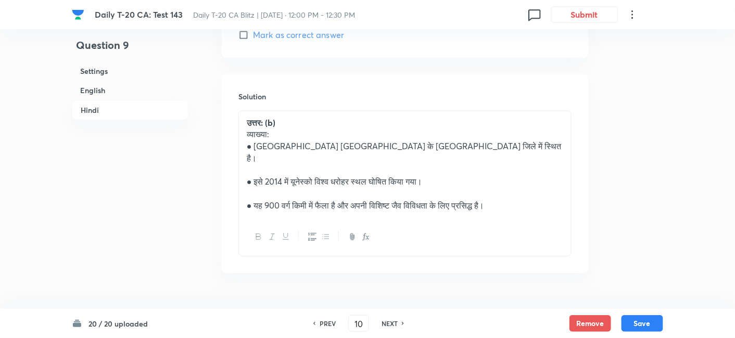
checkbox input "true"
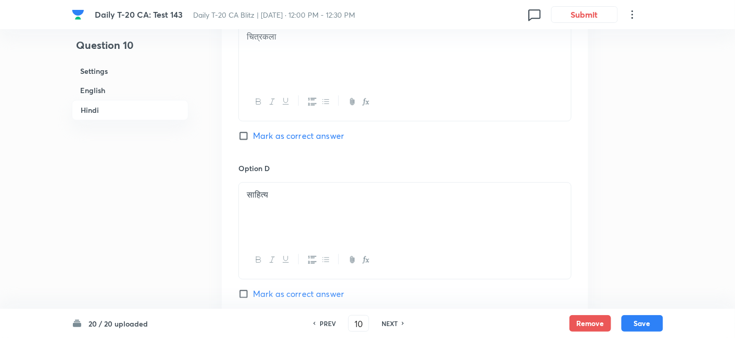
scroll to position [2197, 0]
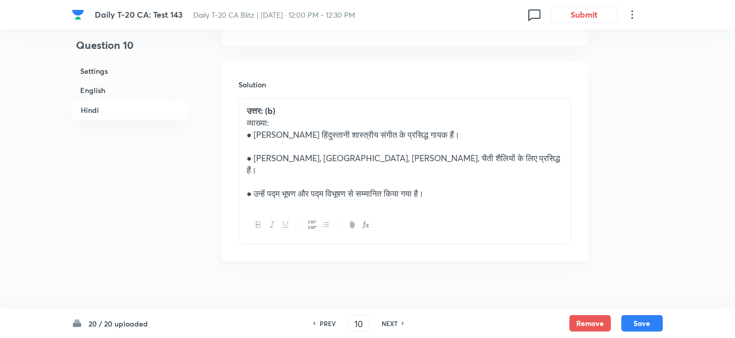
click at [392, 325] on h6 "NEXT" at bounding box center [390, 323] width 16 height 9
type input "11"
checkbox input "false"
checkbox input "true"
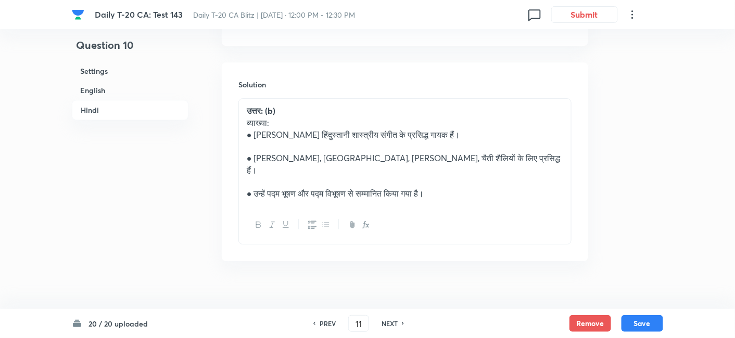
checkbox input "true"
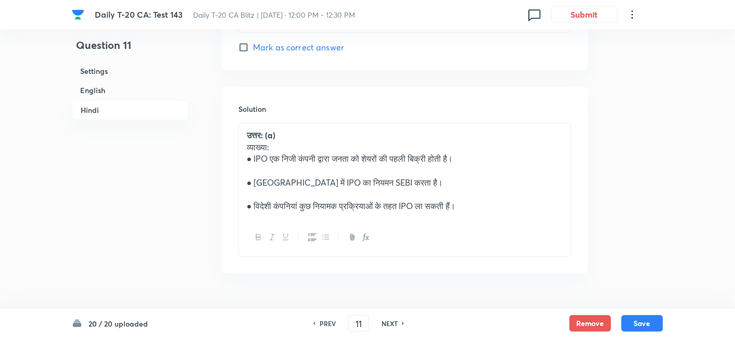
click at [392, 325] on h6 "NEXT" at bounding box center [390, 323] width 16 height 9
type input "12"
checkbox input "false"
checkbox input "true"
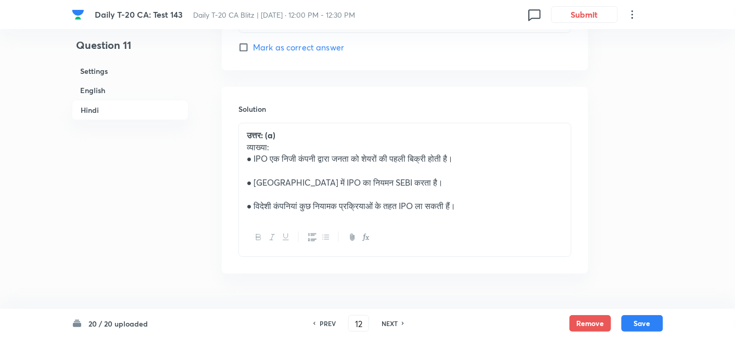
checkbox input "true"
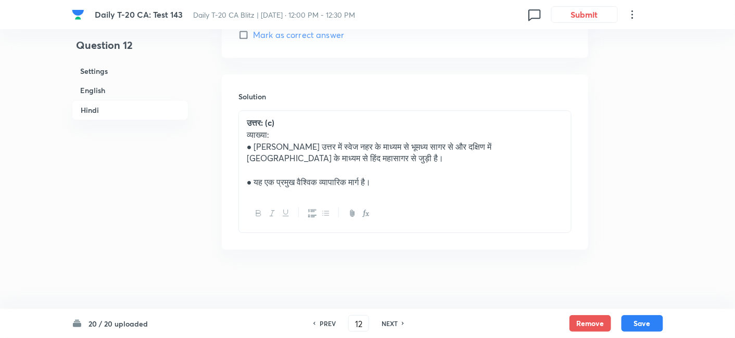
click at [392, 325] on h6 "NEXT" at bounding box center [390, 323] width 16 height 9
type input "13"
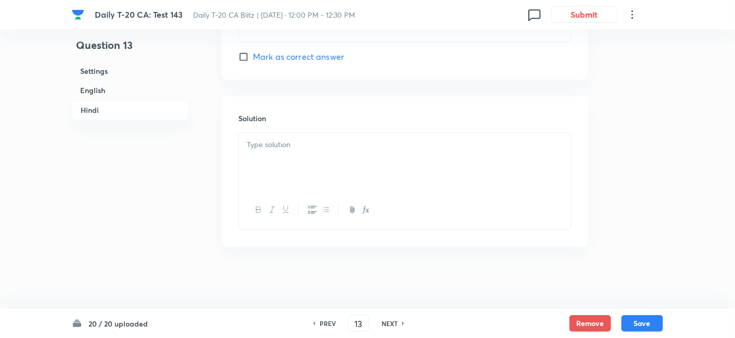
checkbox input "false"
checkbox input "true"
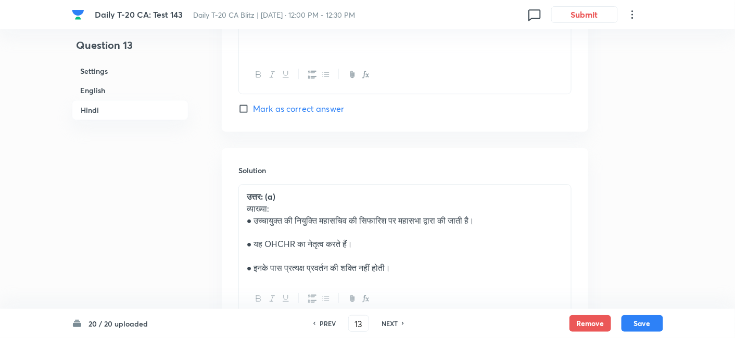
click at [392, 325] on h6 "NEXT" at bounding box center [390, 323] width 16 height 9
type input "14"
checkbox input "false"
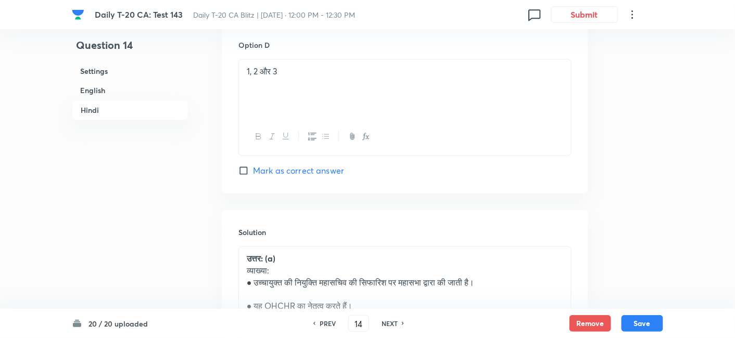
checkbox input "true"
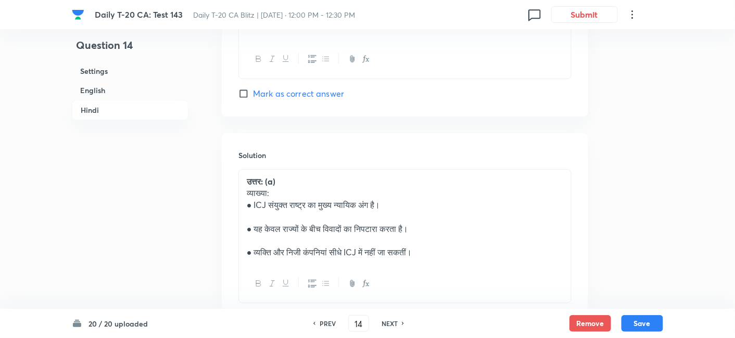
scroll to position [2243, 0]
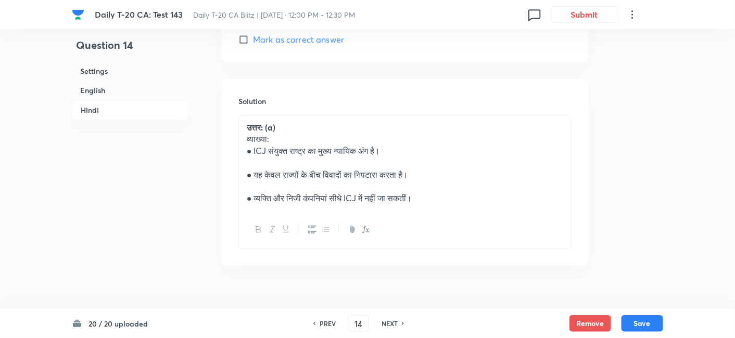
click at [392, 325] on h6 "NEXT" at bounding box center [390, 323] width 16 height 9
type input "15"
checkbox input "false"
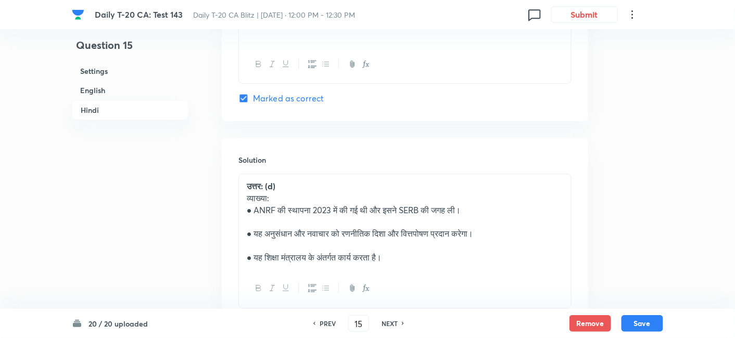
checkbox input "true"
click at [392, 325] on h6 "NEXT" at bounding box center [390, 323] width 16 height 9
type input "16"
checkbox input "false"
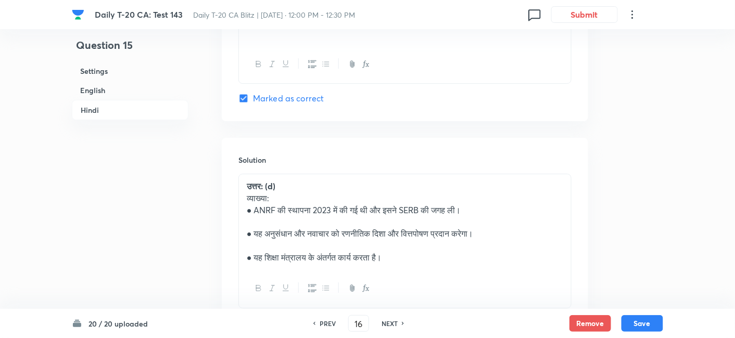
checkbox input "false"
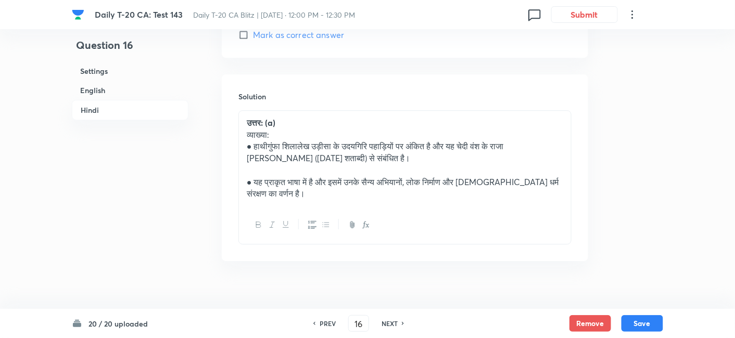
checkbox input "true"
click at [392, 325] on h6 "NEXT" at bounding box center [390, 323] width 16 height 9
type input "17"
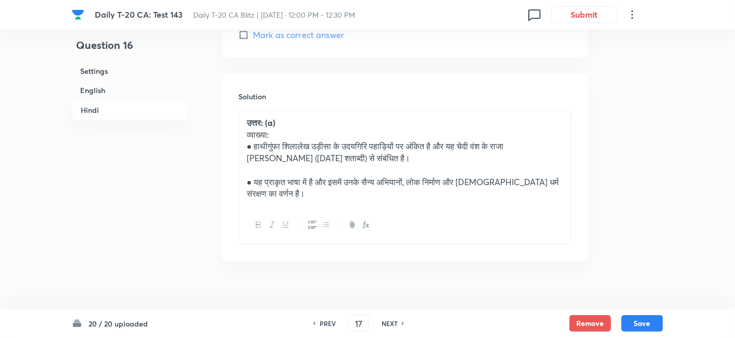
checkbox input "false"
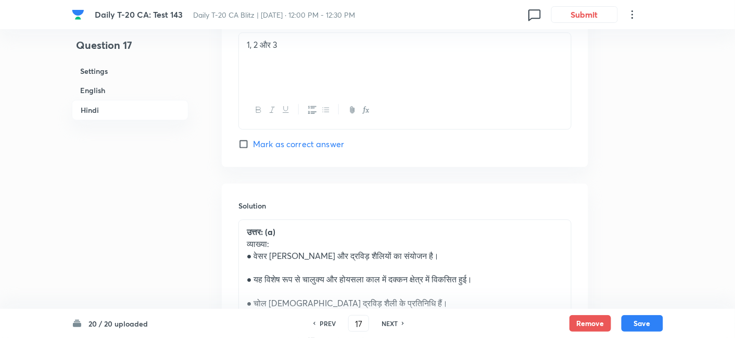
checkbox input "true"
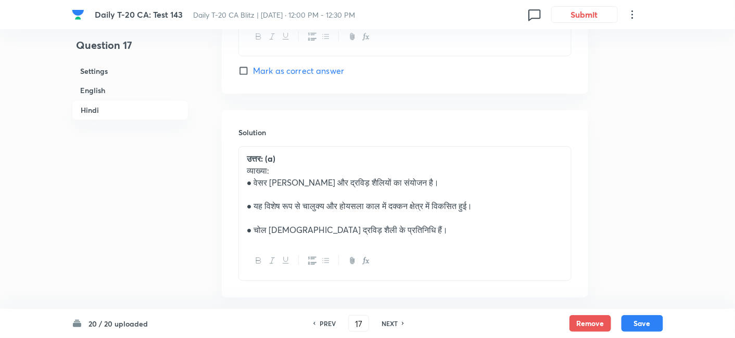
click at [392, 325] on h6 "NEXT" at bounding box center [390, 323] width 16 height 9
type input "18"
checkbox input "false"
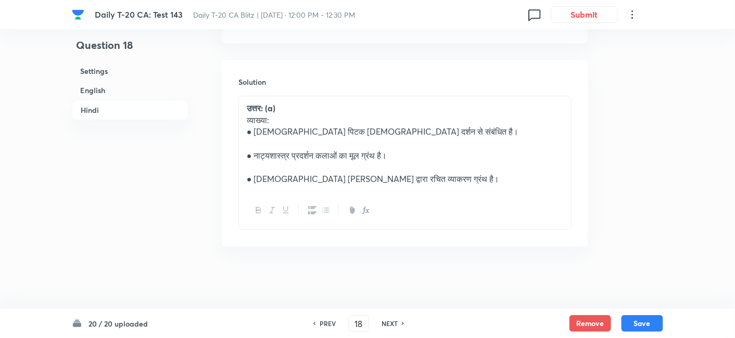
checkbox input "true"
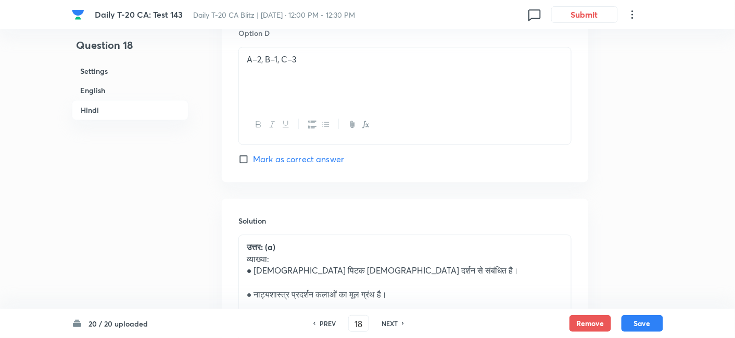
scroll to position [2084, 0]
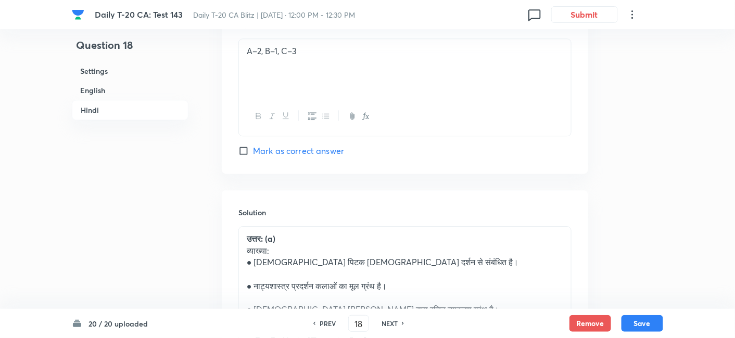
click at [392, 325] on h6 "NEXT" at bounding box center [390, 323] width 16 height 9
type input "19"
checkbox input "false"
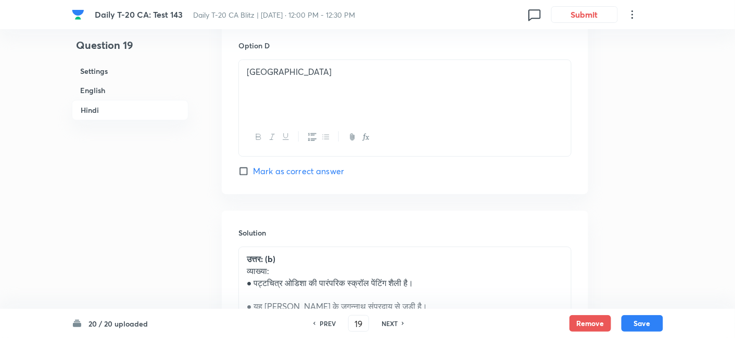
checkbox input "true"
click at [392, 325] on h6 "NEXT" at bounding box center [390, 323] width 16 height 9
type input "20"
checkbox input "false"
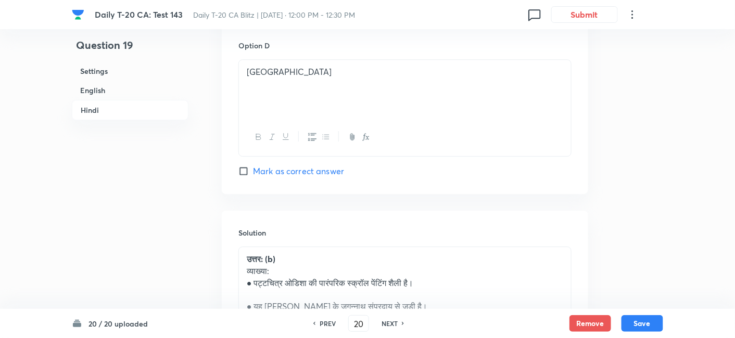
checkbox input "false"
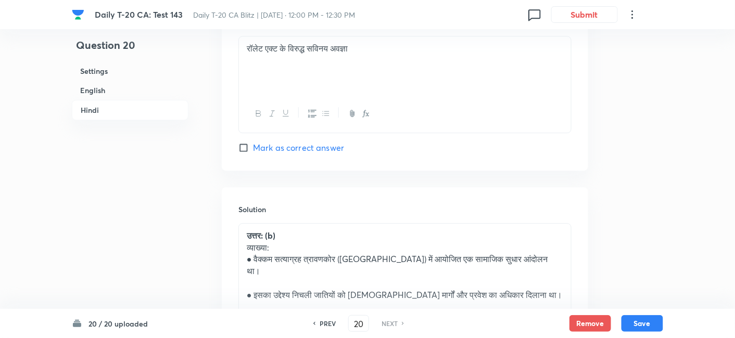
checkbox input "true"
